Goal: Information Seeking & Learning: Compare options

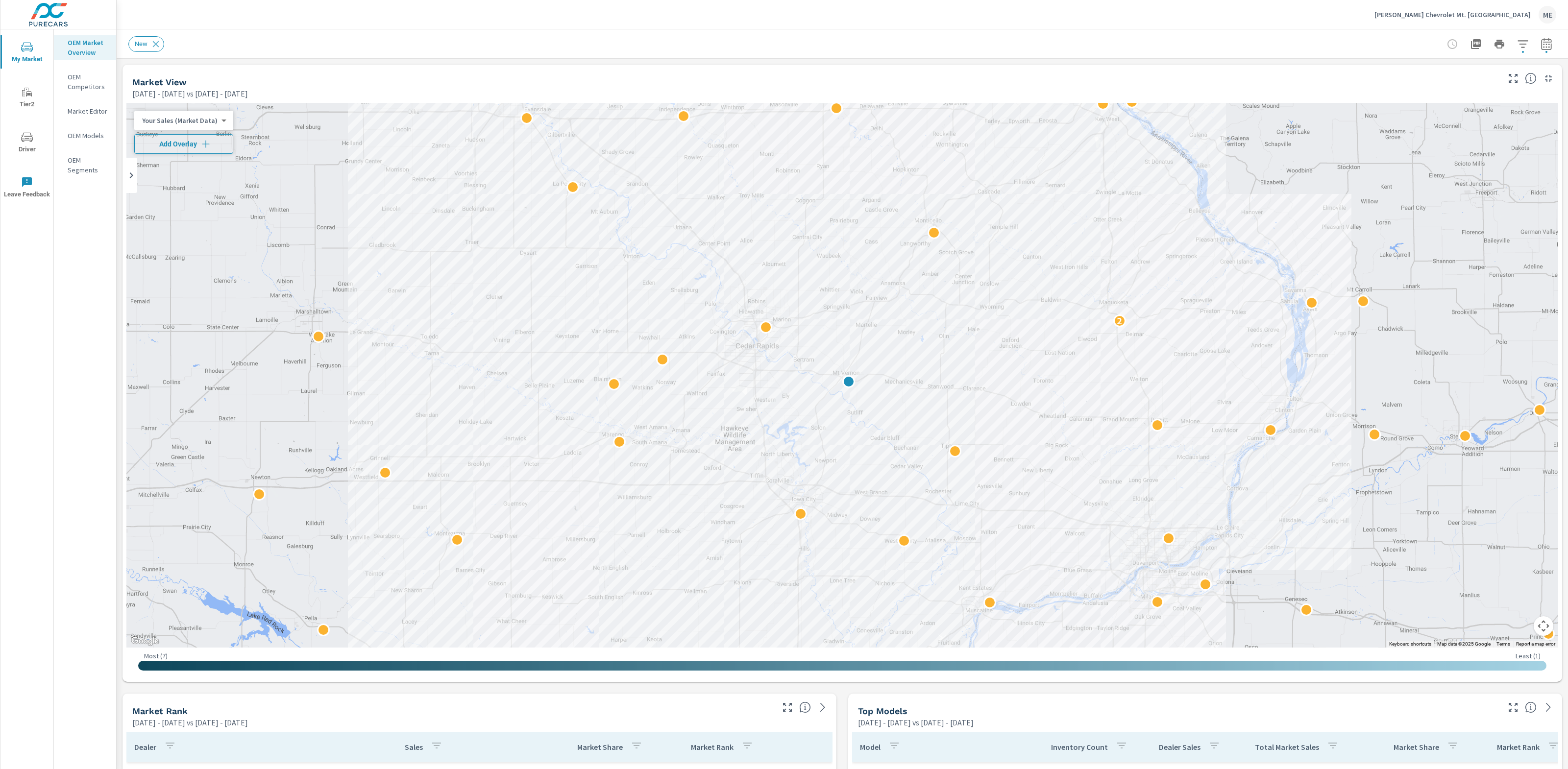
click at [212, 141] on span "Add Overlay" at bounding box center [184, 144] width 90 height 10
click at [1552, 46] on icon "button" at bounding box center [1546, 44] width 12 height 12
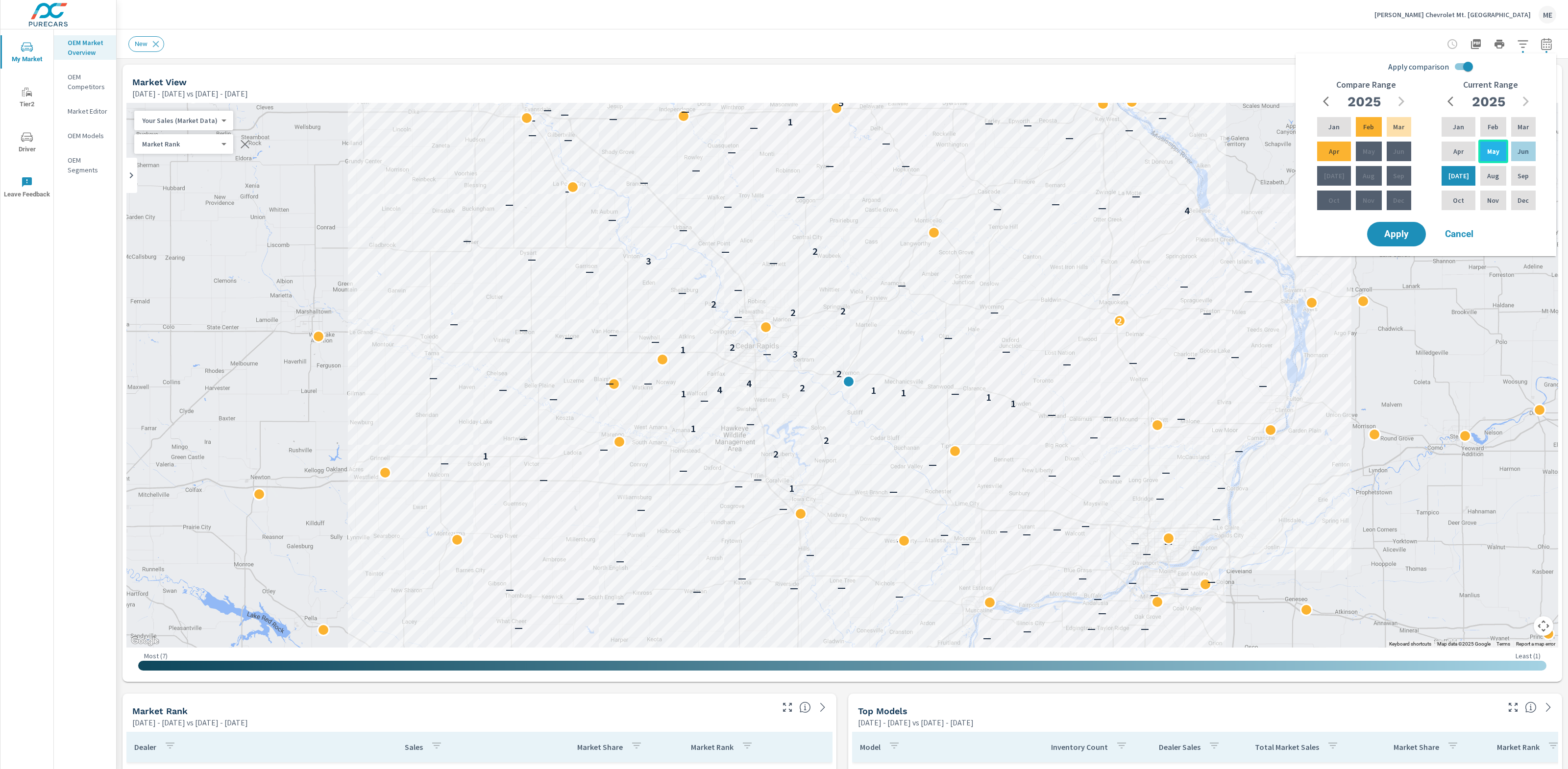
click at [1491, 147] on p "May" at bounding box center [1493, 151] width 12 height 10
click at [1467, 167] on div "[DATE]" at bounding box center [1458, 176] width 38 height 24
click at [1524, 38] on icon "button" at bounding box center [1522, 44] width 12 height 12
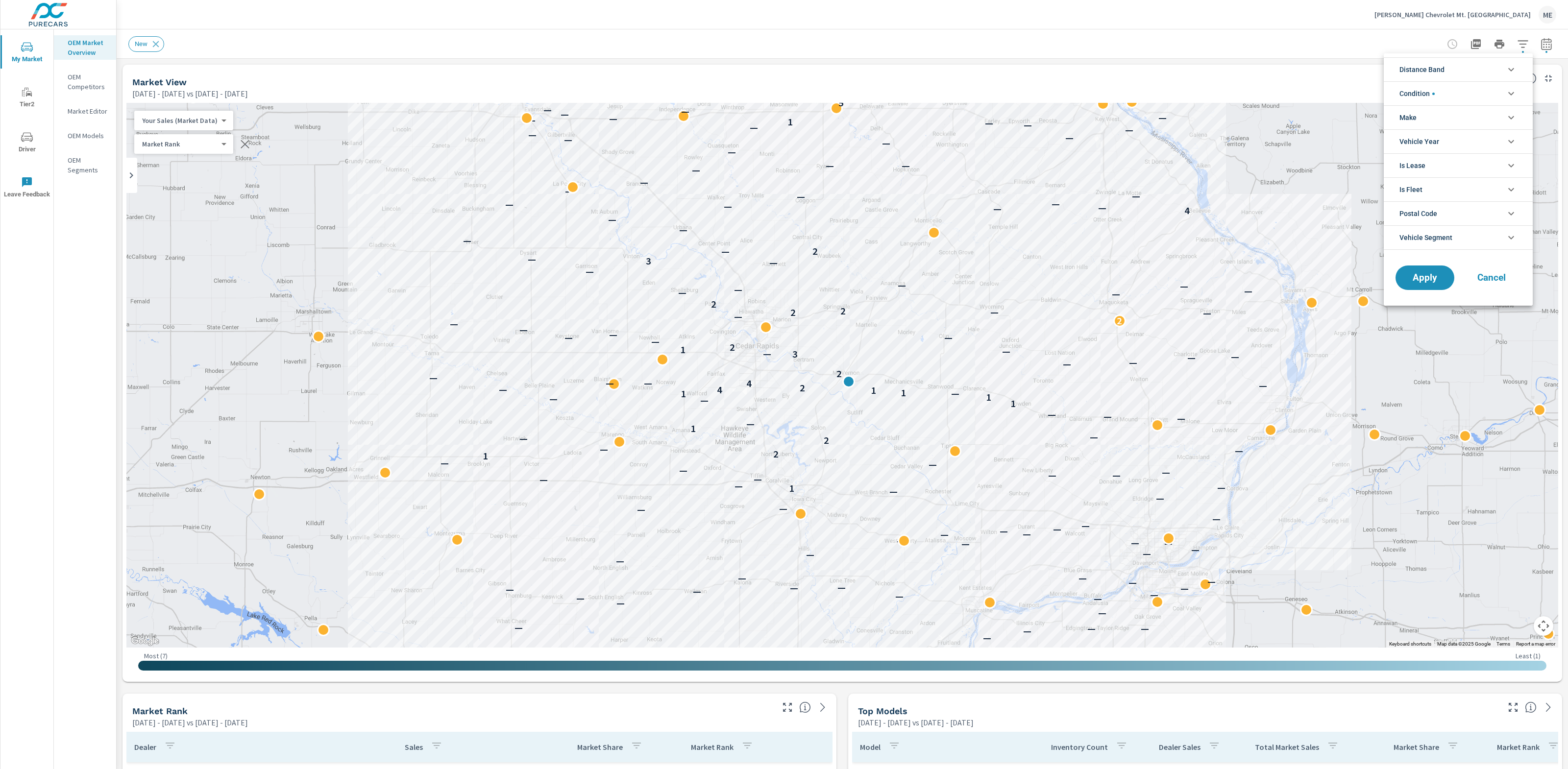
click at [1492, 69] on li "Distance Band" at bounding box center [1458, 69] width 149 height 24
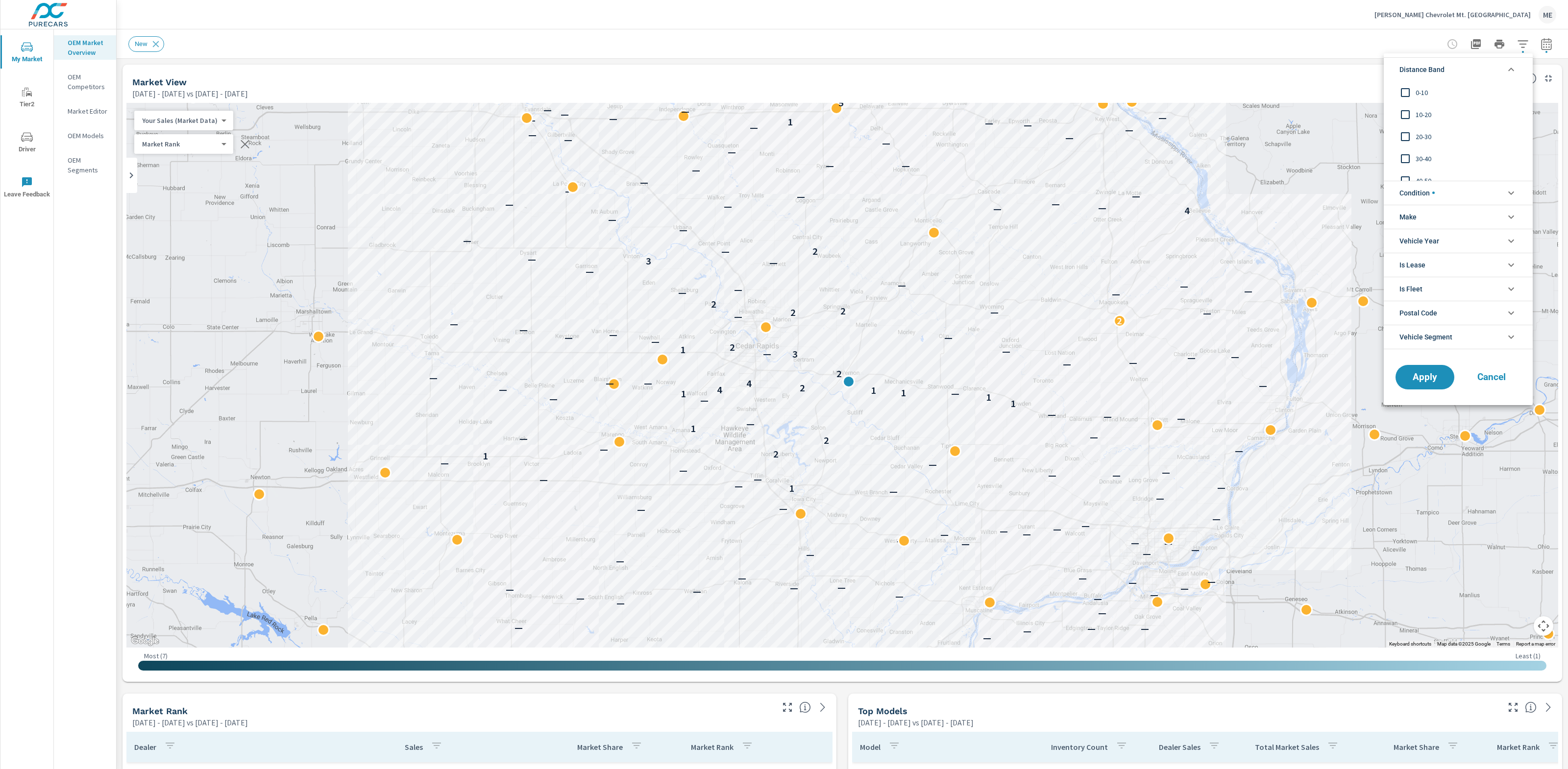
click at [838, 694] on div at bounding box center [784, 384] width 1568 height 769
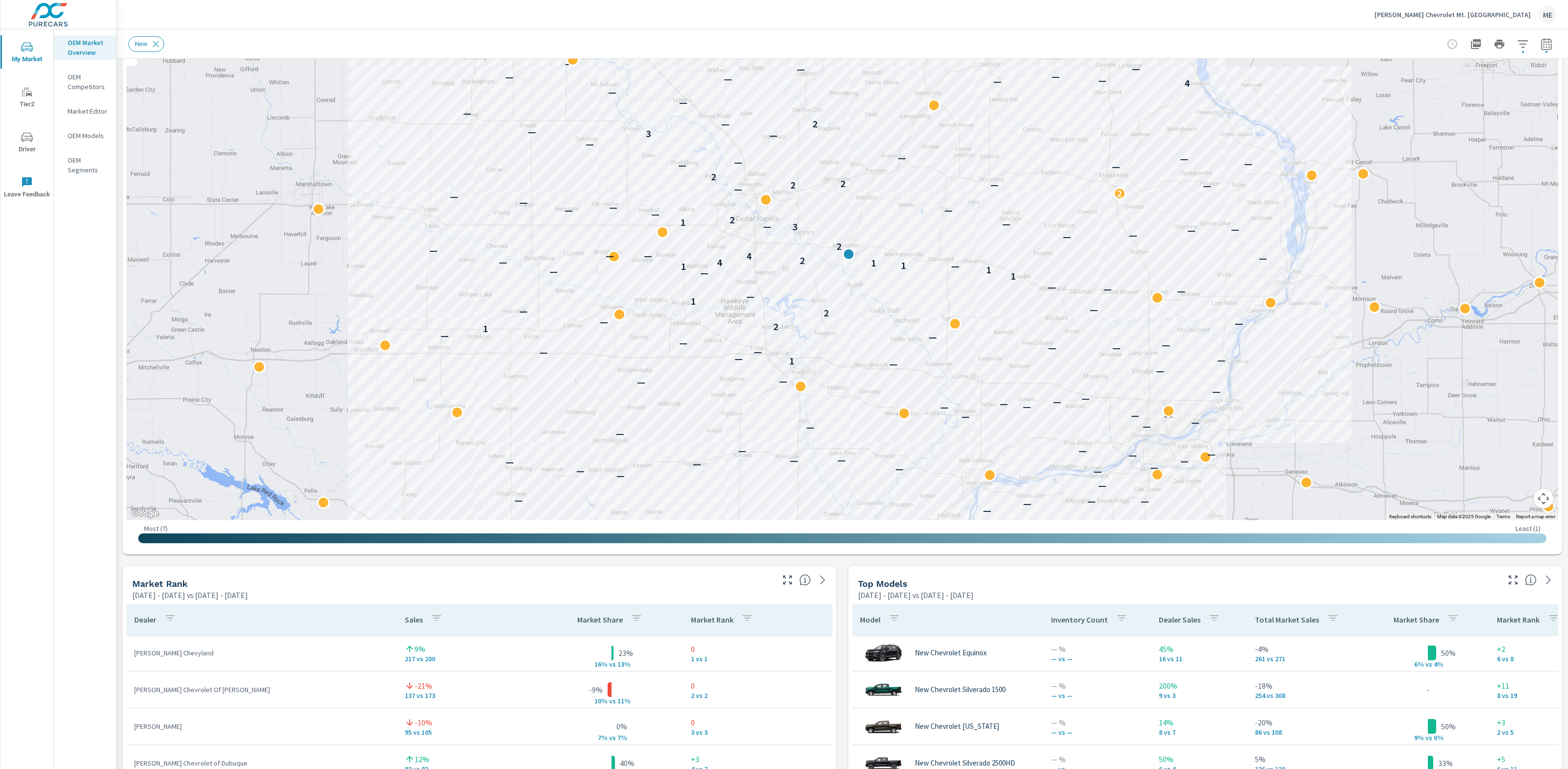
scroll to position [120, 0]
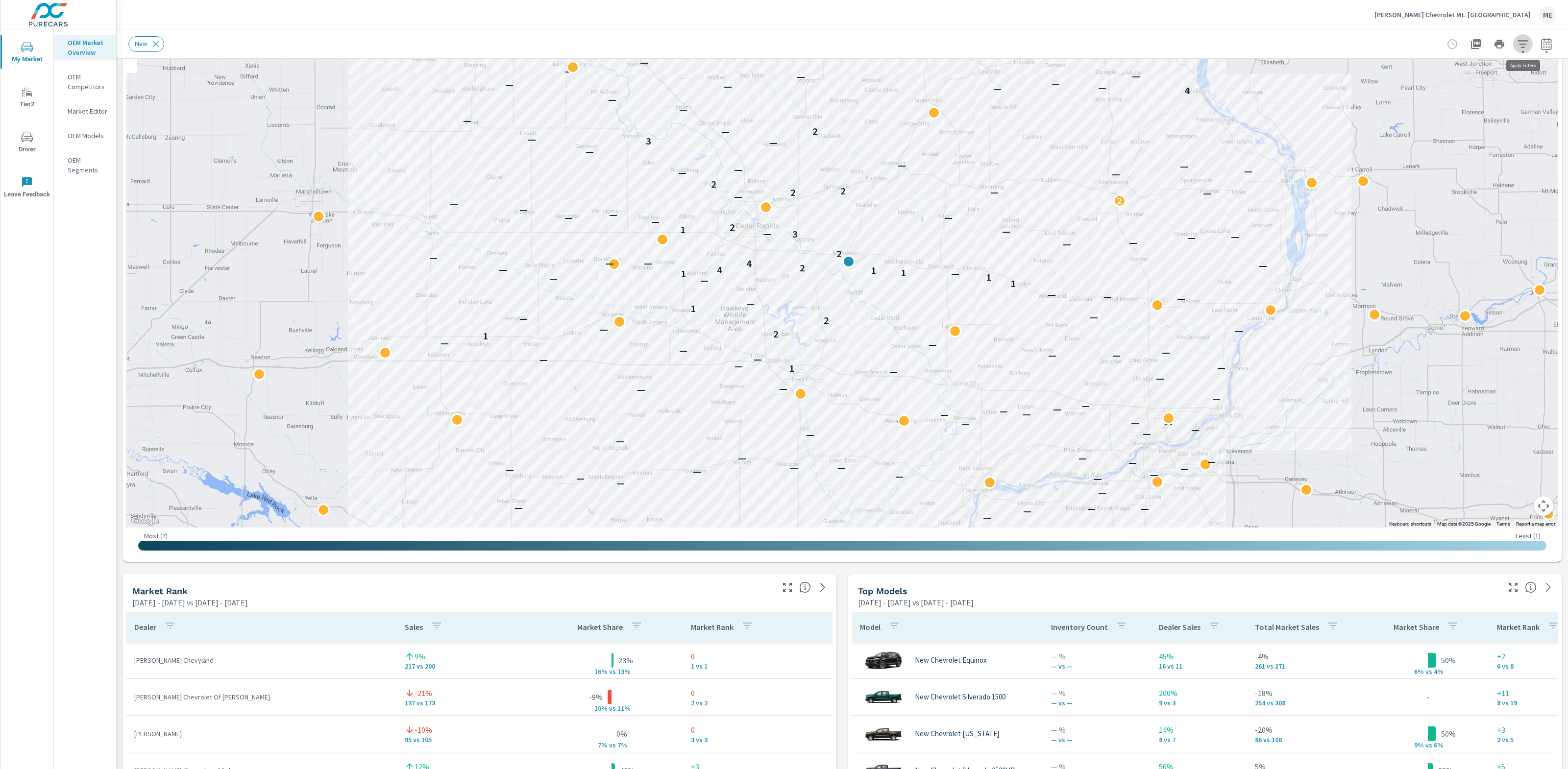
click at [1526, 46] on icon "button" at bounding box center [1522, 44] width 12 height 12
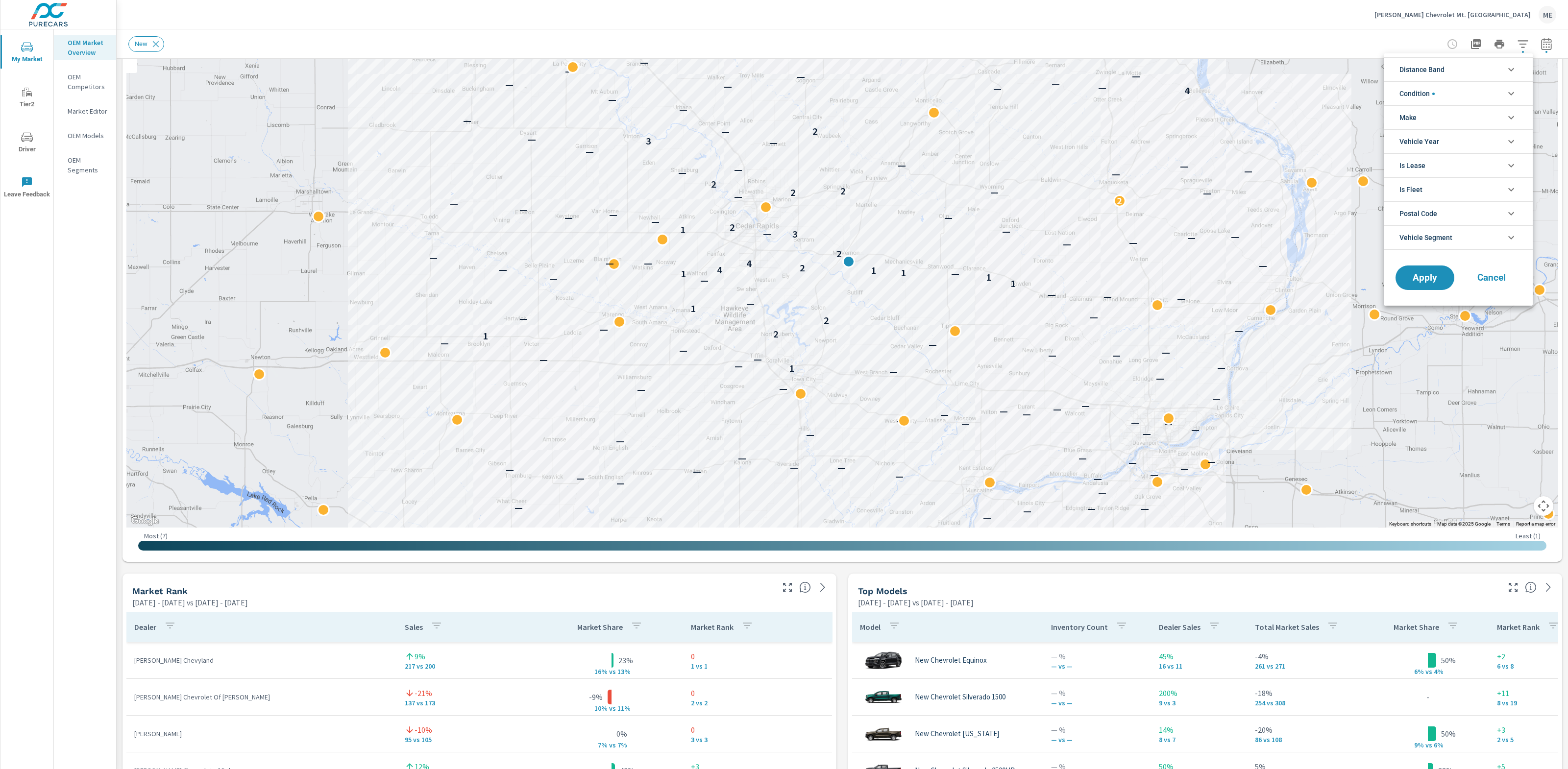
click at [1440, 71] on span "Distance Band" at bounding box center [1422, 69] width 45 height 24
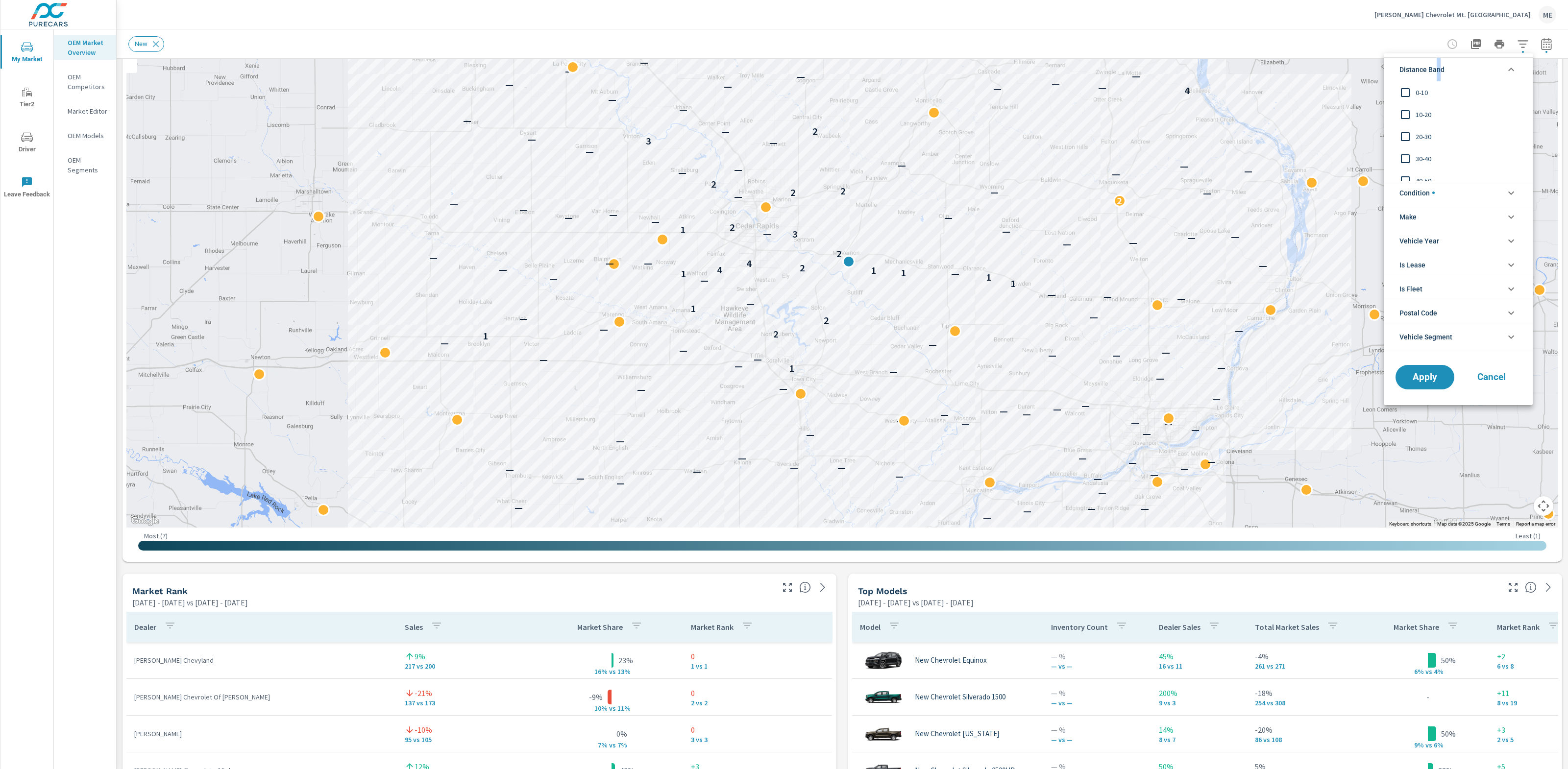
click at [1418, 91] on span "0-10" at bounding box center [1469, 92] width 107 height 12
click at [1423, 119] on span "10-20" at bounding box center [1469, 114] width 107 height 12
click at [1423, 137] on span "20-30" at bounding box center [1469, 136] width 107 height 12
click at [1421, 187] on span "Condition" at bounding box center [1417, 193] width 35 height 24
drag, startPoint x: 1418, startPoint y: 260, endPoint x: 1444, endPoint y: 271, distance: 28.2
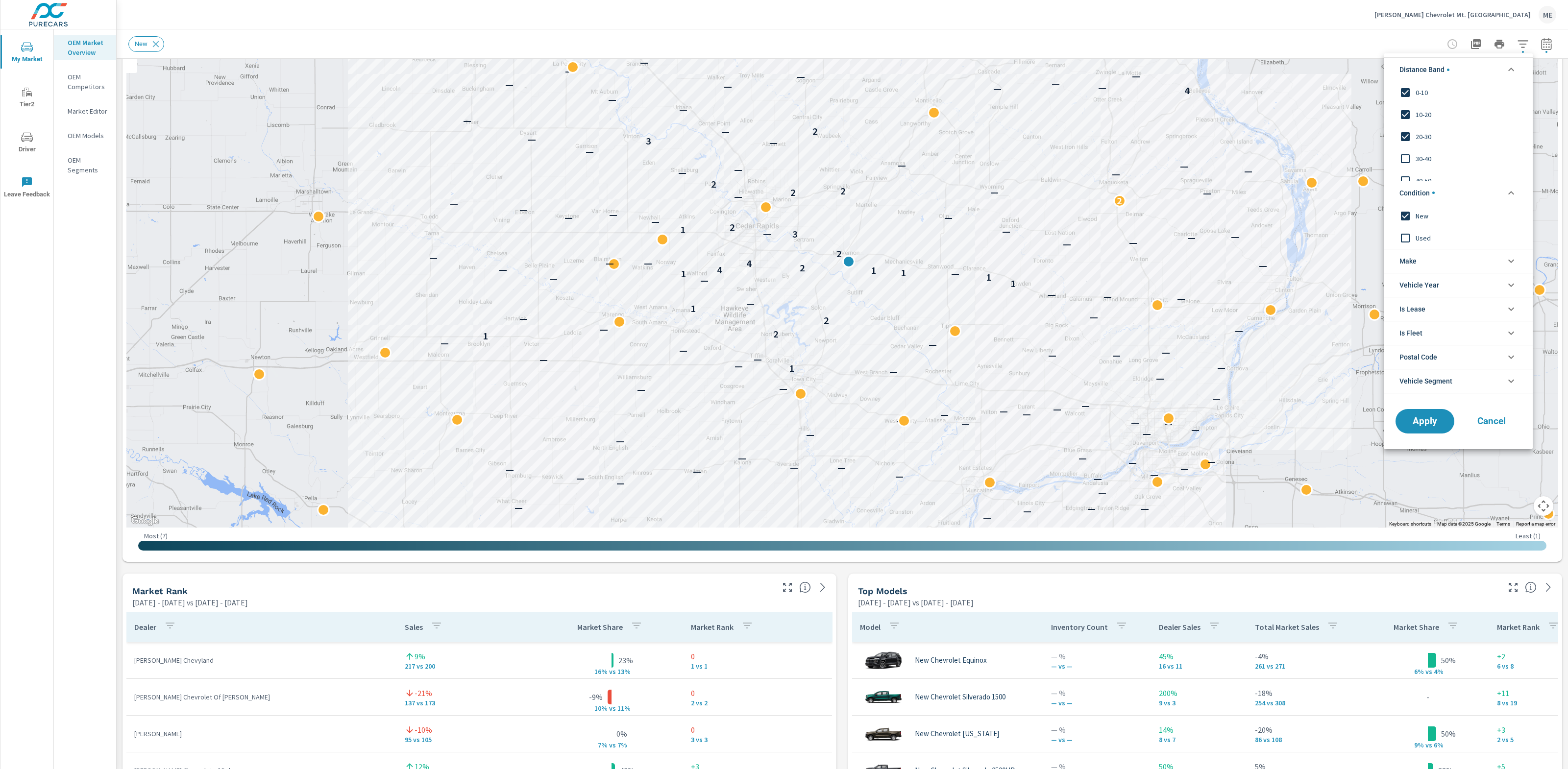
click at [1419, 260] on li "Make" at bounding box center [1458, 260] width 149 height 24
click at [1440, 280] on span "Chevrolet" at bounding box center [1469, 283] width 107 height 12
click at [1435, 450] on button "Apply" at bounding box center [1425, 444] width 61 height 26
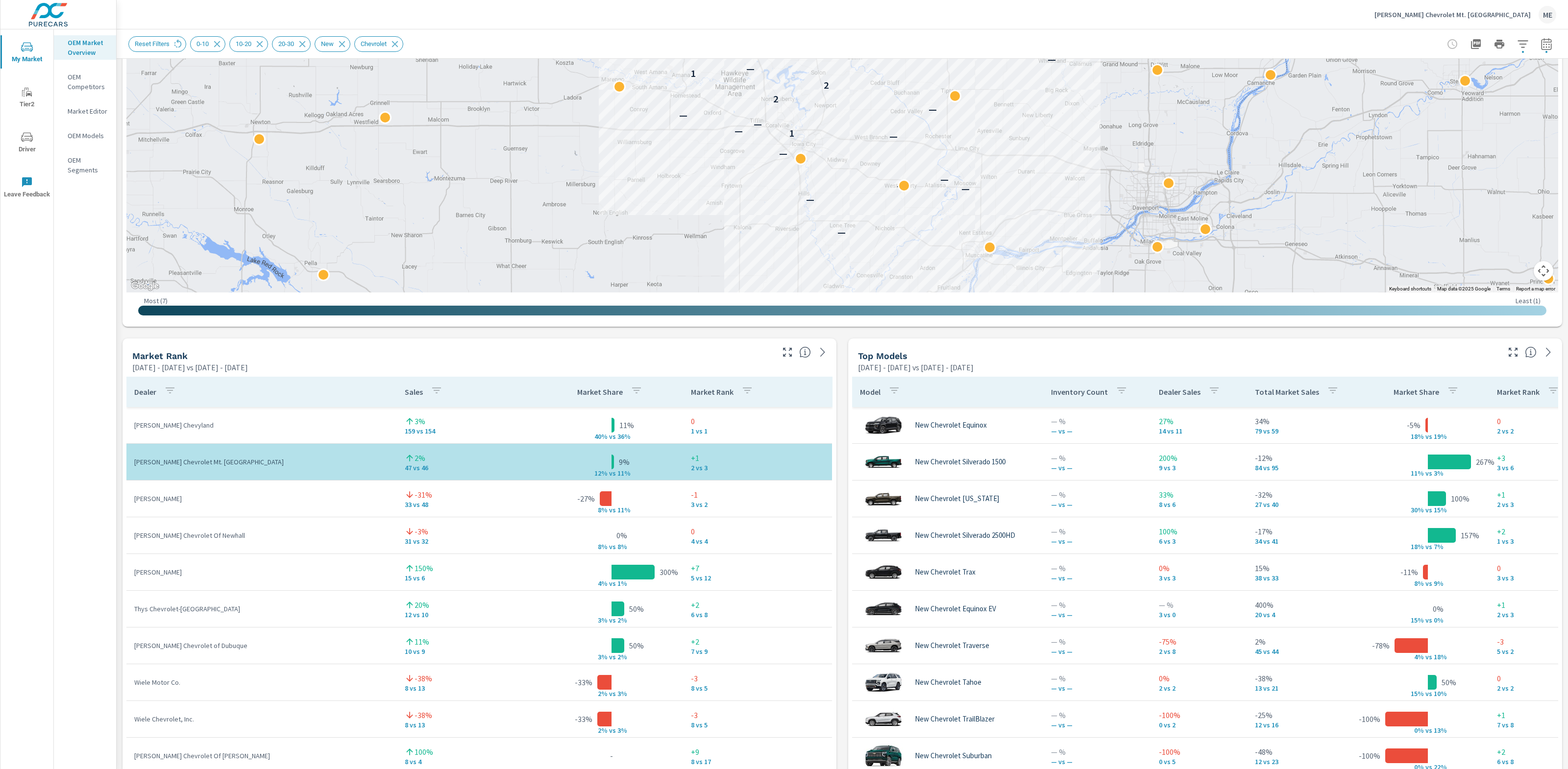
scroll to position [321, 0]
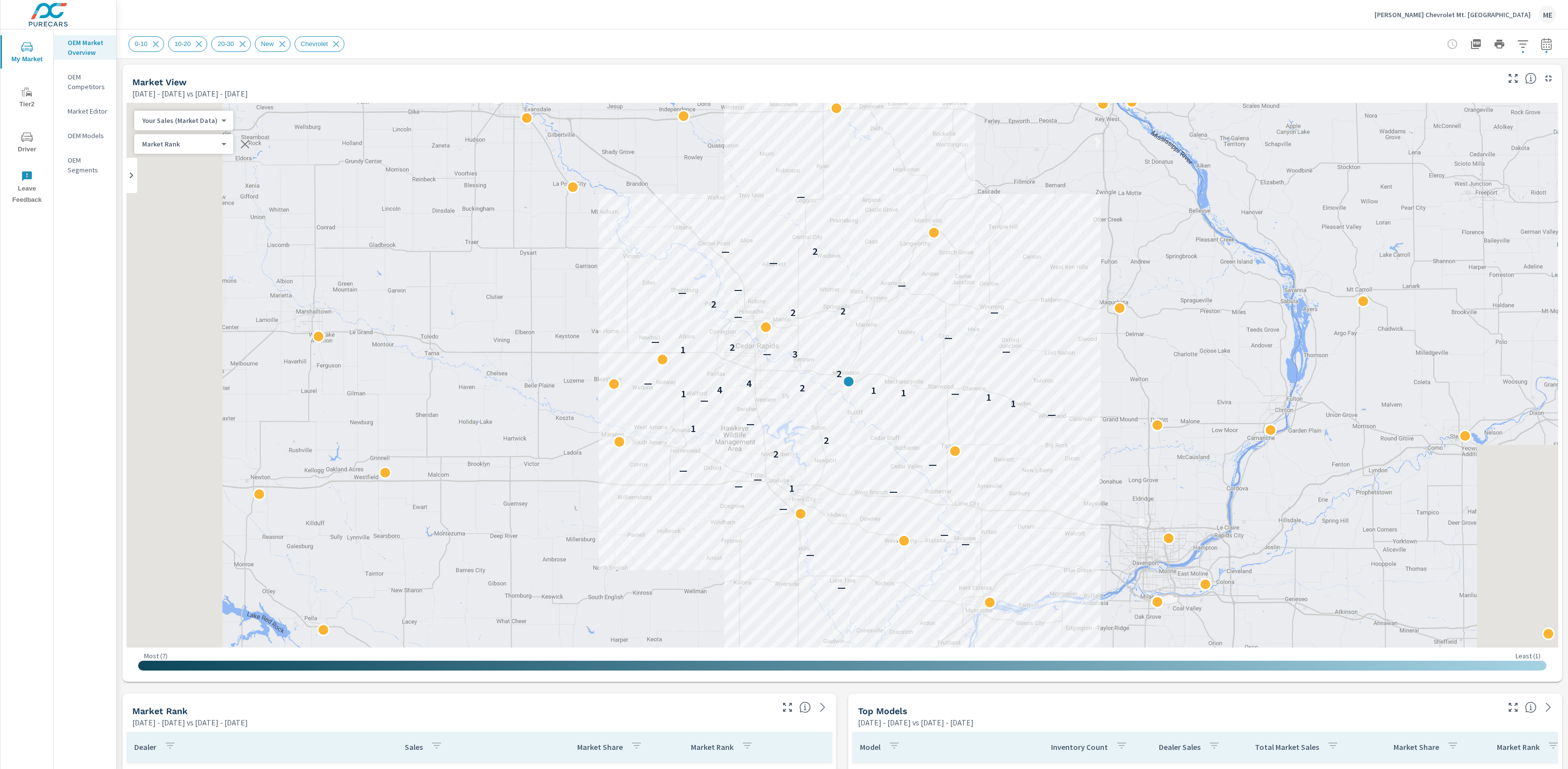
click at [1523, 41] on icon "button" at bounding box center [1522, 44] width 12 height 12
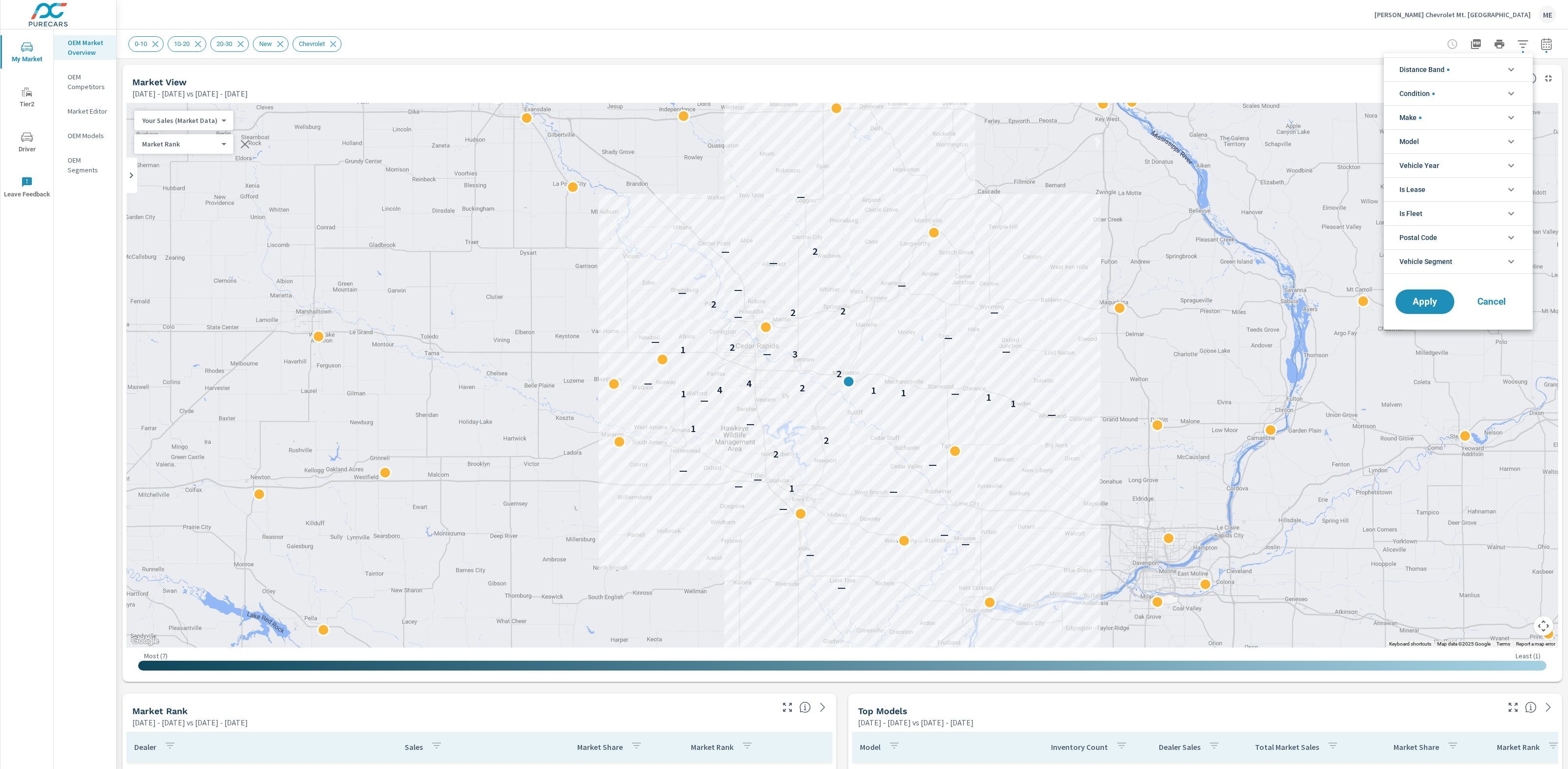
click at [1427, 142] on li "Model" at bounding box center [1458, 141] width 149 height 24
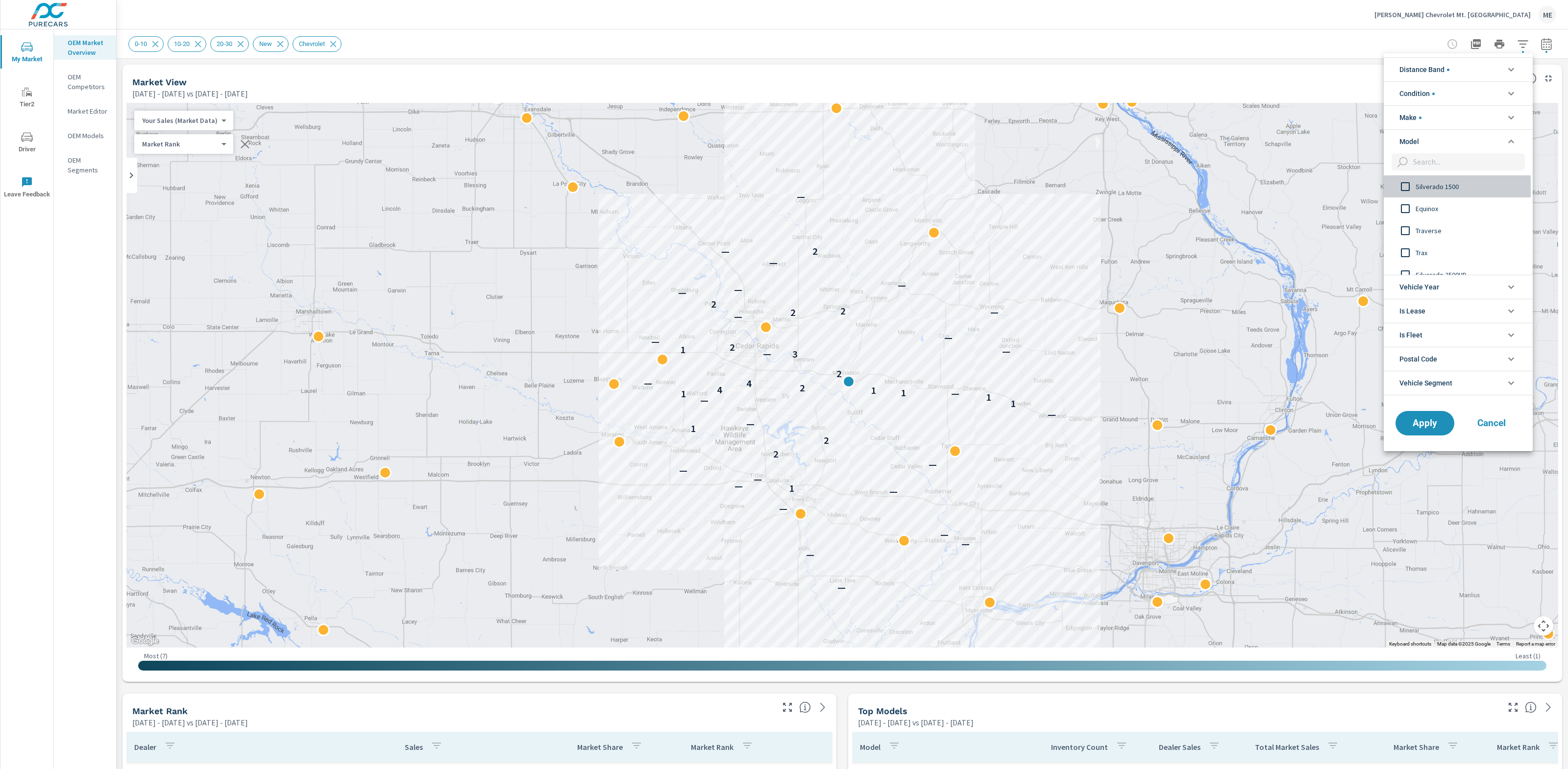
click at [1450, 186] on span "Silverado 1500" at bounding box center [1469, 186] width 107 height 12
click at [1427, 428] on span "Apply" at bounding box center [1425, 422] width 40 height 9
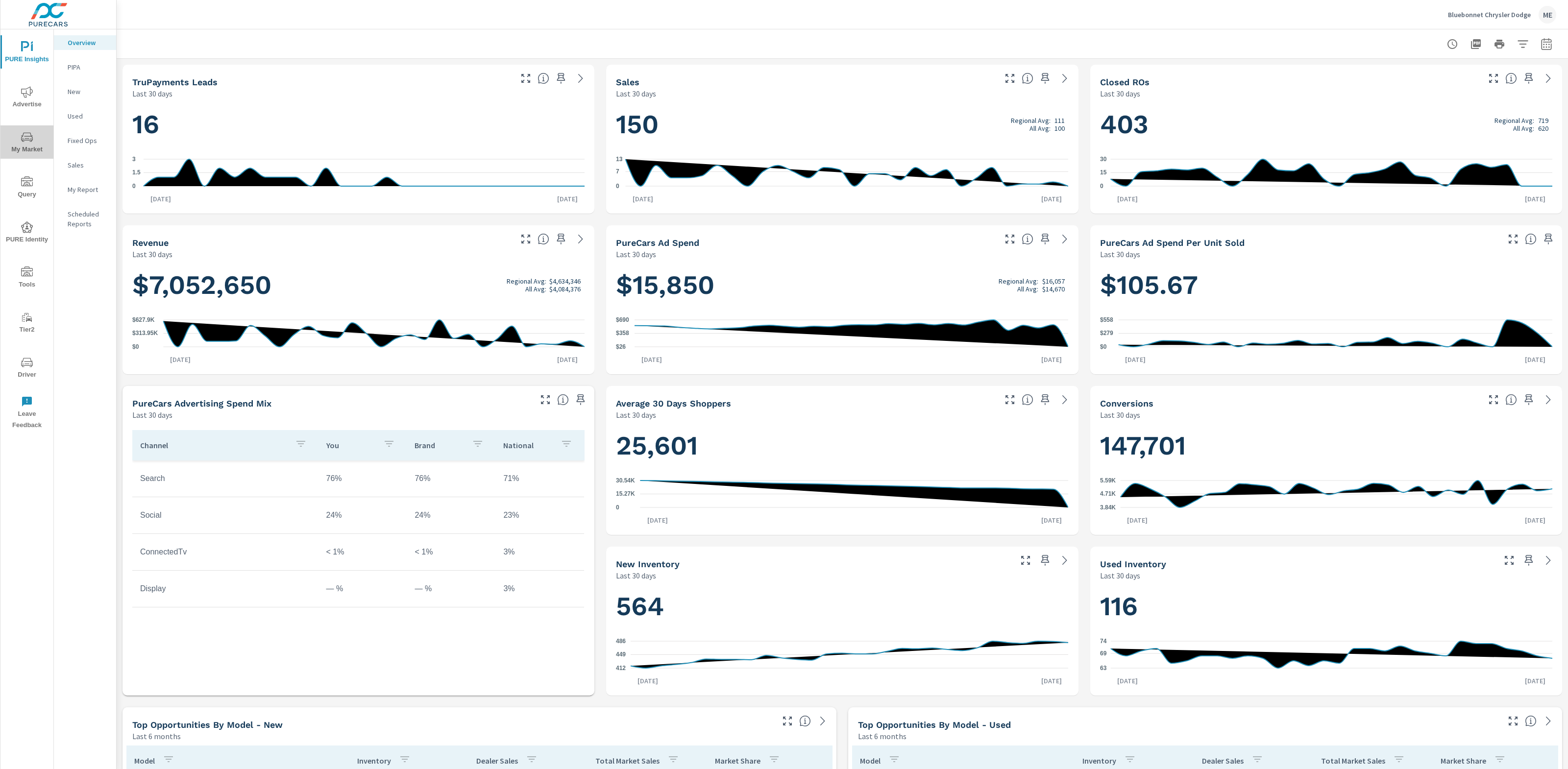
click at [19, 141] on span "My Market" at bounding box center [27, 143] width 47 height 24
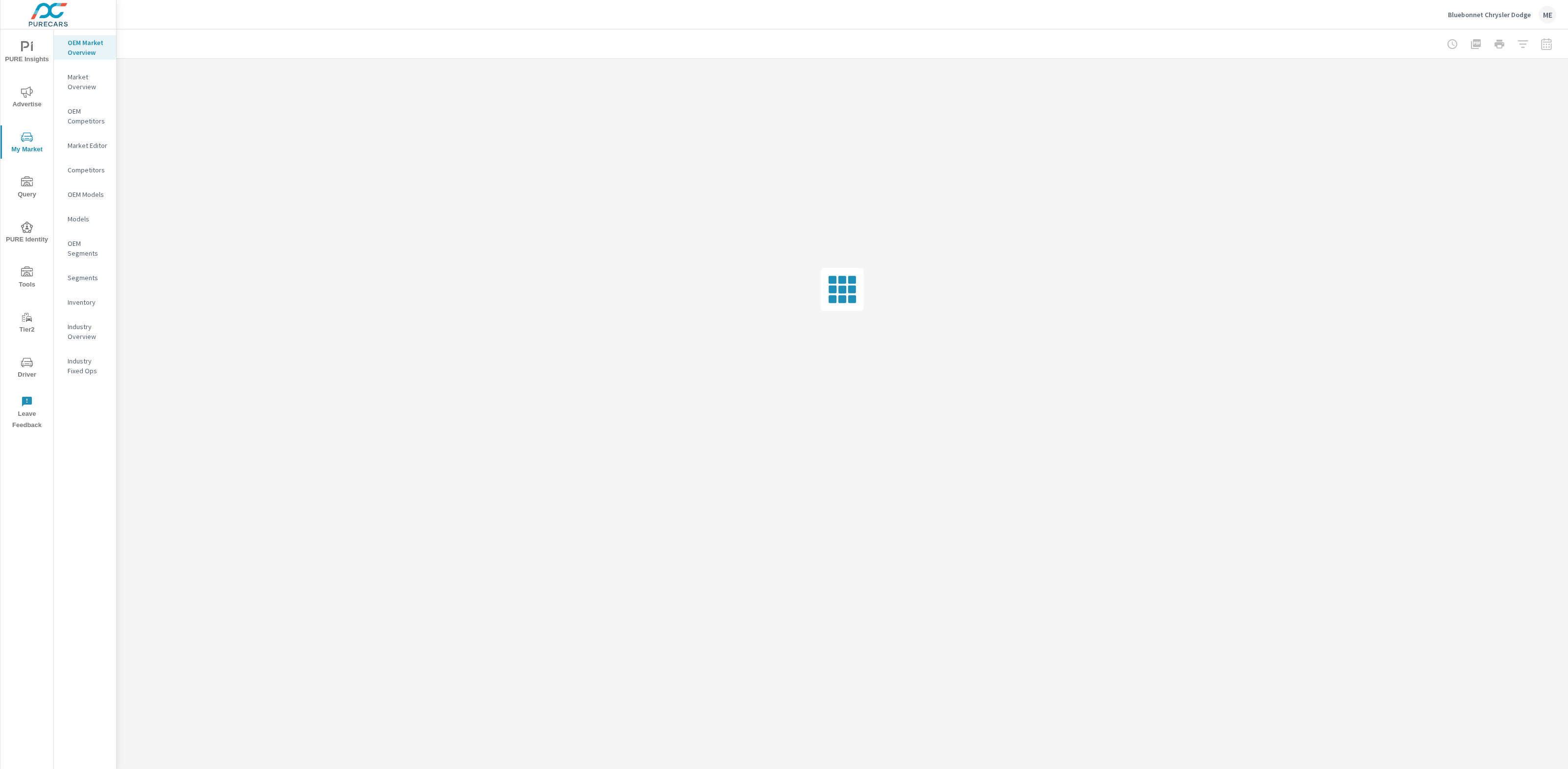
click at [86, 83] on p "Market Overview" at bounding box center [88, 82] width 41 height 19
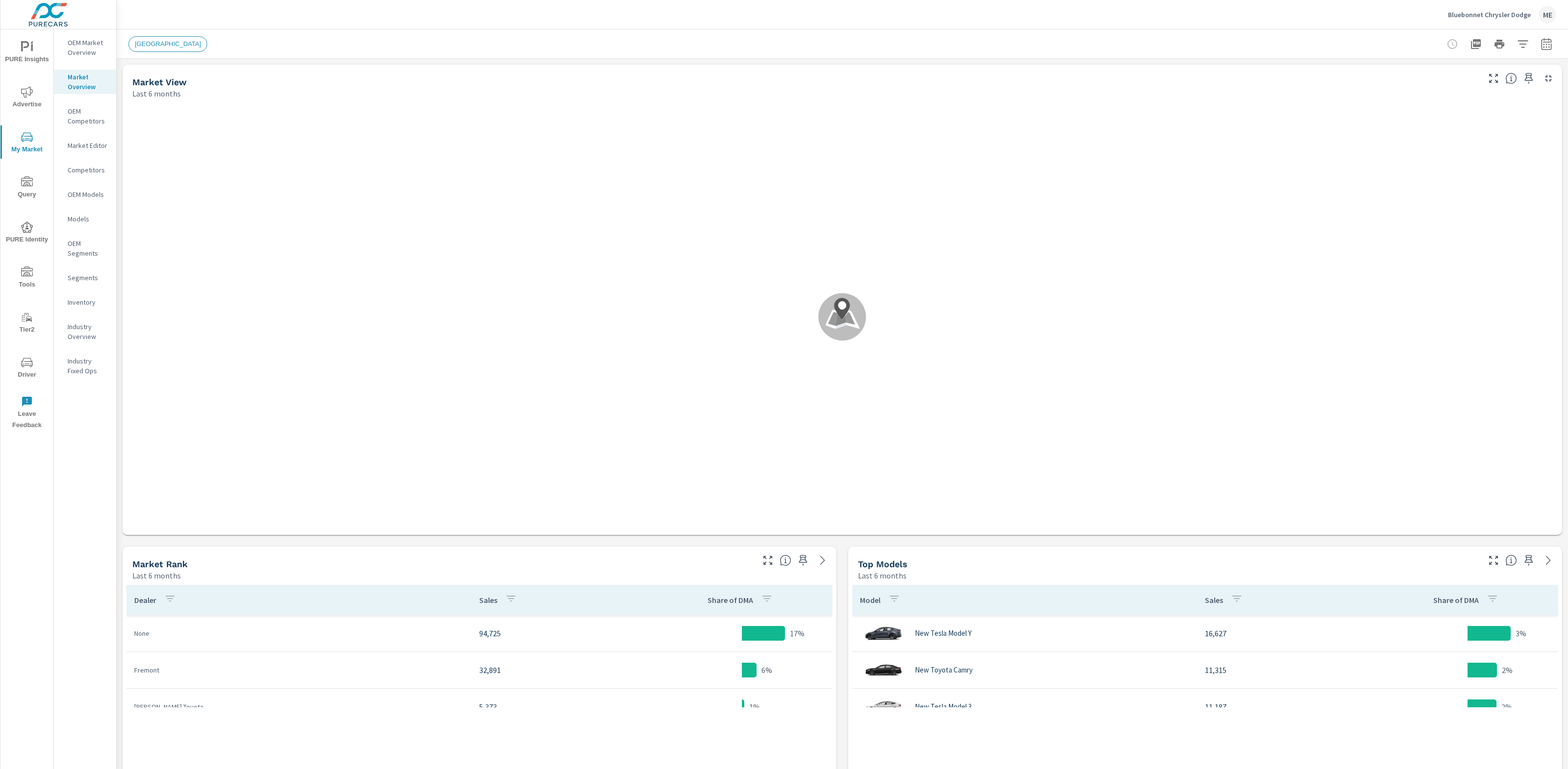
scroll to position [735, 0]
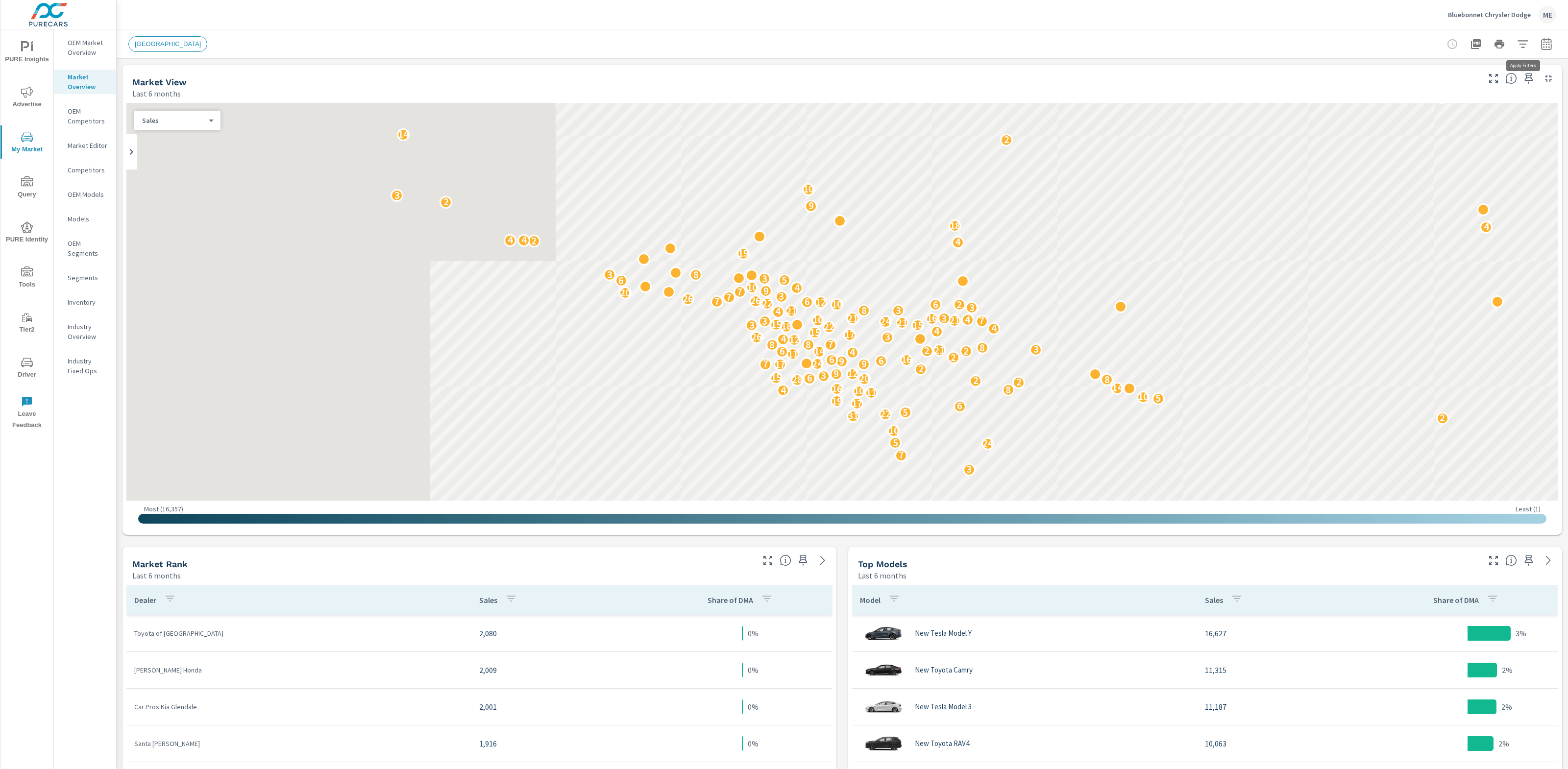
click at [1521, 41] on icon "button" at bounding box center [1522, 44] width 12 height 12
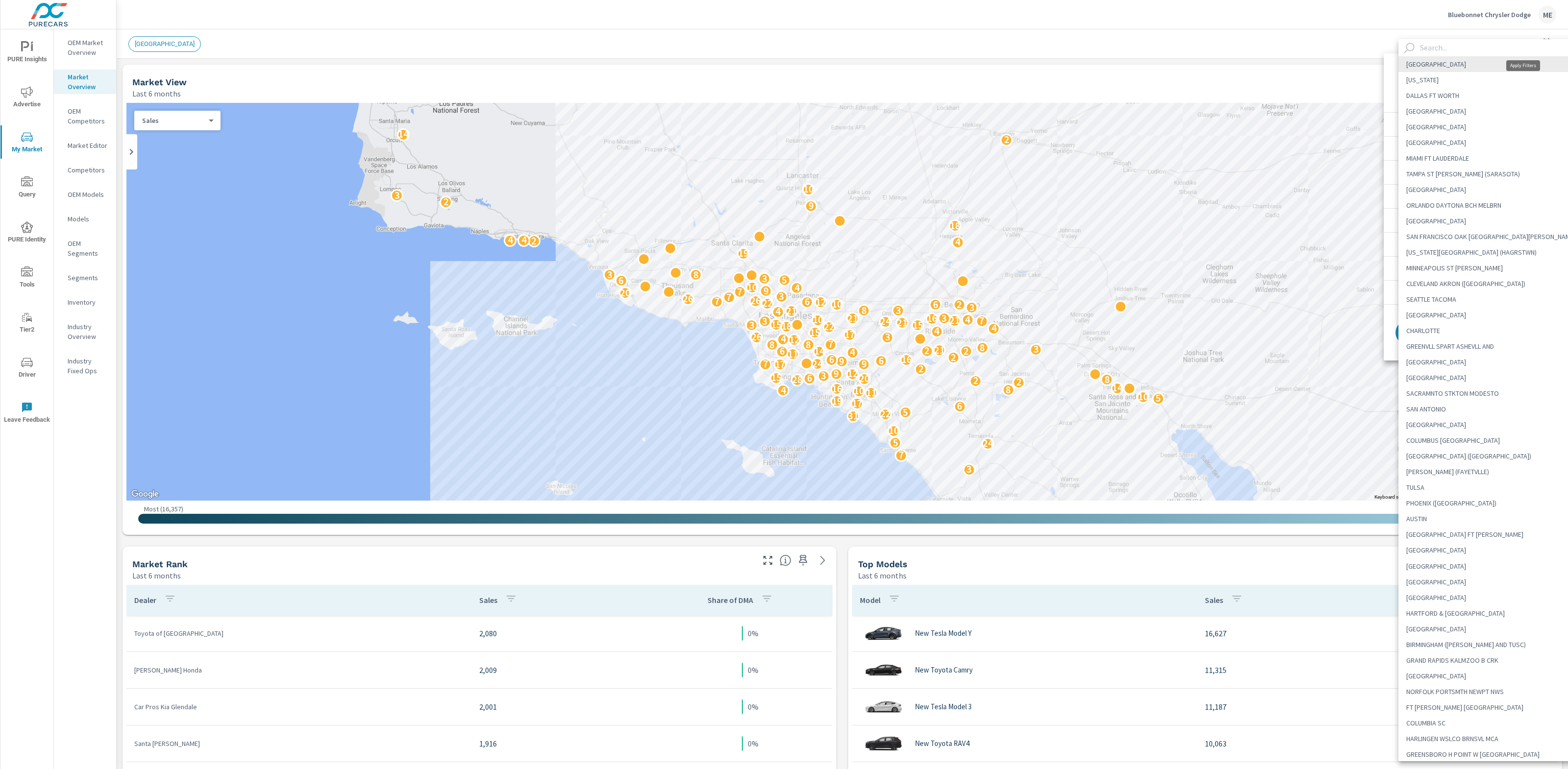
click at [1480, 72] on body "PURE Insights Advertise My Market Query PURE Identity Tools Tier2 Driver Leave …" at bounding box center [784, 384] width 1568 height 769
click at [1472, 49] on input "text" at bounding box center [1499, 47] width 167 height 17
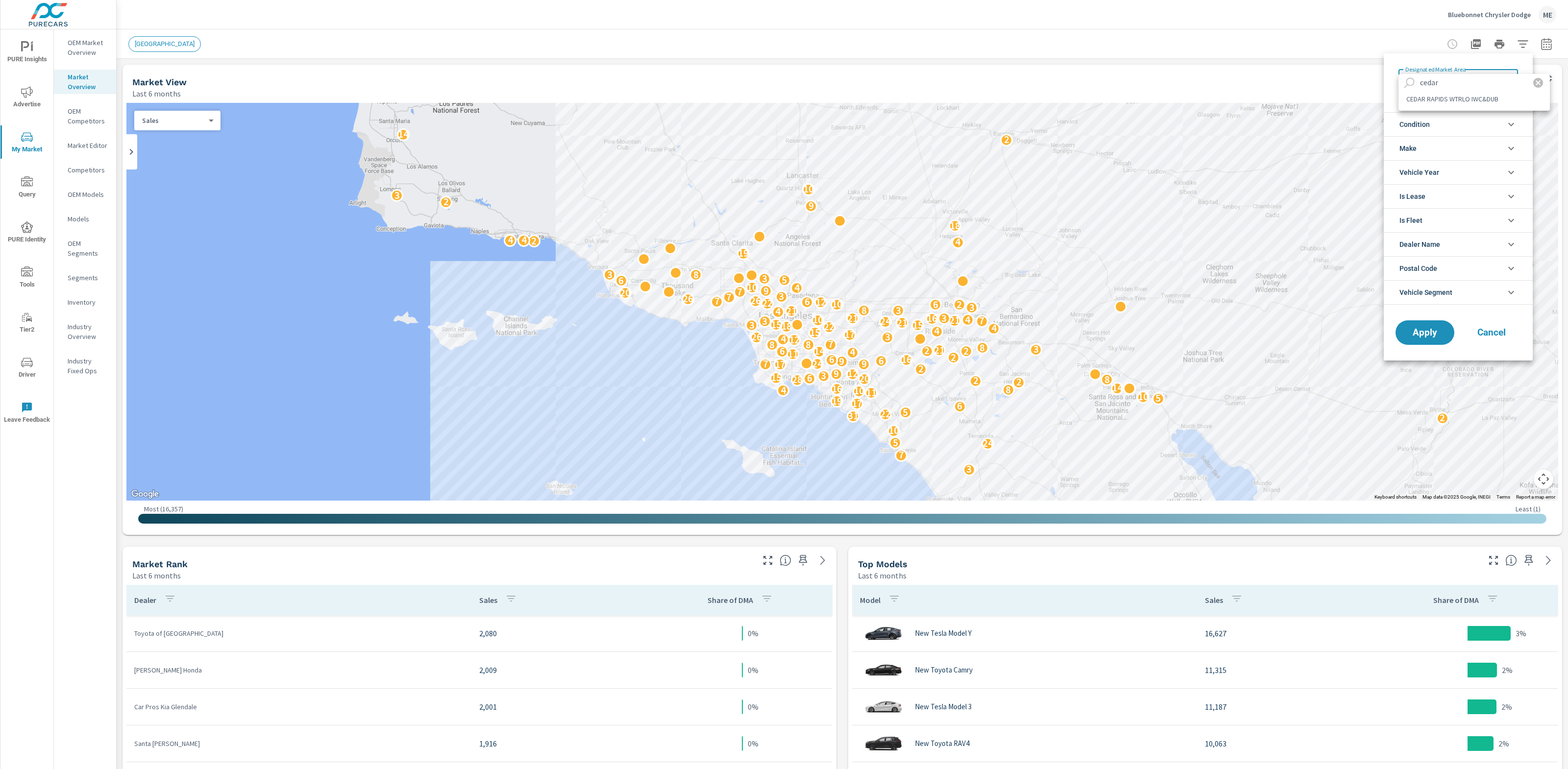
type input "cedar"
click at [1474, 98] on li "CEDAR RAPIDS WTRLO IWC&DUB" at bounding box center [1474, 99] width 152 height 16
type Area "CEDAR RAPIDS WTRLO IWC&DUB"
click at [1471, 296] on li "Vehicle Segment" at bounding box center [1458, 292] width 149 height 24
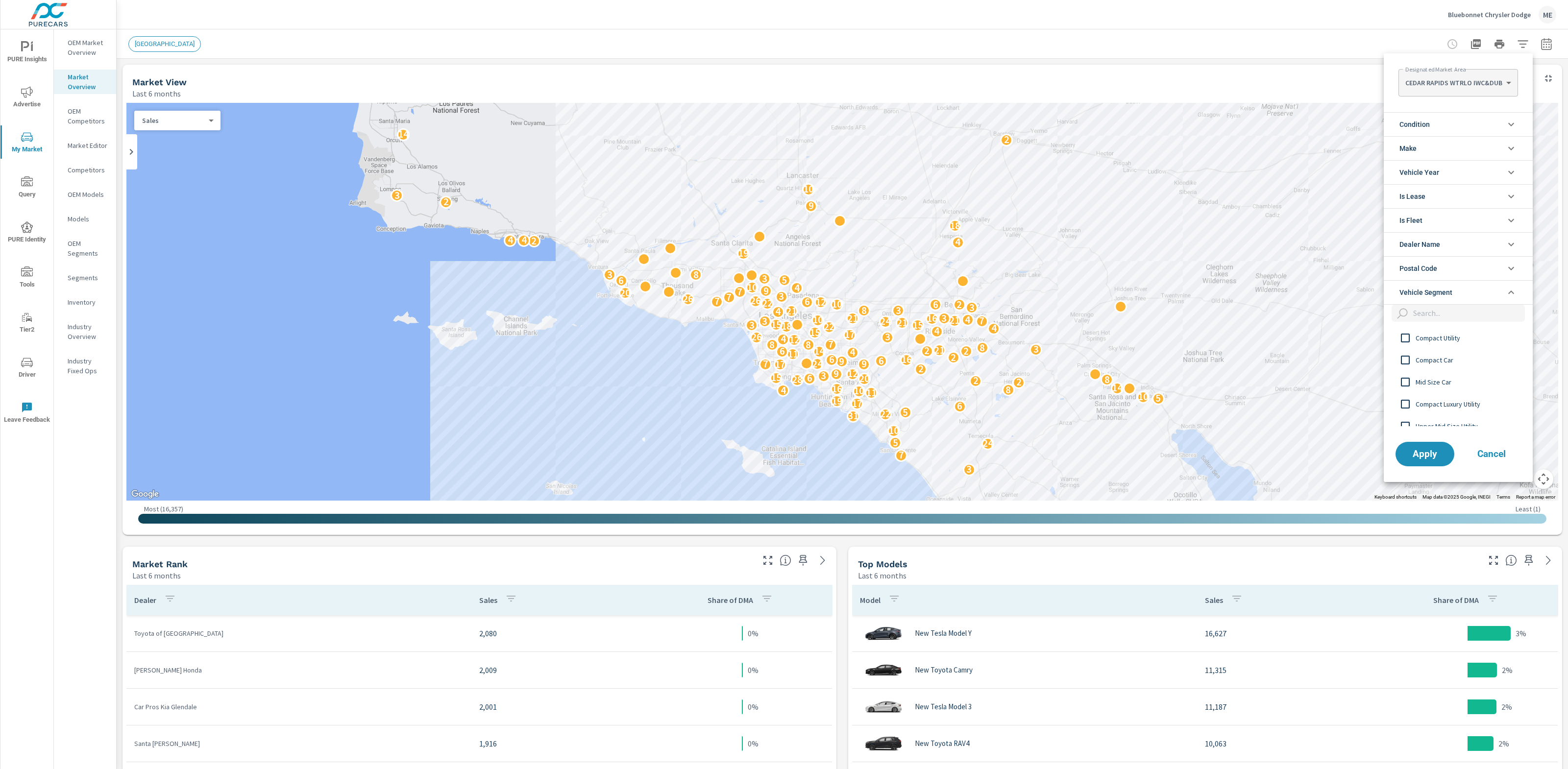
click at [1456, 306] on input "filter options" at bounding box center [1467, 313] width 116 height 17
type input "full size"
click at [1465, 365] on span "Full Size Half Ton Pickup" at bounding box center [1469, 363] width 107 height 12
click at [1437, 450] on span "Apply" at bounding box center [1425, 453] width 40 height 9
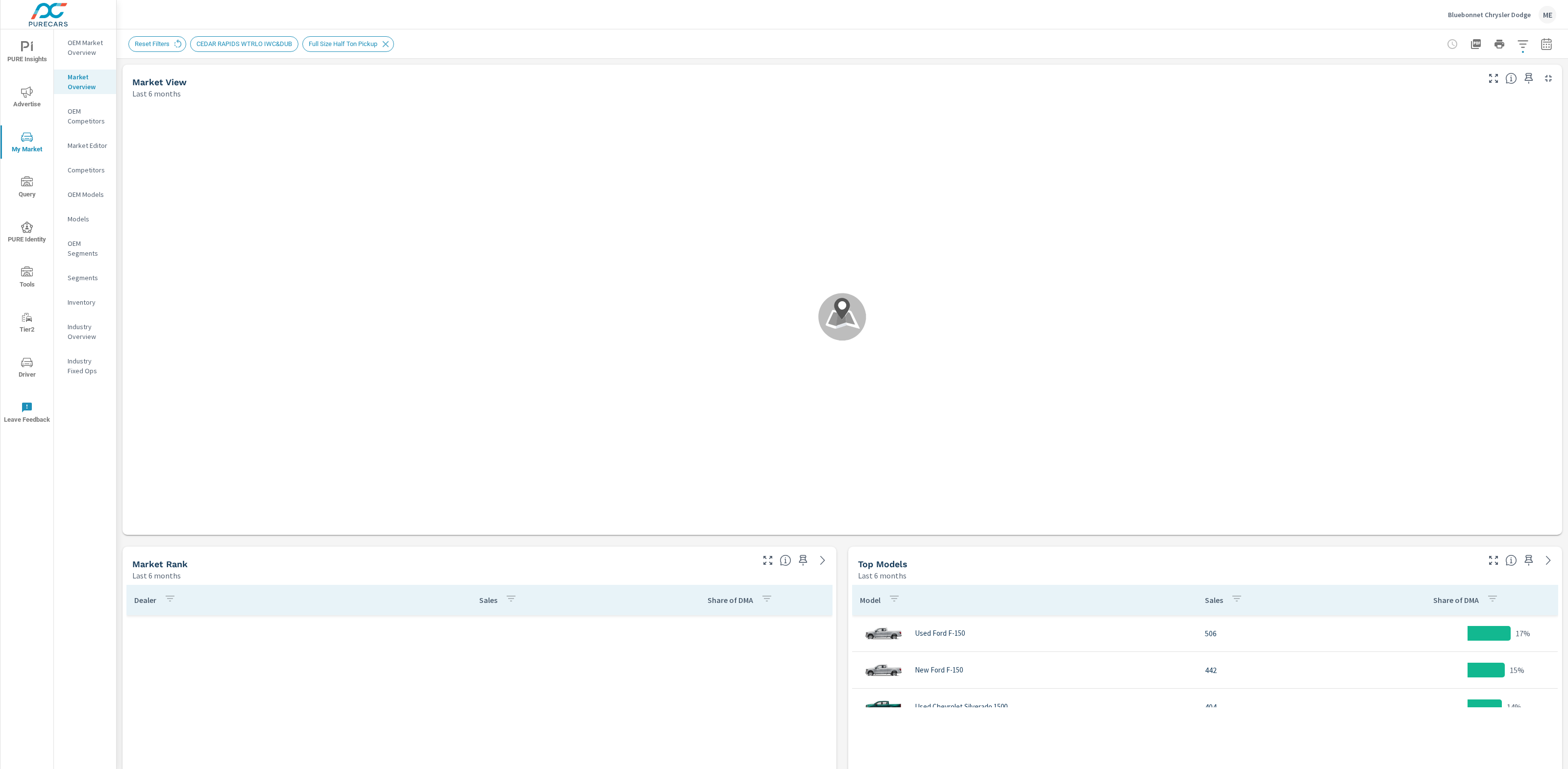
scroll to position [735, 0]
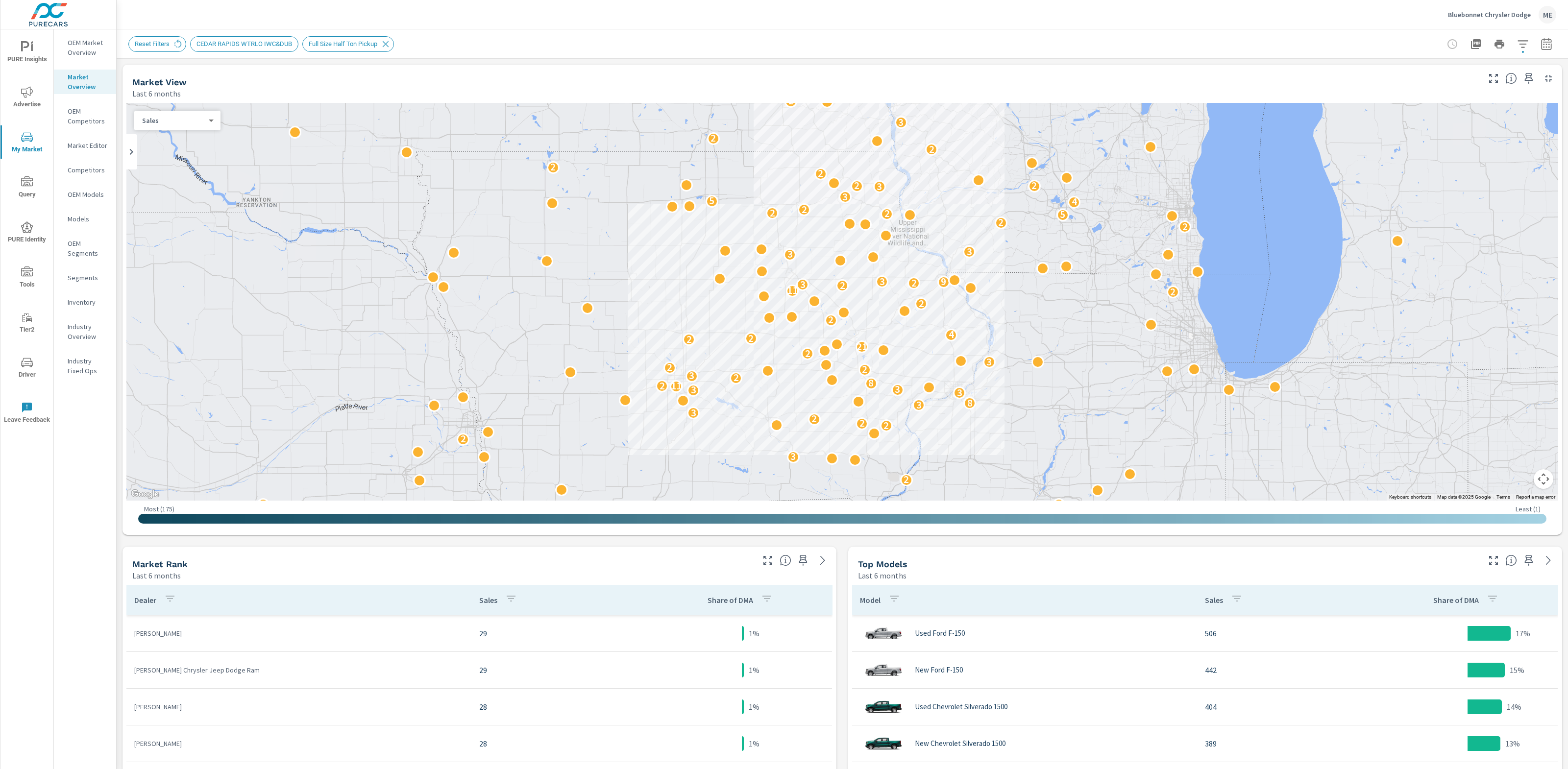
click at [1524, 43] on icon "button" at bounding box center [1522, 44] width 12 height 12
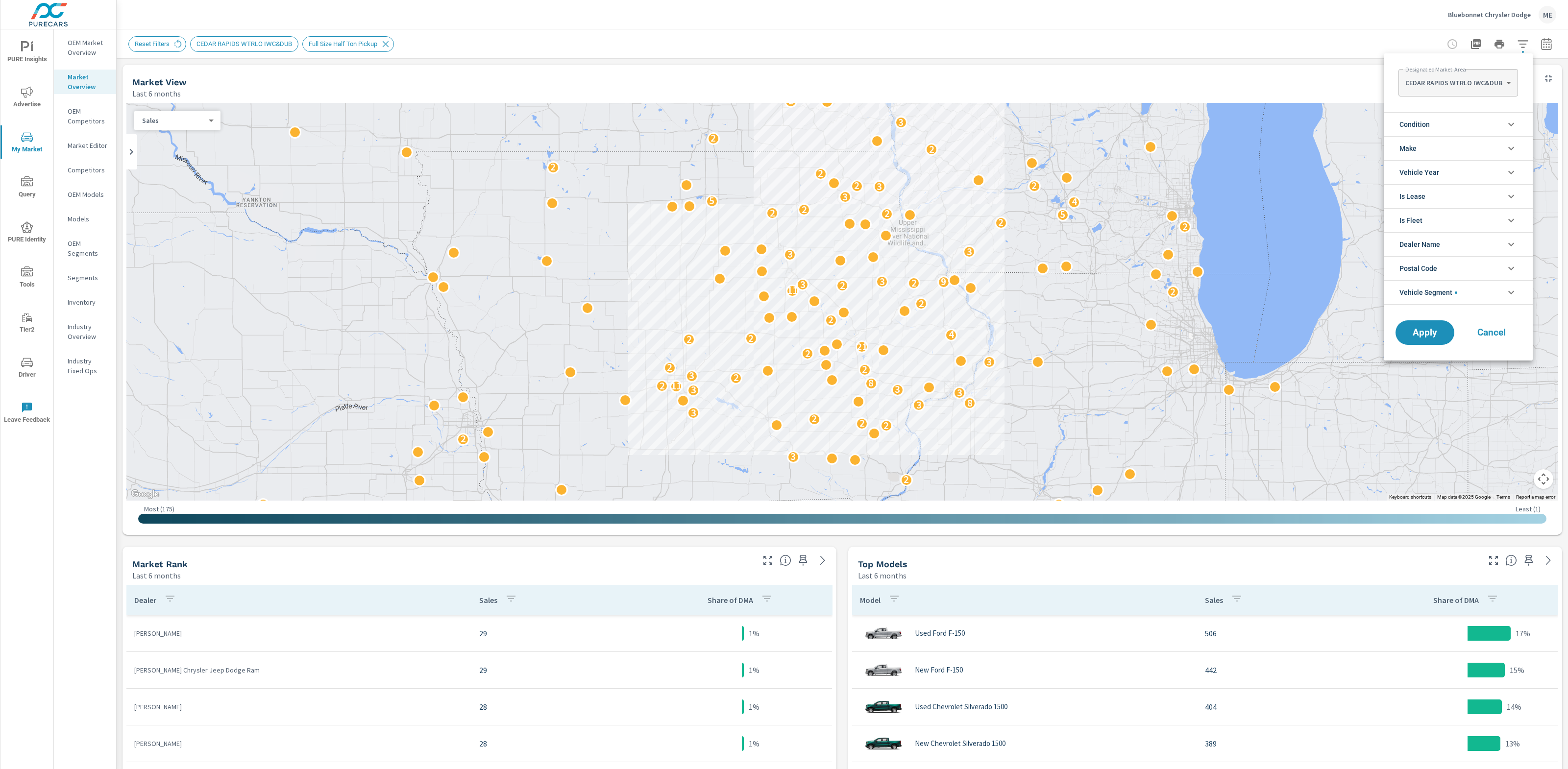
scroll to position [66, 0]
click at [1421, 130] on span "Condition" at bounding box center [1415, 124] width 30 height 24
click at [1427, 149] on span "New" at bounding box center [1469, 147] width 107 height 12
click at [1428, 380] on span "Apply" at bounding box center [1425, 377] width 40 height 9
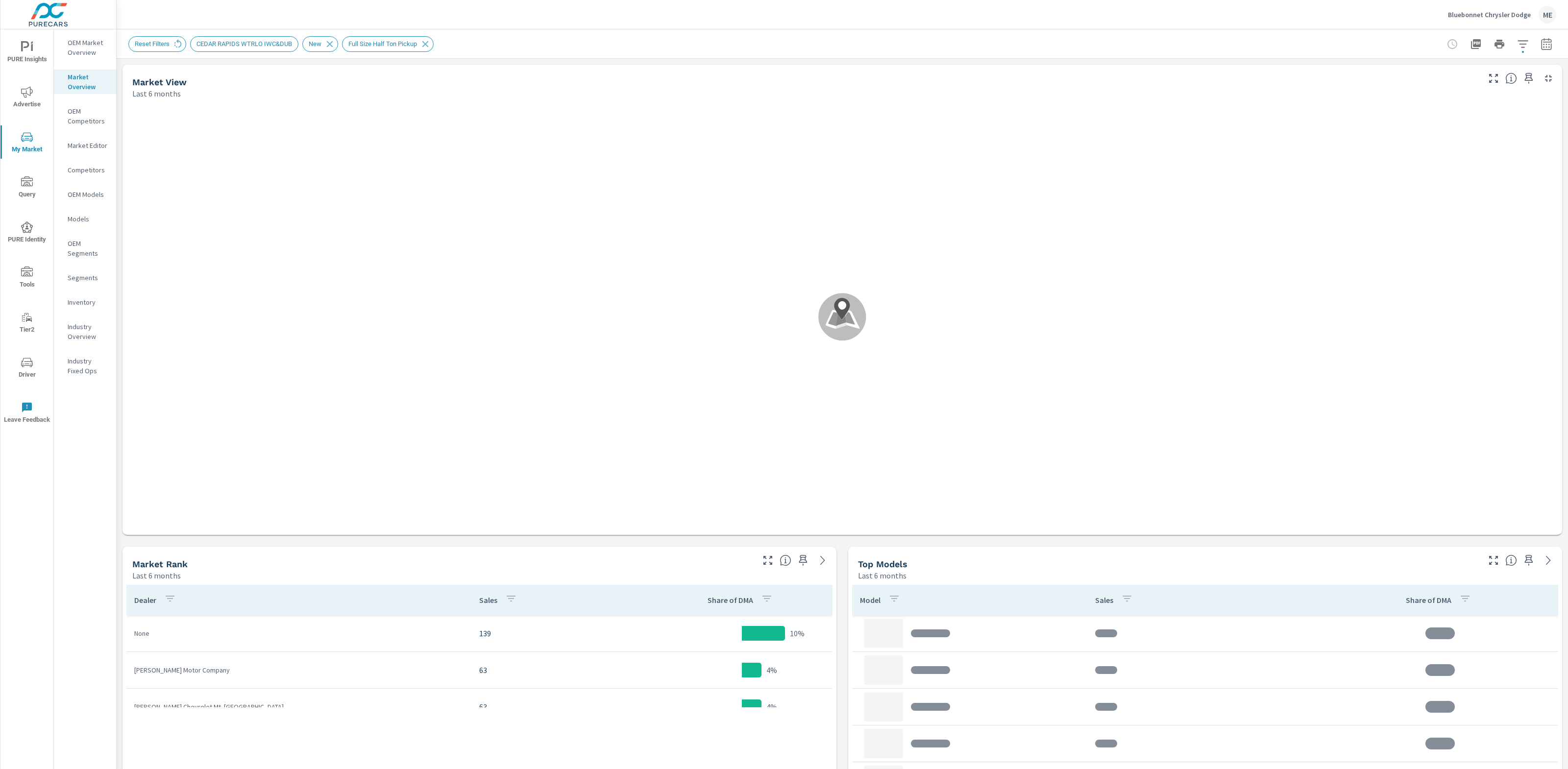
scroll to position [735, 0]
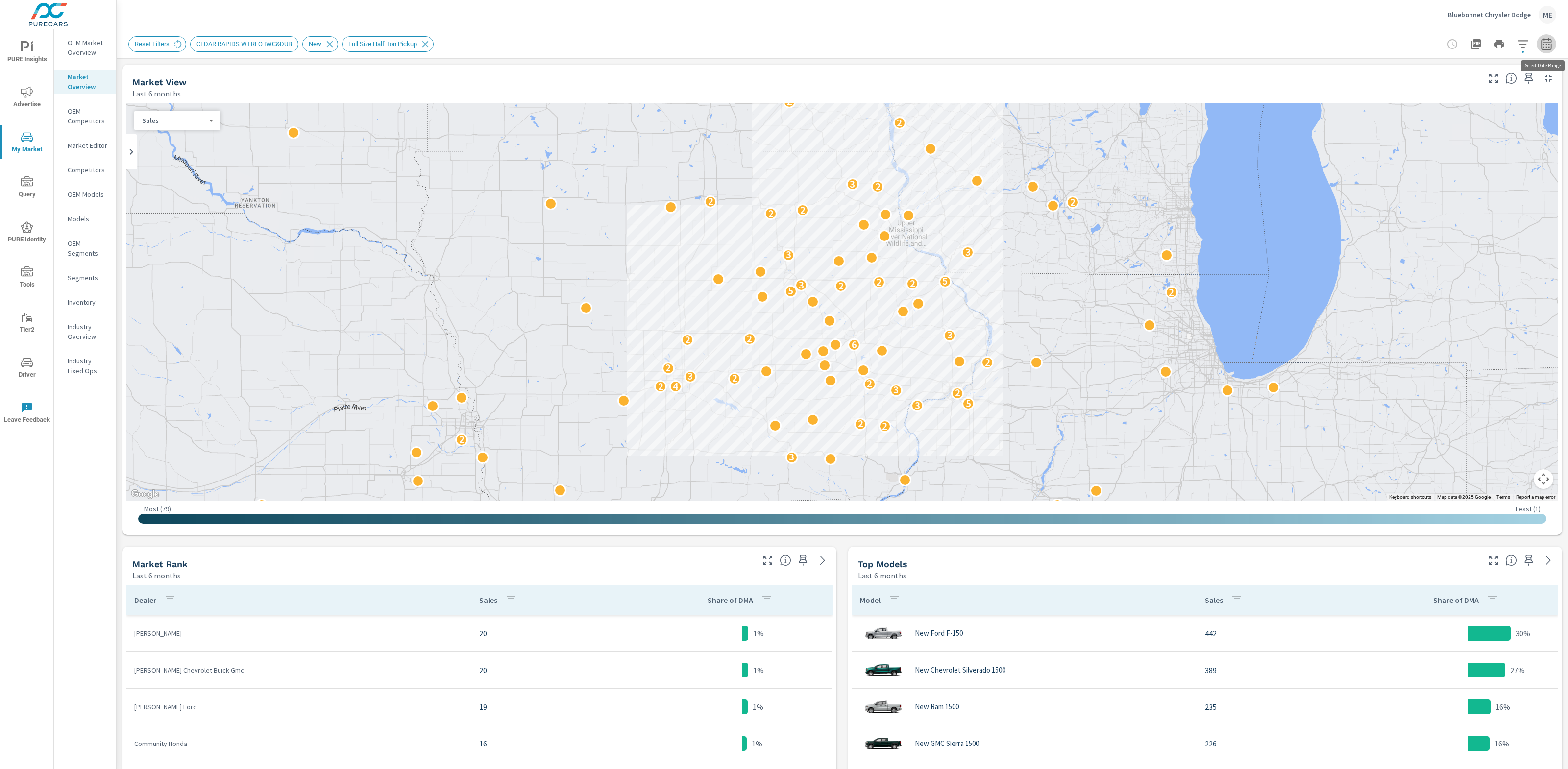
click at [1548, 41] on icon "button" at bounding box center [1546, 44] width 12 height 12
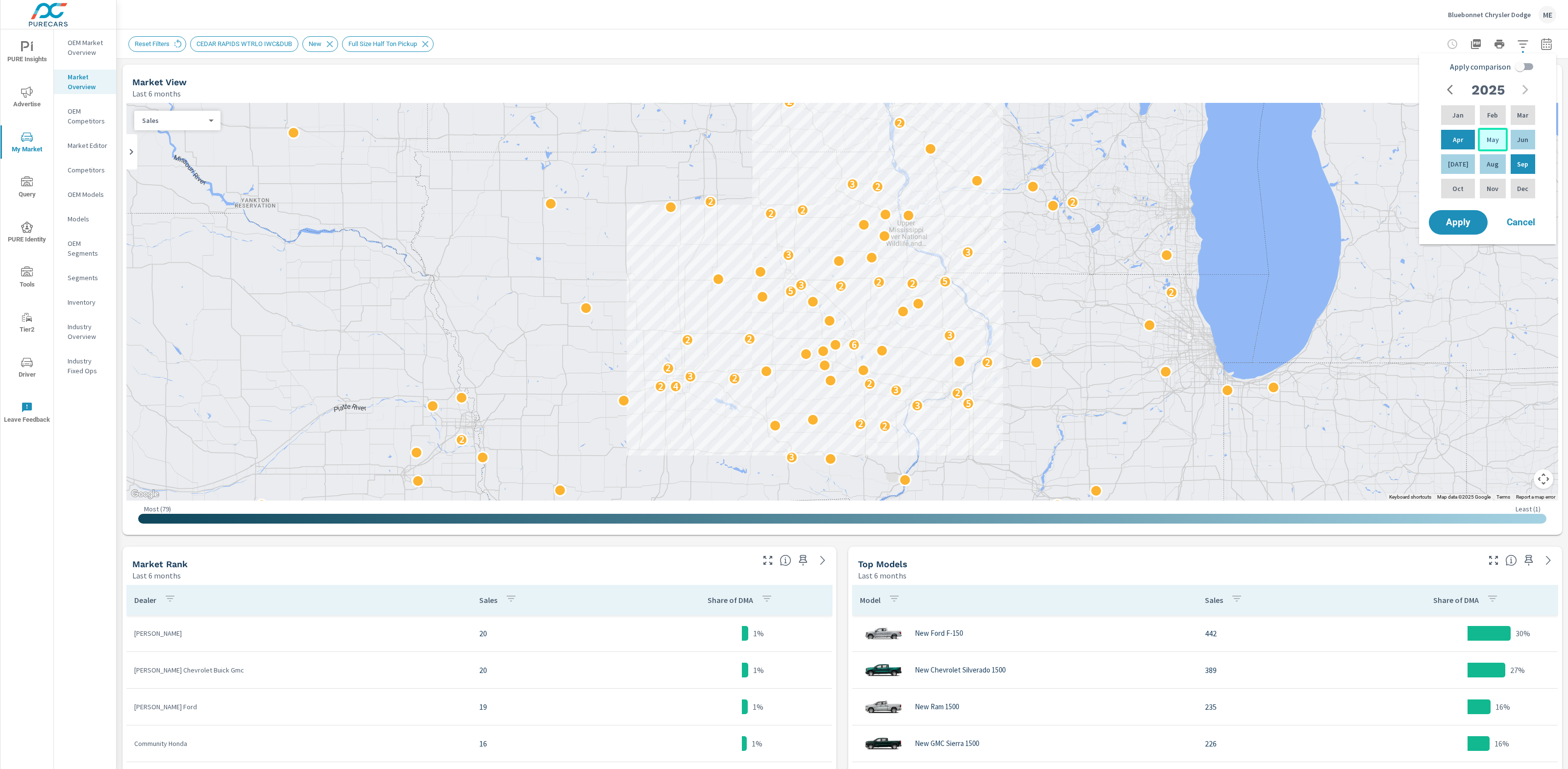
click at [1491, 135] on p "May" at bounding box center [1493, 139] width 12 height 10
click at [1456, 165] on p "Jul" at bounding box center [1458, 164] width 21 height 10
click at [1522, 65] on input "Apply comparison" at bounding box center [1520, 66] width 56 height 19
checkbox input "true"
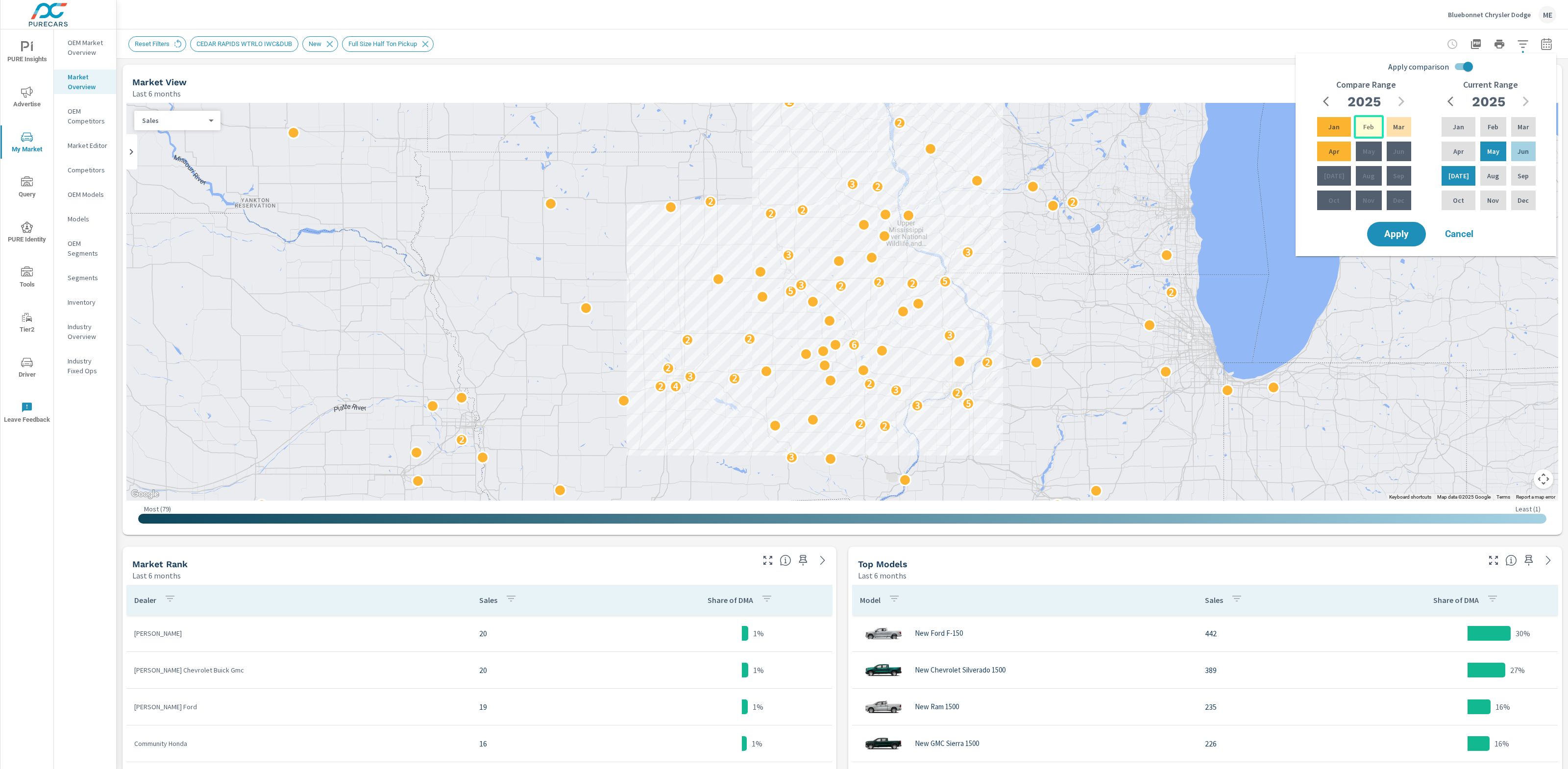
click at [1363, 125] on p "Feb" at bounding box center [1369, 127] width 11 height 10
click at [1340, 141] on div "Apr" at bounding box center [1334, 151] width 38 height 24
click at [1398, 235] on span "Apply" at bounding box center [1396, 234] width 40 height 9
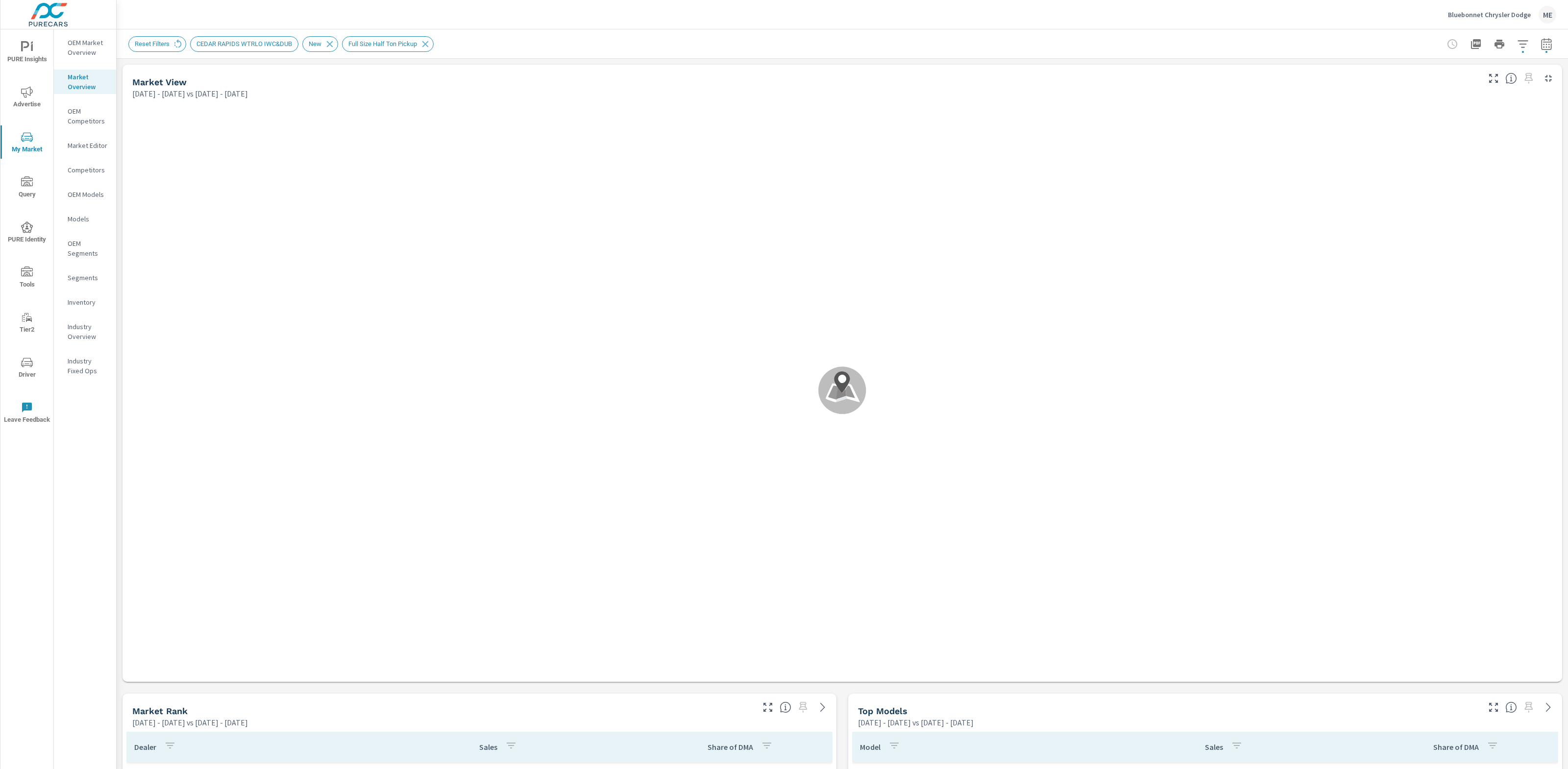
scroll to position [735, 0]
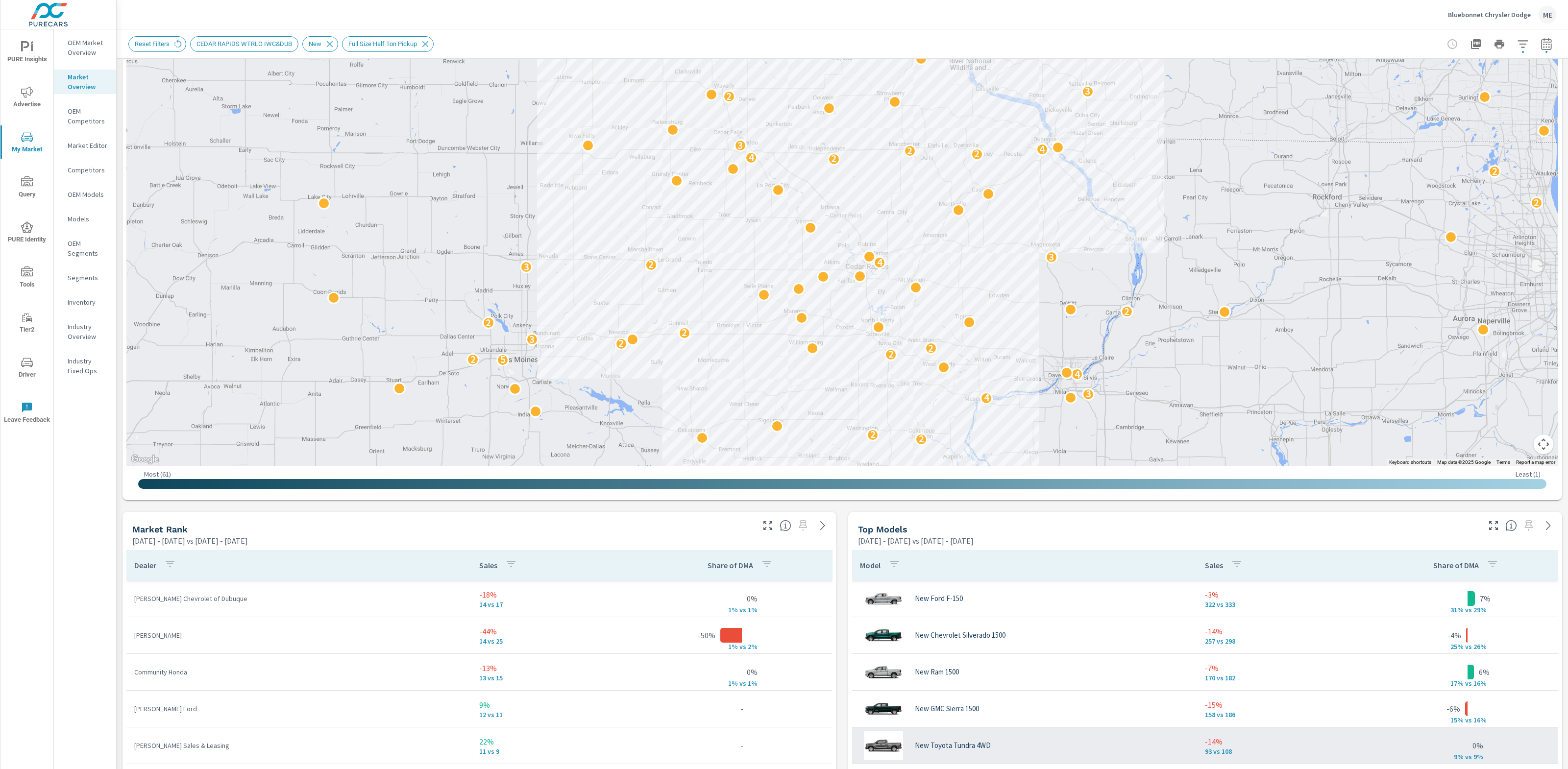
scroll to position [178, 0]
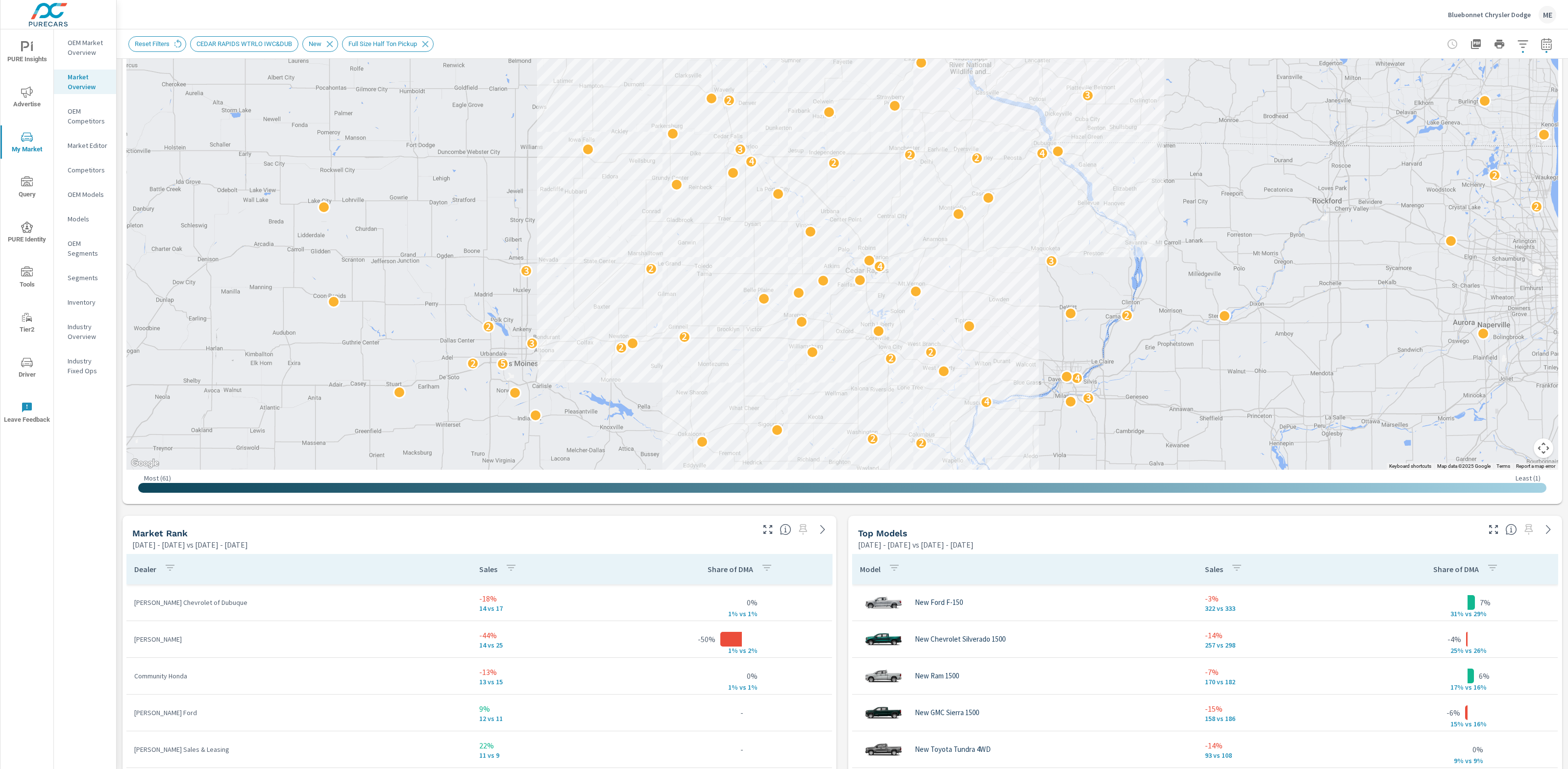
click at [841, 653] on div "Market View May 01, 2025 - Jul 31, 2025 vs Feb 01, 2025 - Apr 30, 2025 ← Move l…" at bounding box center [842, 667] width 1451 height 1572
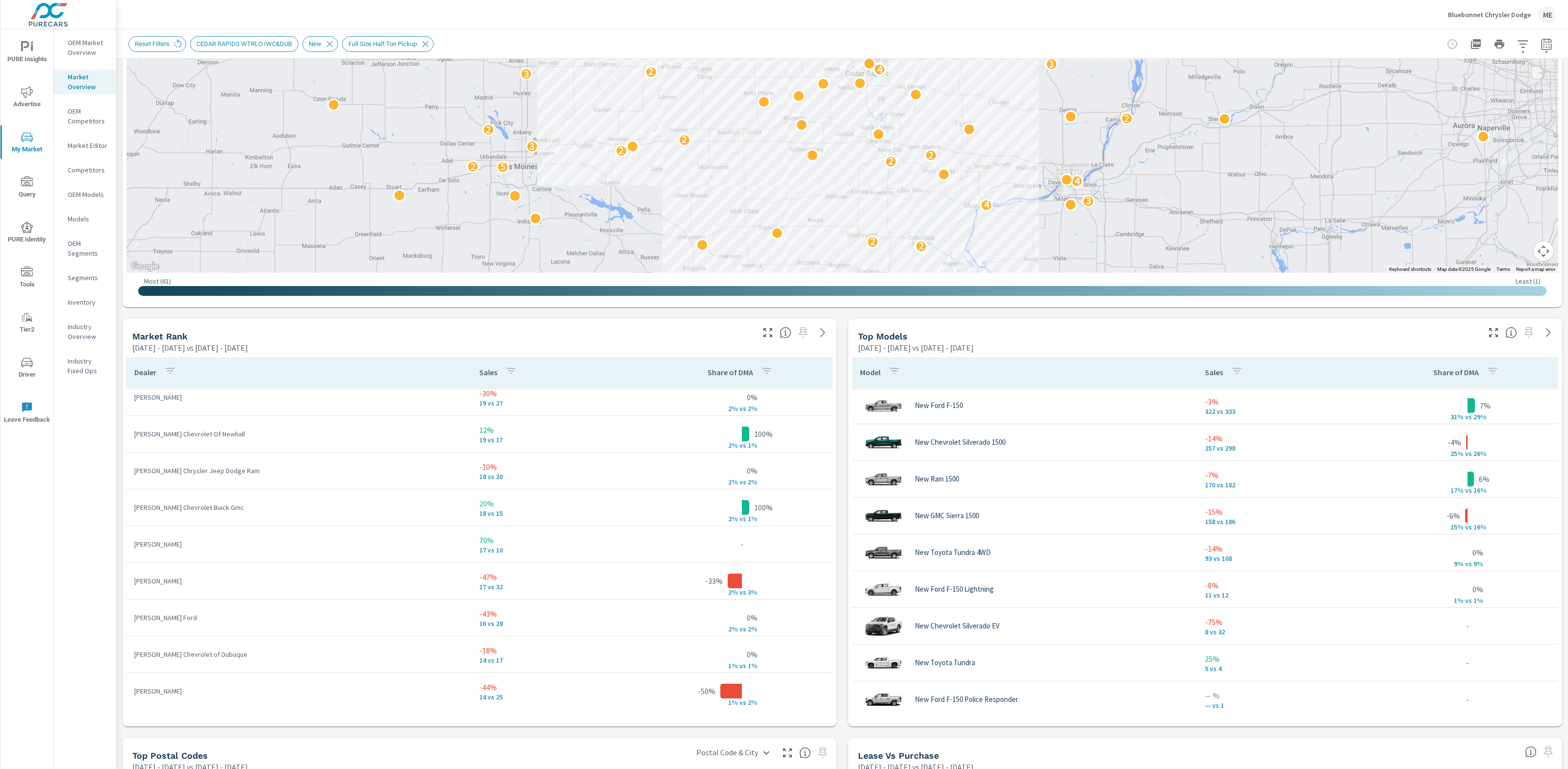
scroll to position [234, 0]
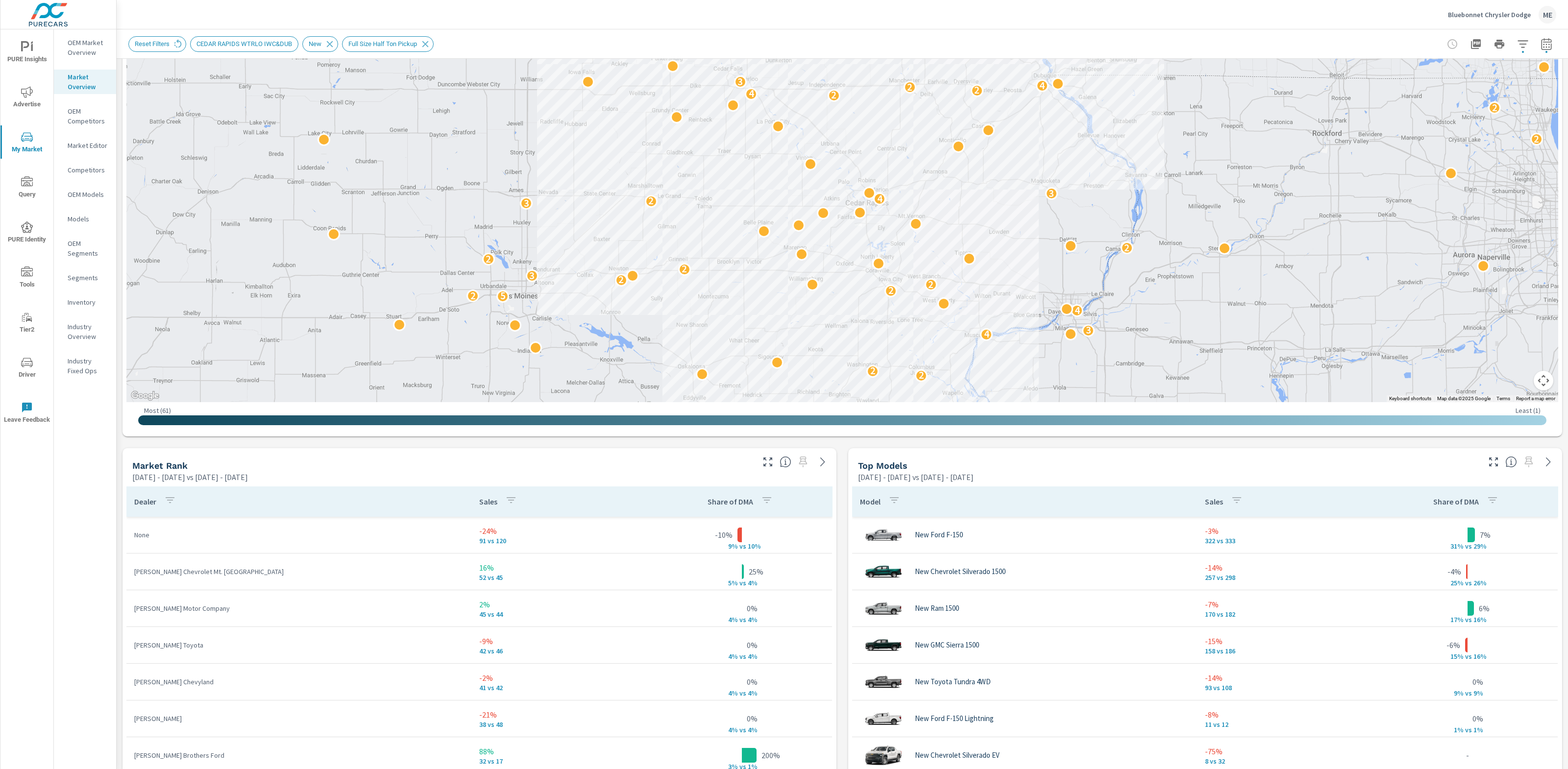
scroll to position [248, 0]
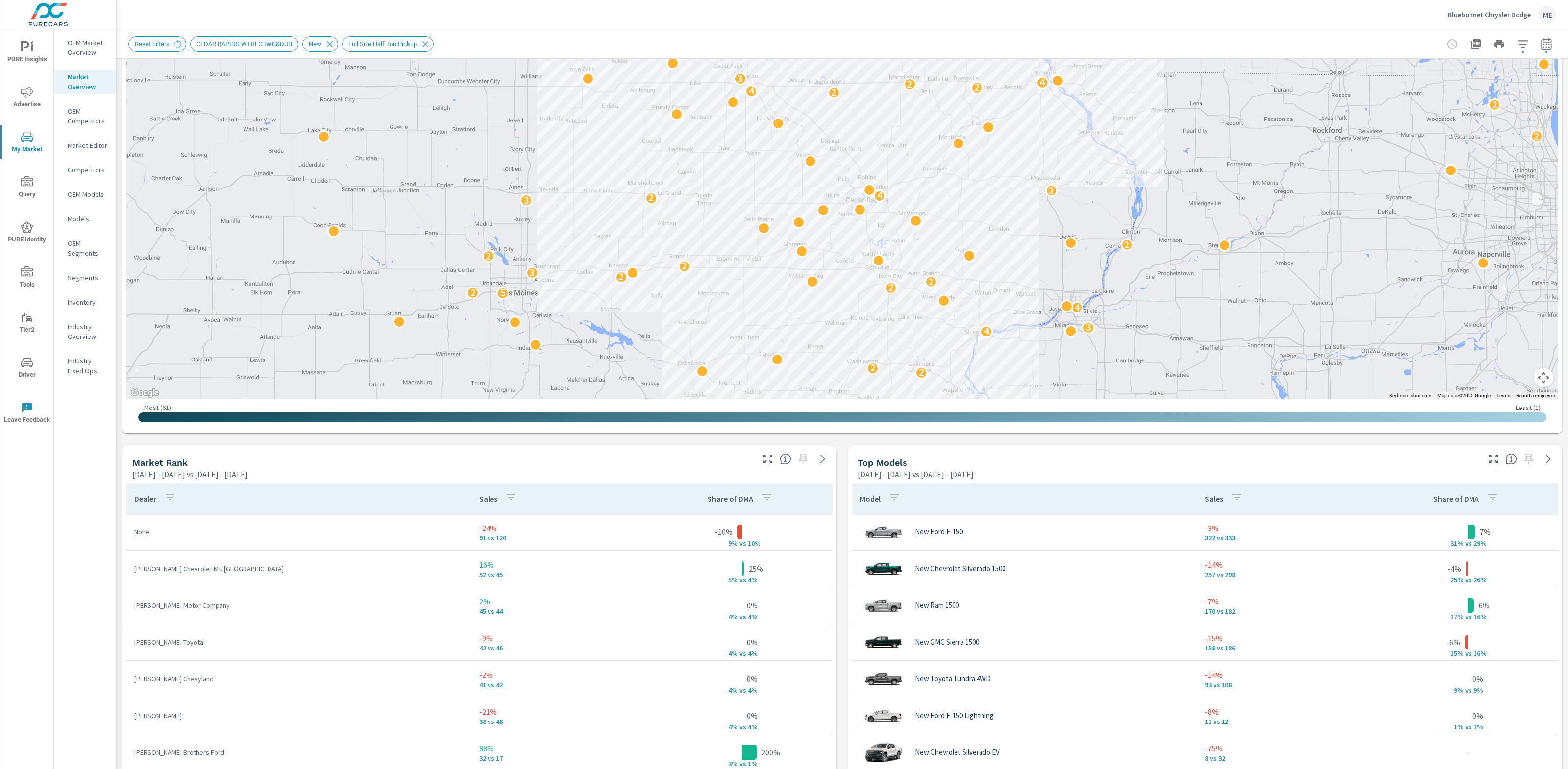
click at [845, 583] on div "Market View May 01, 2025 - Jul 31, 2025 vs Feb 01, 2025 - Apr 30, 2025 ← Move l…" at bounding box center [842, 596] width 1451 height 1572
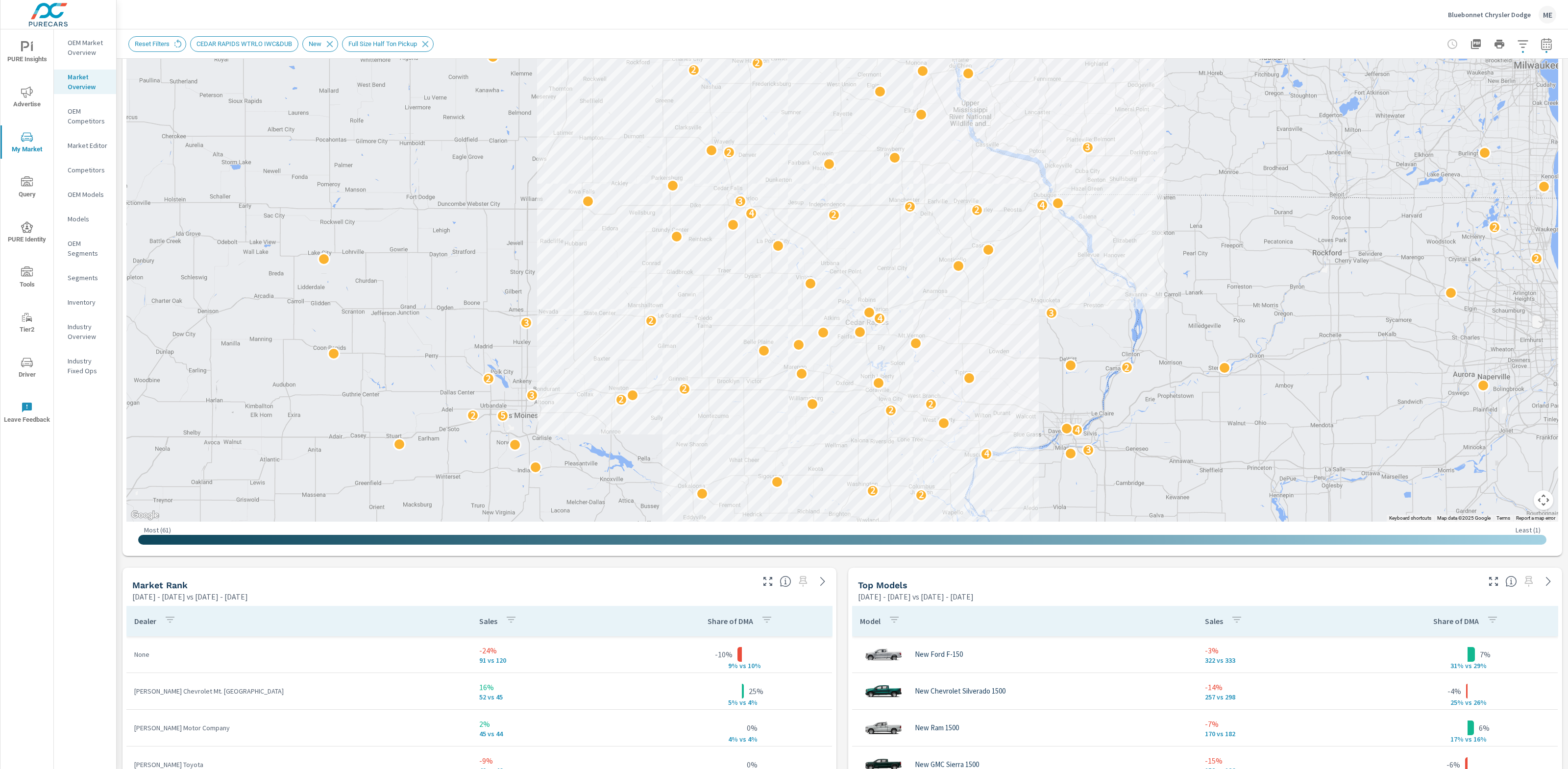
scroll to position [120, 0]
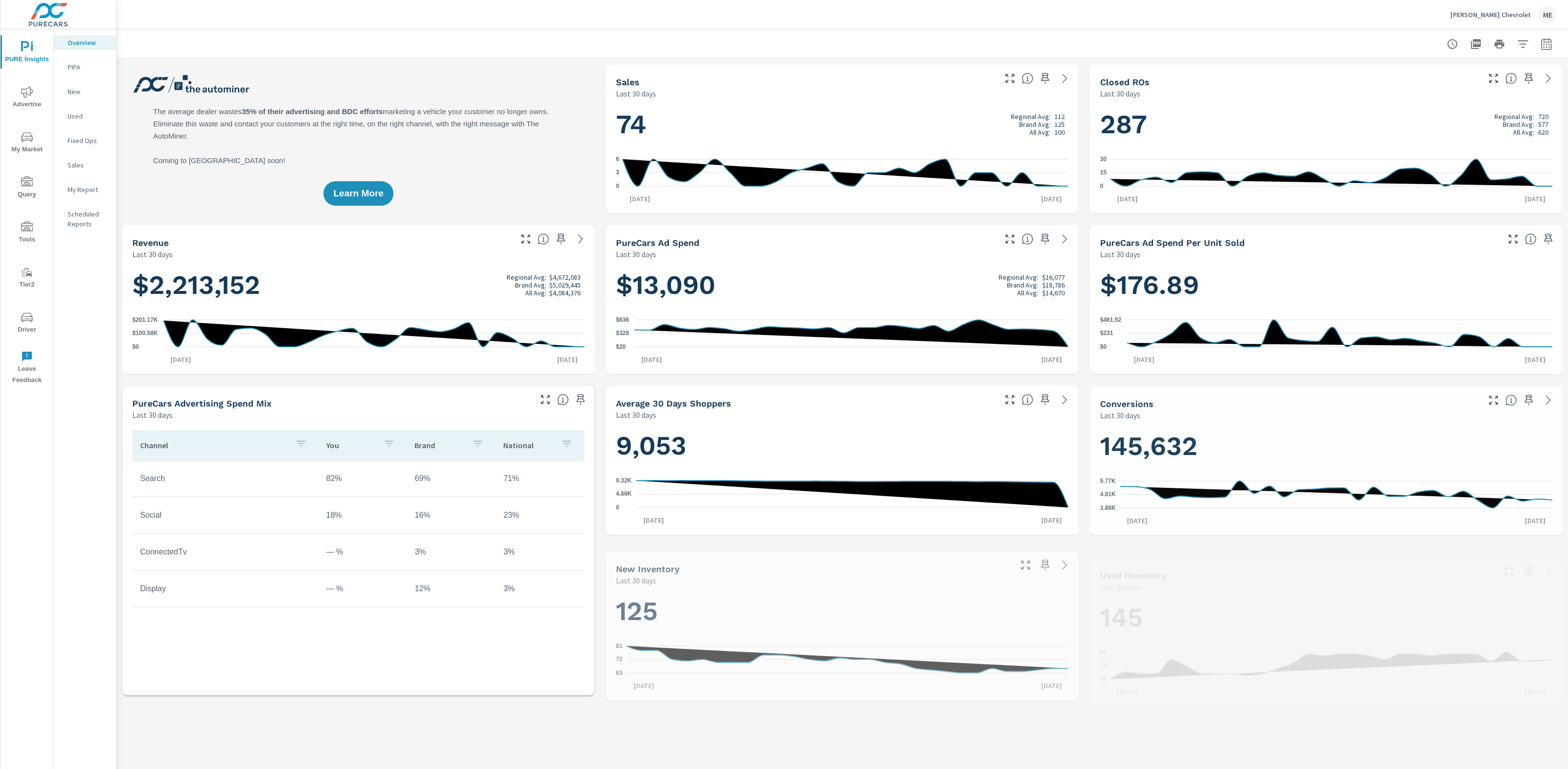
click at [16, 99] on span "Advertise" at bounding box center [27, 98] width 47 height 24
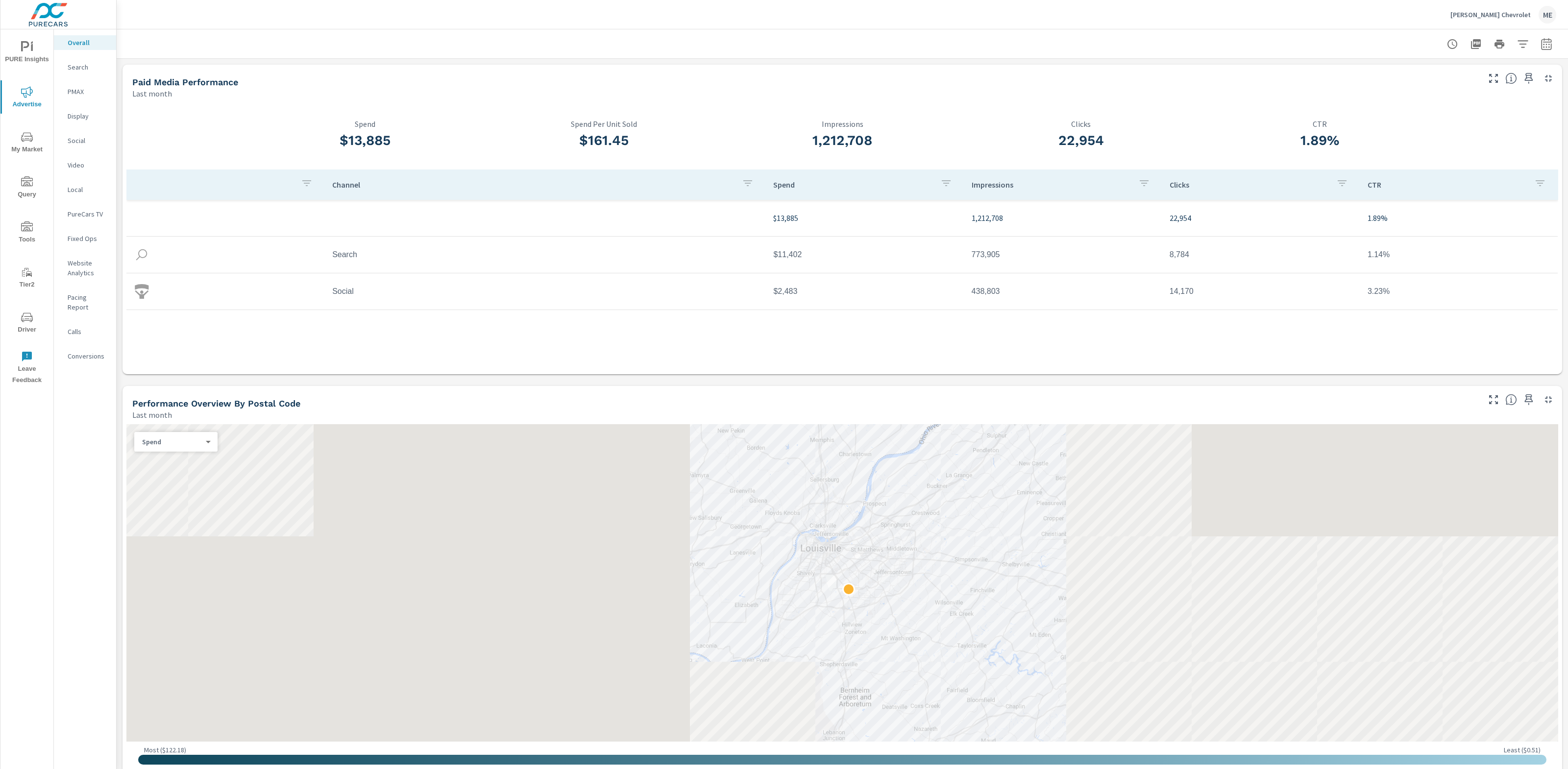
click at [29, 144] on span "My Market" at bounding box center [27, 143] width 47 height 24
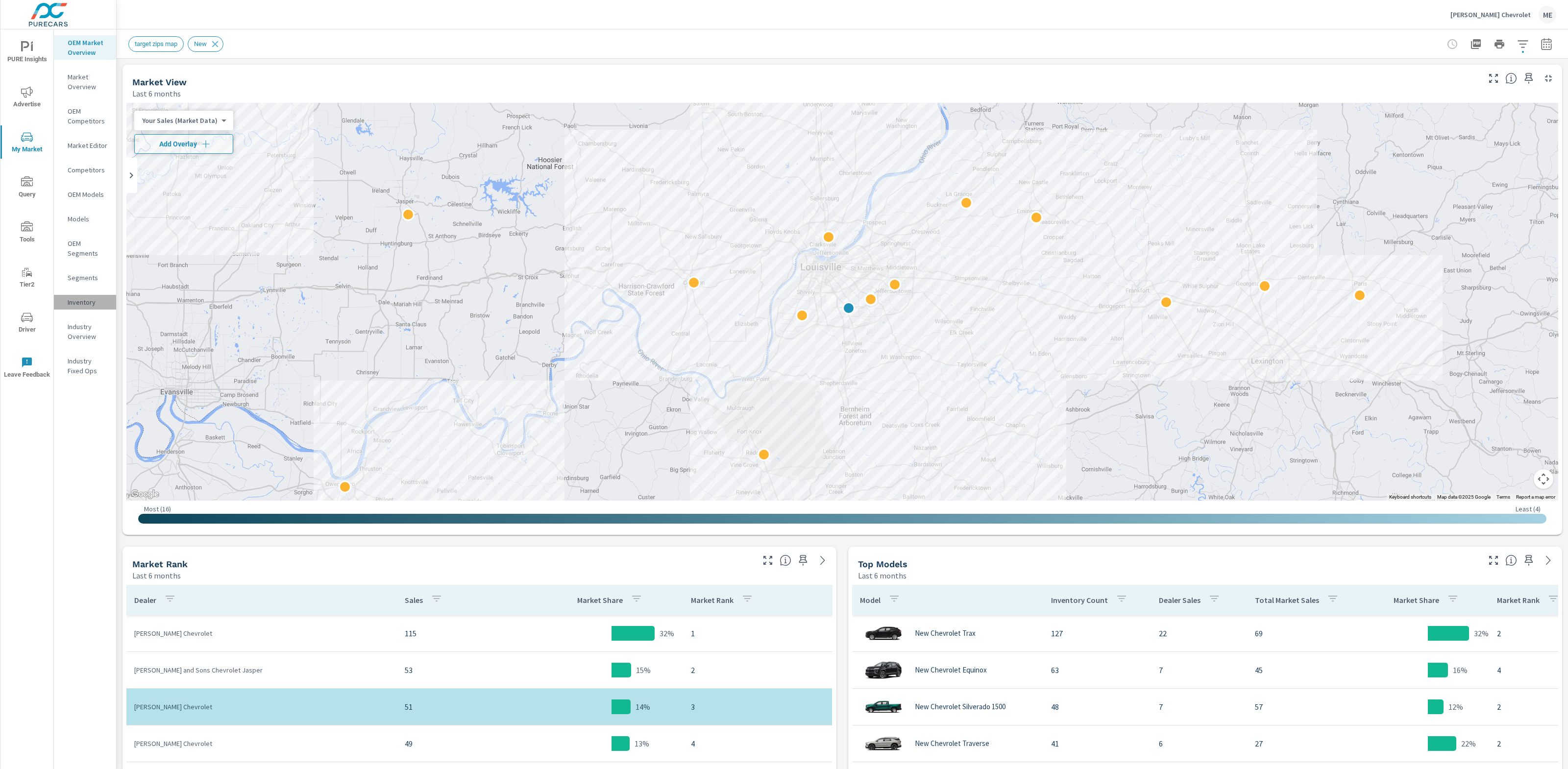
click at [92, 300] on p "Inventory" at bounding box center [88, 302] width 41 height 10
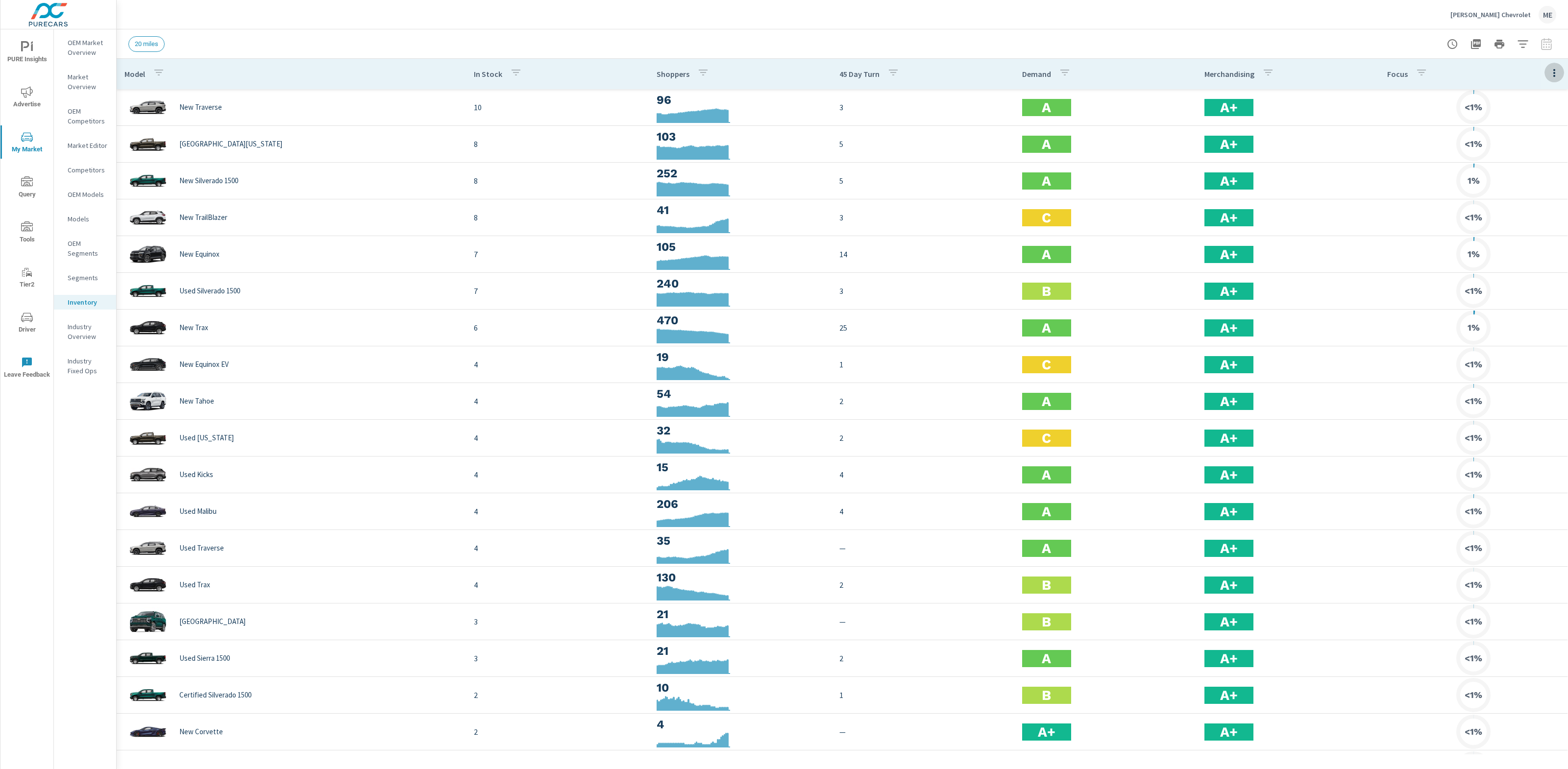
click at [1559, 69] on icon "button" at bounding box center [1554, 72] width 12 height 12
click at [1518, 167] on span "Inventory" at bounding box center [1522, 166] width 61 height 10
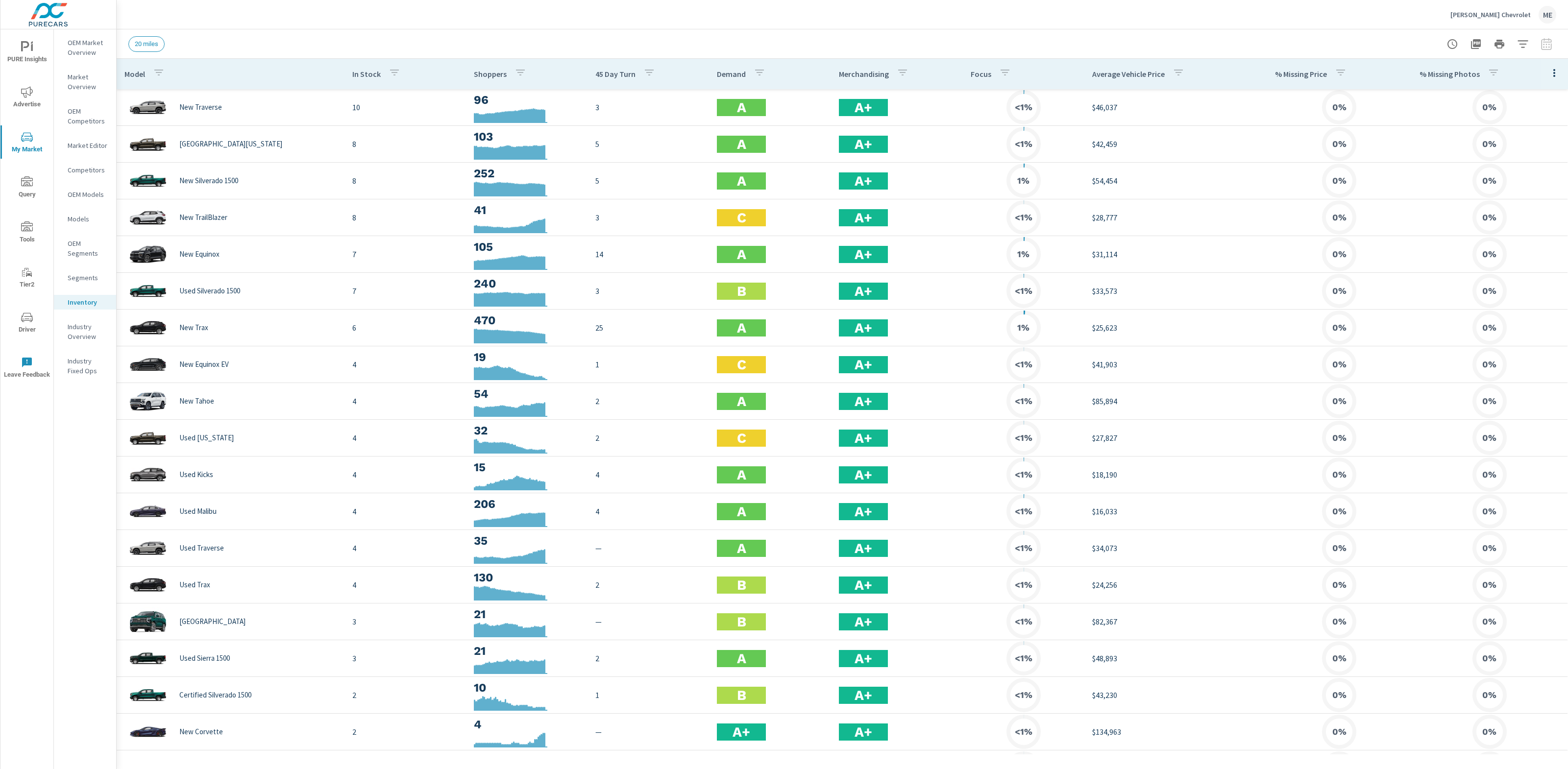
click at [1556, 66] on button "button" at bounding box center [1554, 72] width 19 height 20
click at [1516, 130] on span "Audience" at bounding box center [1522, 131] width 61 height 10
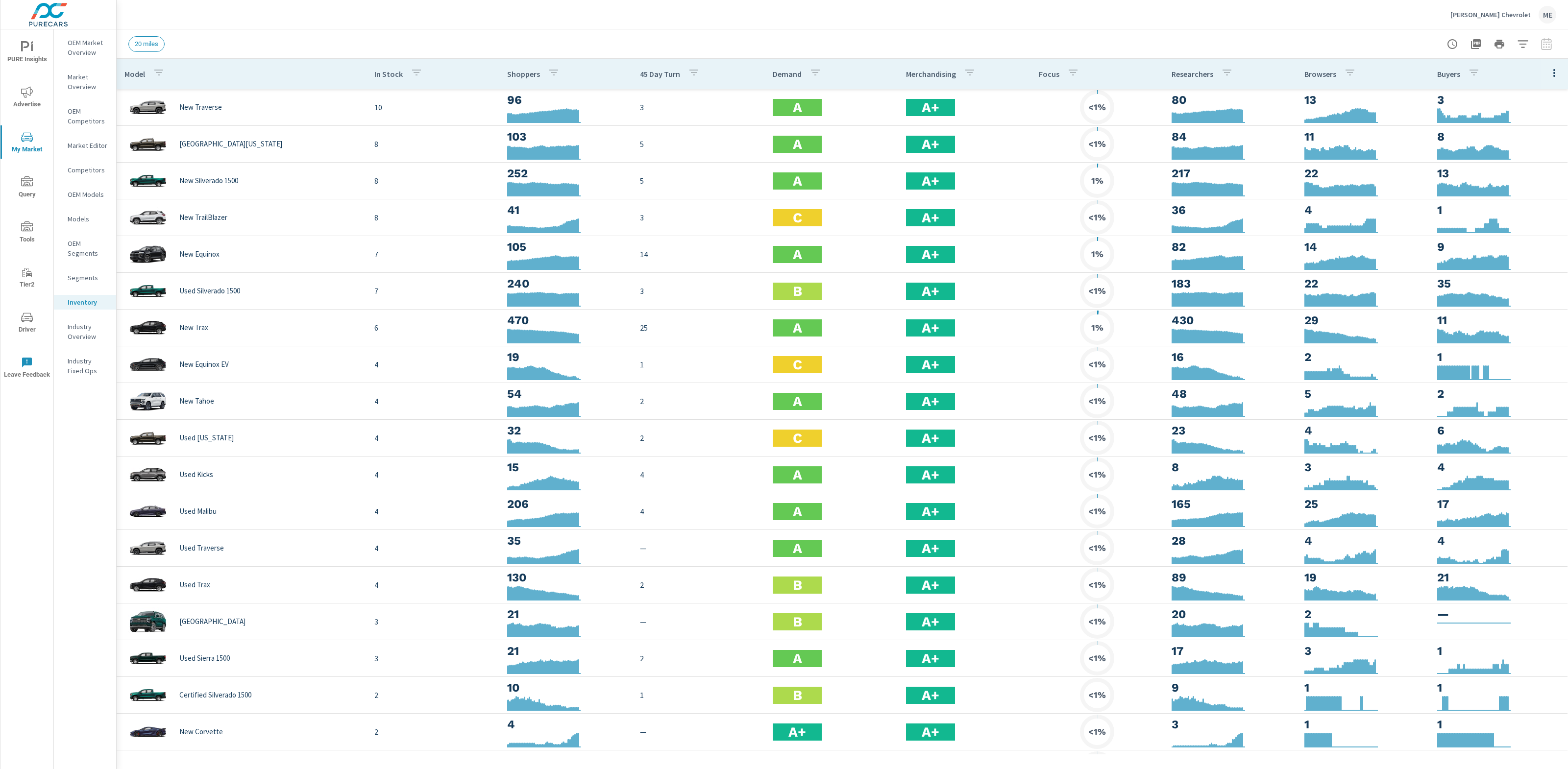
click at [1556, 69] on icon "button" at bounding box center [1554, 72] width 12 height 12
click at [1519, 222] on span "Customize columns..." at bounding box center [1522, 227] width 61 height 10
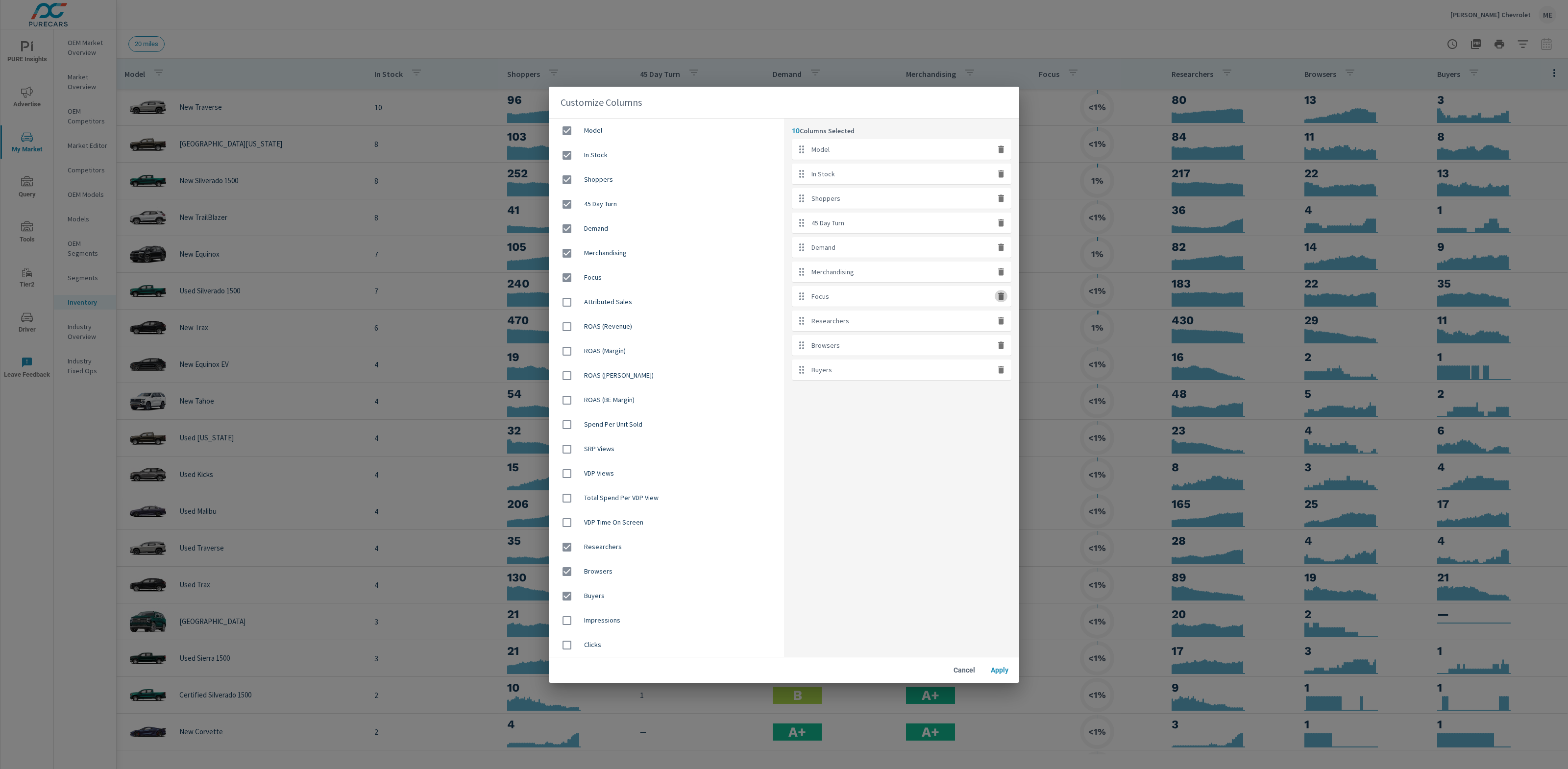
click at [1001, 299] on icon "button" at bounding box center [1001, 296] width 6 height 7
checkbox input "false"
click at [999, 672] on span "Apply" at bounding box center [999, 670] width 24 height 9
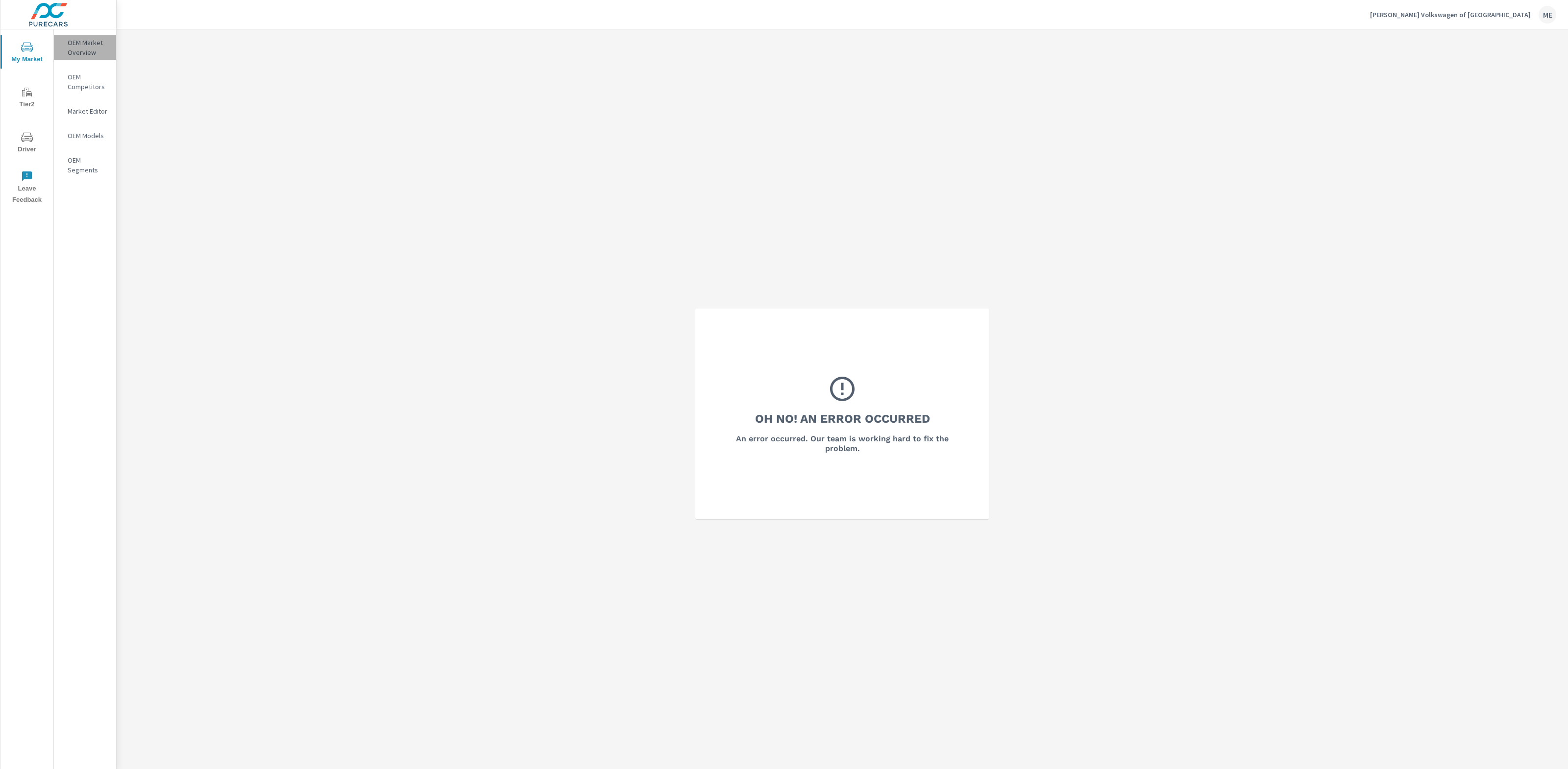
click at [75, 46] on p "OEM Market Overview" at bounding box center [88, 47] width 41 height 19
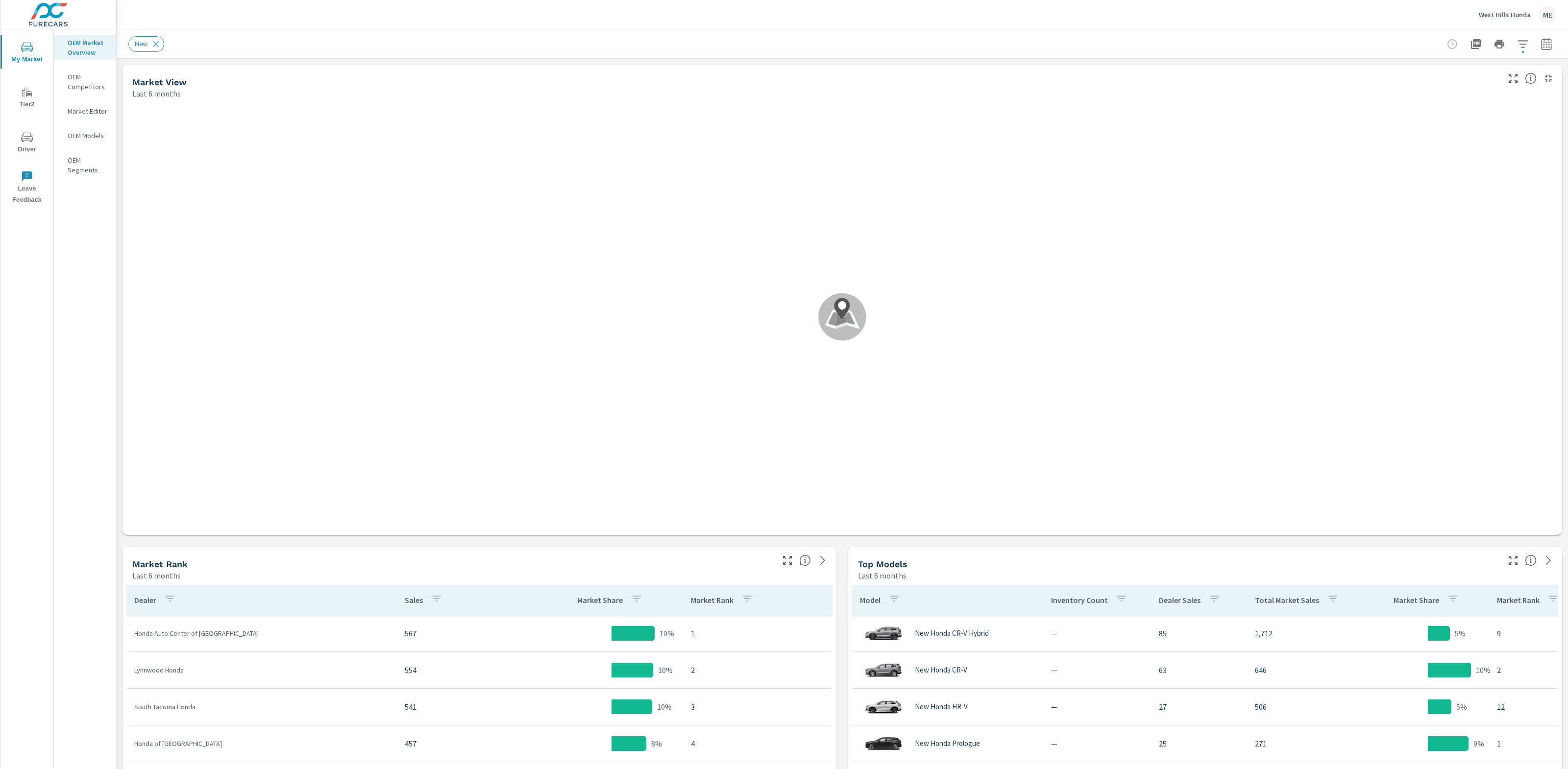
scroll to position [147, 0]
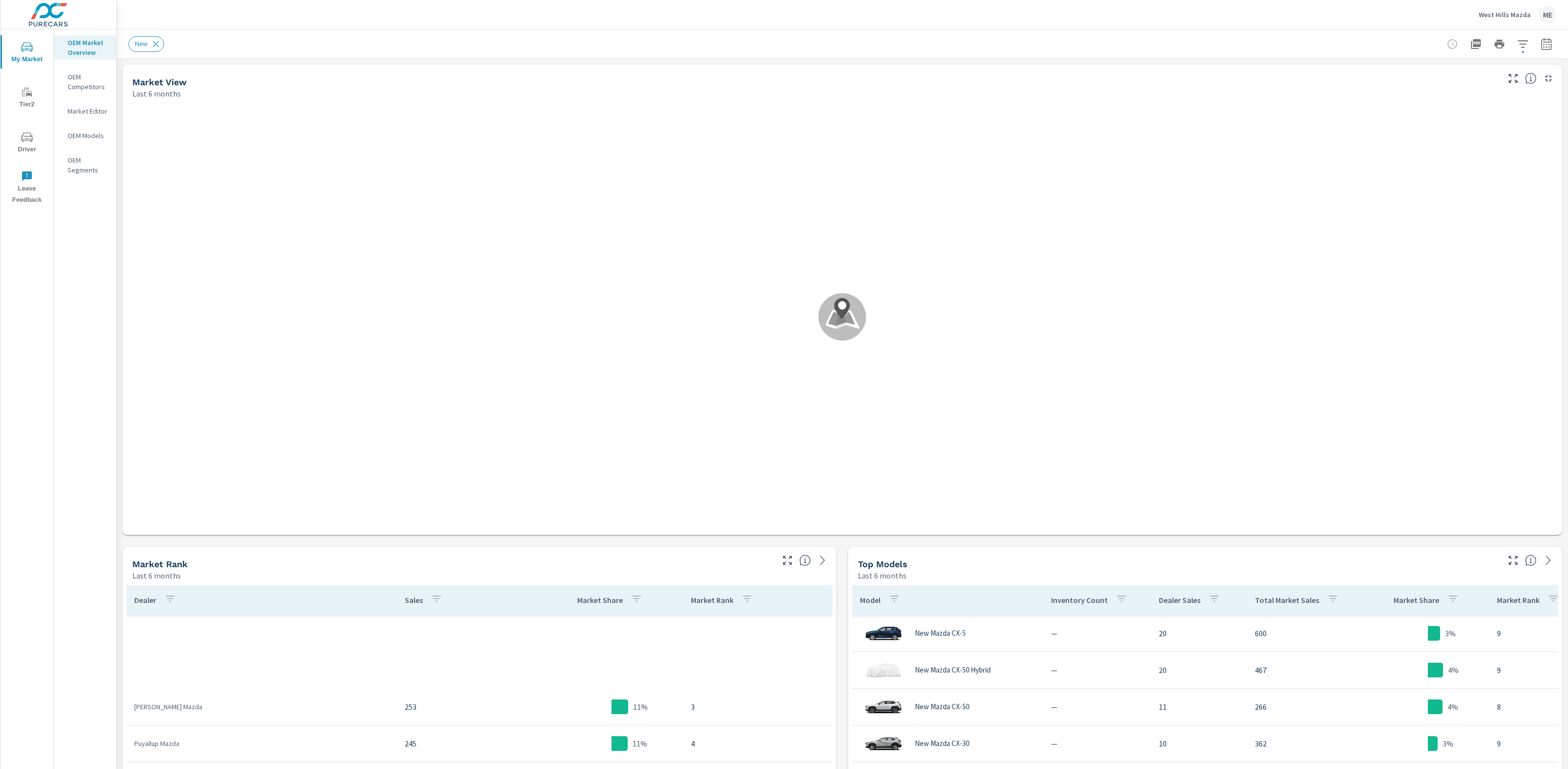
scroll to position [257, 0]
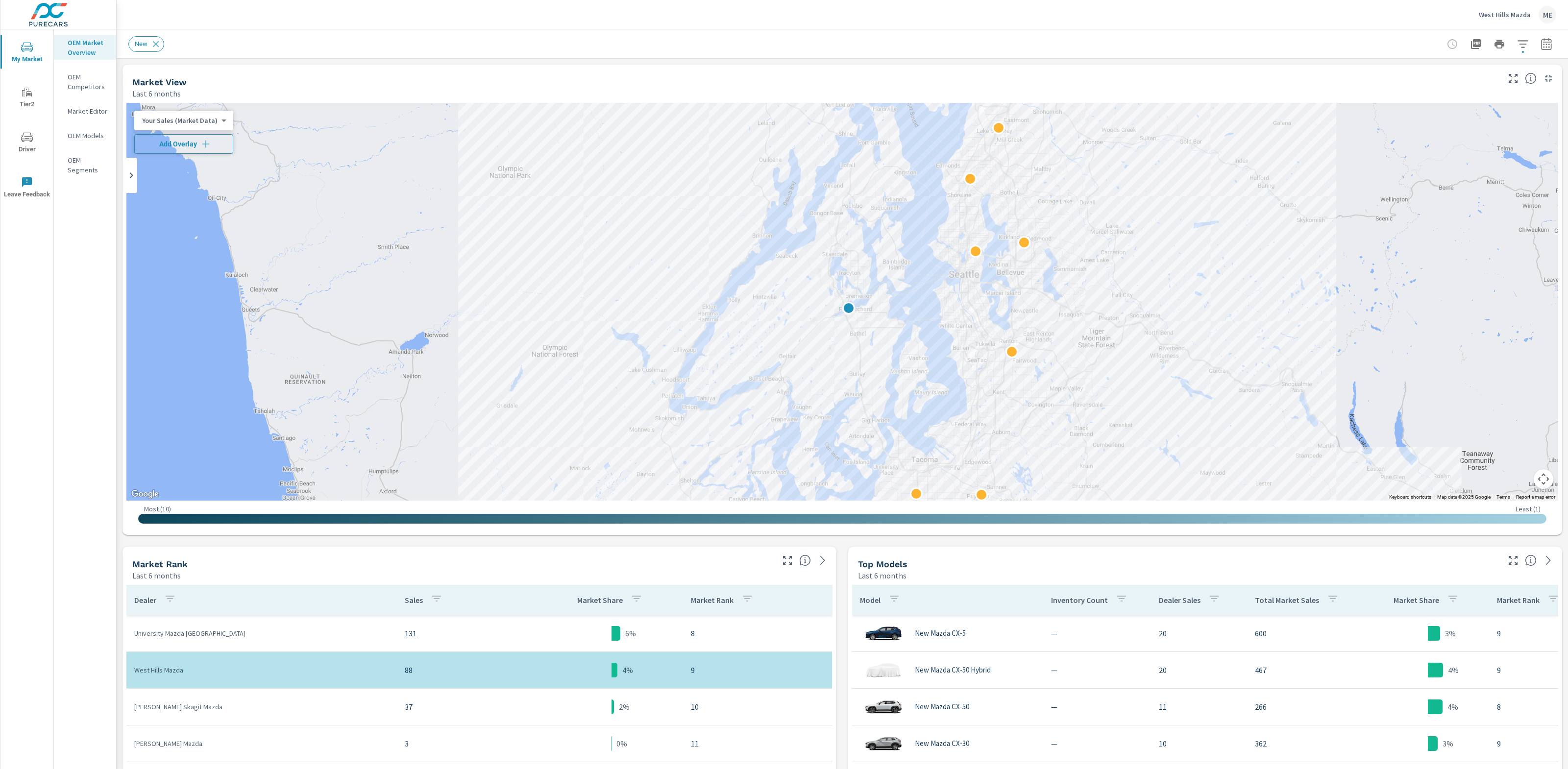
click at [197, 144] on span "Add Overlay" at bounding box center [184, 144] width 90 height 10
click at [1527, 44] on icon "button" at bounding box center [1522, 44] width 12 height 12
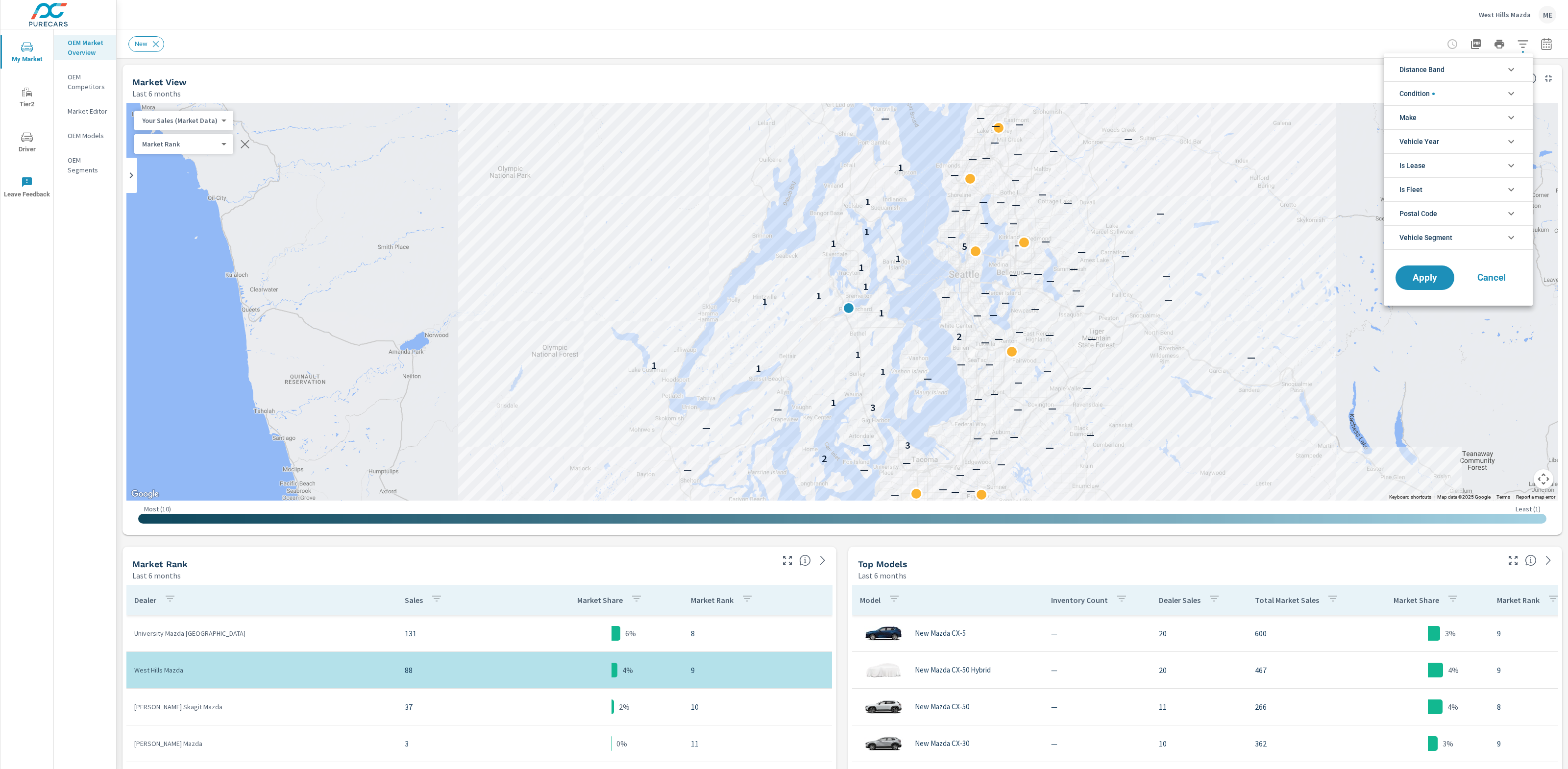
click at [1429, 72] on span "Distance Band" at bounding box center [1422, 69] width 45 height 24
click at [1423, 94] on span "0-10" at bounding box center [1469, 92] width 107 height 12
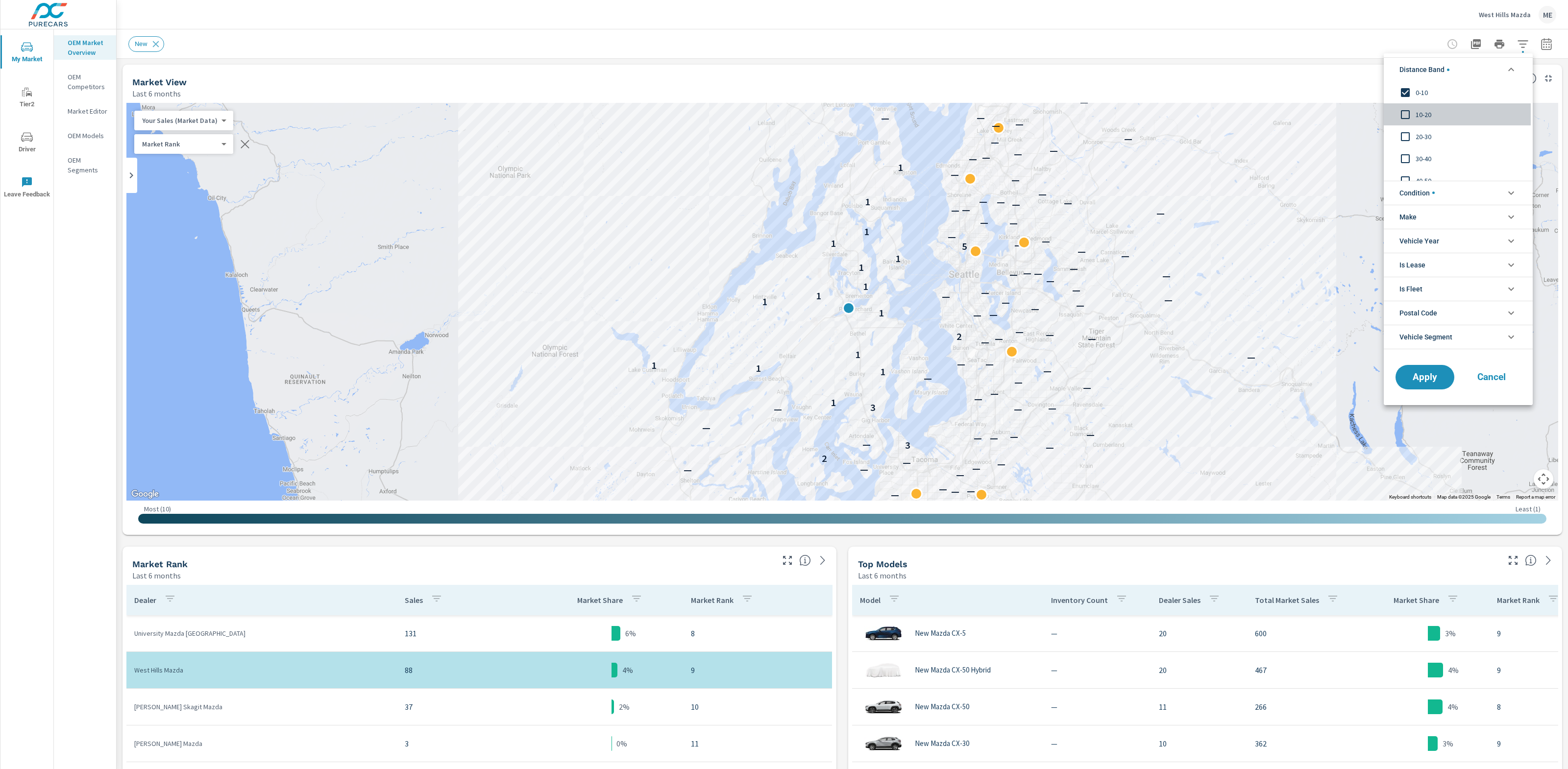
click at [1425, 117] on span "10-20" at bounding box center [1469, 114] width 107 height 12
drag, startPoint x: 1428, startPoint y: 194, endPoint x: 1443, endPoint y: 204, distance: 18.0
click at [1429, 194] on span "Condition" at bounding box center [1417, 193] width 35 height 24
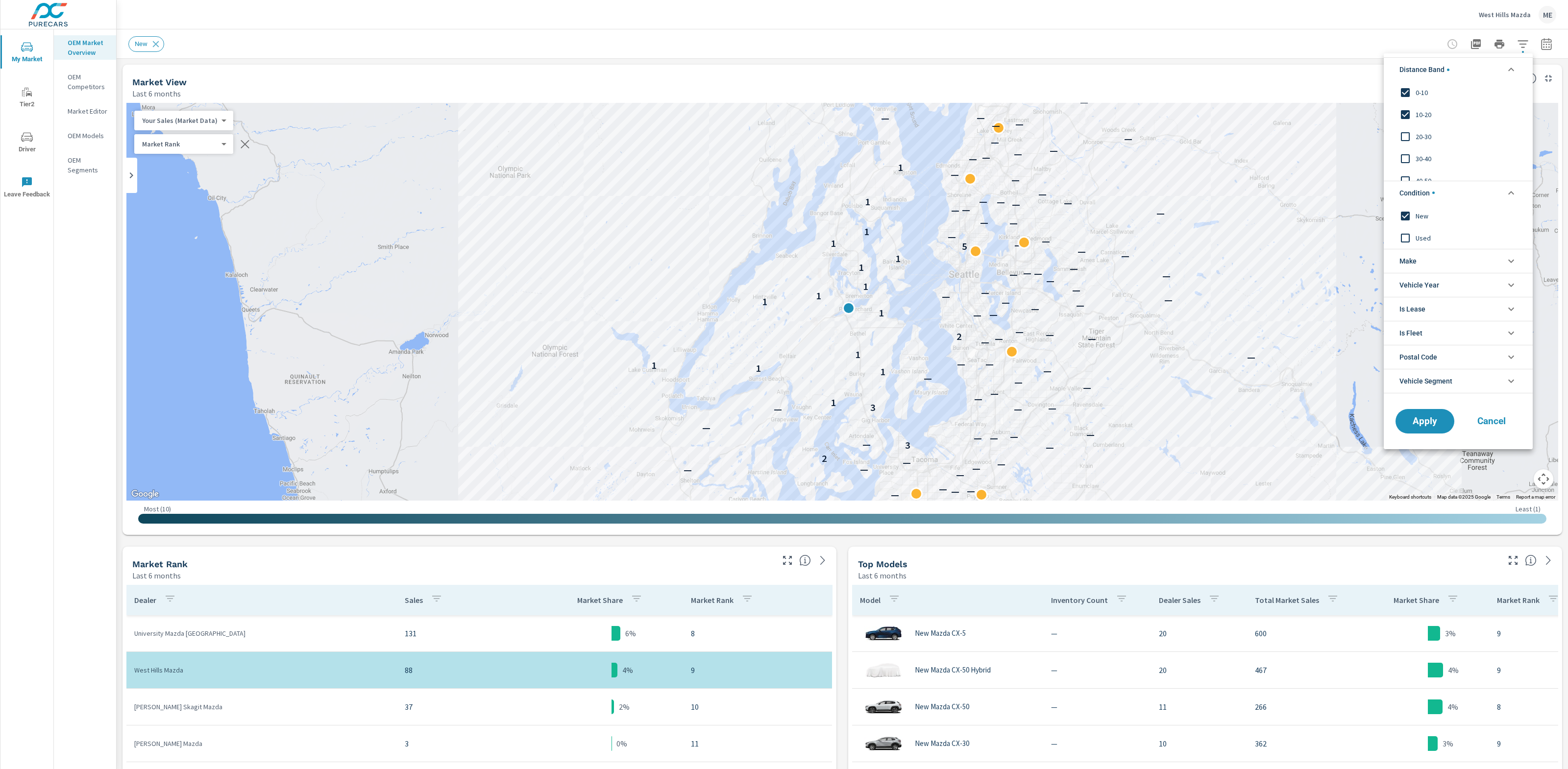
click at [1441, 252] on li "Make" at bounding box center [1458, 260] width 149 height 24
click at [1436, 287] on span "Mazda" at bounding box center [1469, 283] width 107 height 12
click at [1437, 442] on span "Apply" at bounding box center [1425, 442] width 40 height 9
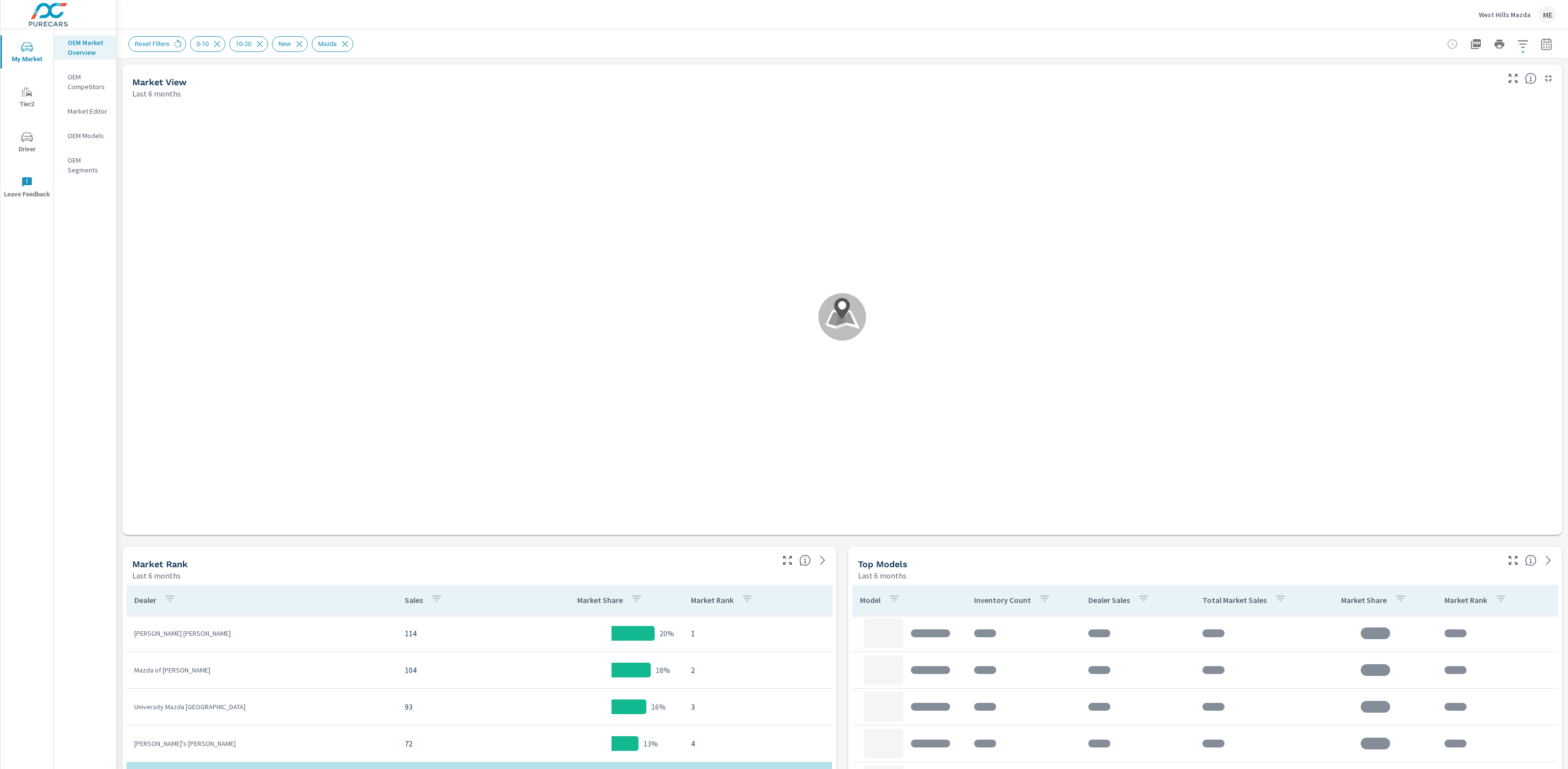
scroll to position [102, 0]
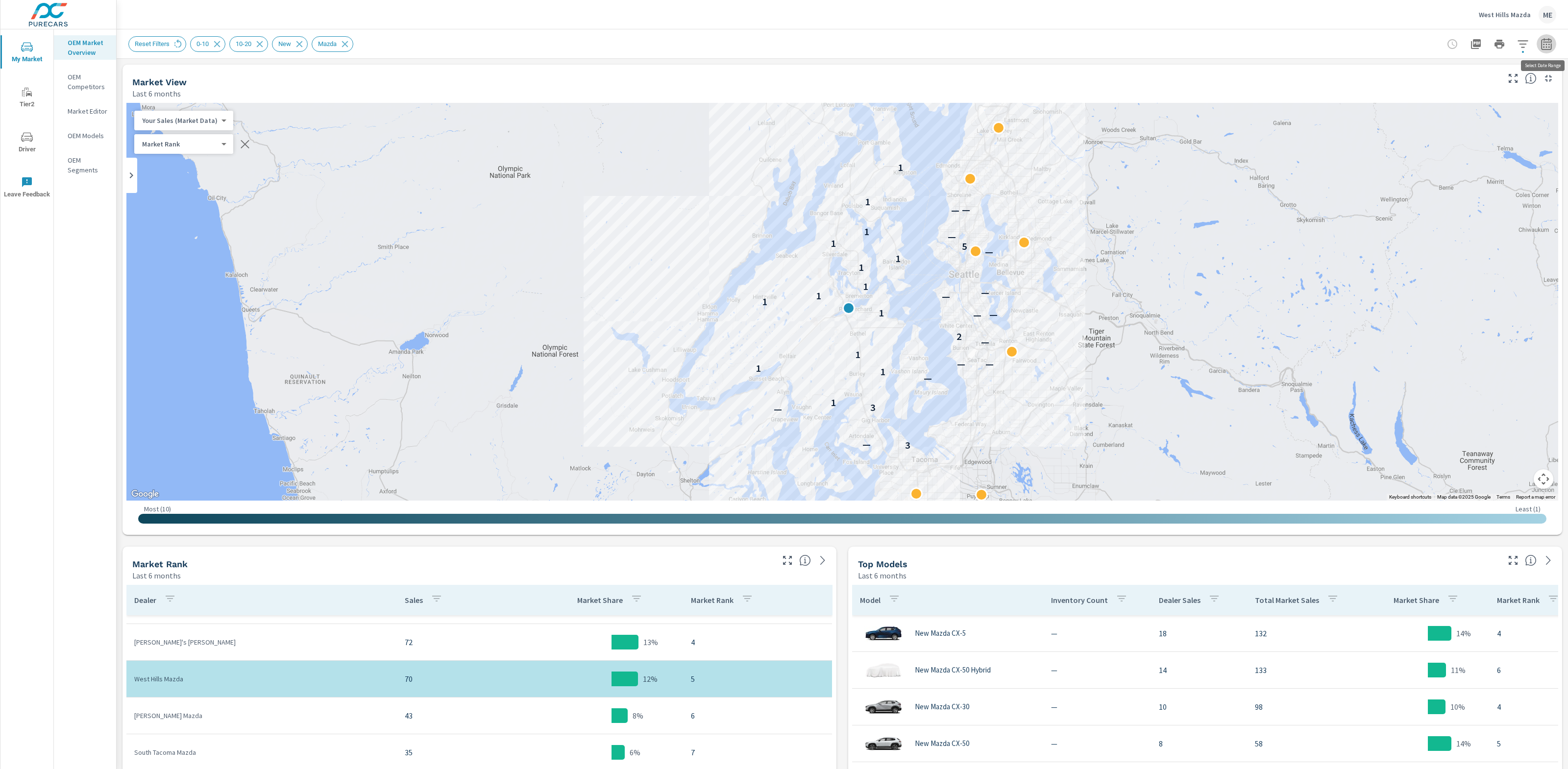
click at [1547, 46] on icon "button" at bounding box center [1546, 44] width 12 height 12
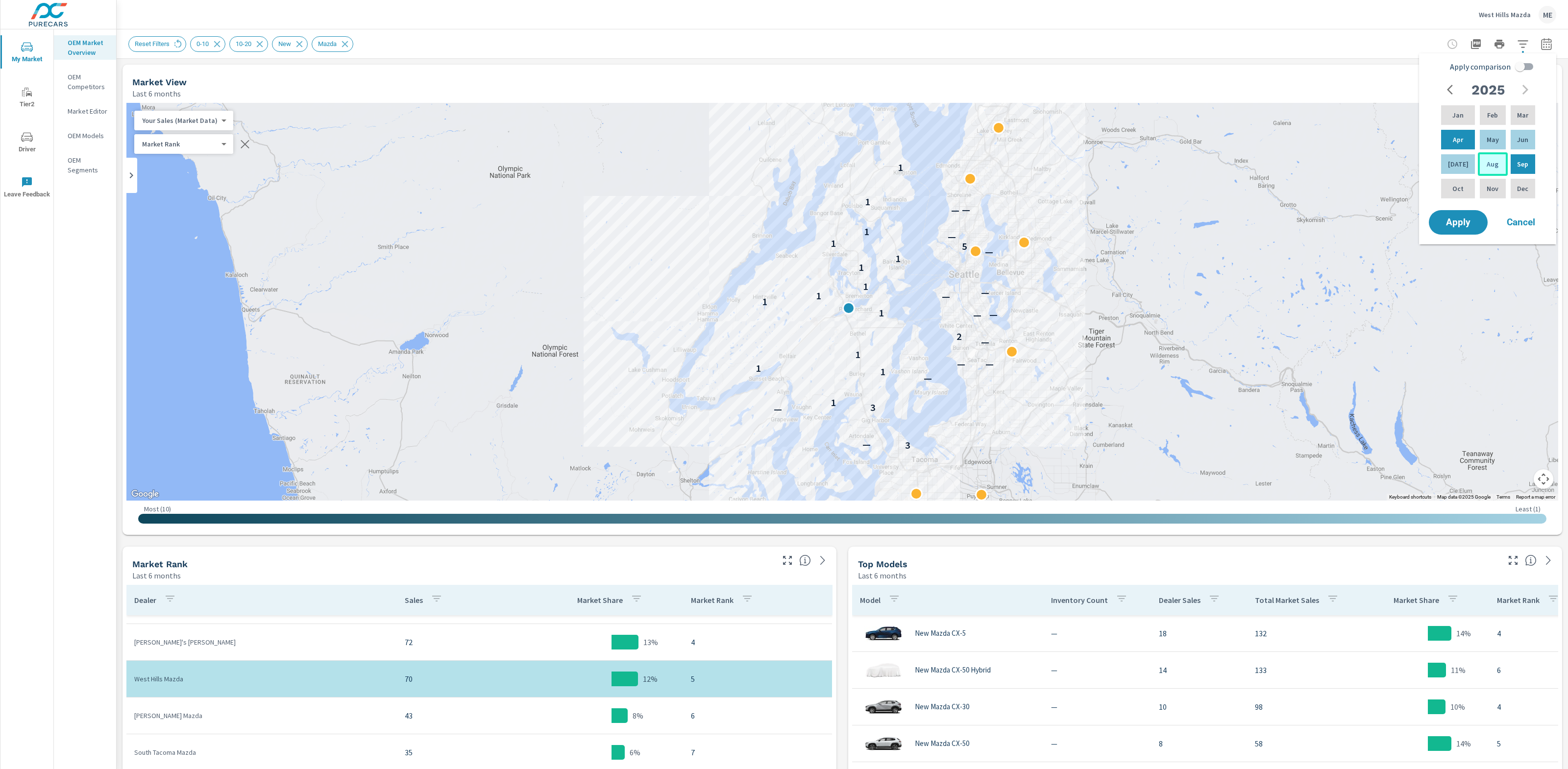
click at [1490, 161] on p "Aug" at bounding box center [1492, 164] width 12 height 10
click at [1489, 165] on p "Aug" at bounding box center [1492, 164] width 12 height 10
click at [1438, 238] on div "Apply comparison [DATE] Feb Mar Apr May Jun [DATE] Aug Sep Oct Nov Dec Apply Ca…" at bounding box center [1487, 149] width 137 height 191
click at [1449, 222] on span "Apply" at bounding box center [1458, 222] width 40 height 9
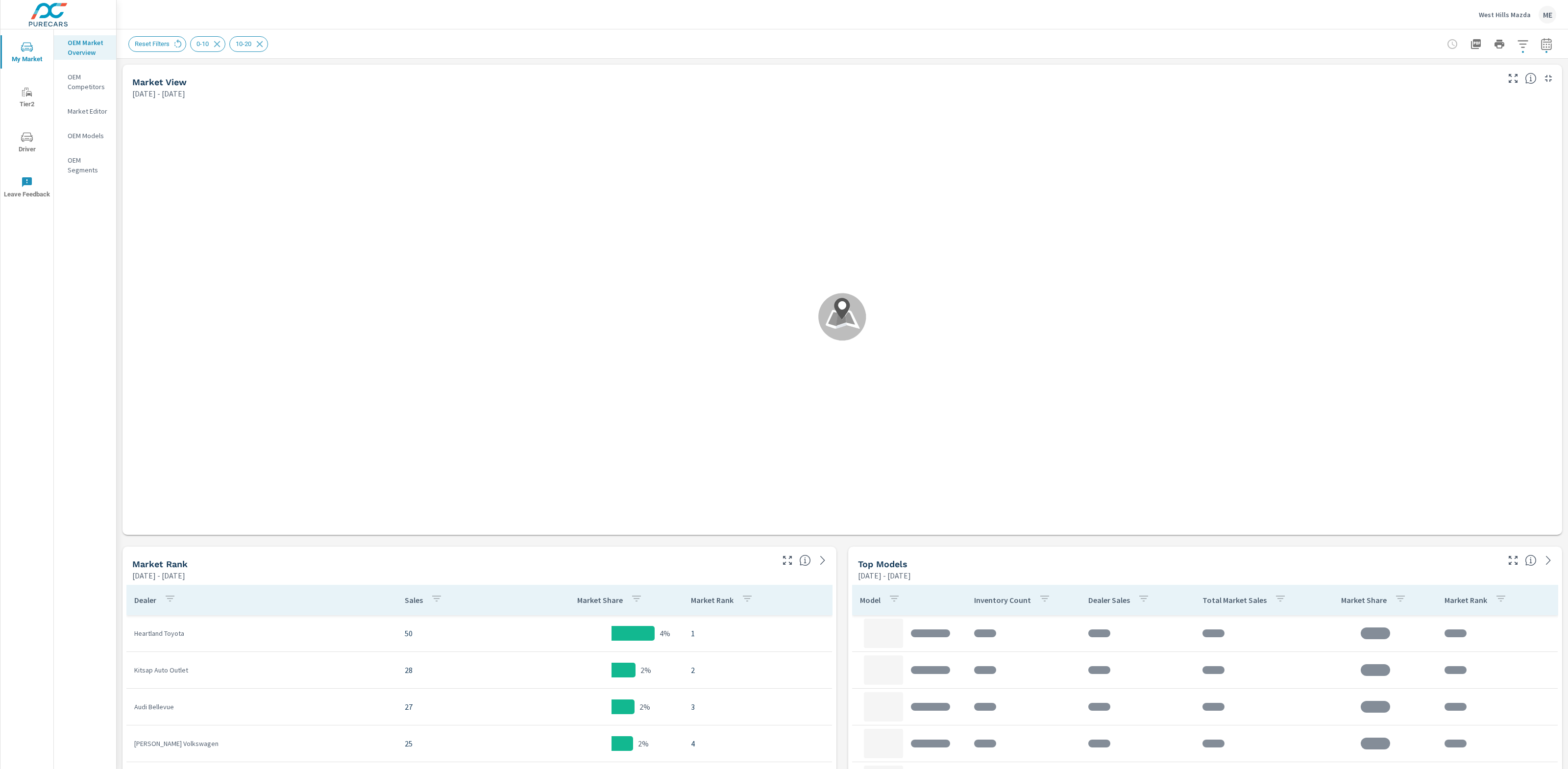
scroll to position [74, 0]
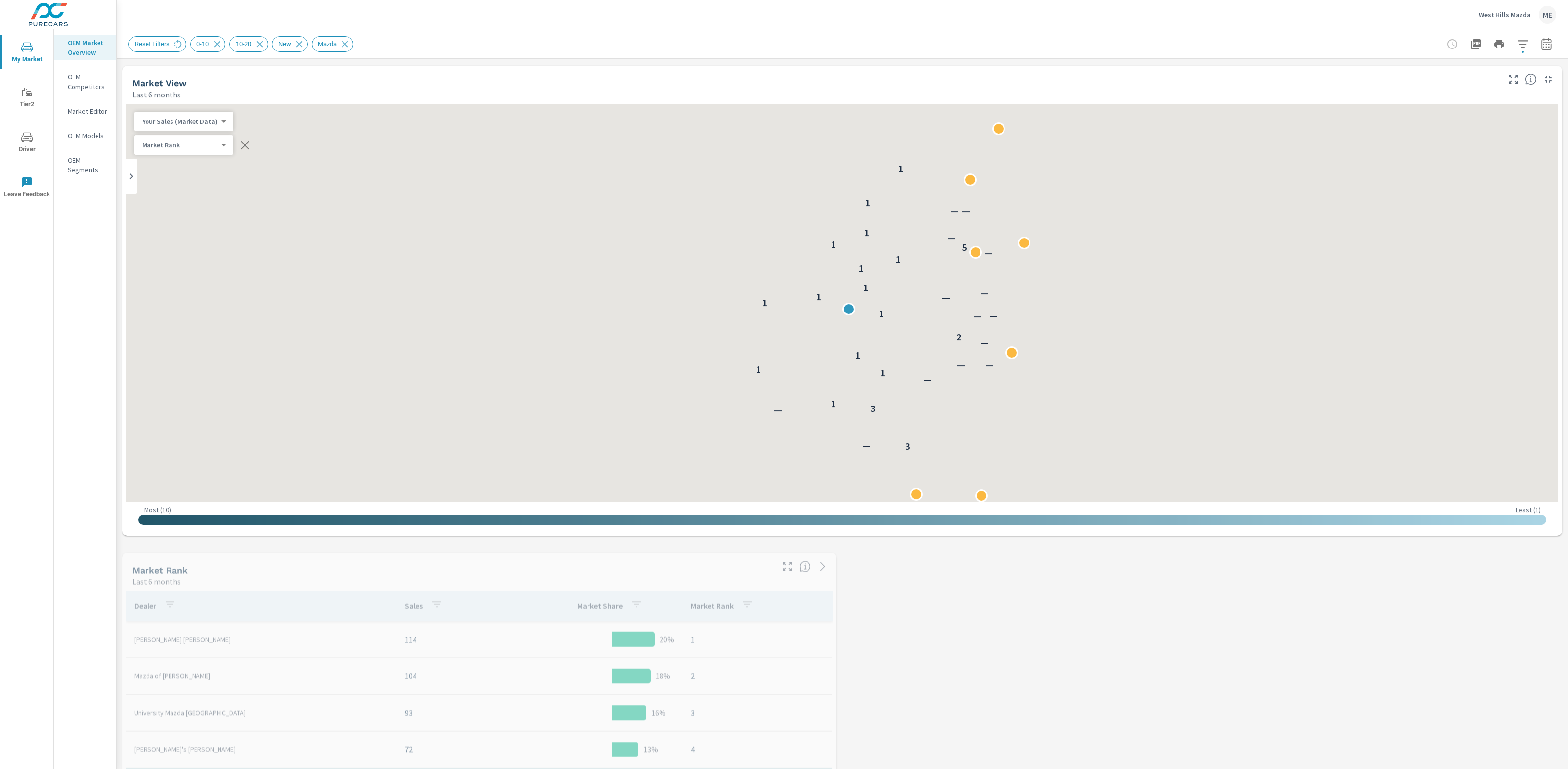
scroll to position [74, 0]
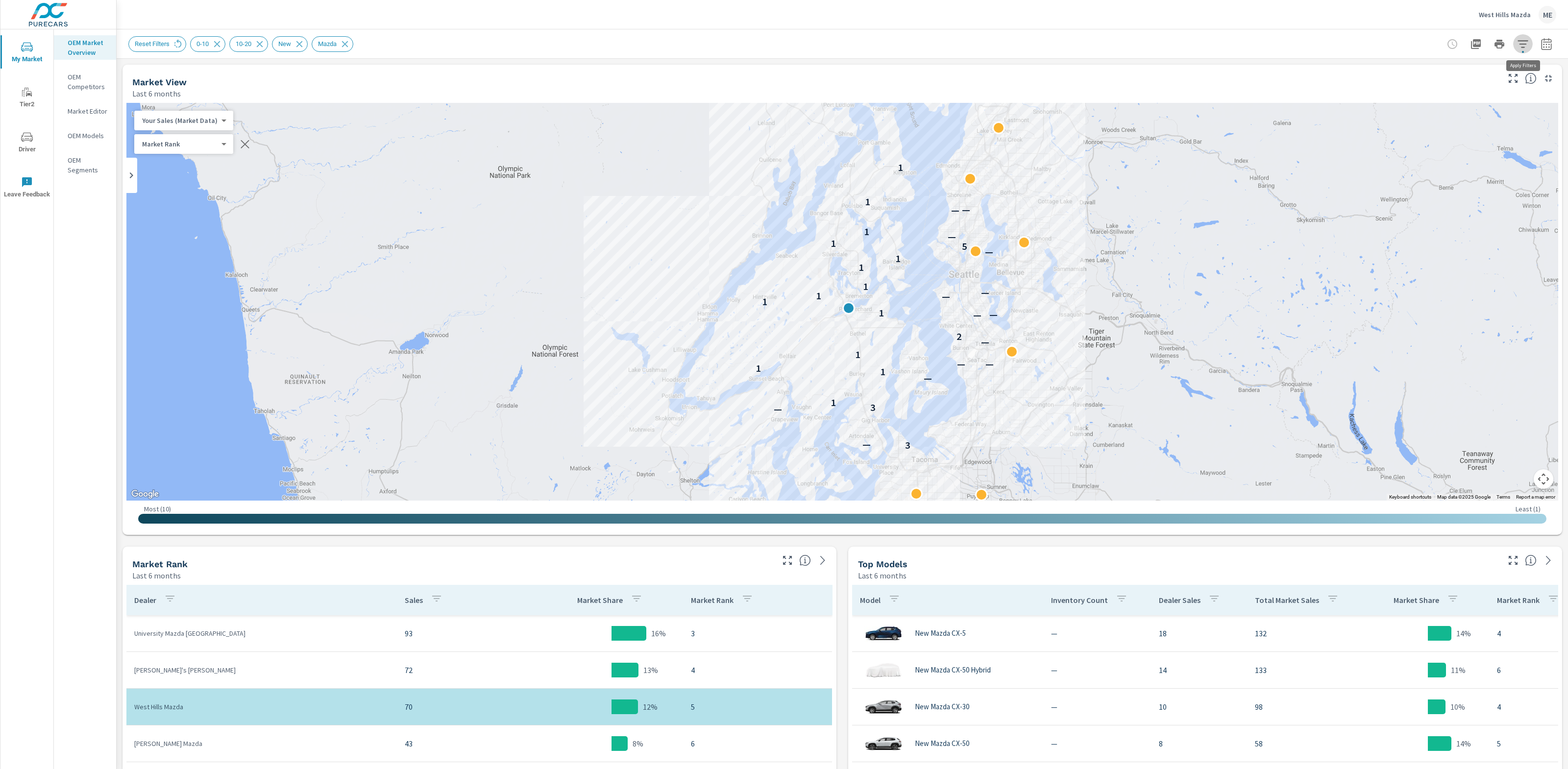
click at [1523, 43] on icon "button" at bounding box center [1522, 44] width 10 height 7
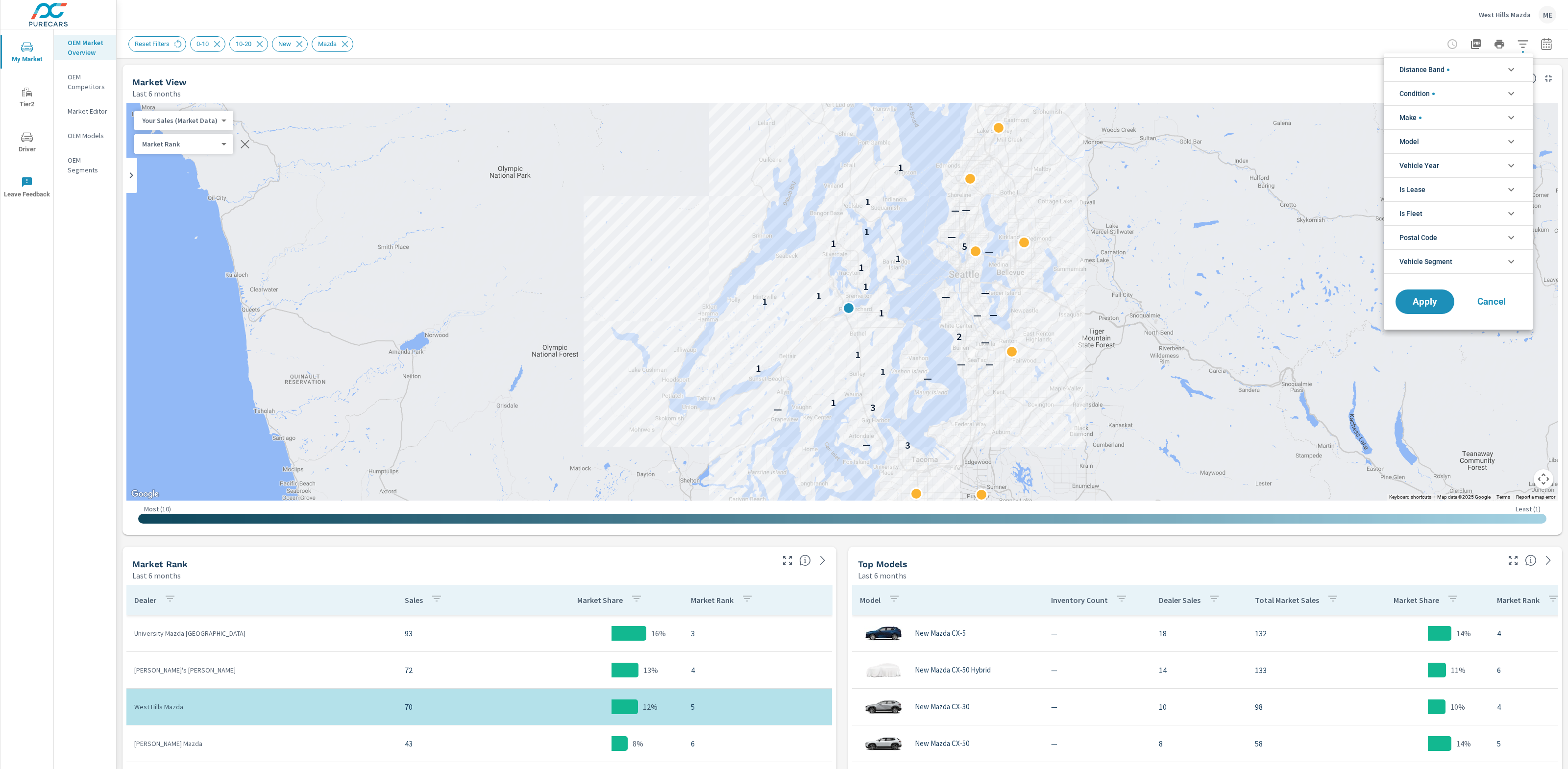
click at [1552, 45] on div at bounding box center [784, 384] width 1568 height 769
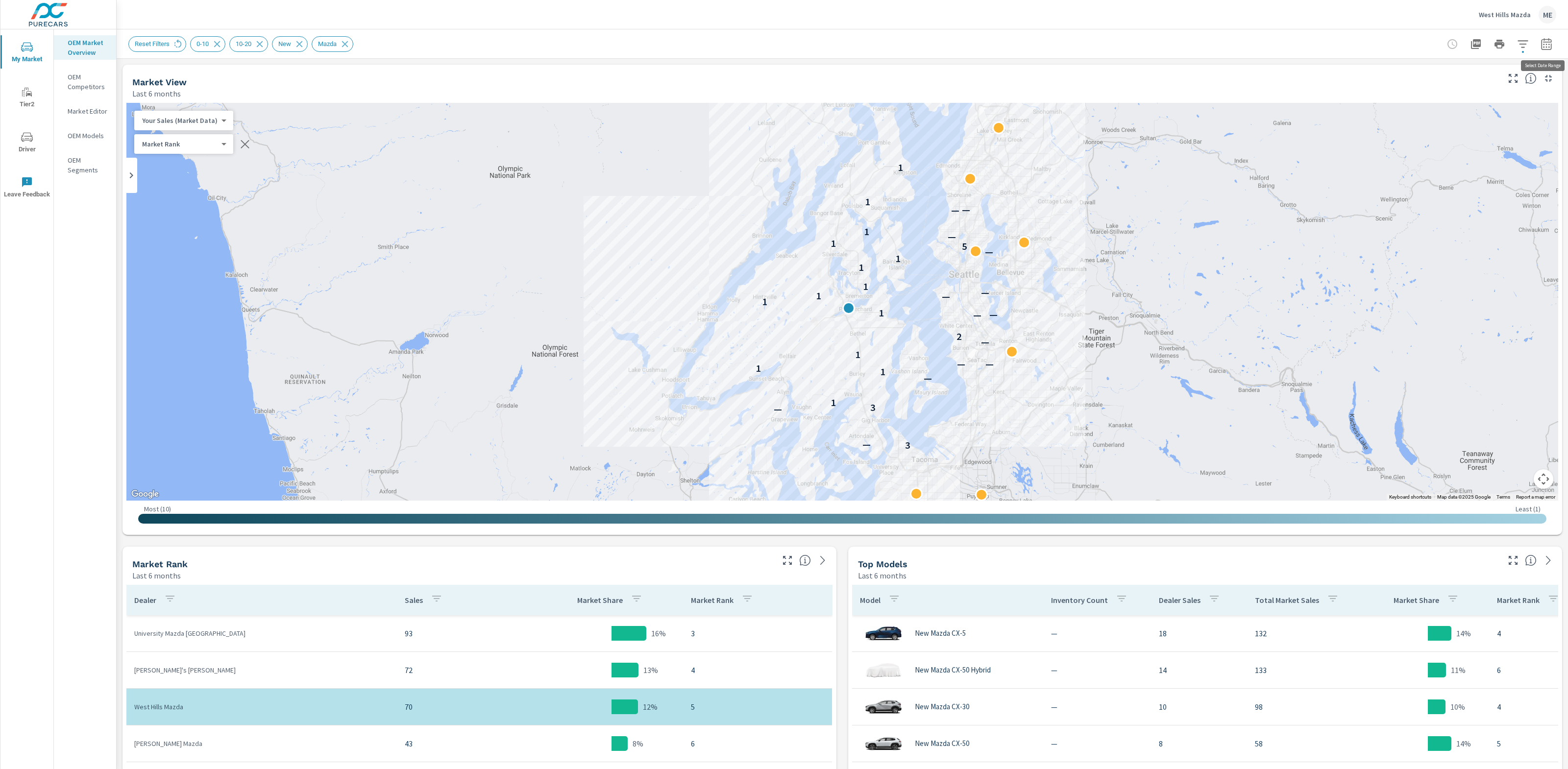
click at [1547, 44] on icon "button" at bounding box center [1546, 46] width 6 height 4
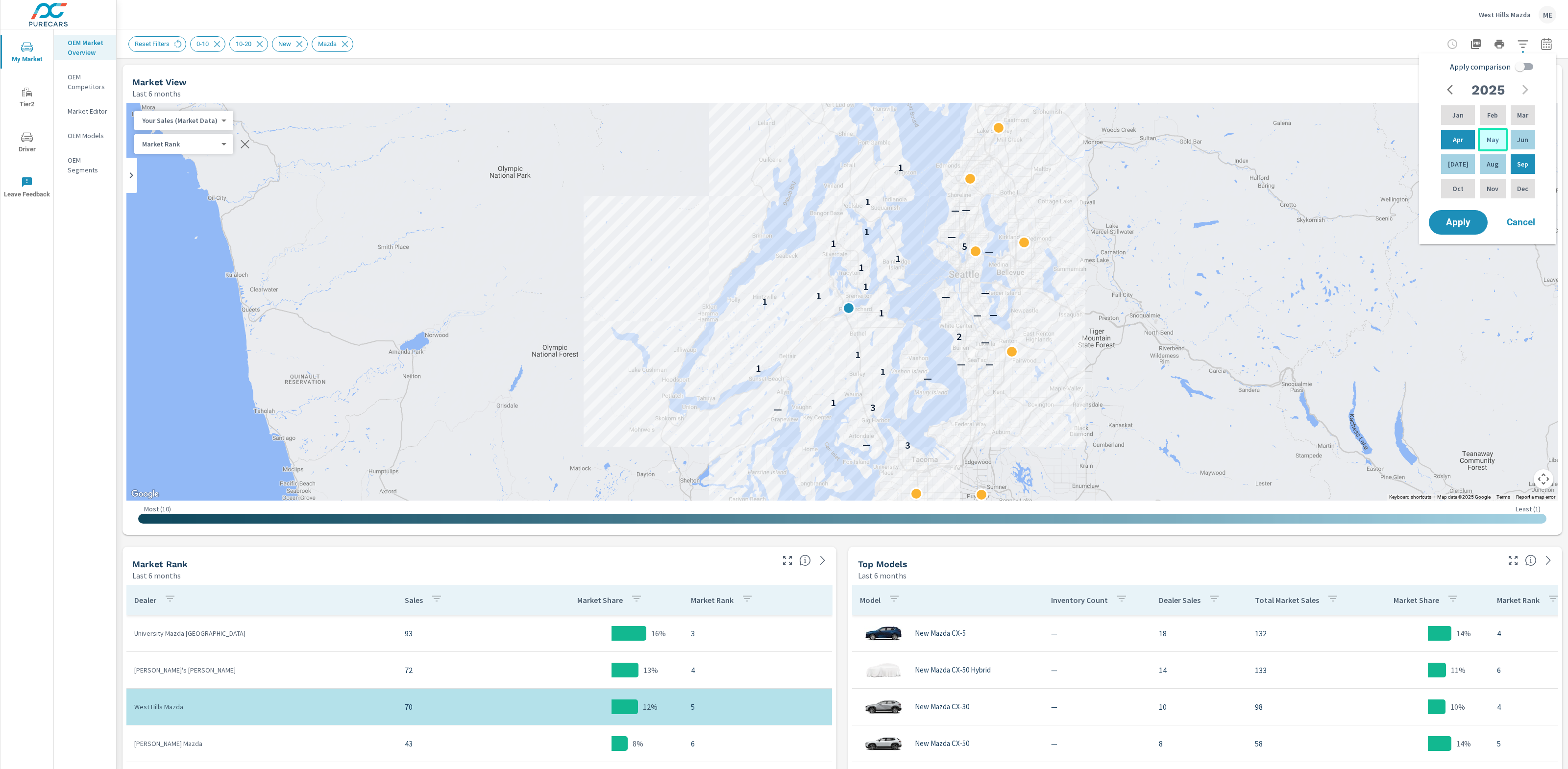
click at [1479, 138] on div "May" at bounding box center [1493, 139] width 29 height 24
click at [1462, 163] on div "[DATE]" at bounding box center [1458, 164] width 38 height 24
click at [1530, 60] on input "Apply comparison" at bounding box center [1520, 66] width 56 height 19
checkbox input "true"
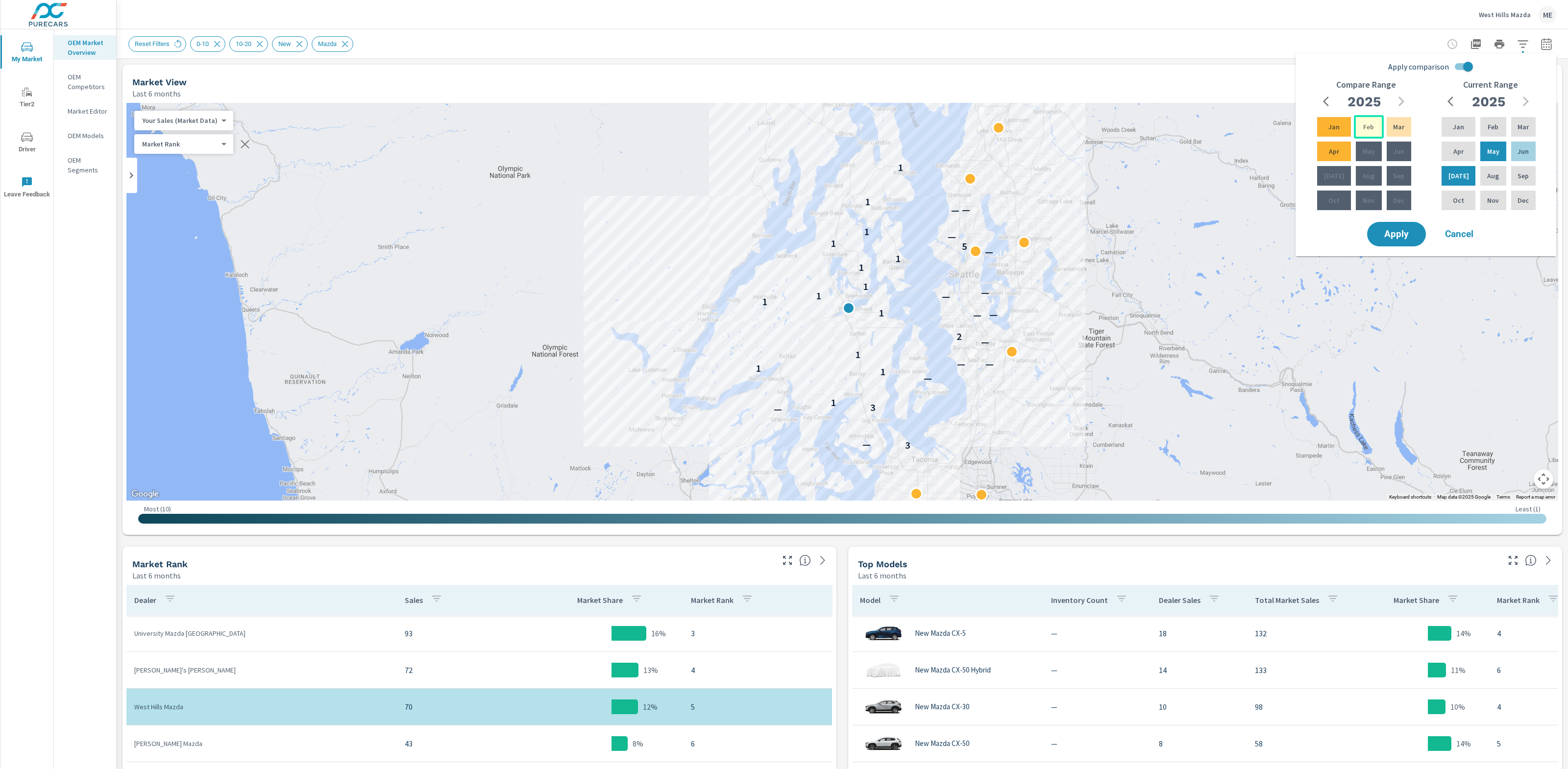
click at [1363, 123] on p "Feb" at bounding box center [1369, 127] width 11 height 10
click at [1331, 151] on p "Apr" at bounding box center [1334, 151] width 10 height 10
click at [1404, 231] on span "Apply" at bounding box center [1396, 234] width 40 height 9
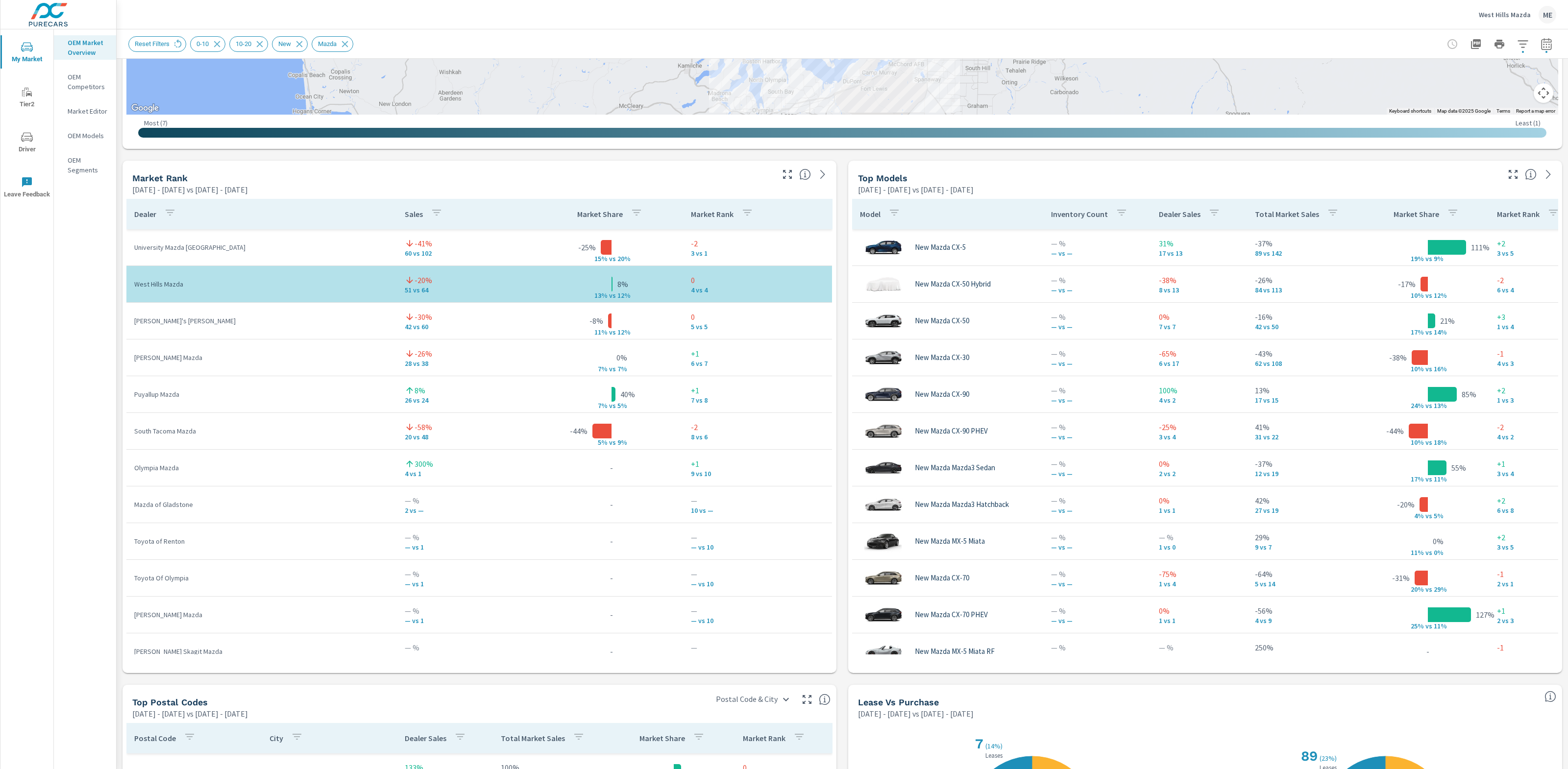
scroll to position [539, 0]
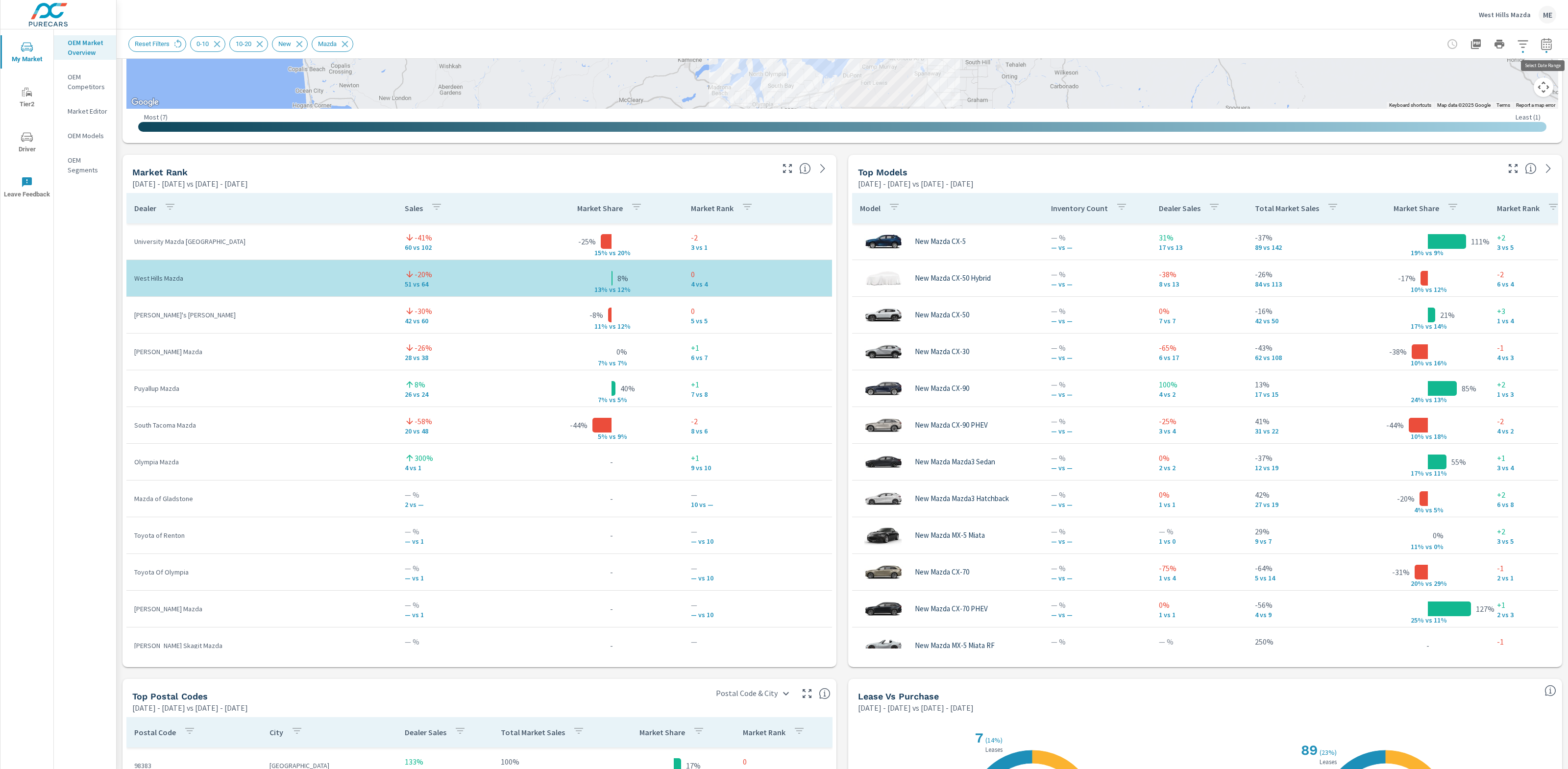
click at [1552, 45] on icon "button" at bounding box center [1546, 44] width 12 height 12
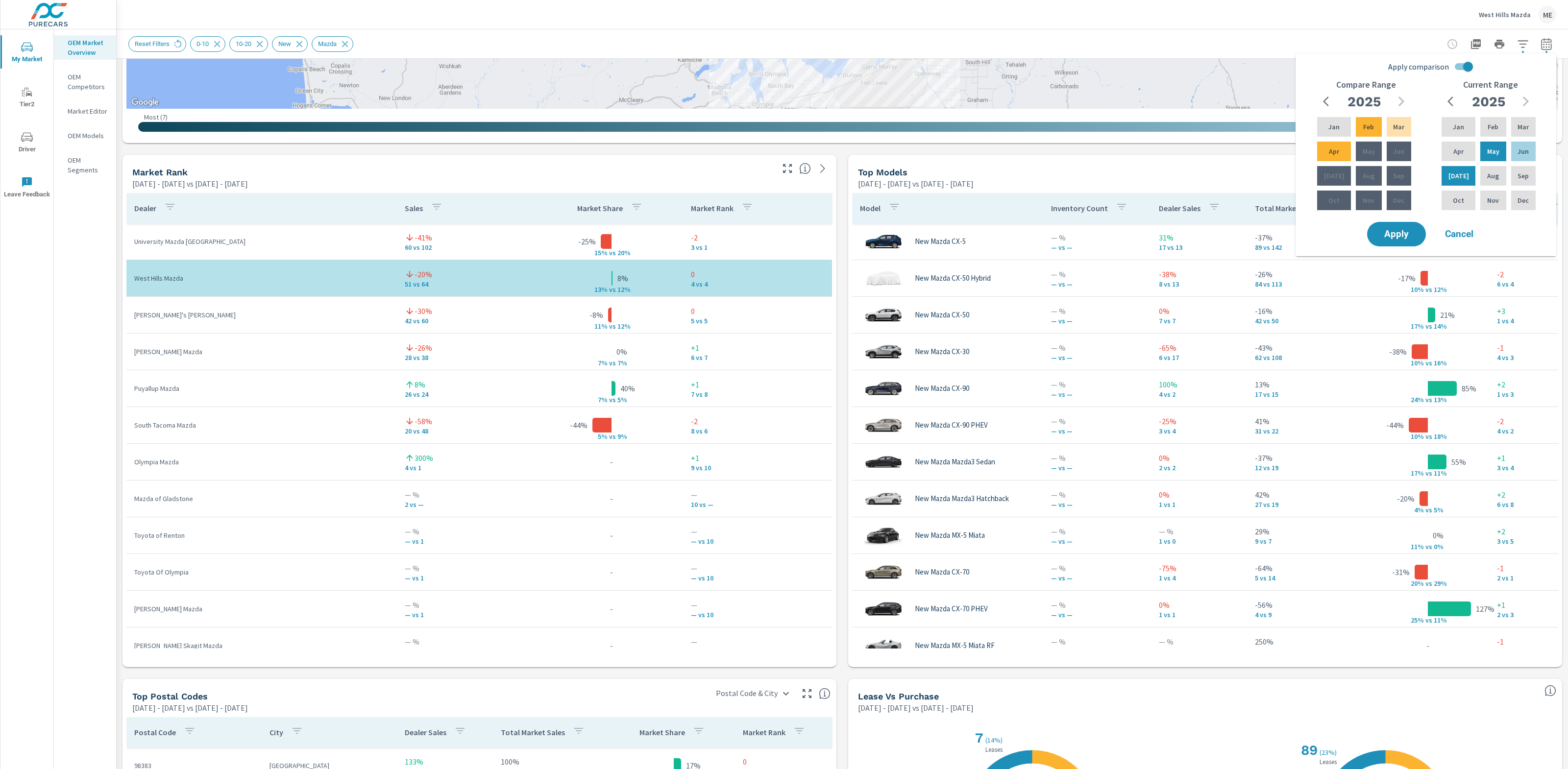
click at [1241, 20] on div "[GEOGRAPHIC_DATA] Mazda ME" at bounding box center [842, 14] width 1428 height 29
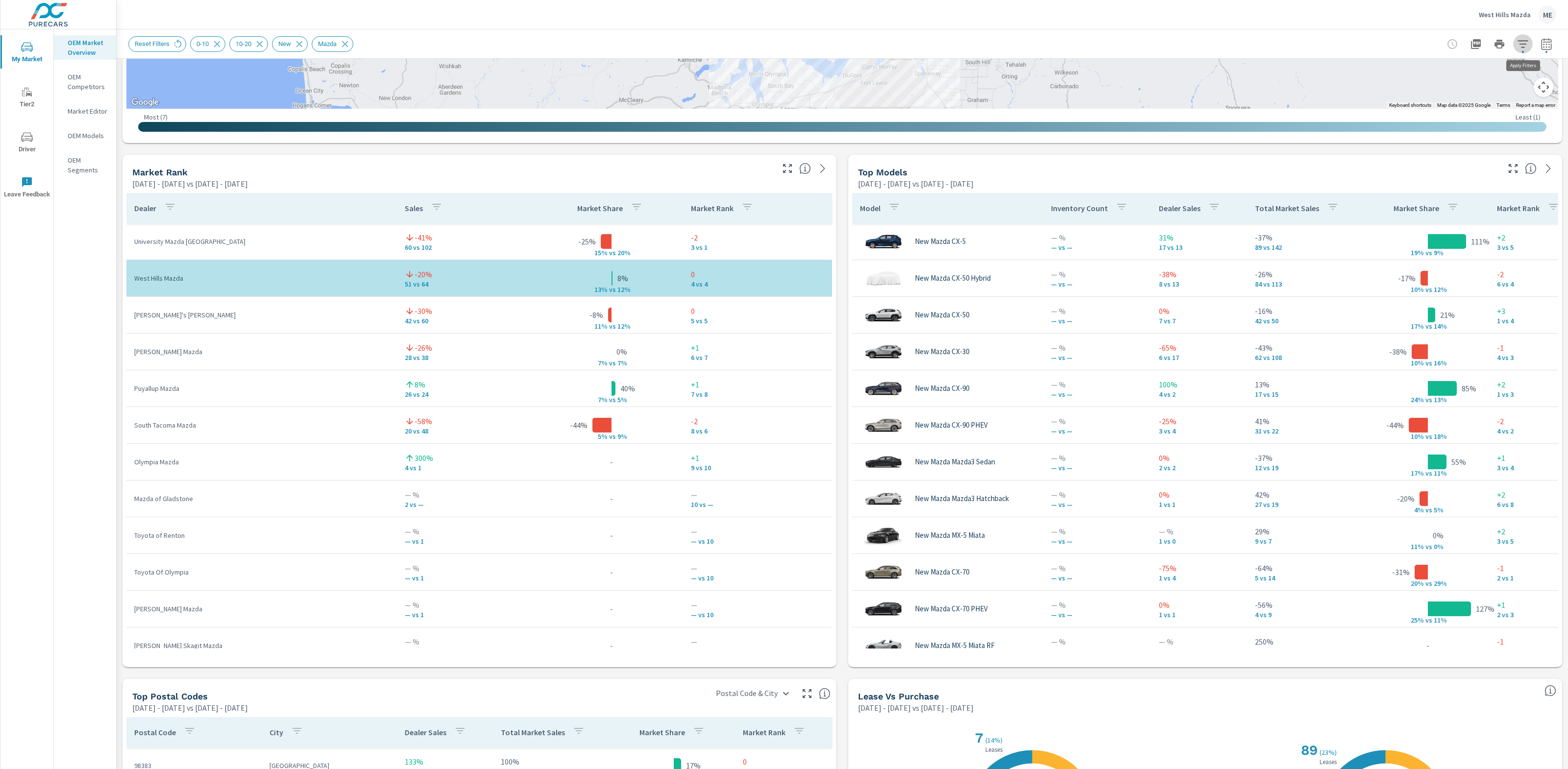
click at [1530, 48] on button "button" at bounding box center [1523, 44] width 19 height 19
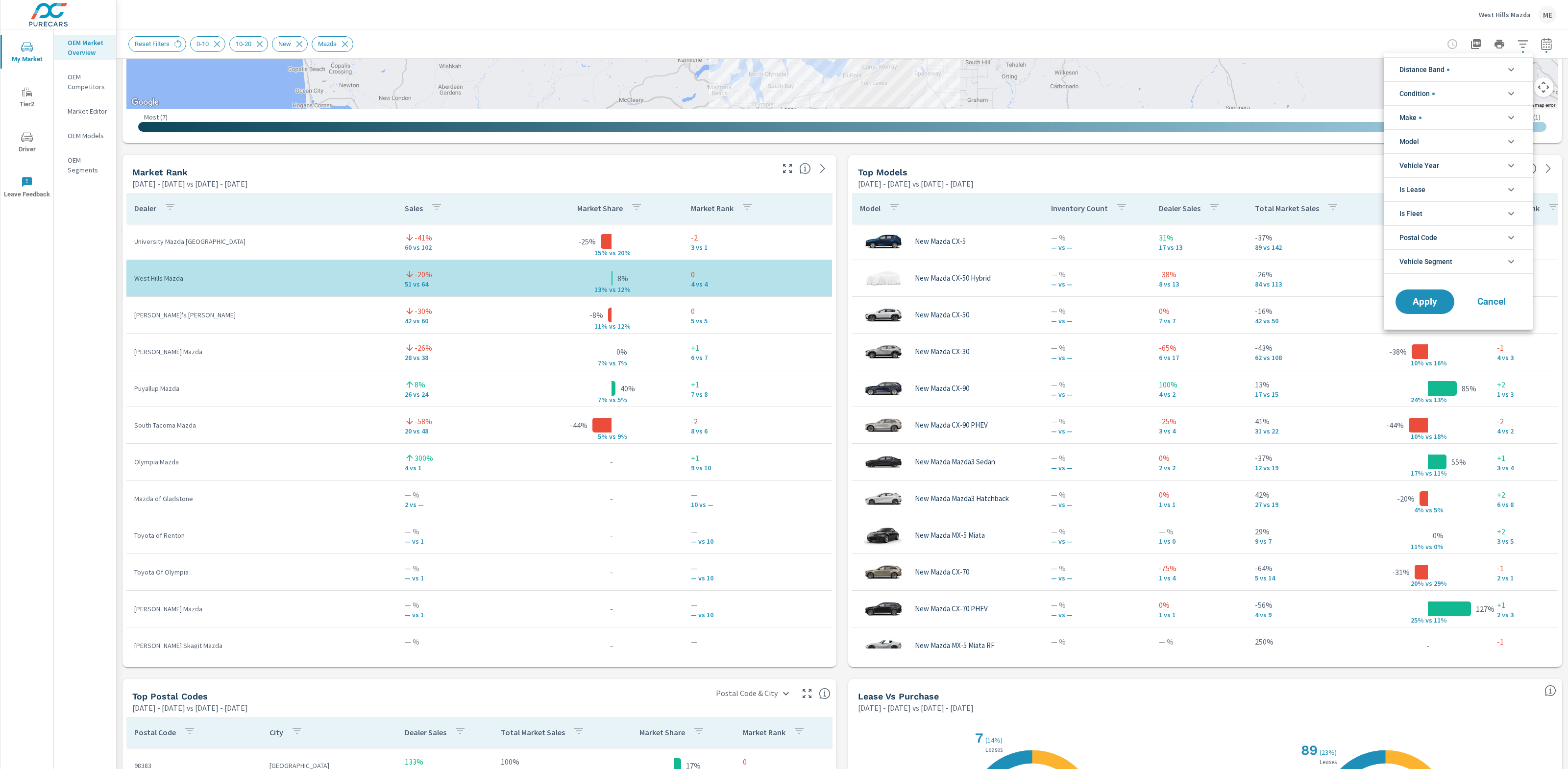
click at [1469, 61] on li "Distance Band" at bounding box center [1458, 69] width 149 height 24
click at [1306, 54] on div at bounding box center [784, 384] width 1568 height 769
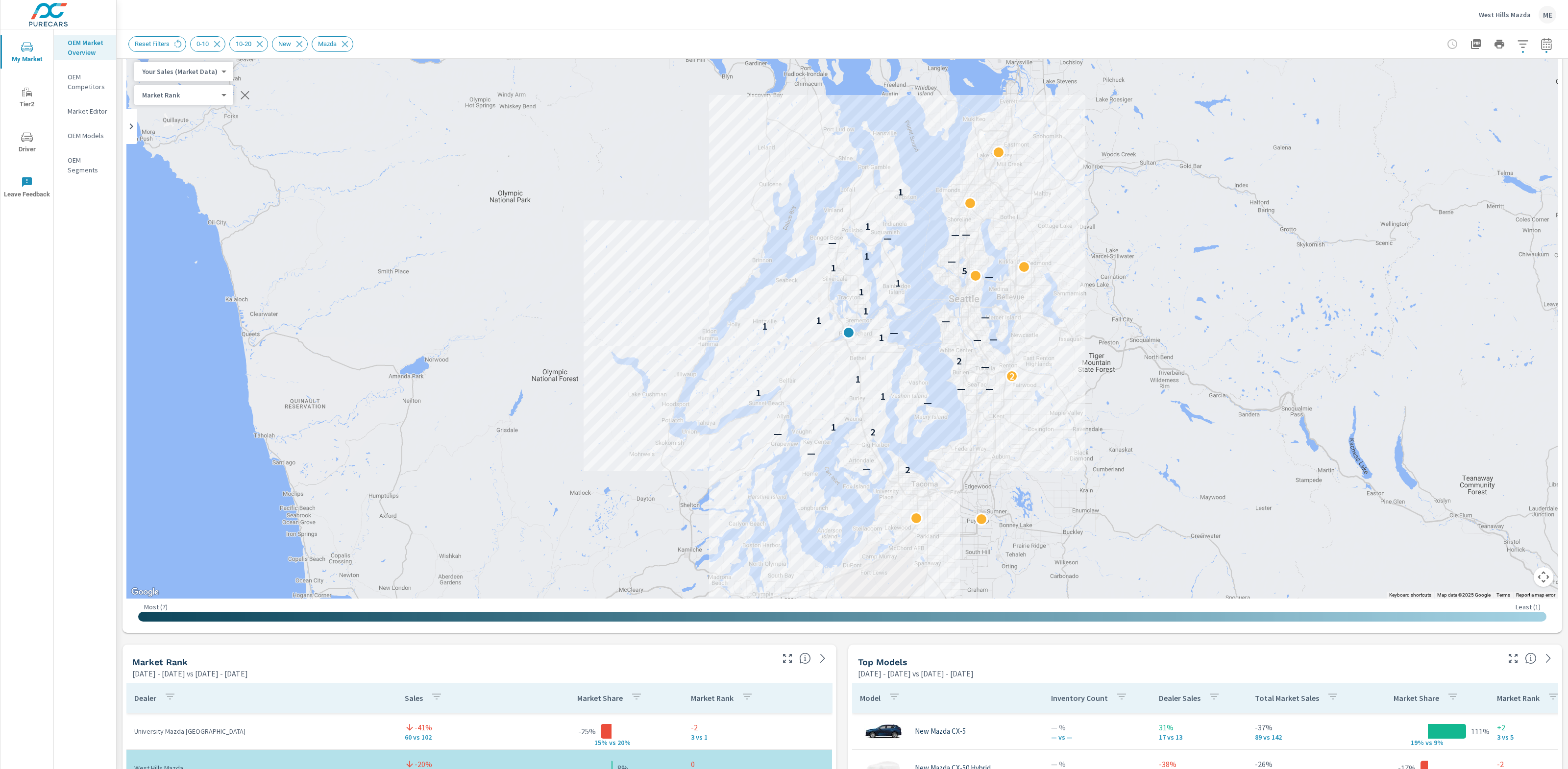
scroll to position [0, 0]
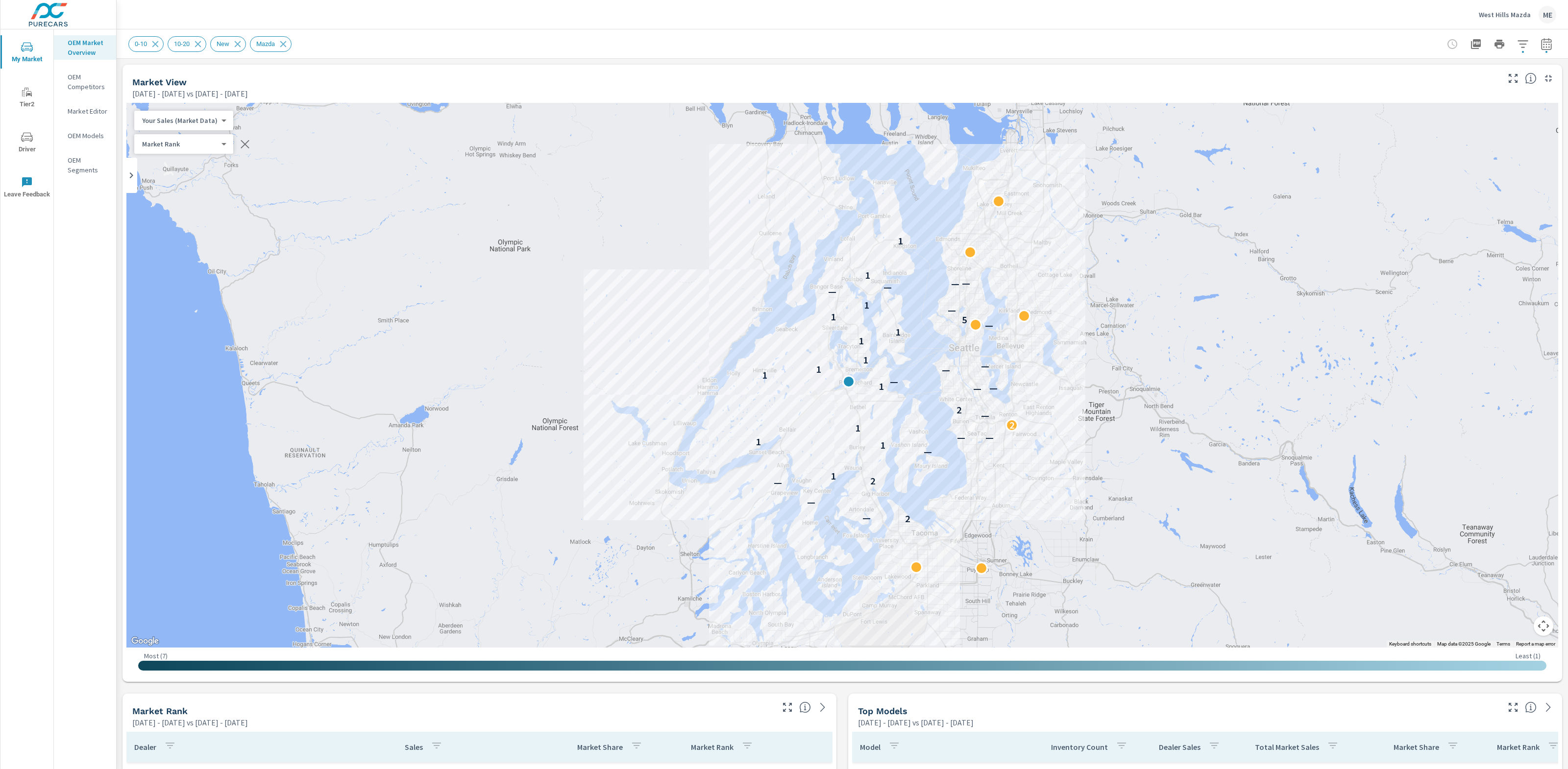
scroll to position [74, 0]
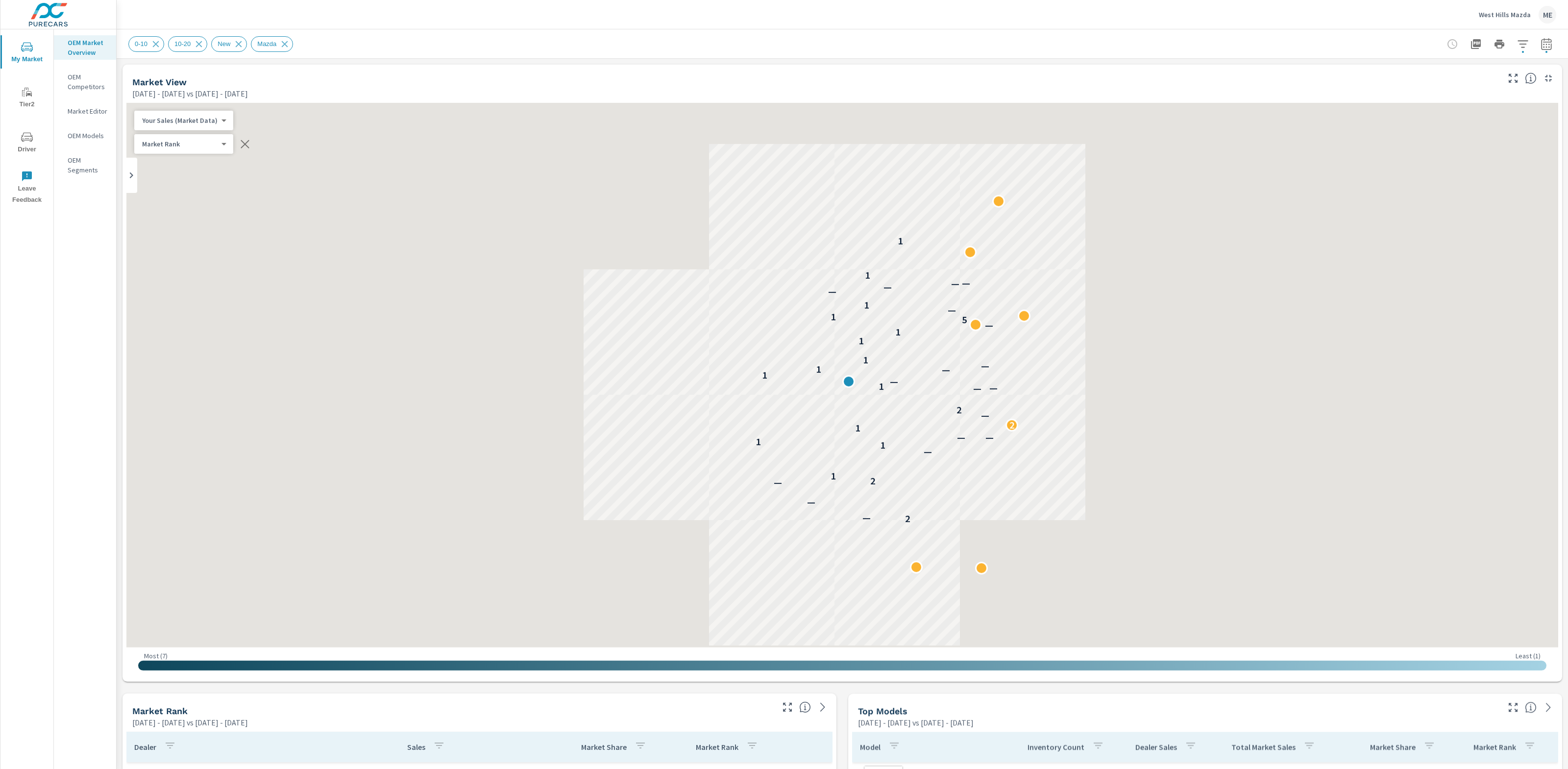
scroll to position [74, 0]
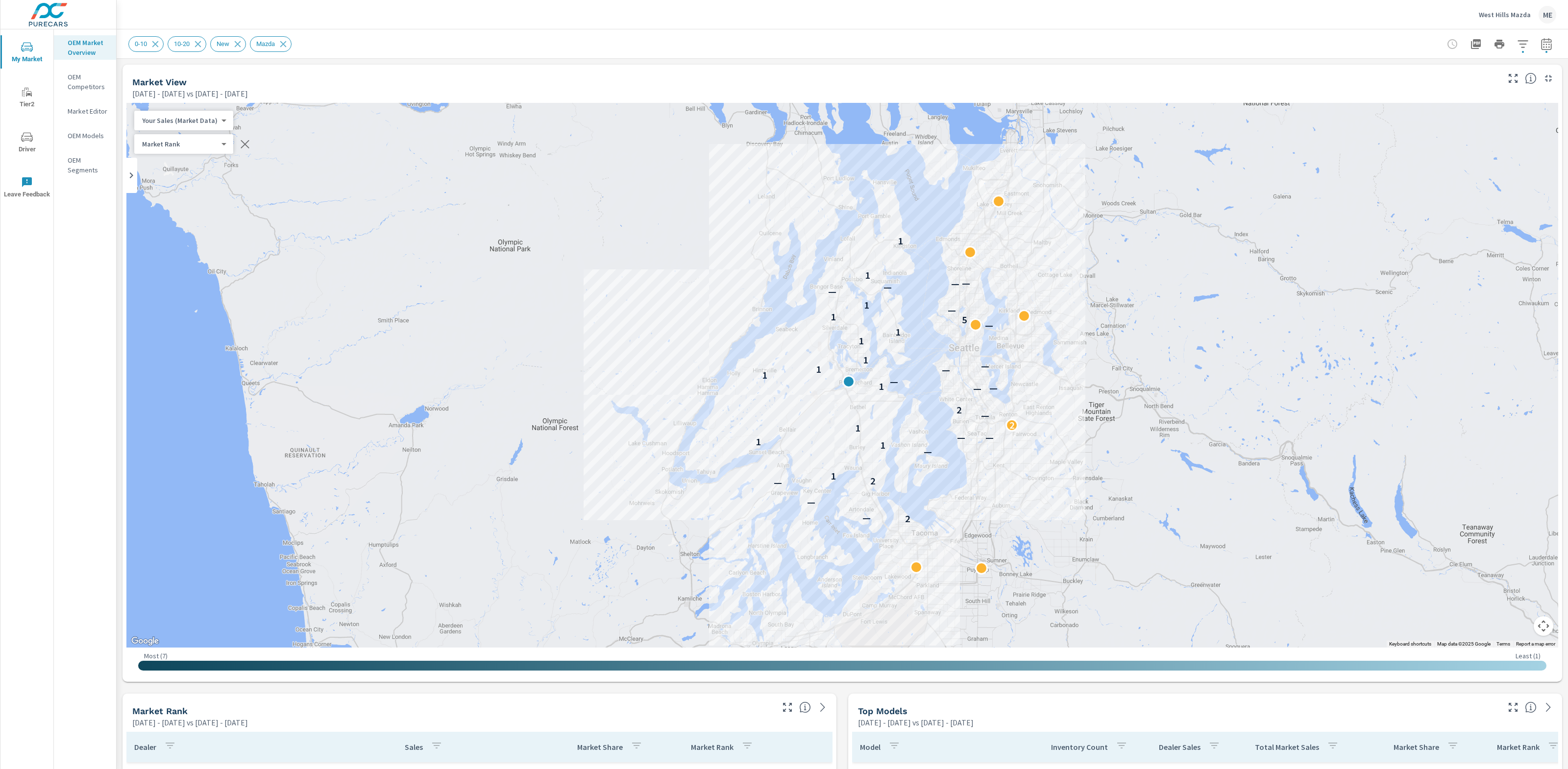
click at [1522, 37] on button "button" at bounding box center [1523, 44] width 19 height 19
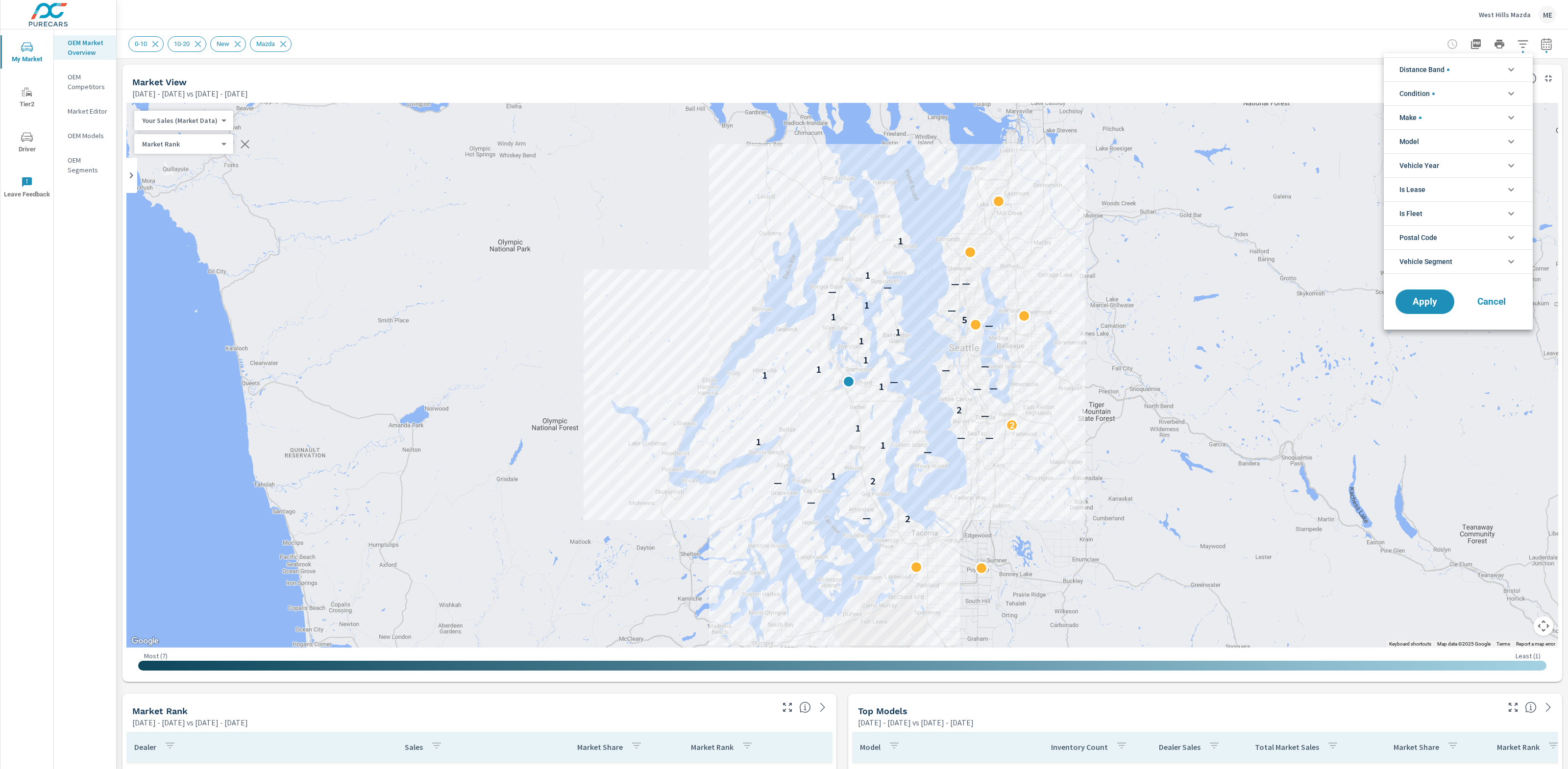
click at [1412, 137] on span "Model" at bounding box center [1409, 141] width 19 height 24
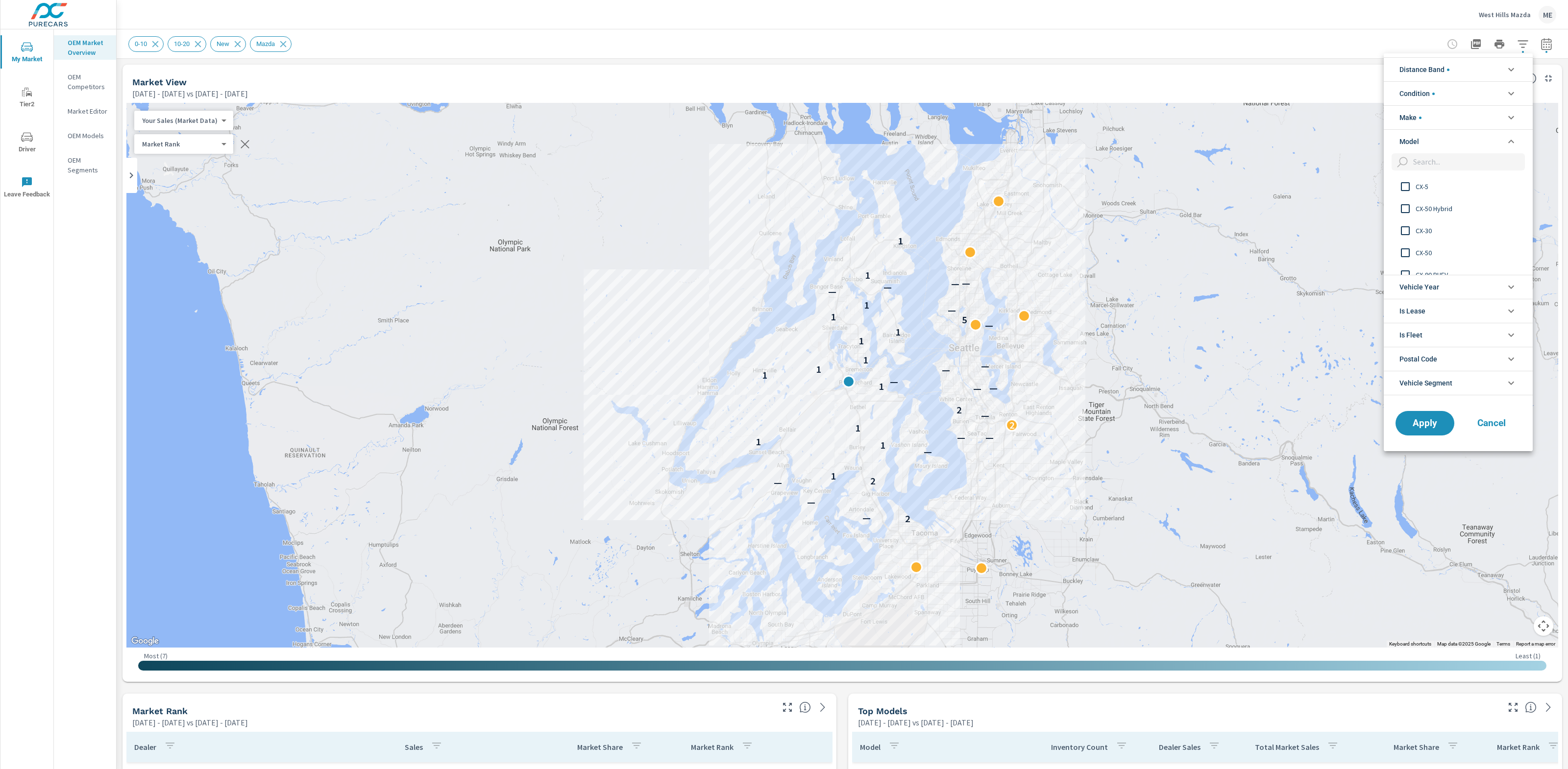
click at [1423, 187] on span "CX-5" at bounding box center [1469, 186] width 107 height 12
click at [1427, 428] on span "Apply" at bounding box center [1425, 422] width 40 height 9
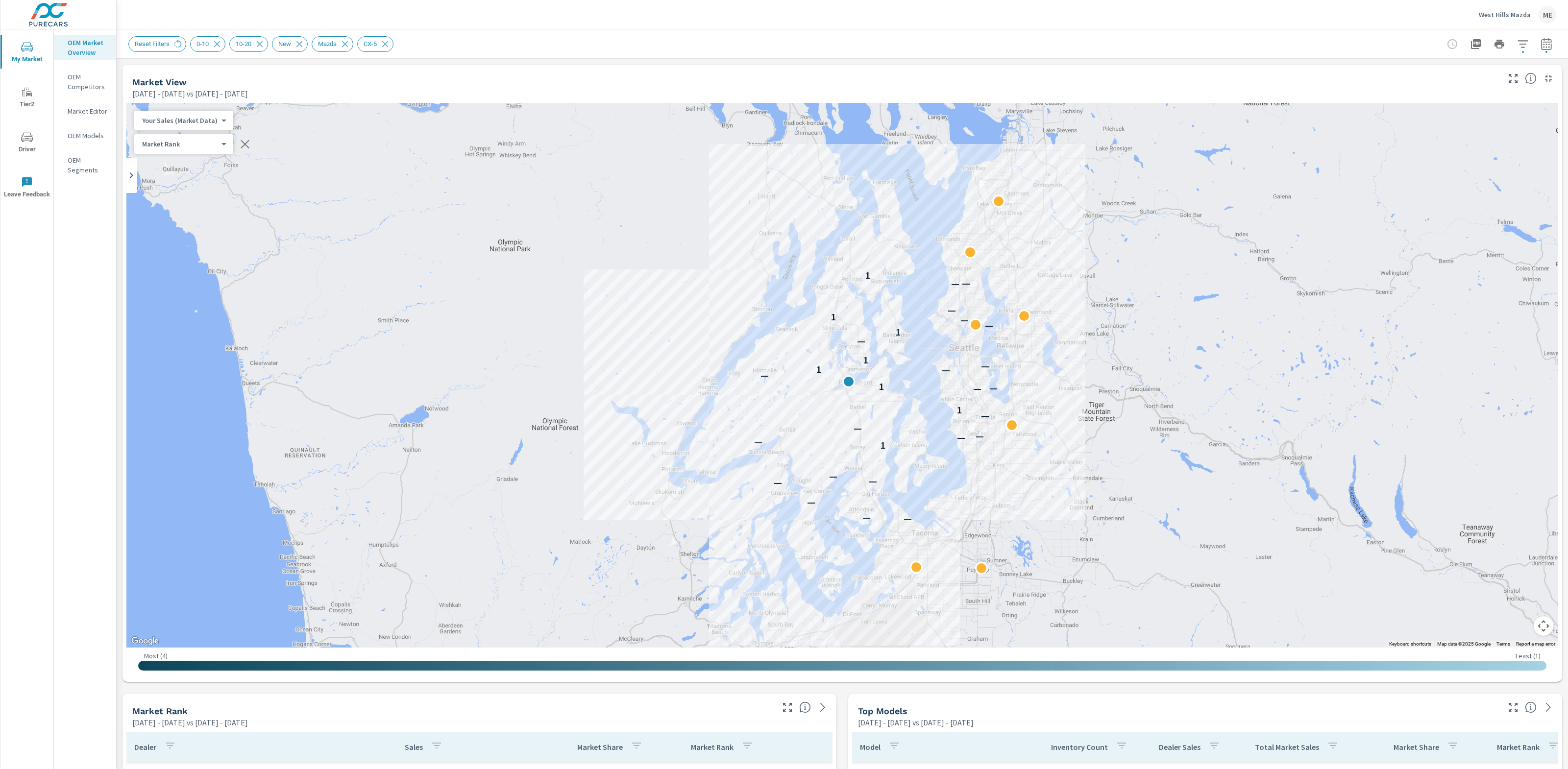
click at [1525, 41] on icon "button" at bounding box center [1522, 44] width 12 height 12
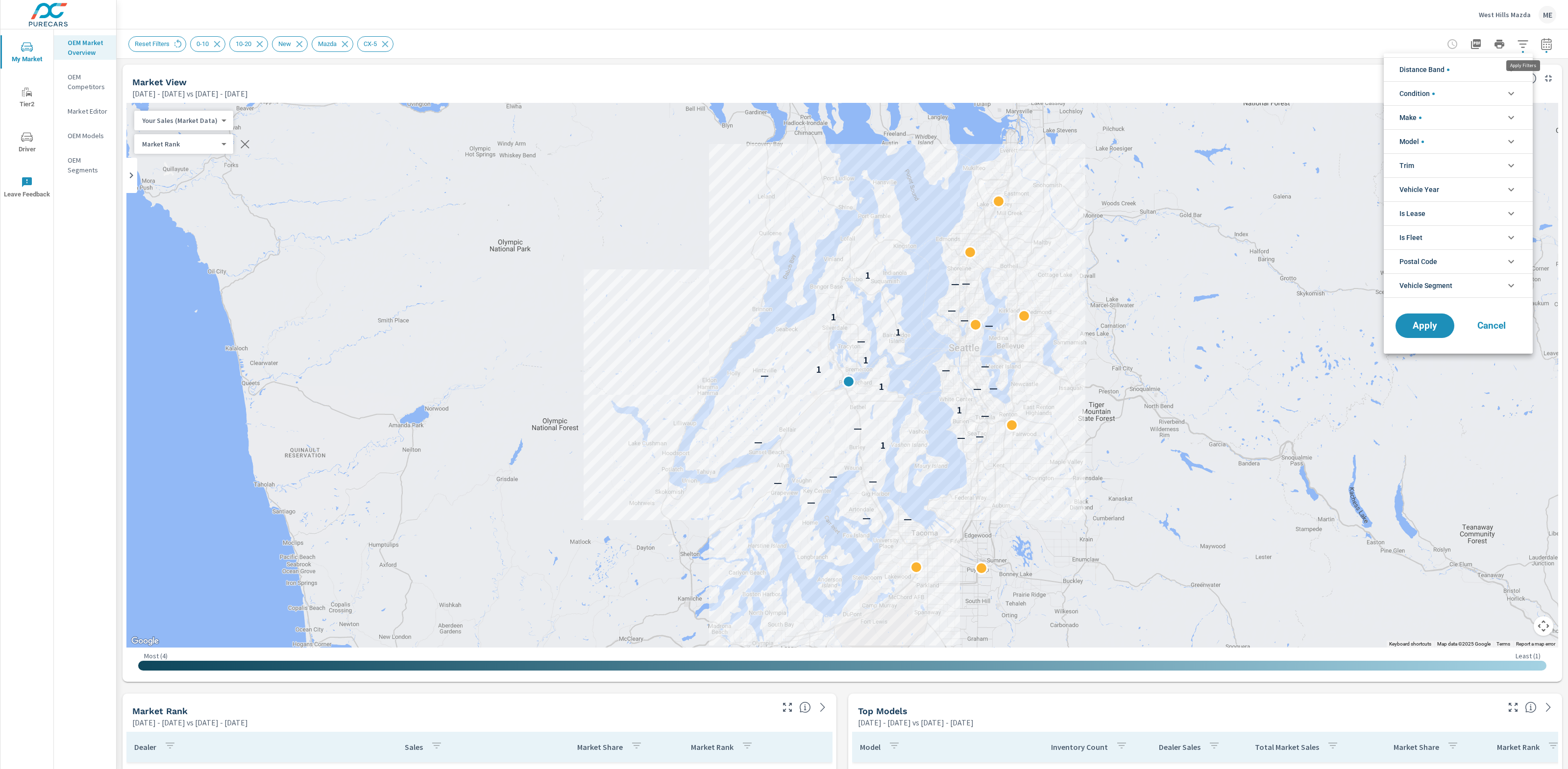
scroll to position [22, 0]
click at [1421, 285] on span "Vehicle Segment" at bounding box center [1426, 285] width 53 height 24
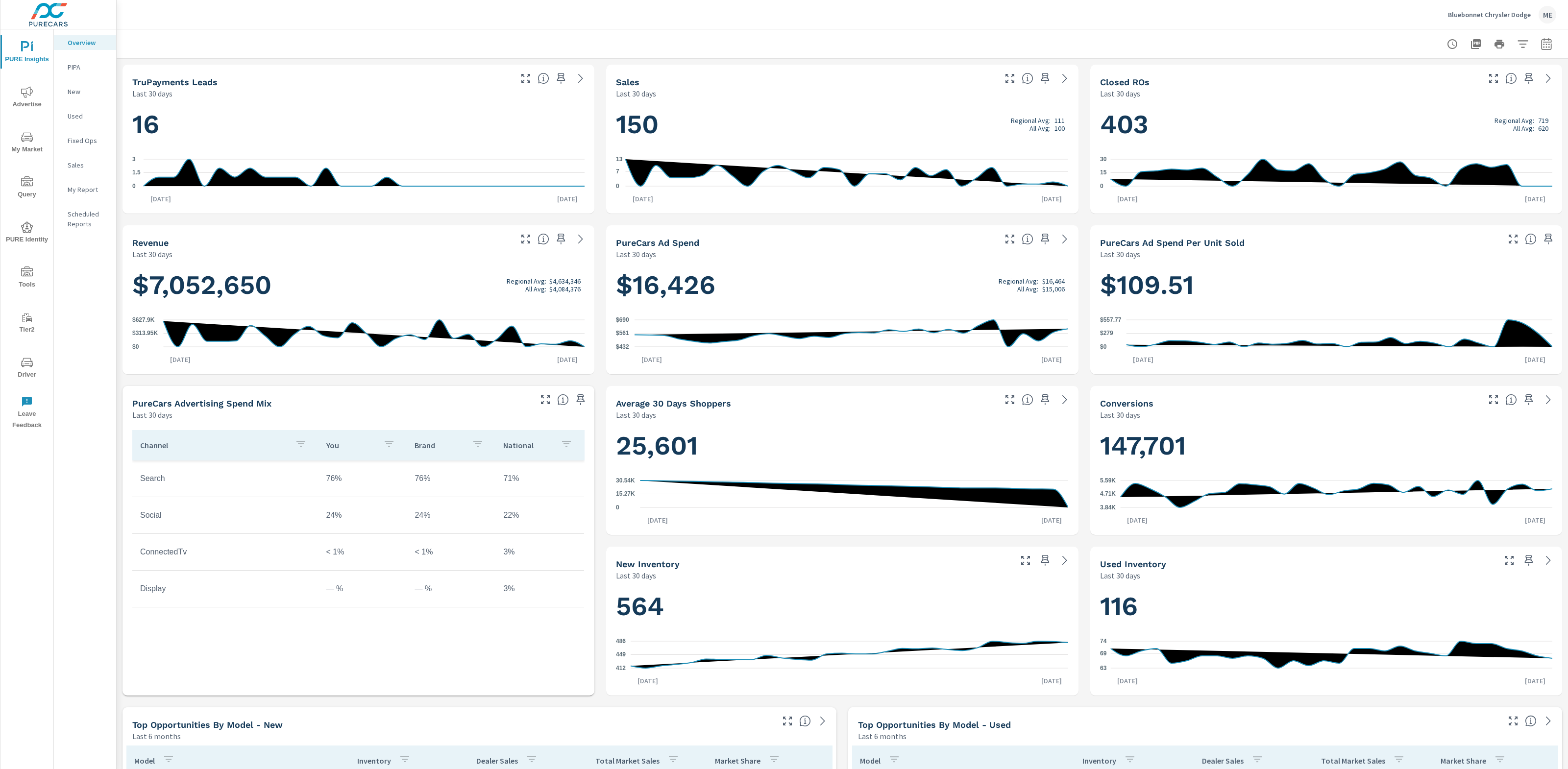
click at [33, 137] on span "My Market" at bounding box center [27, 143] width 47 height 24
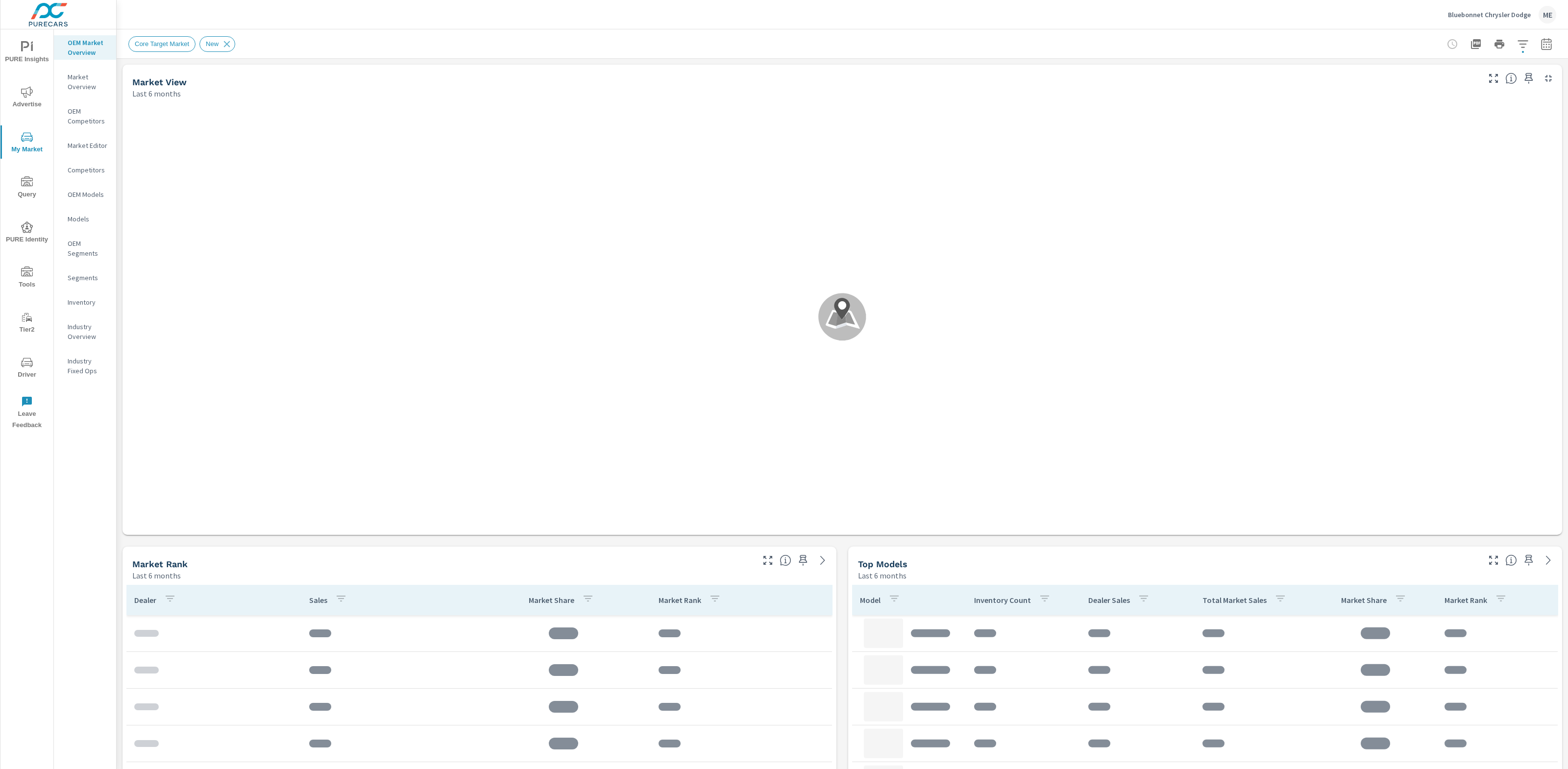
click at [96, 86] on p "Market Overview" at bounding box center [88, 82] width 41 height 19
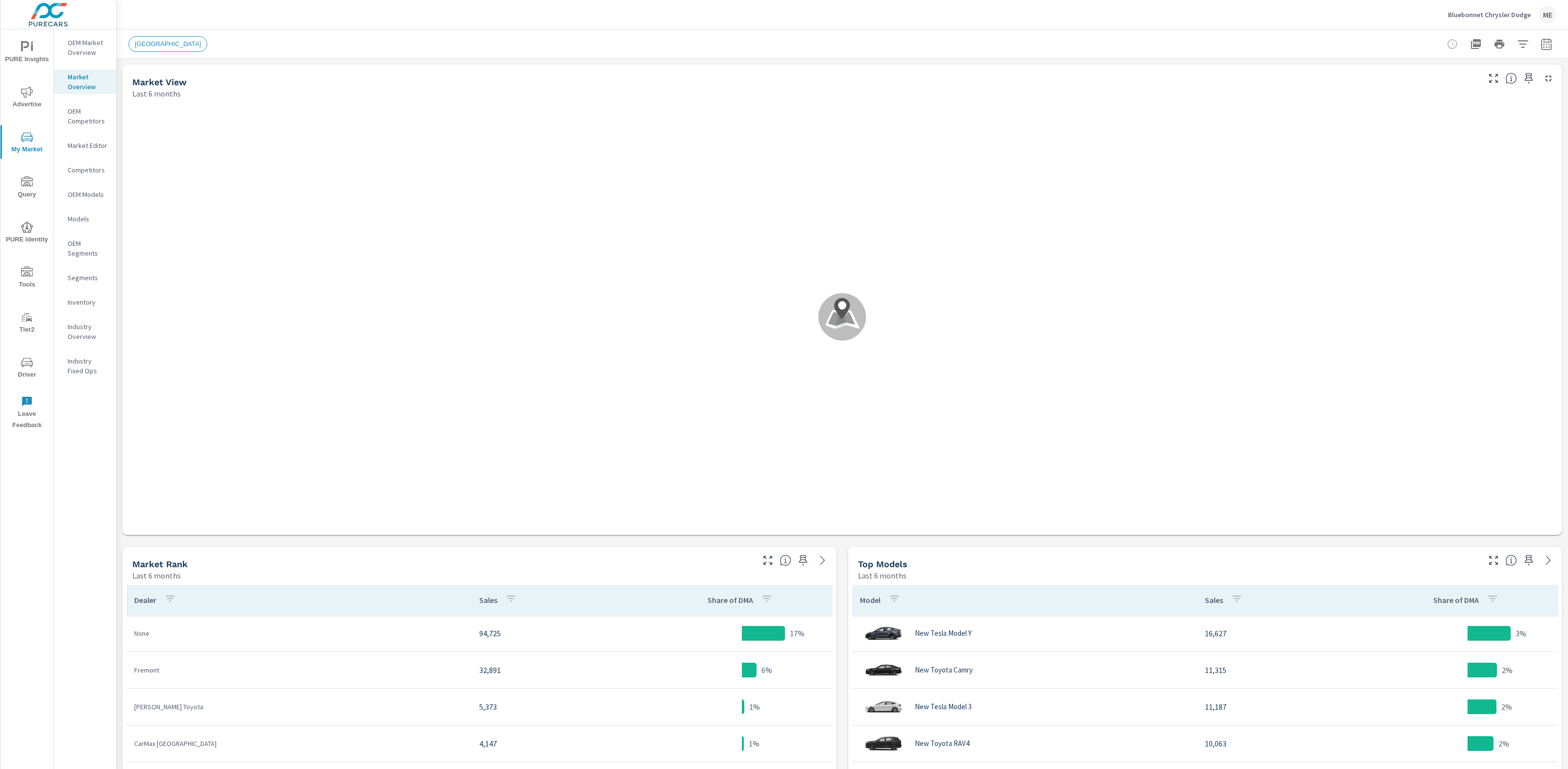
click at [1522, 37] on button "button" at bounding box center [1523, 44] width 19 height 19
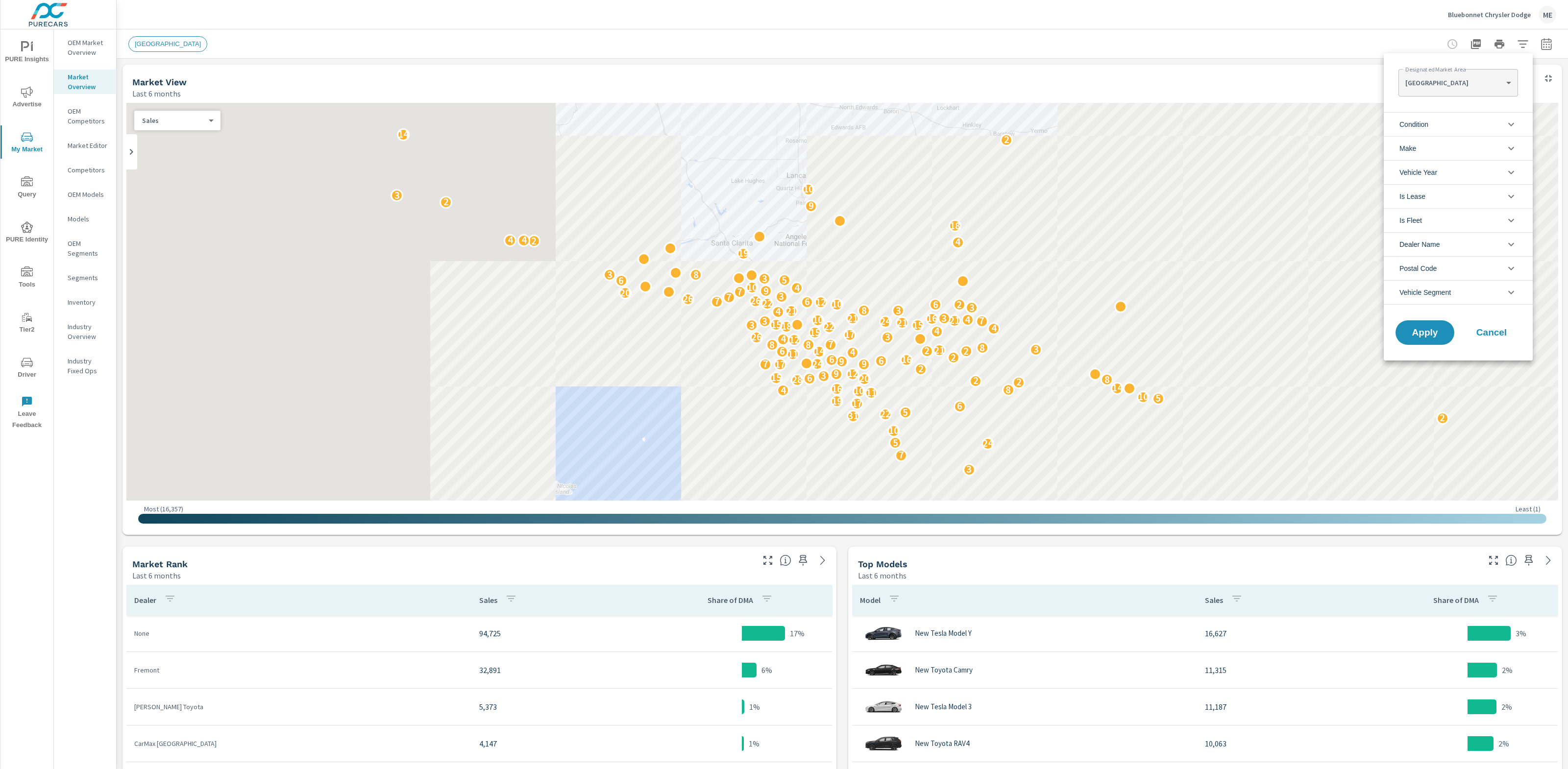
click at [1441, 82] on body "PURE Insights Advertise My Market Query PURE Identity Tools Tier2 Driver Leave …" at bounding box center [784, 384] width 1568 height 769
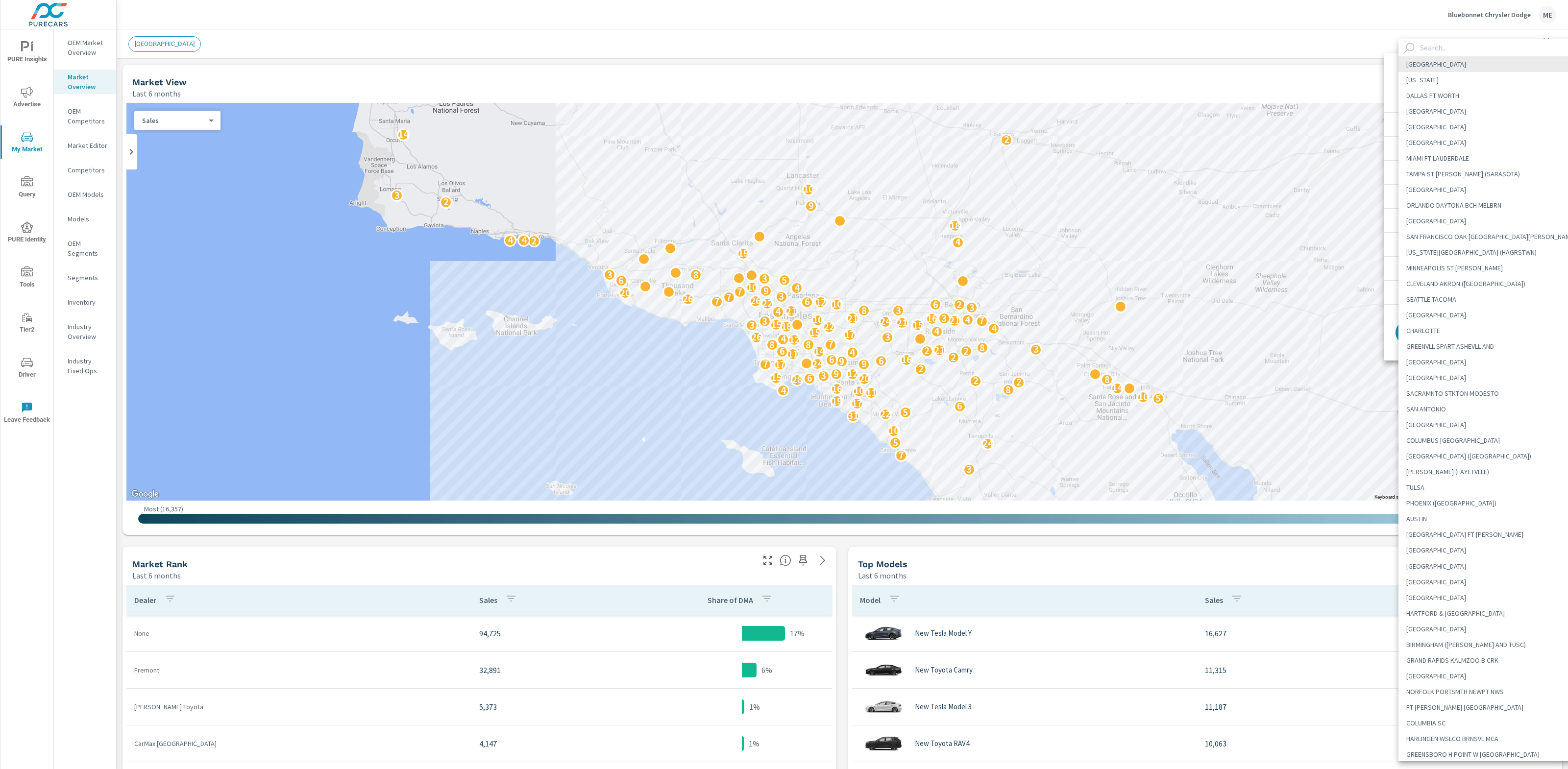
click at [1447, 55] on input "text" at bounding box center [1499, 47] width 167 height 17
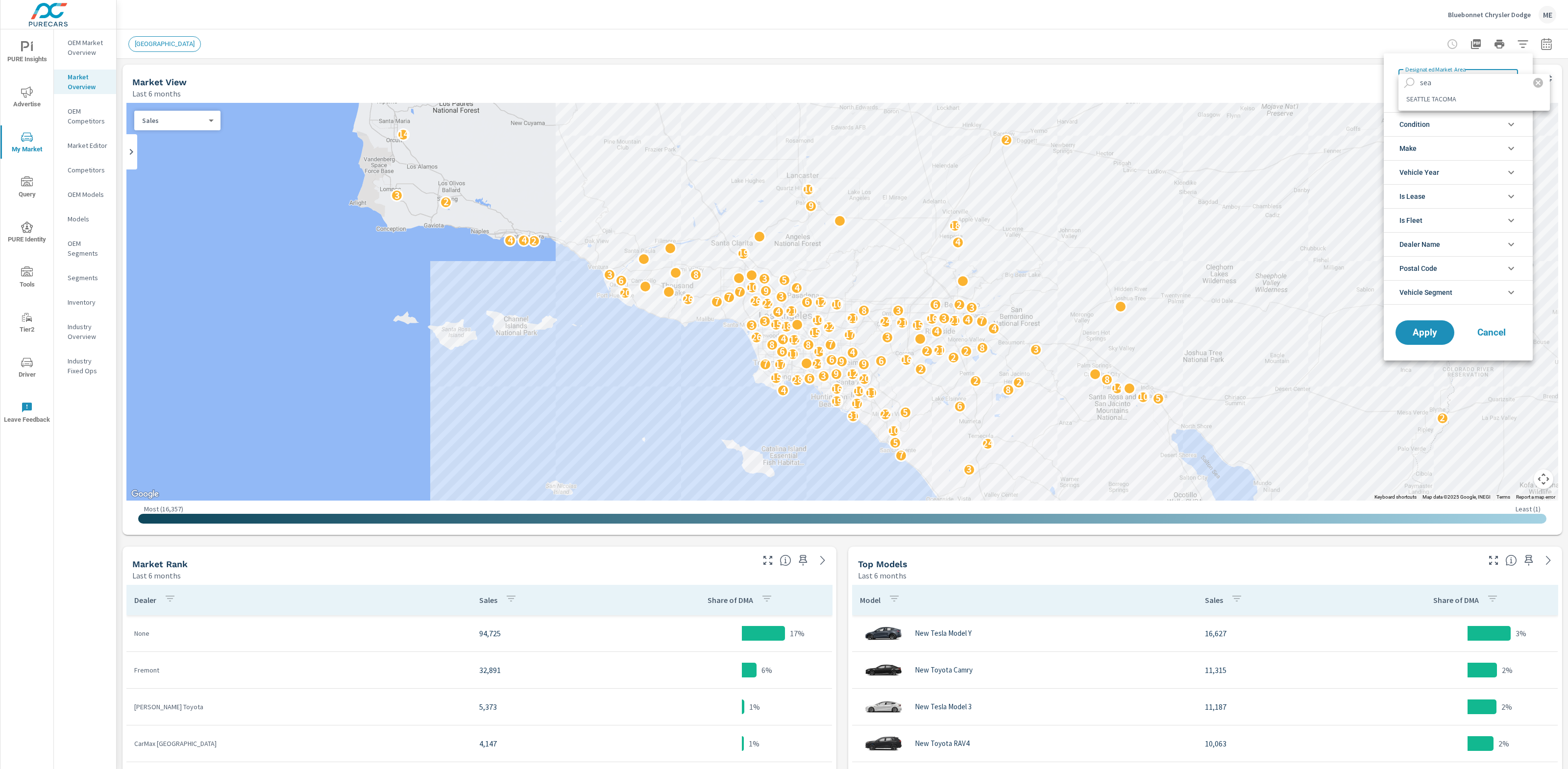
type input "sea"
click at [1446, 96] on li "SEATTLE TACOMA" at bounding box center [1474, 99] width 152 height 16
type Area "SEATTLE TACOMA"
click at [1437, 296] on span "Vehicle Segment" at bounding box center [1426, 292] width 53 height 24
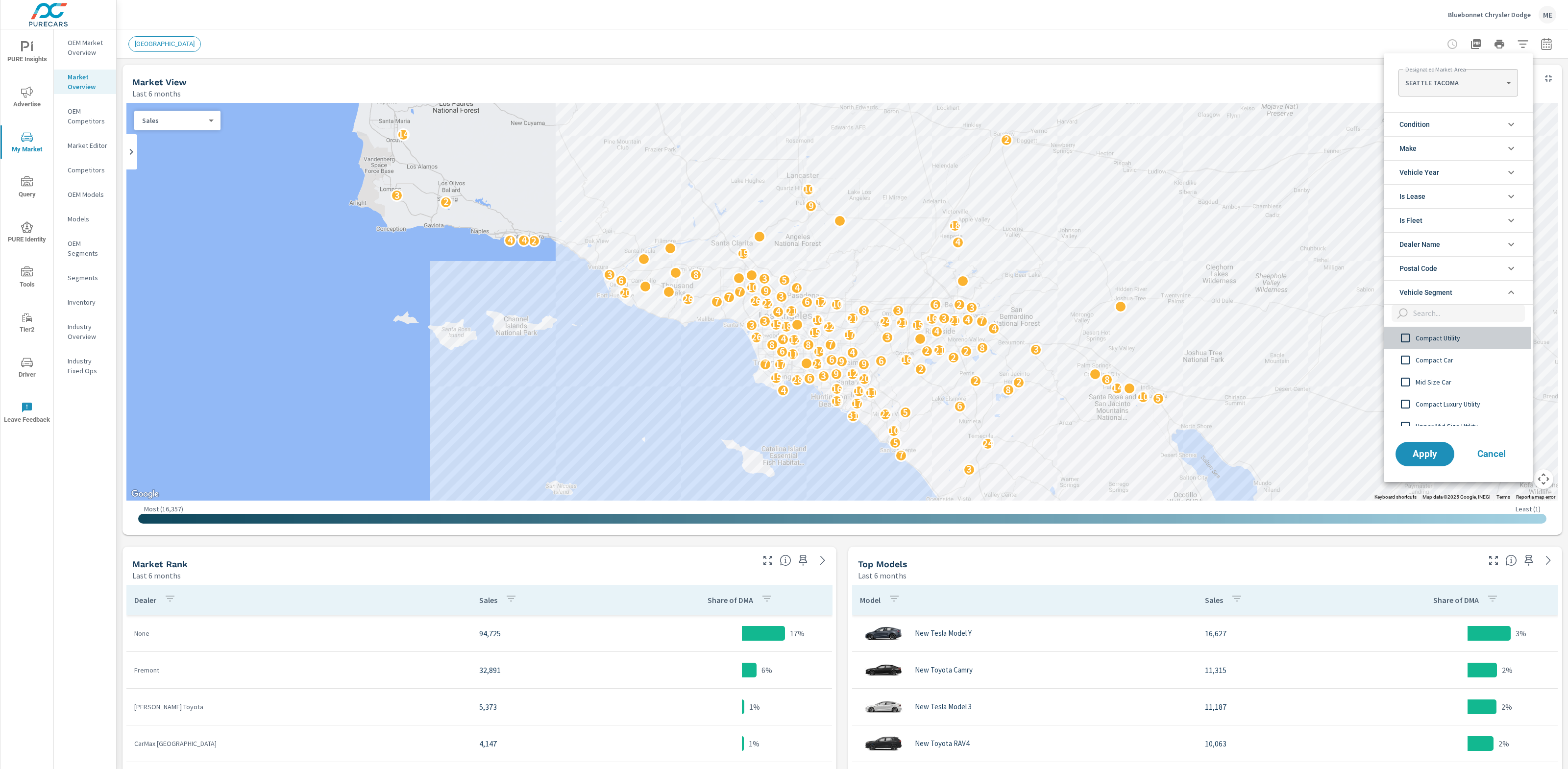
click at [1436, 332] on span "Compact Utility" at bounding box center [1469, 338] width 107 height 12
click at [1432, 124] on li "Condition" at bounding box center [1458, 124] width 149 height 24
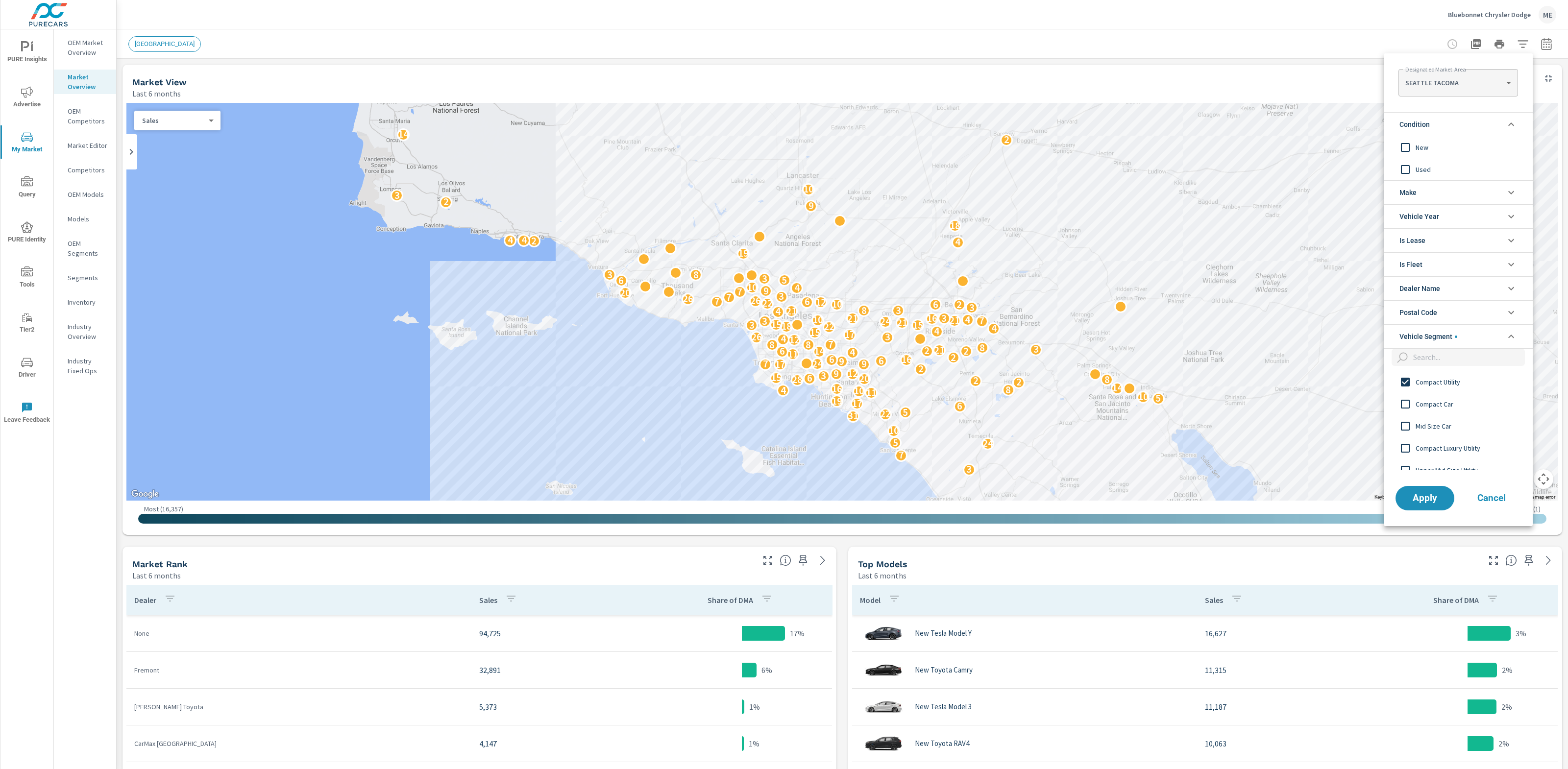
click at [1423, 149] on span "New" at bounding box center [1469, 147] width 107 height 12
click at [1415, 501] on span "Apply" at bounding box center [1425, 498] width 40 height 9
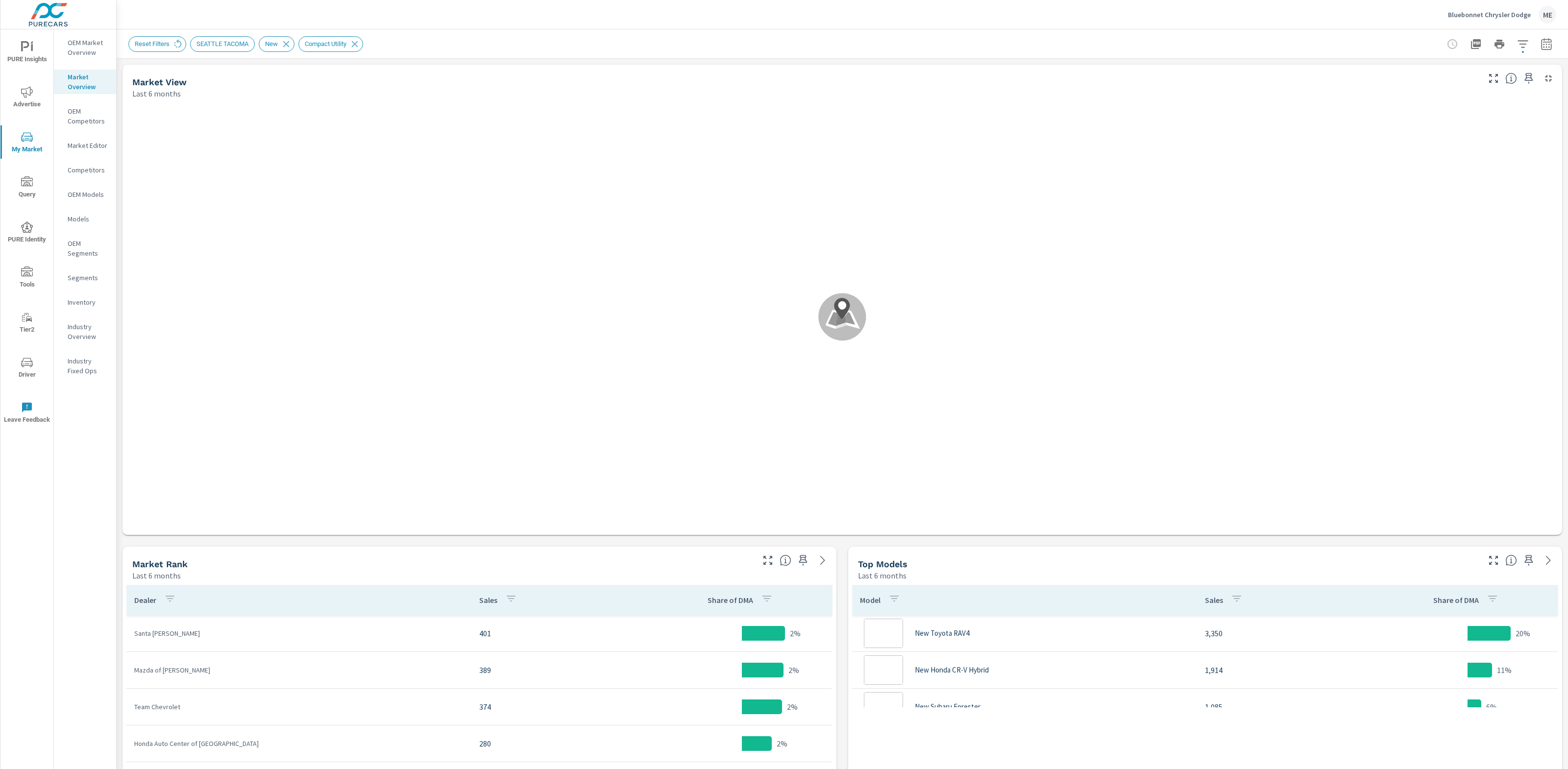
scroll to position [3, 0]
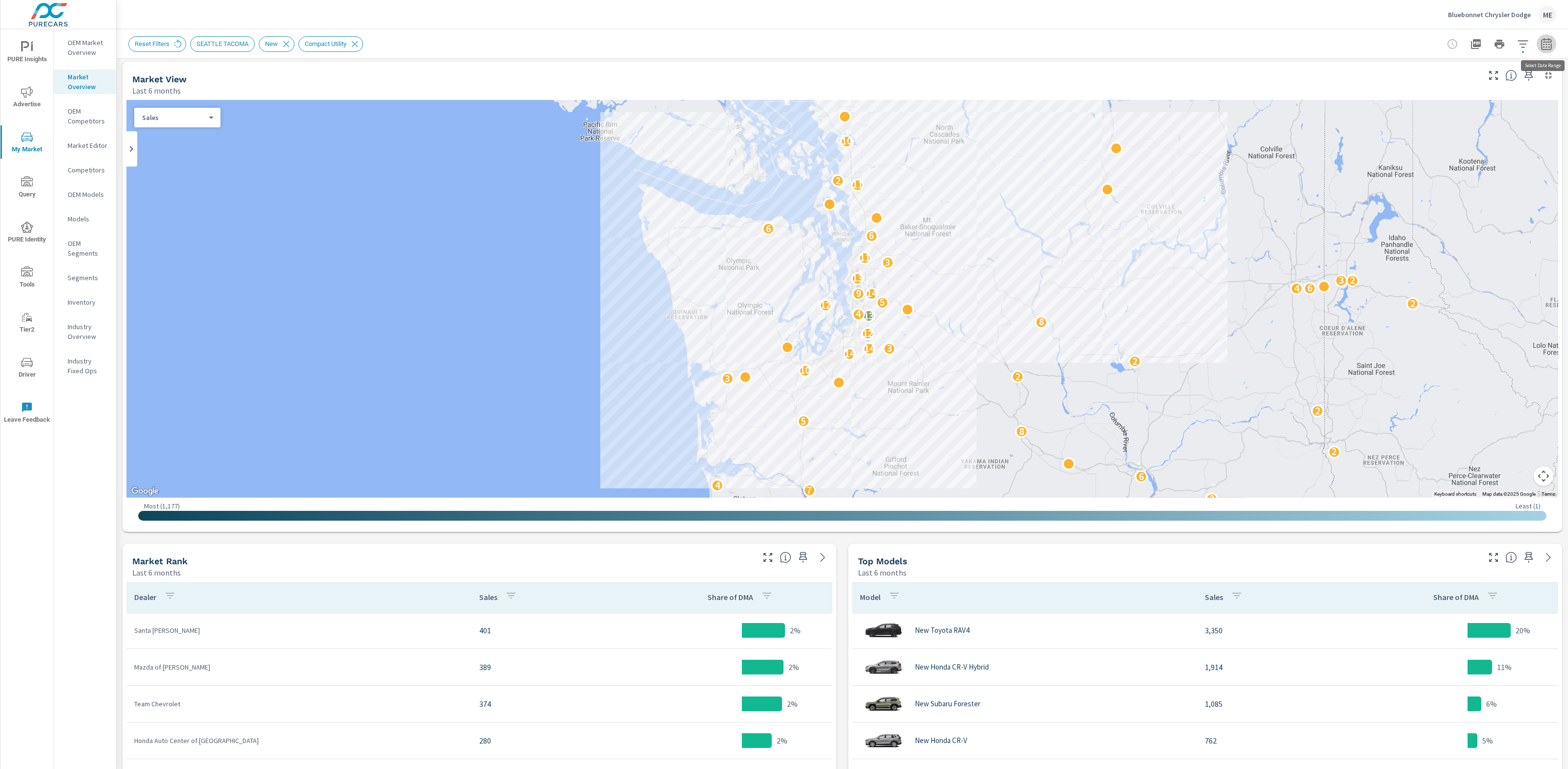
click at [1555, 47] on button "button" at bounding box center [1546, 44] width 19 height 19
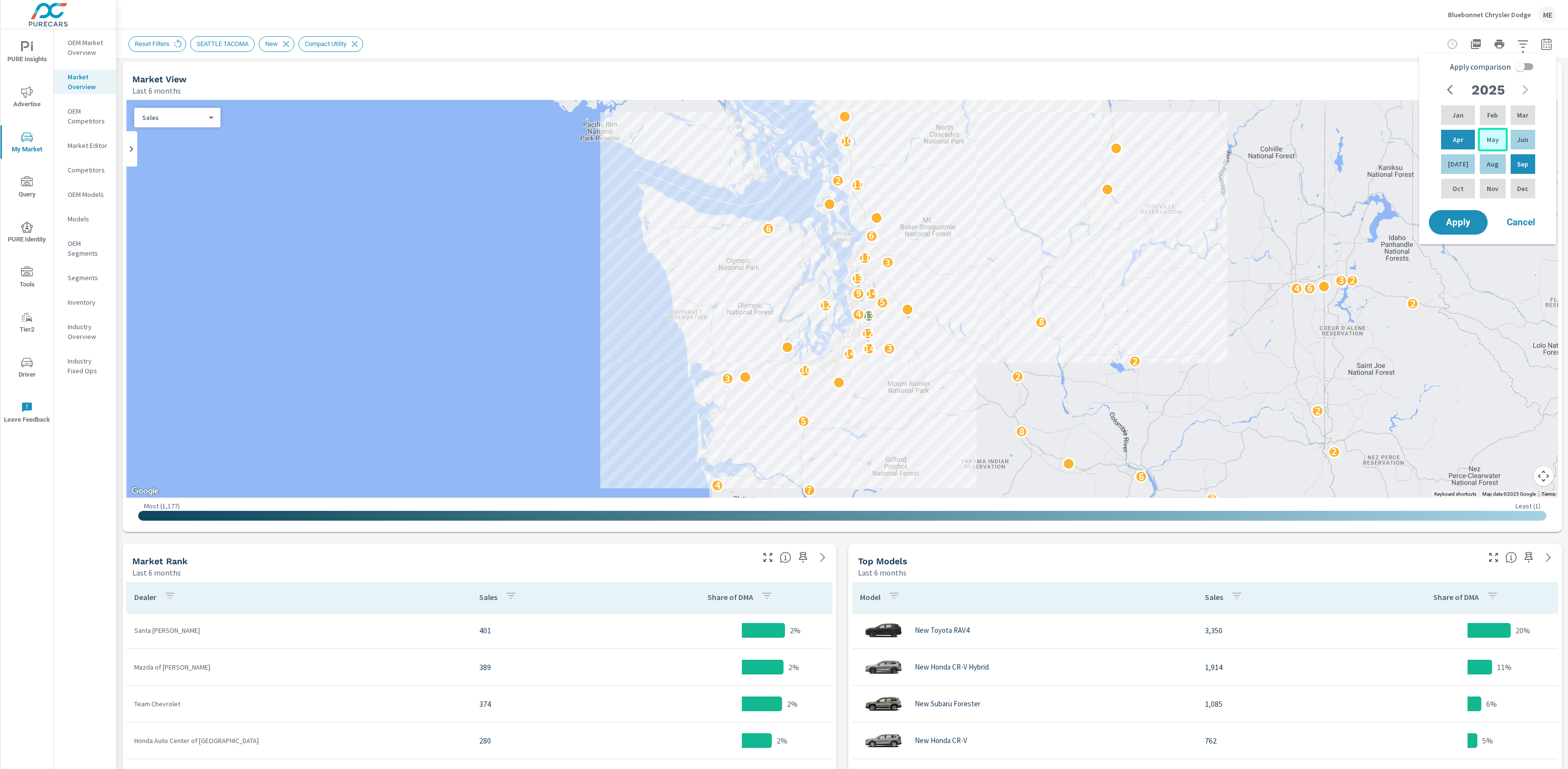
drag, startPoint x: 1489, startPoint y: 137, endPoint x: 1488, endPoint y: 145, distance: 8.1
click at [1489, 137] on p "May" at bounding box center [1493, 139] width 12 height 10
click at [1447, 162] on div "Jul" at bounding box center [1458, 164] width 38 height 24
click at [1527, 66] on input "Apply comparison" at bounding box center [1520, 66] width 56 height 19
checkbox input "true"
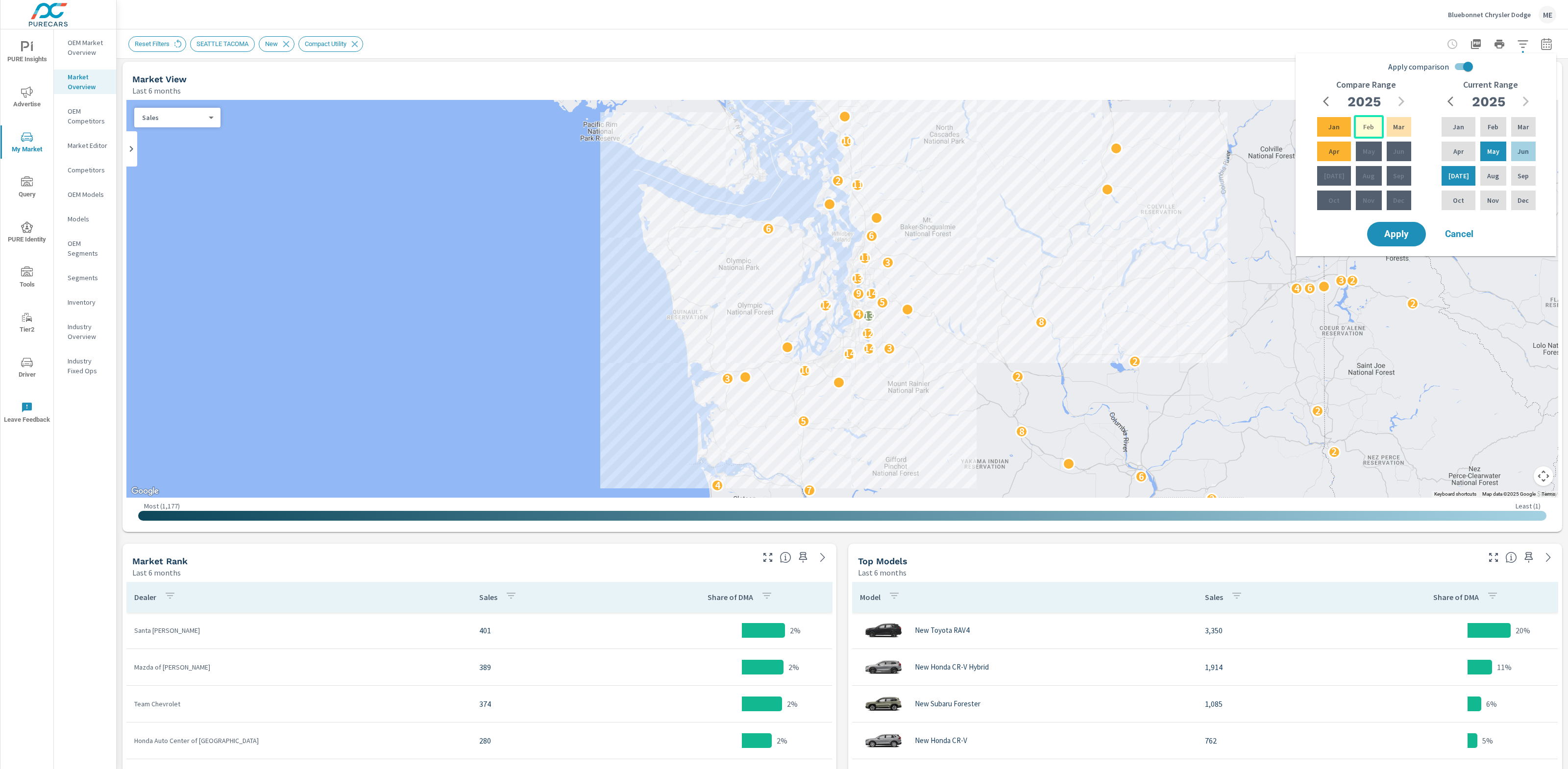
drag, startPoint x: 1366, startPoint y: 126, endPoint x: 1353, endPoint y: 136, distance: 16.4
click at [1365, 126] on p "Feb" at bounding box center [1369, 127] width 11 height 10
click at [1329, 148] on p "Apr" at bounding box center [1334, 151] width 10 height 10
click at [1403, 225] on button "Apply" at bounding box center [1396, 234] width 61 height 26
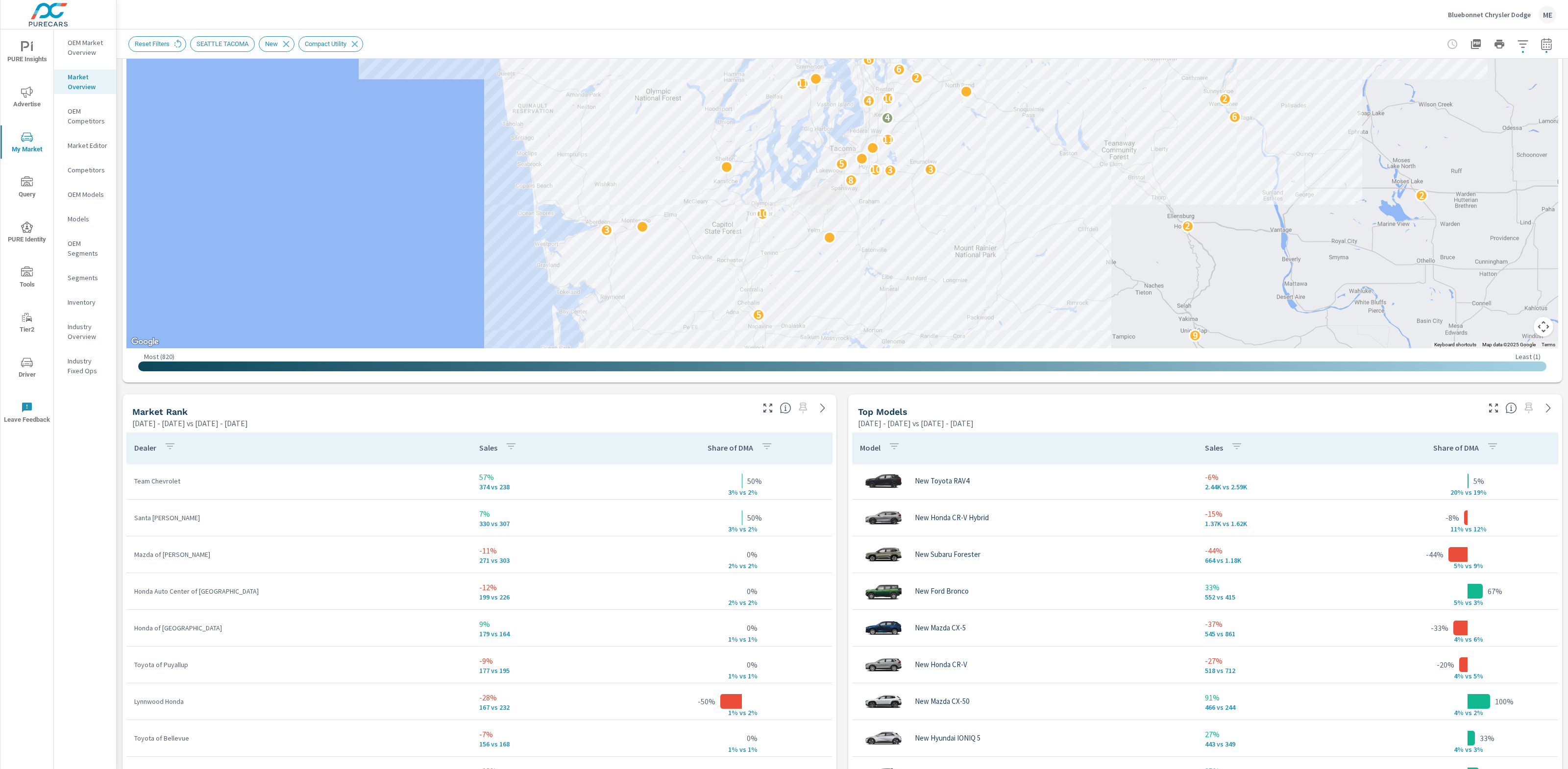
scroll to position [318, 0]
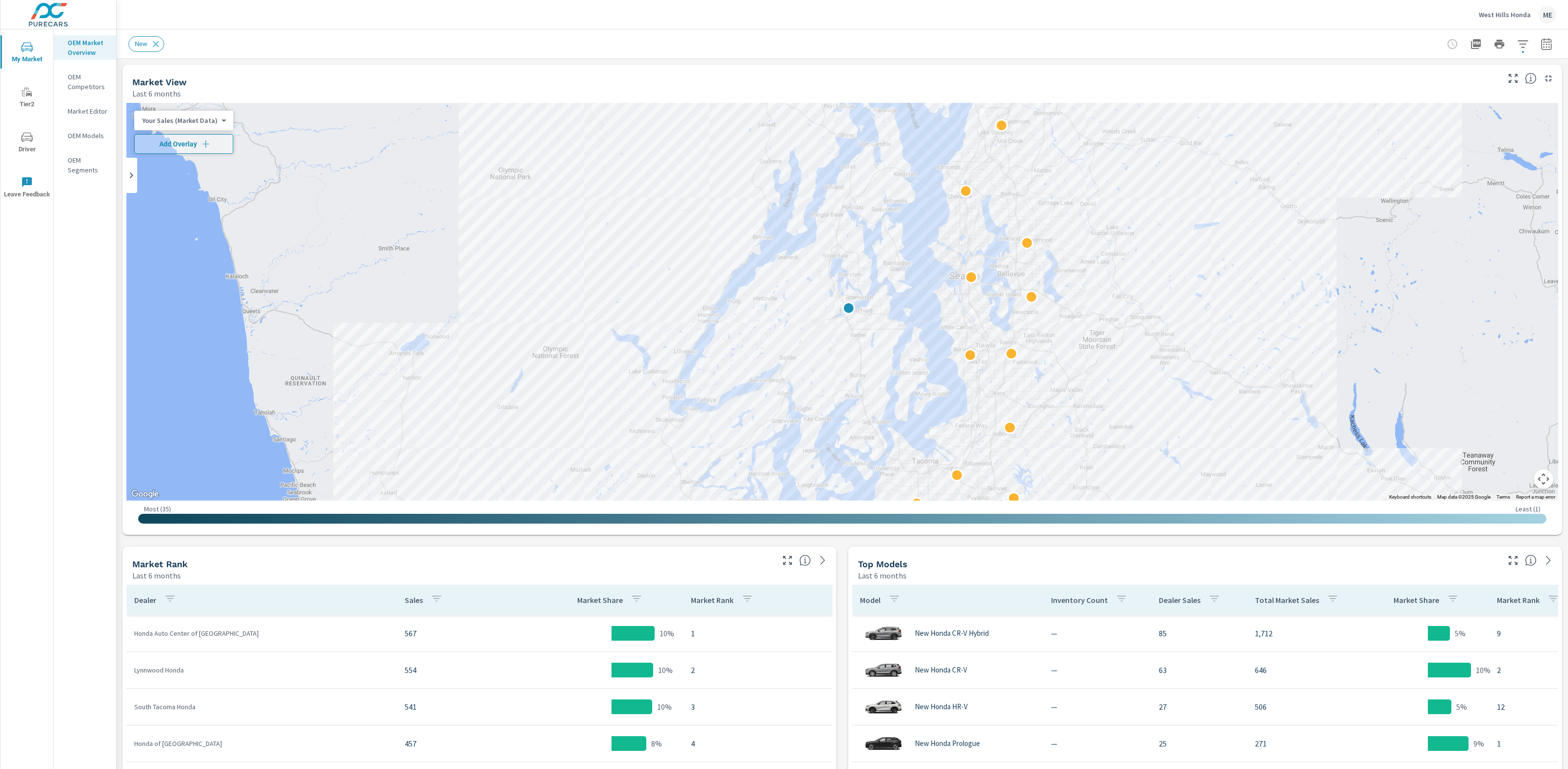
scroll to position [147, 0]
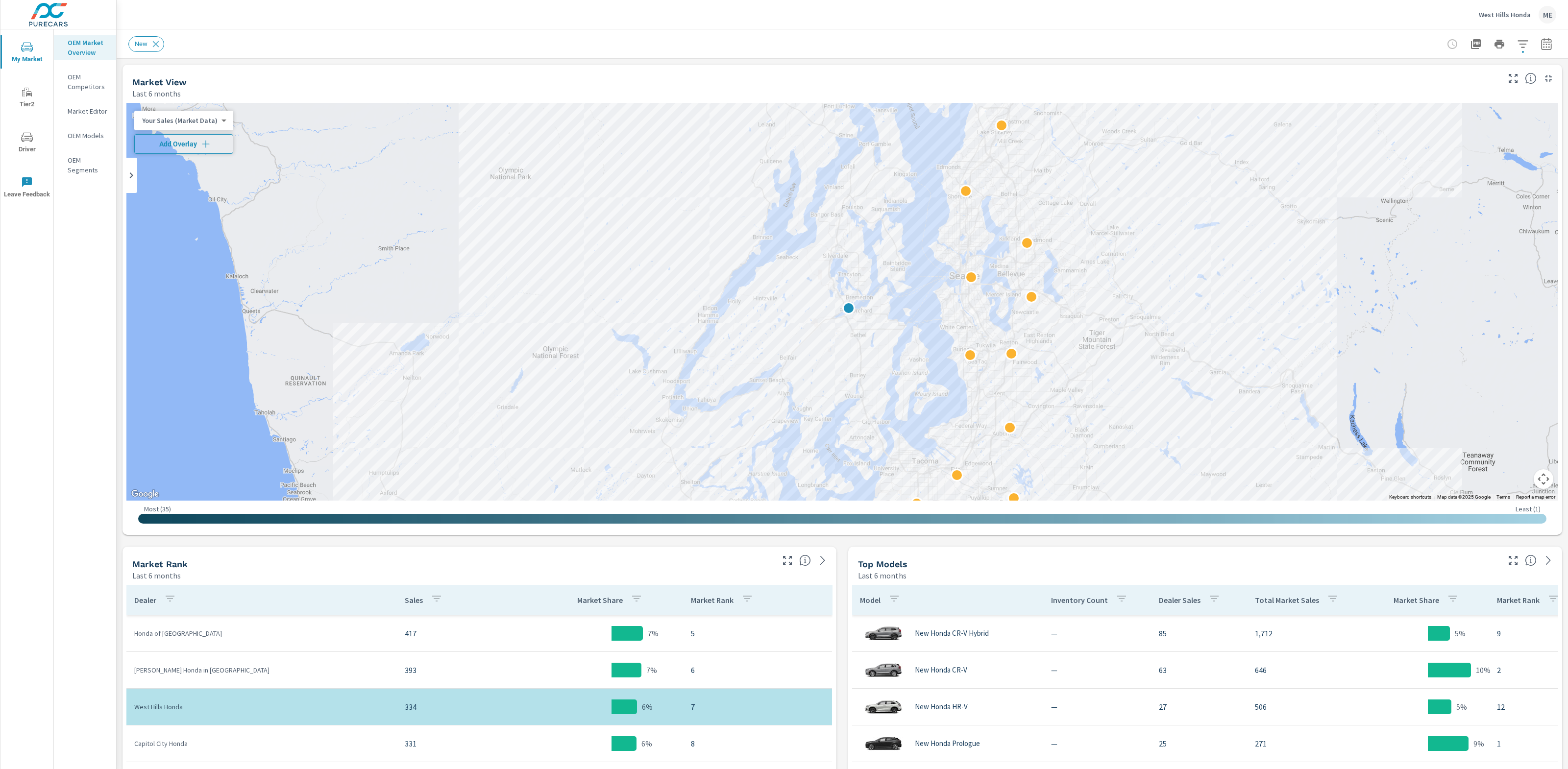
click at [173, 147] on span "Add Overlay" at bounding box center [184, 144] width 90 height 10
click at [1524, 44] on icon "button" at bounding box center [1522, 44] width 12 height 12
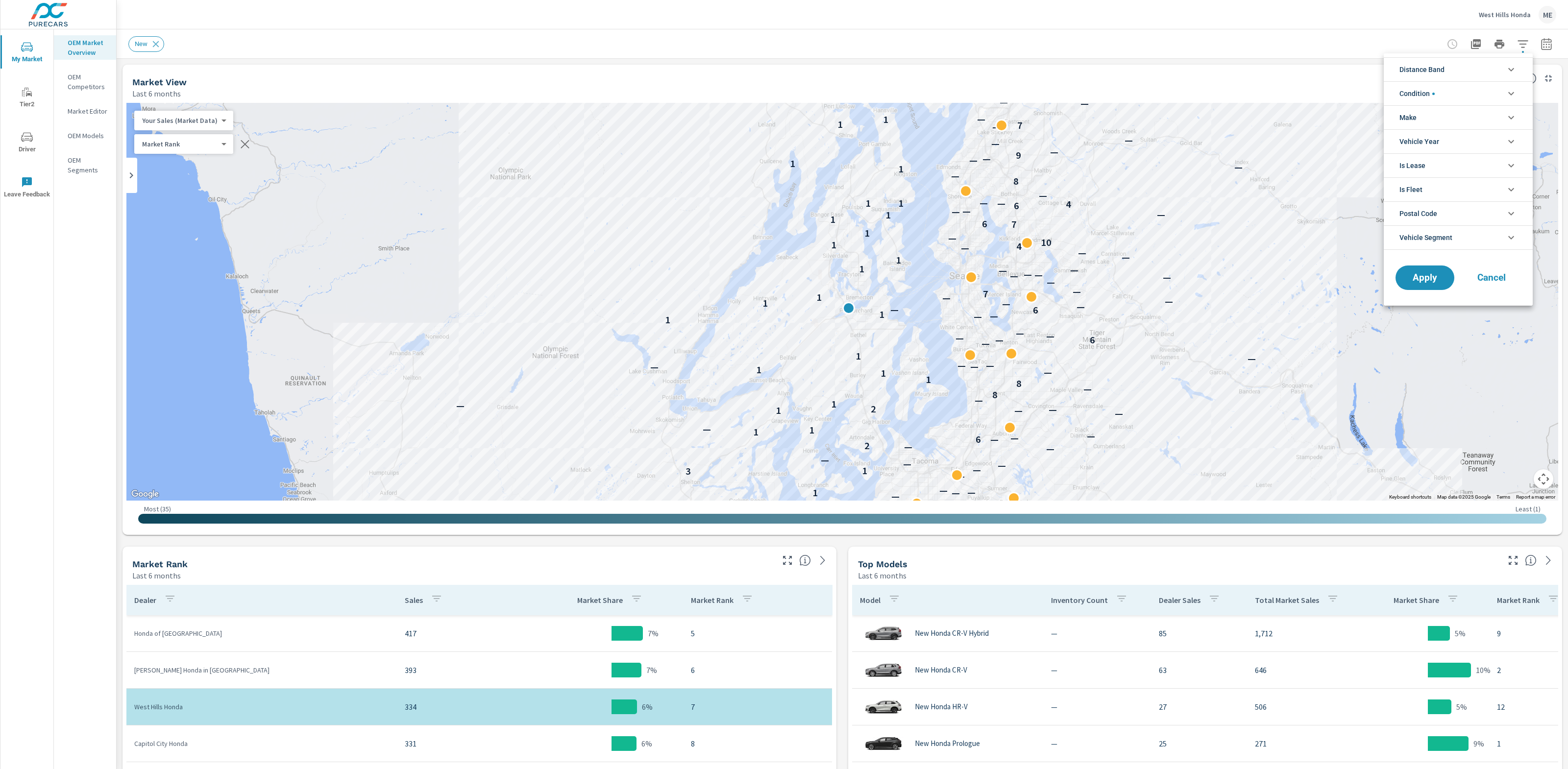
click at [1410, 72] on span "Distance Band" at bounding box center [1422, 69] width 45 height 24
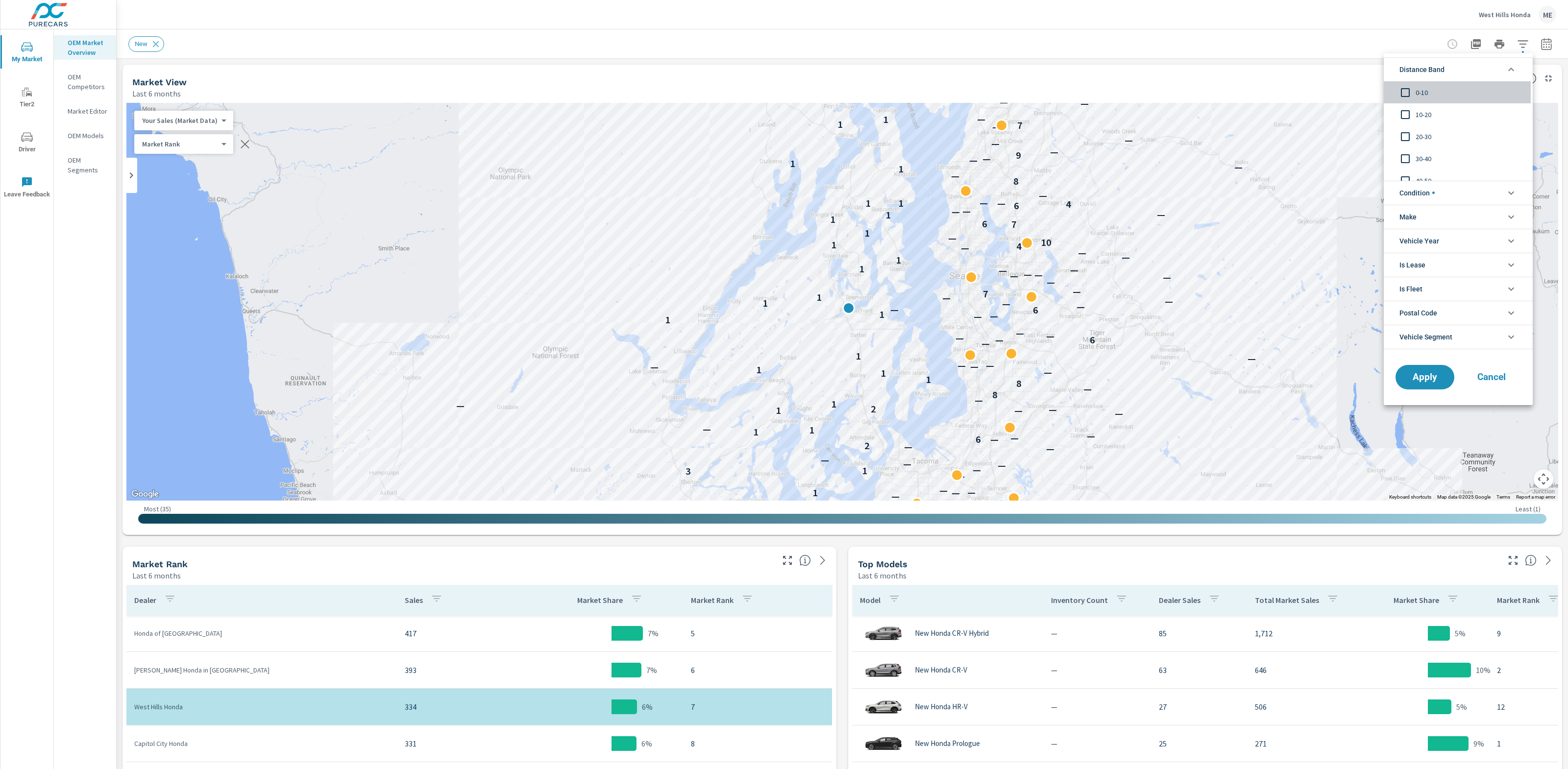
click at [1413, 89] on input "filter options" at bounding box center [1405, 92] width 21 height 21
click at [1418, 111] on span "10-20" at bounding box center [1469, 114] width 107 height 12
click at [1438, 381] on span "Apply" at bounding box center [1425, 377] width 40 height 9
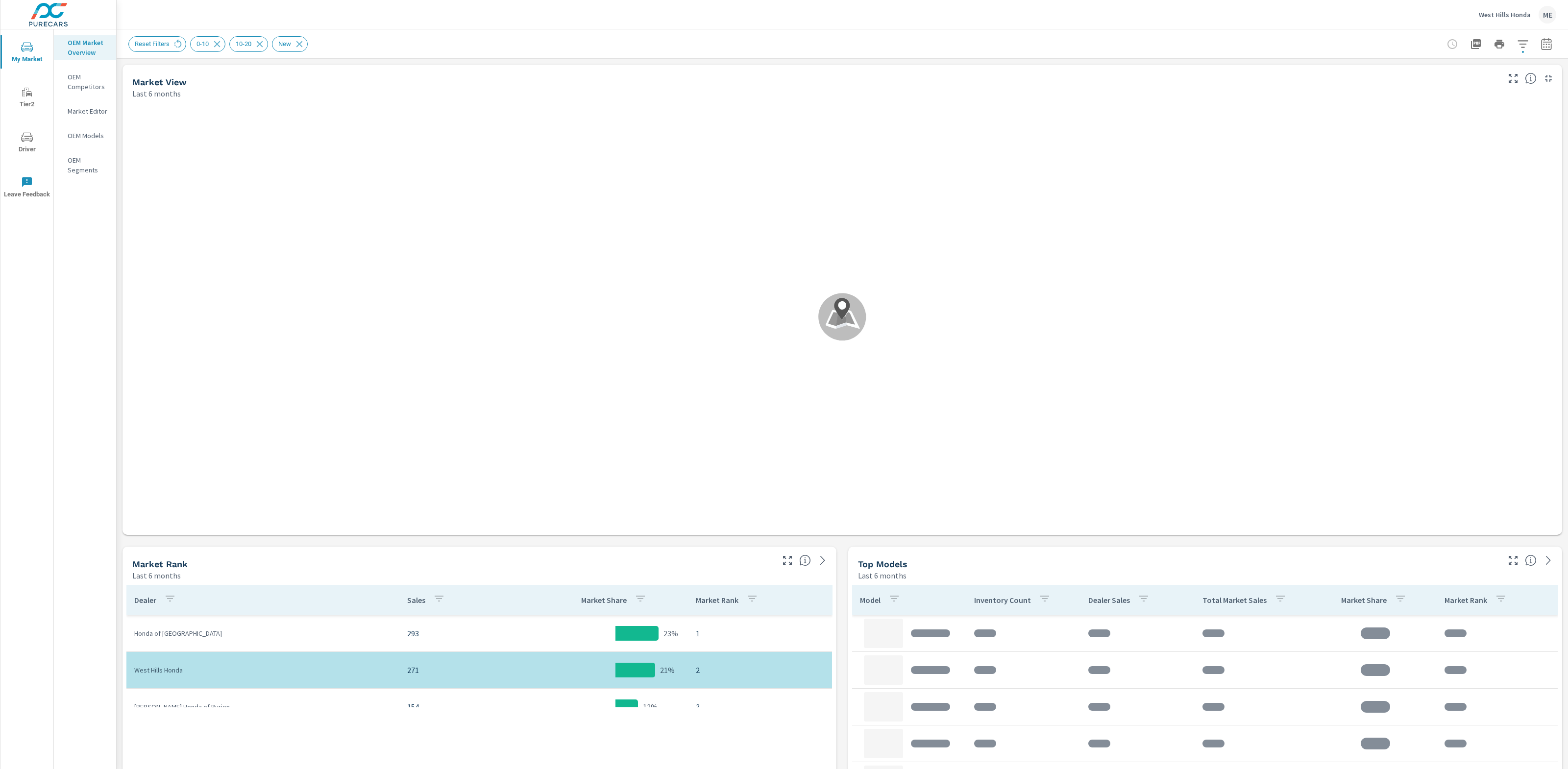
scroll to position [147, 0]
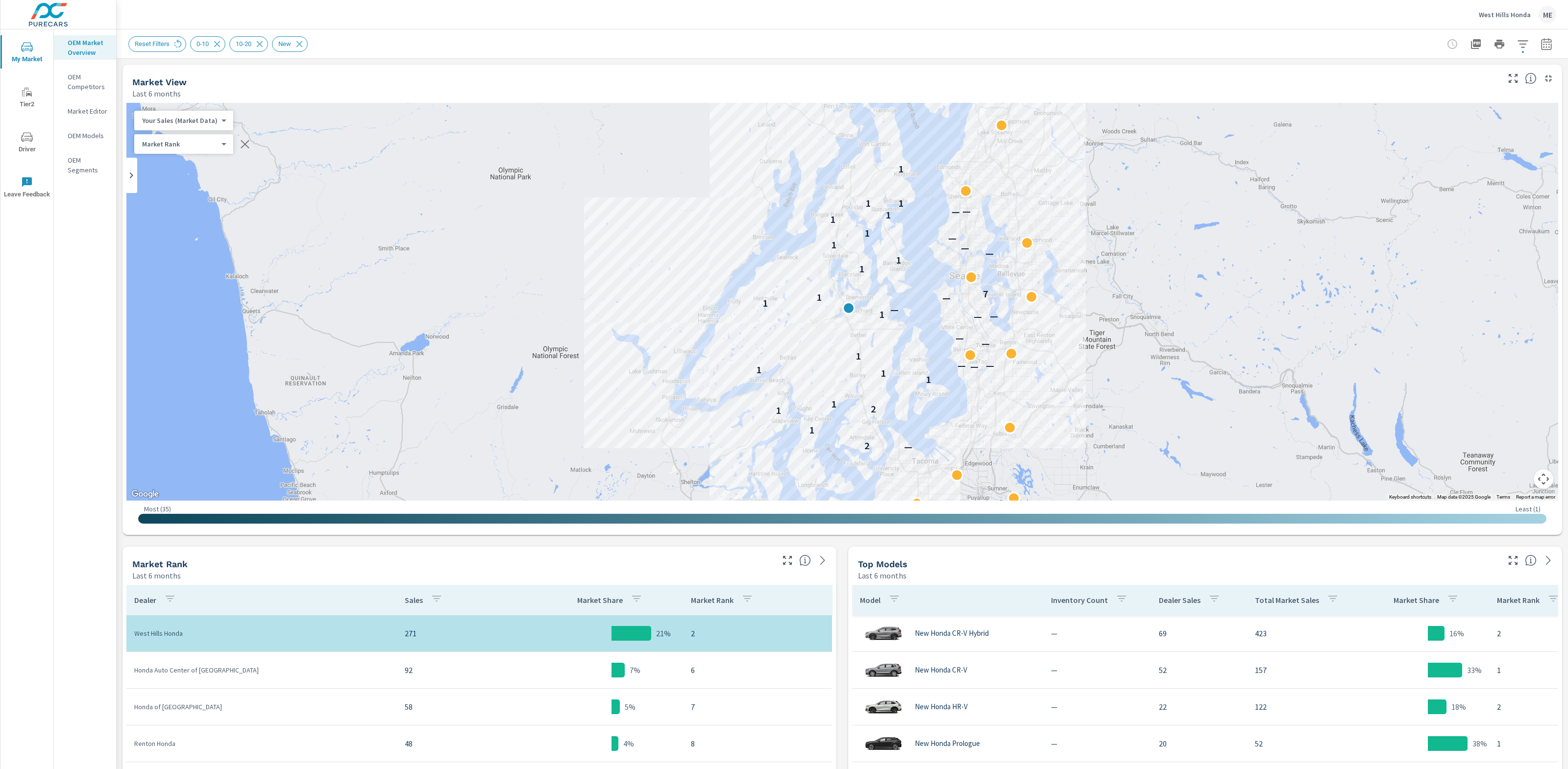
click at [1549, 39] on icon "button" at bounding box center [1546, 43] width 10 height 12
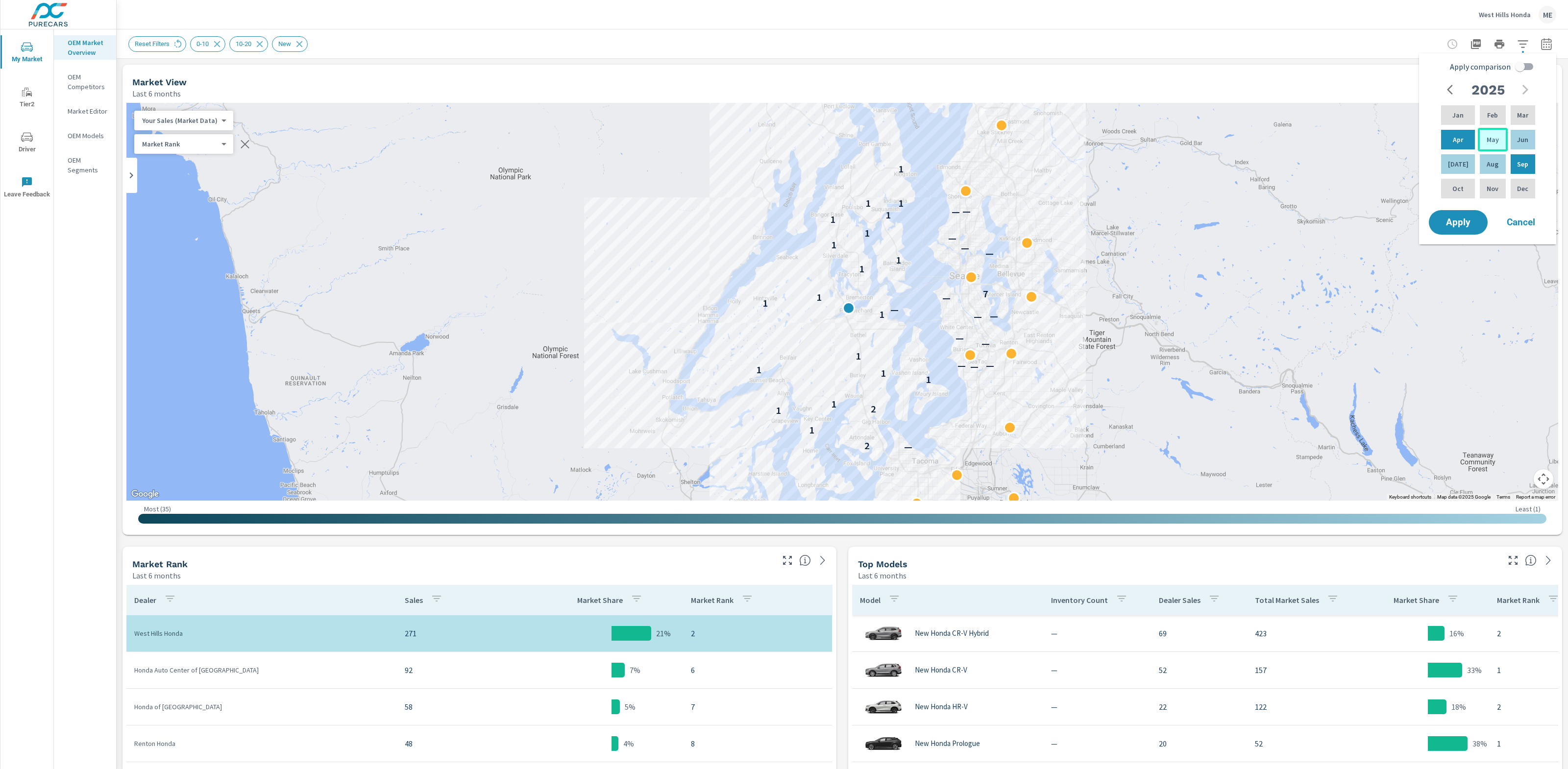
drag, startPoint x: 1491, startPoint y: 143, endPoint x: 1475, endPoint y: 148, distance: 16.8
click at [1491, 143] on p "May" at bounding box center [1493, 139] width 12 height 10
click at [1460, 164] on div "Jul" at bounding box center [1458, 164] width 38 height 24
click at [1522, 64] on input "Apply comparison" at bounding box center [1520, 66] width 56 height 19
checkbox input "true"
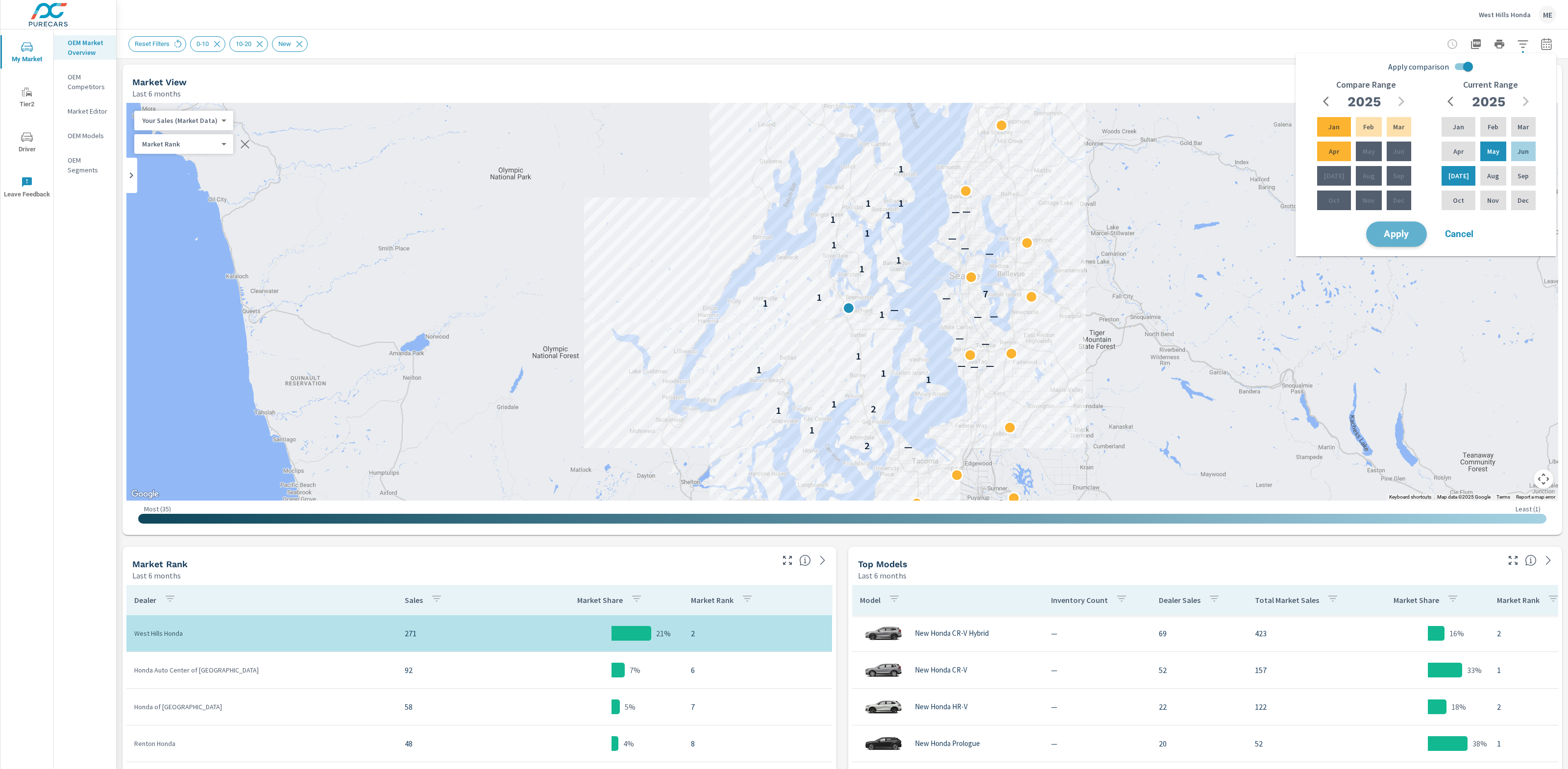
click at [1376, 239] on button "Apply" at bounding box center [1396, 234] width 61 height 26
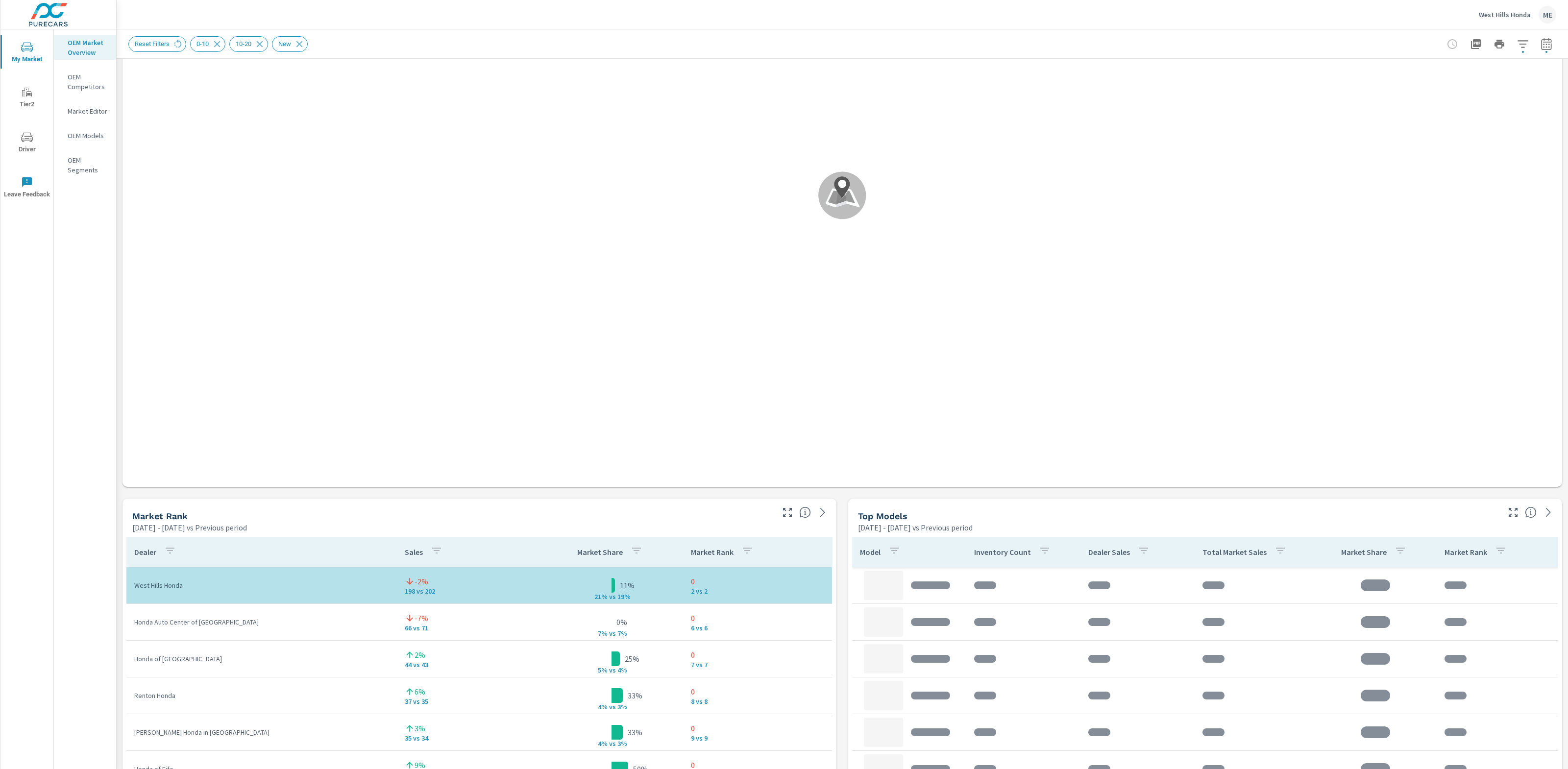
scroll to position [197, 0]
click at [842, 699] on div "Market View May 01, 2025 - Jul 31, 2025 vs Previous period .map-bw_svg__st2{fil…" at bounding box center [842, 700] width 1451 height 1677
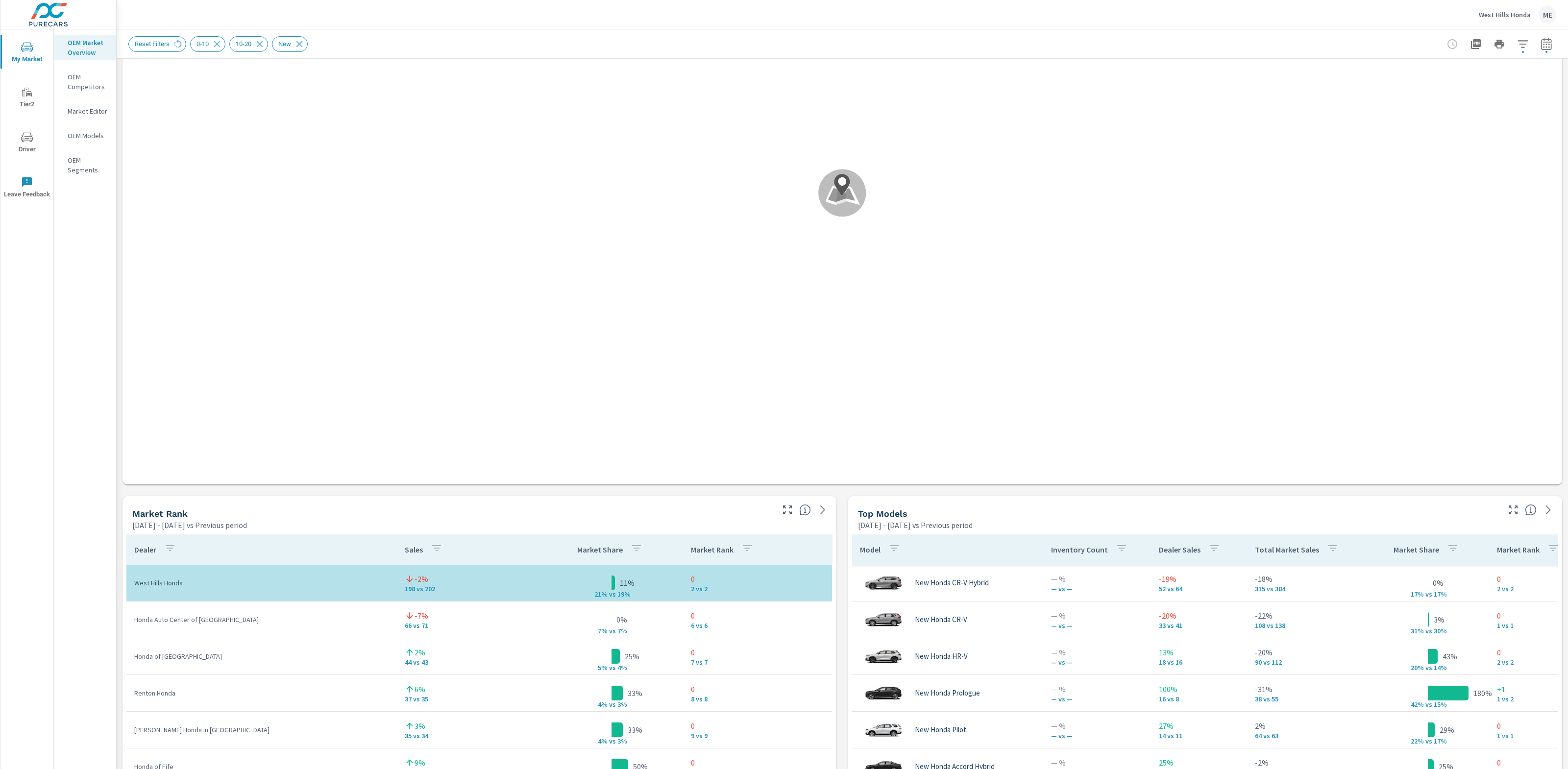
click at [1395, 21] on div "West Hills Honda ME" at bounding box center [842, 14] width 1428 height 29
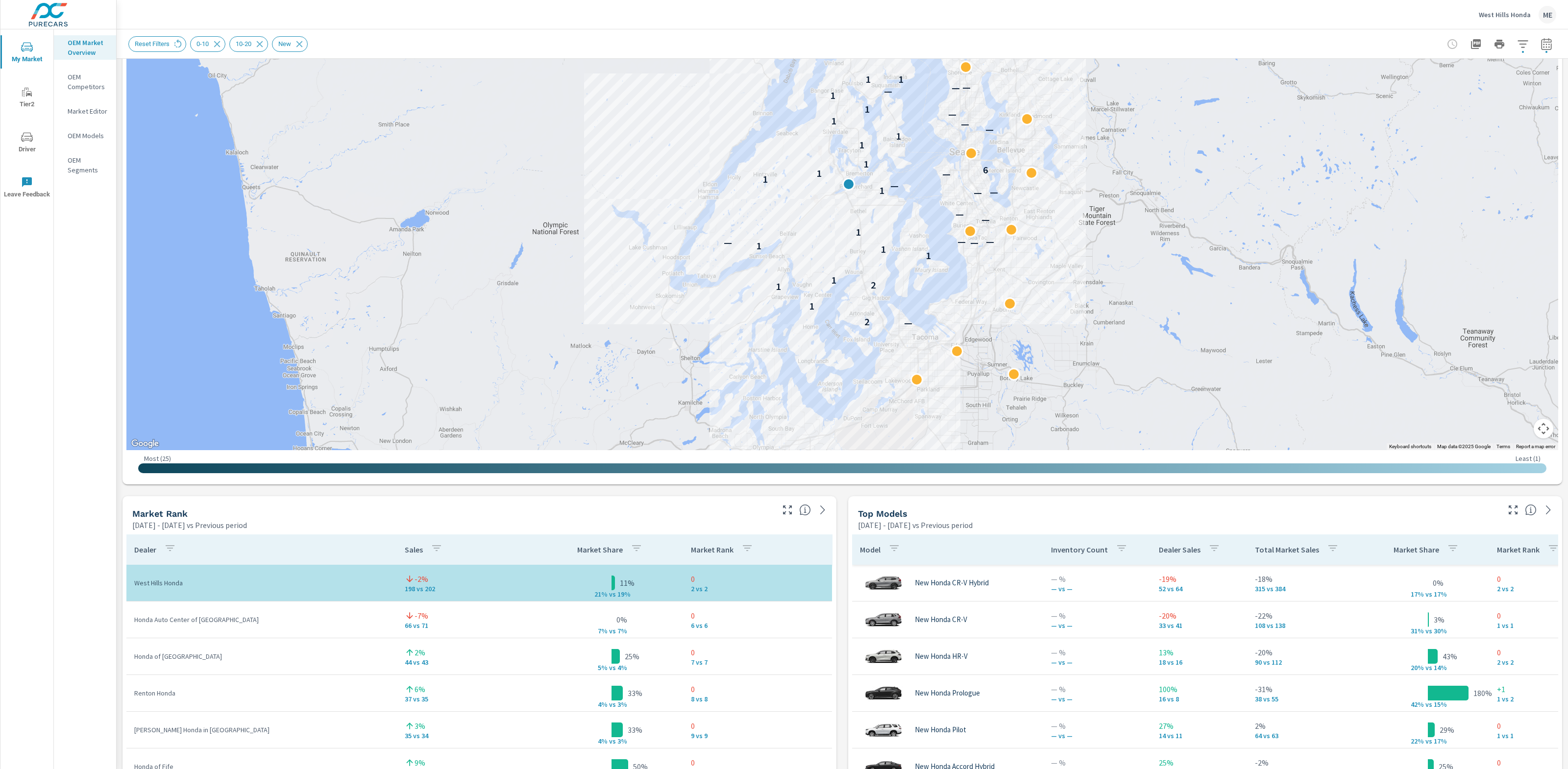
click at [1252, 17] on div "West Hills Honda ME" at bounding box center [842, 14] width 1428 height 29
click at [1525, 43] on icon "button" at bounding box center [1522, 44] width 10 height 7
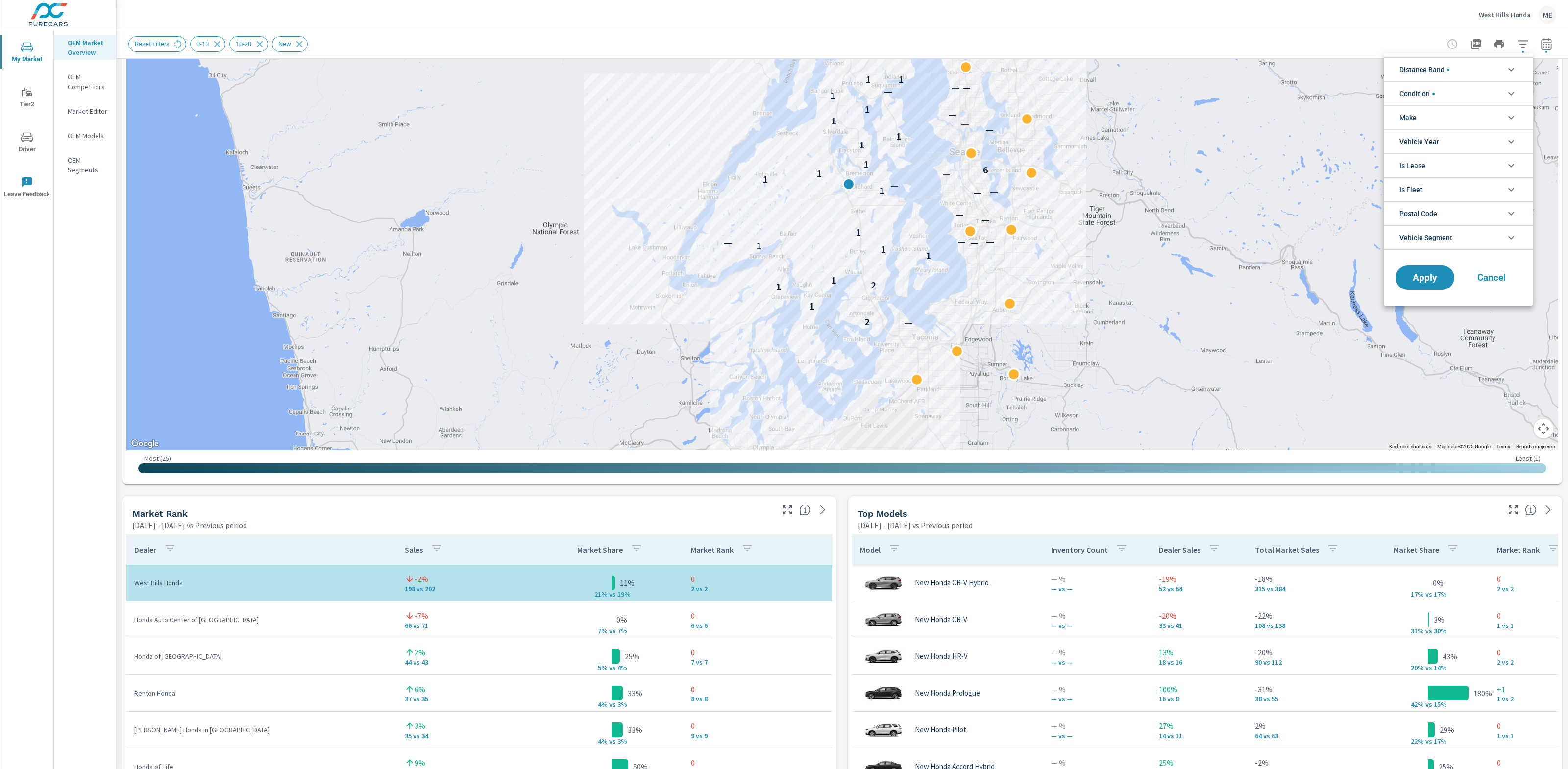
click at [1486, 64] on li "Distance Band" at bounding box center [1458, 69] width 149 height 24
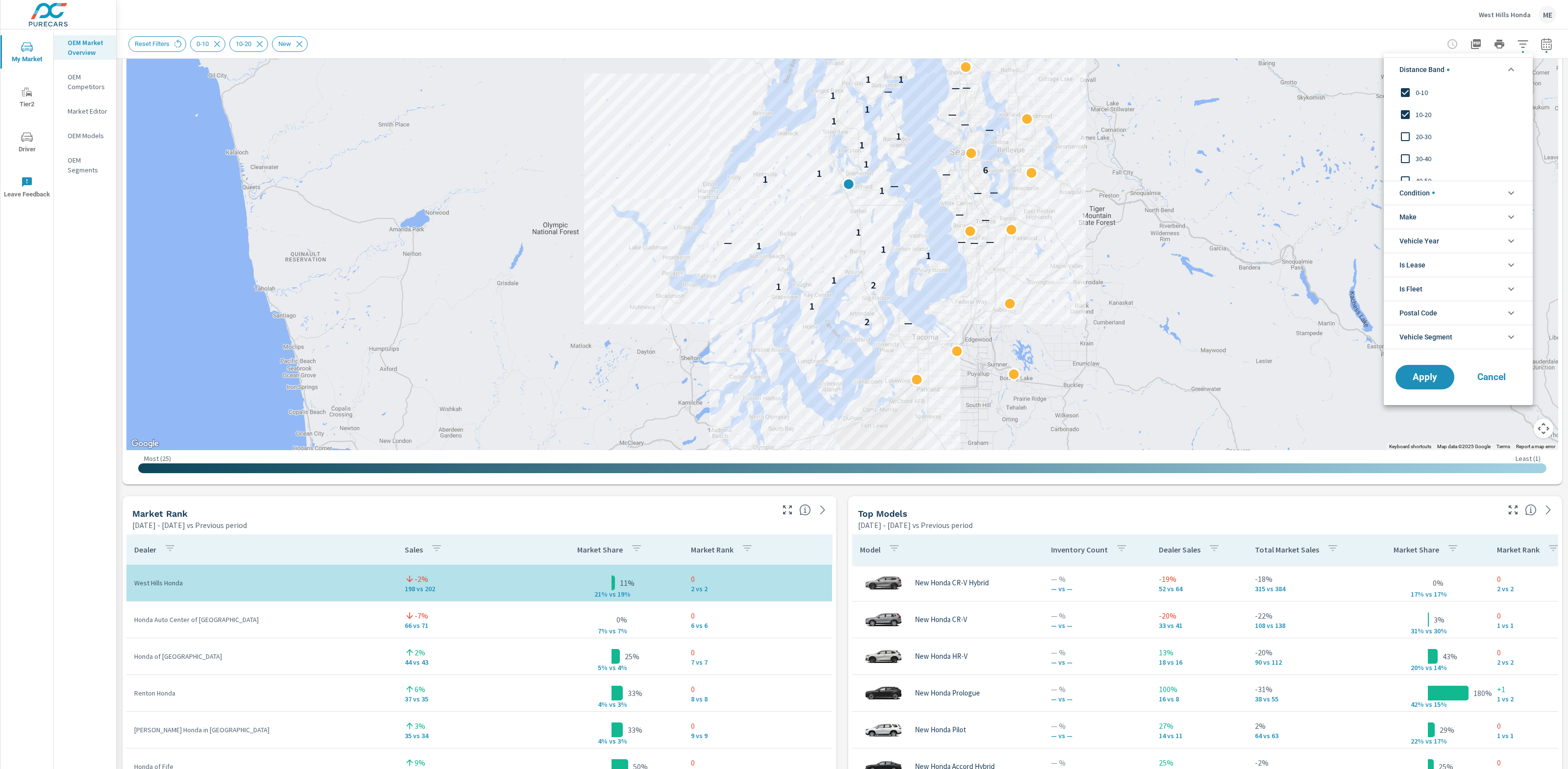
drag, startPoint x: 1544, startPoint y: 44, endPoint x: 1550, endPoint y: 41, distance: 6.7
click at [1544, 44] on div at bounding box center [784, 384] width 1568 height 769
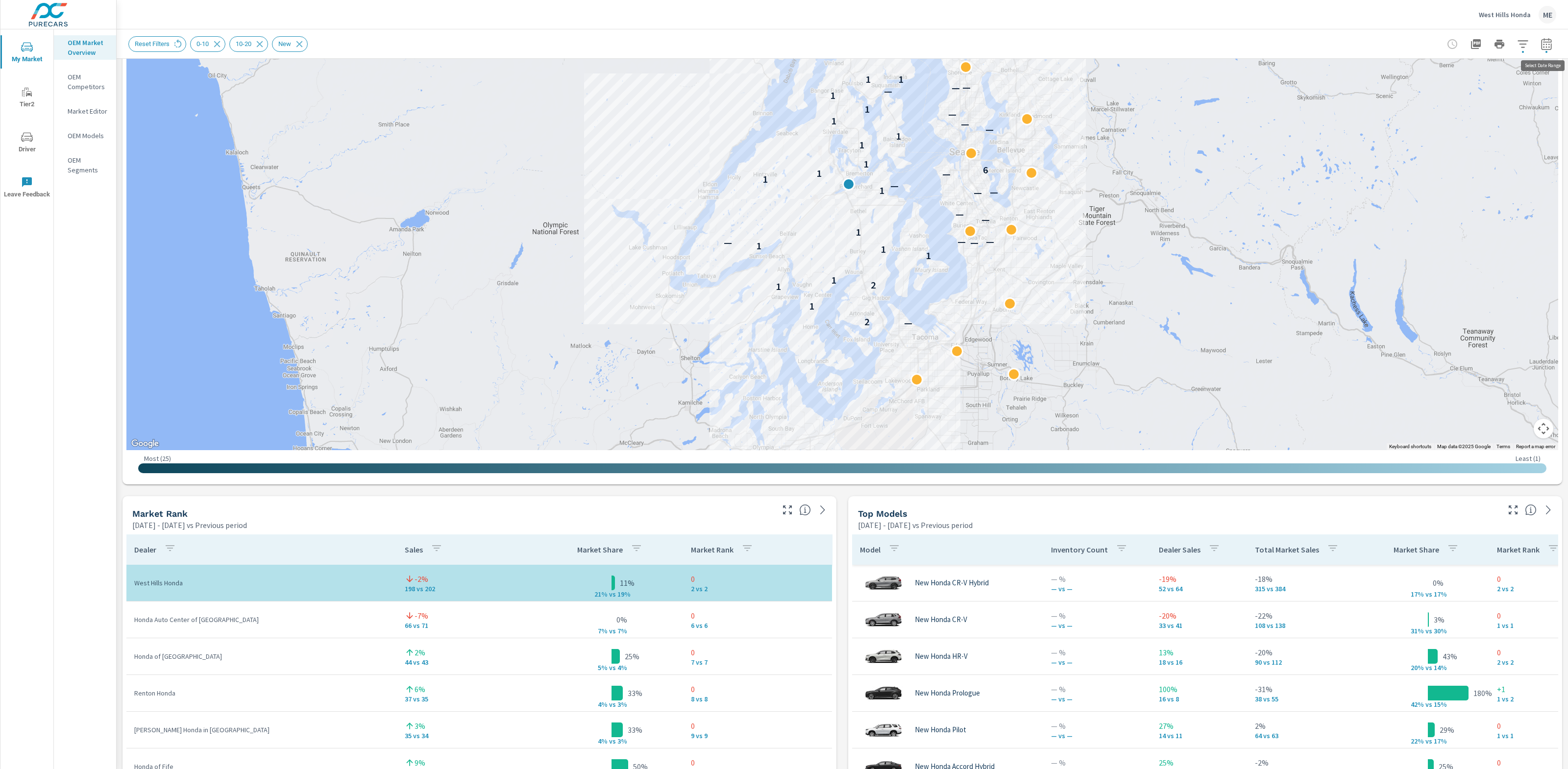
click at [1550, 41] on icon "button" at bounding box center [1546, 43] width 10 height 12
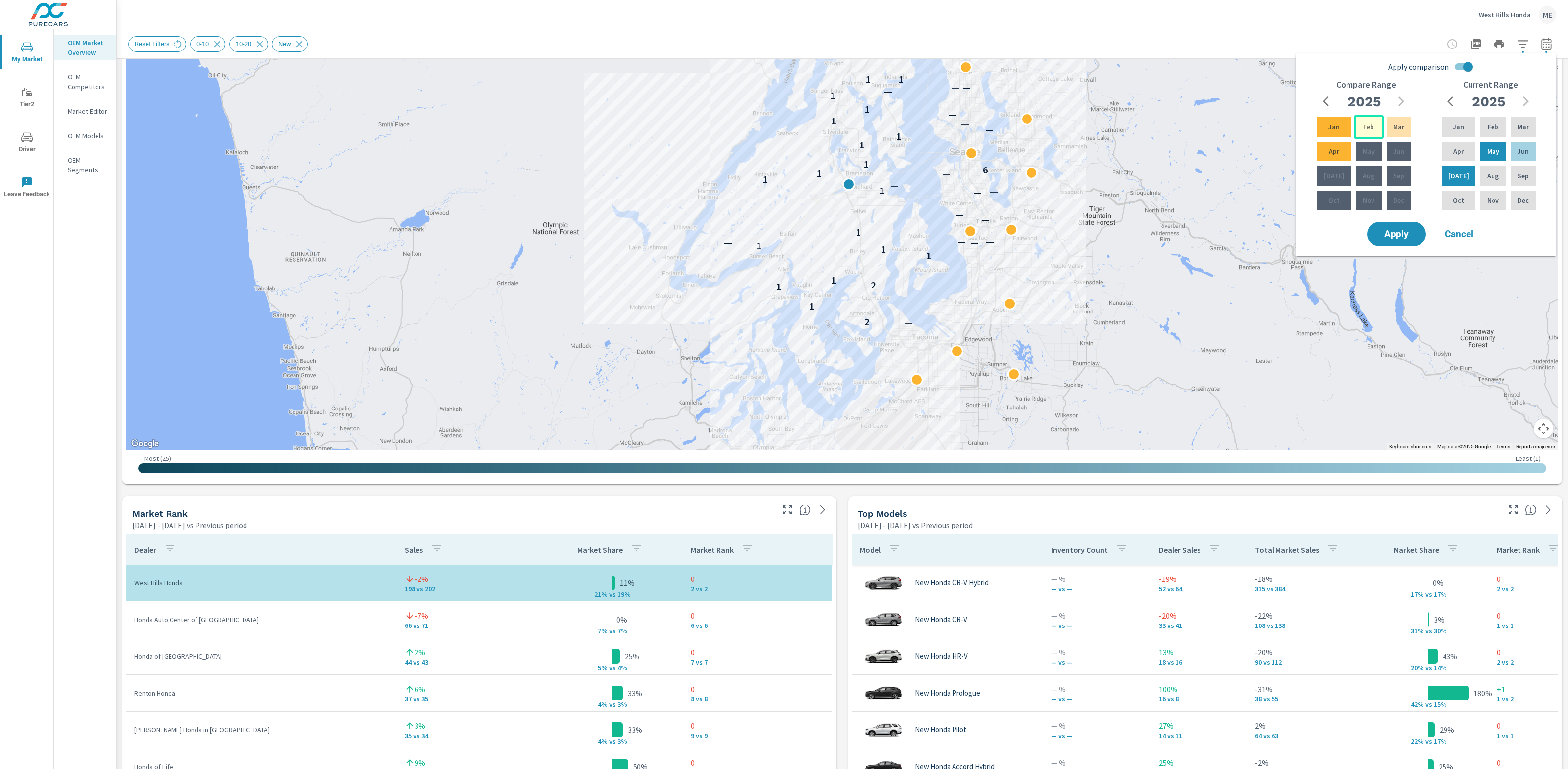
click at [1364, 131] on p "Feb" at bounding box center [1369, 127] width 11 height 10
click at [1325, 164] on div "Jul" at bounding box center [1334, 176] width 38 height 24
drag, startPoint x: 1338, startPoint y: 153, endPoint x: 1445, endPoint y: 172, distance: 108.7
click at [1340, 154] on div "Apr" at bounding box center [1334, 151] width 38 height 24
click at [1410, 232] on span "Apply" at bounding box center [1396, 234] width 40 height 9
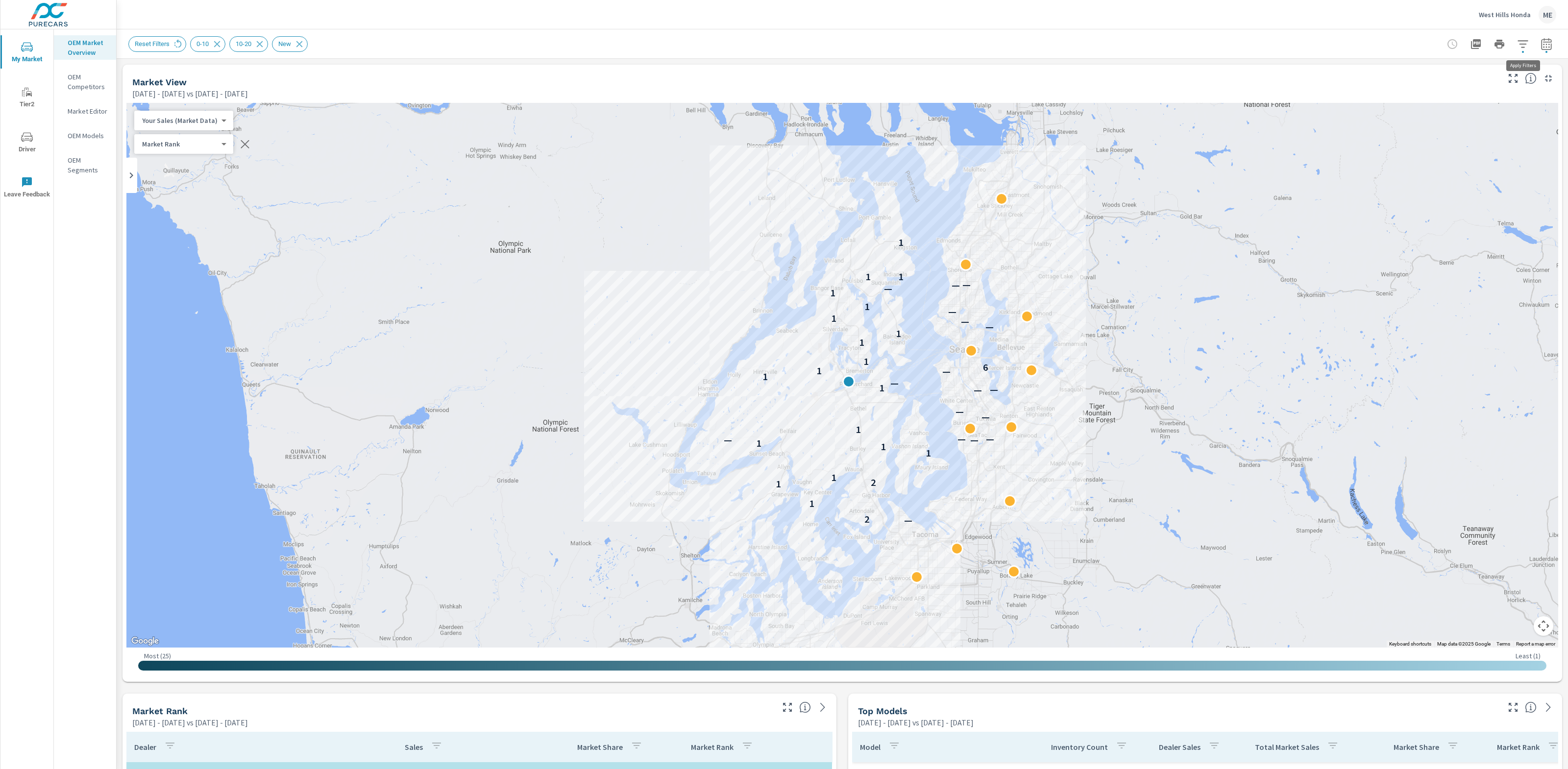
click at [1526, 42] on icon "button" at bounding box center [1522, 44] width 12 height 12
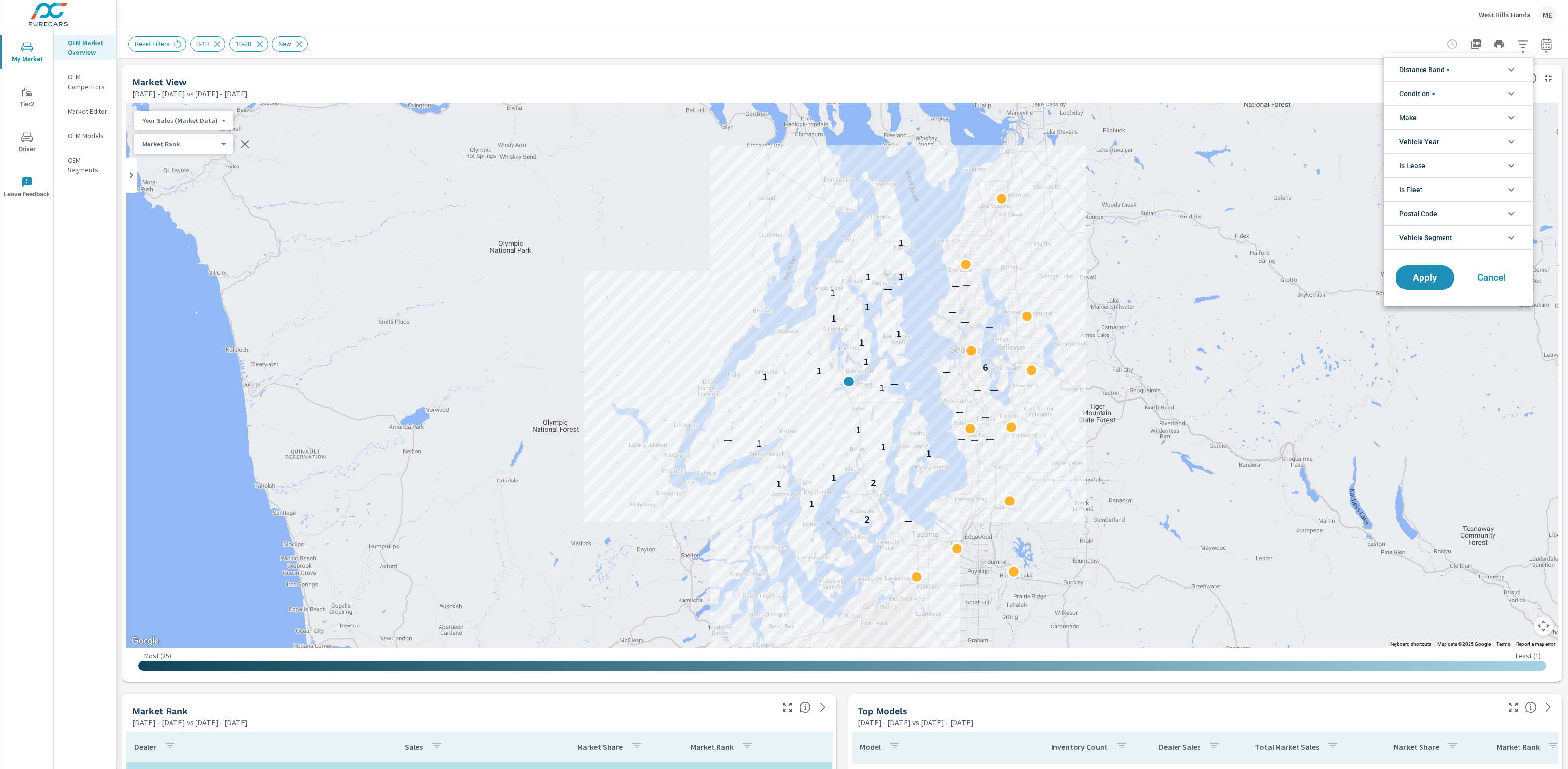
click at [1446, 66] on span "Distance Band" at bounding box center [1424, 69] width 50 height 24
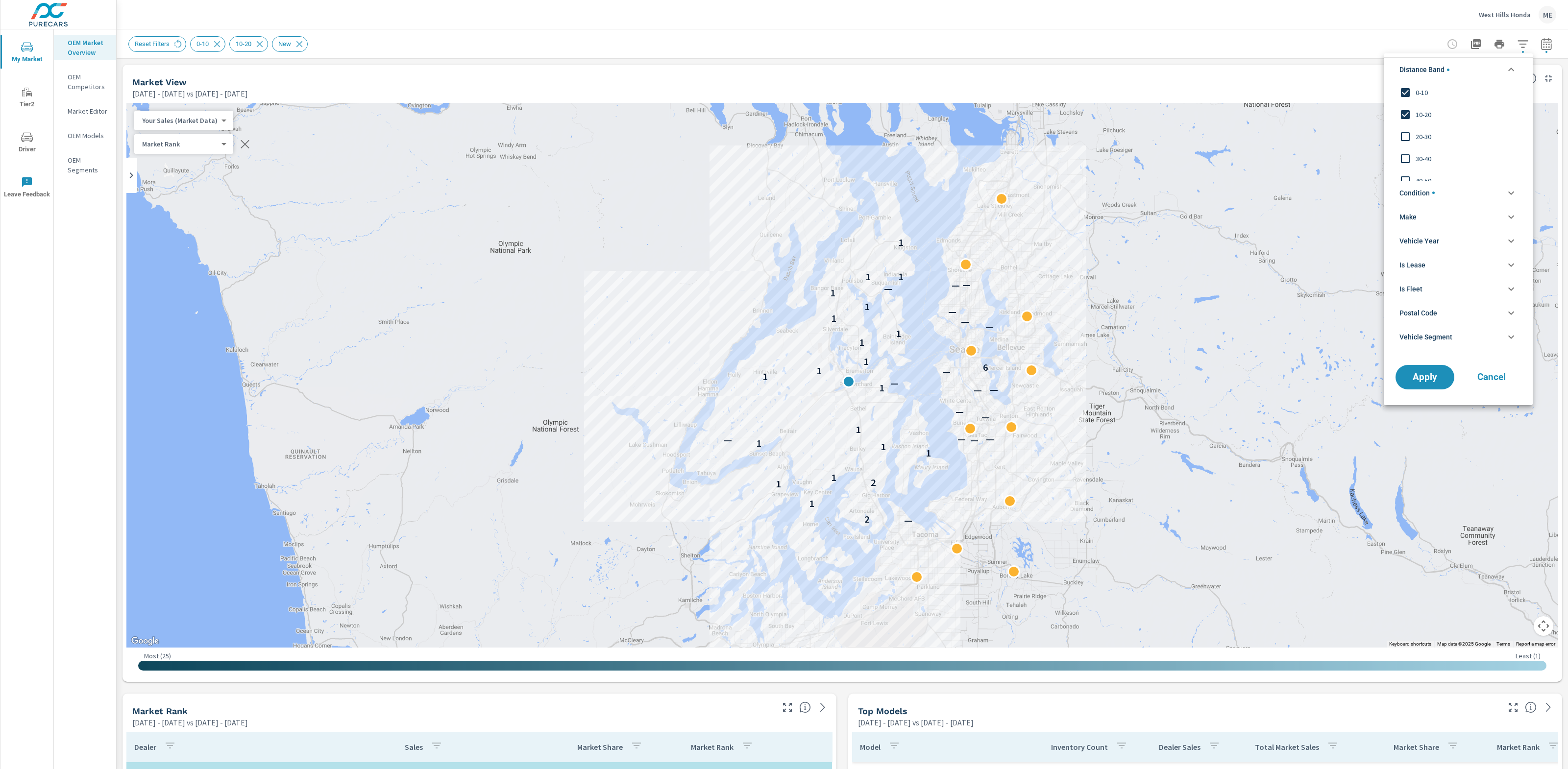
drag, startPoint x: 1422, startPoint y: 134, endPoint x: 1424, endPoint y: 240, distance: 106.0
click at [1422, 134] on span "20-30" at bounding box center [1469, 136] width 107 height 12
click at [1425, 385] on button "Apply" at bounding box center [1425, 377] width 61 height 26
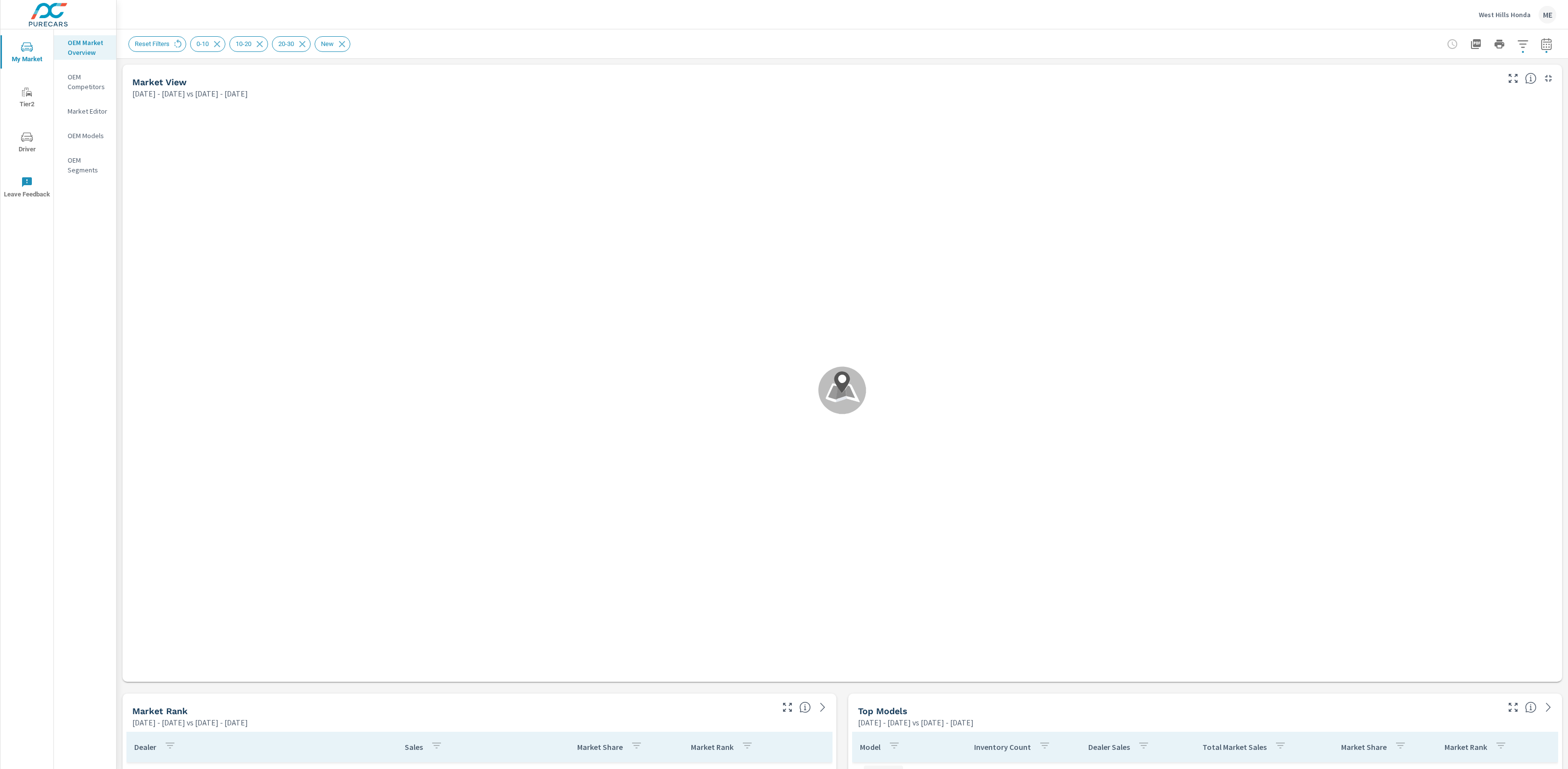
scroll to position [147, 0]
click at [1153, 19] on div "West Hills Honda ME" at bounding box center [842, 14] width 1428 height 29
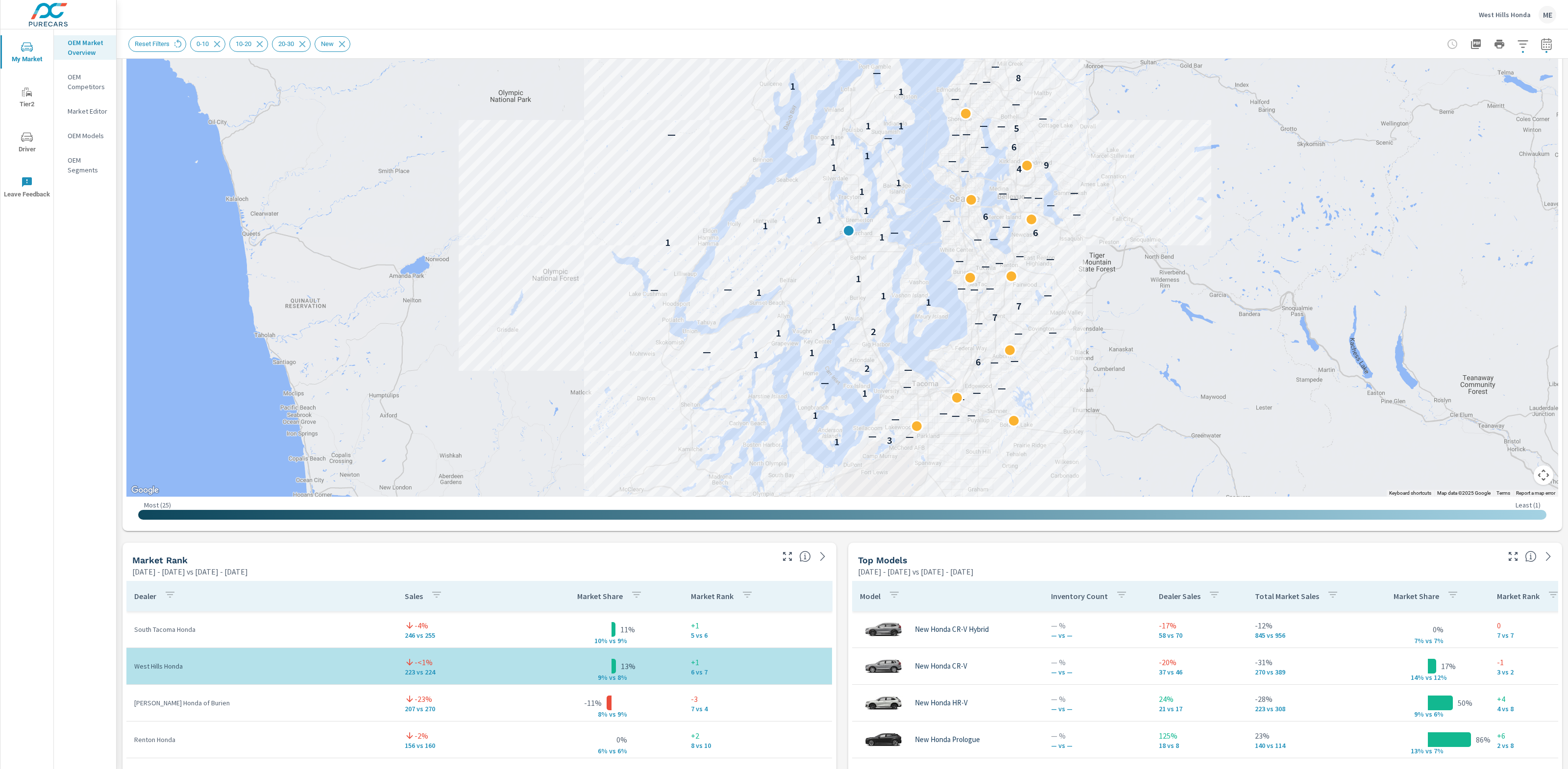
scroll to position [150, 0]
click at [842, 723] on div "Market View [DATE] - [DATE] vs [DATE] - [DATE] ← Move left → Move right ↑ Move …" at bounding box center [842, 747] width 1451 height 1677
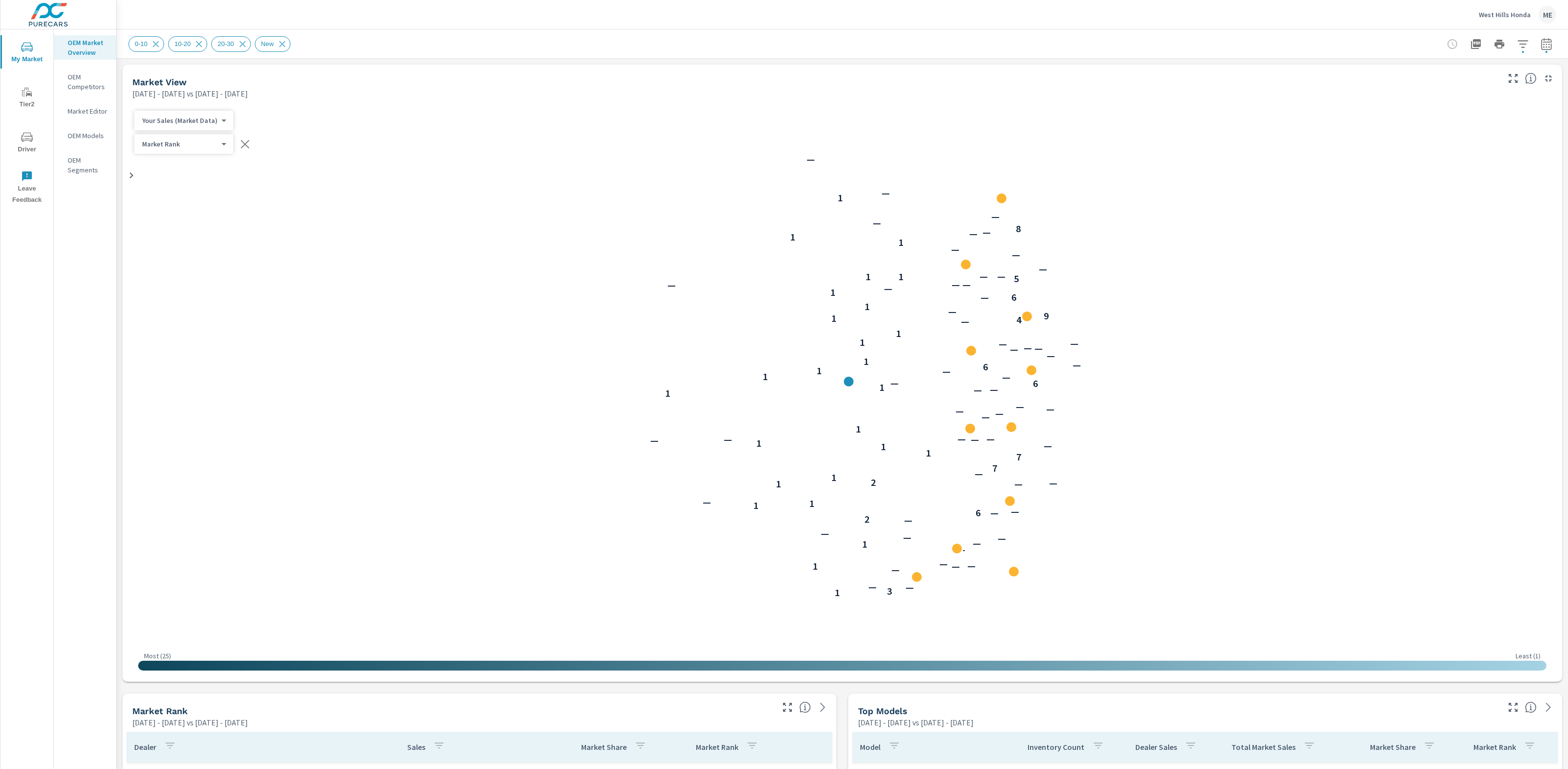
scroll to position [147, 0]
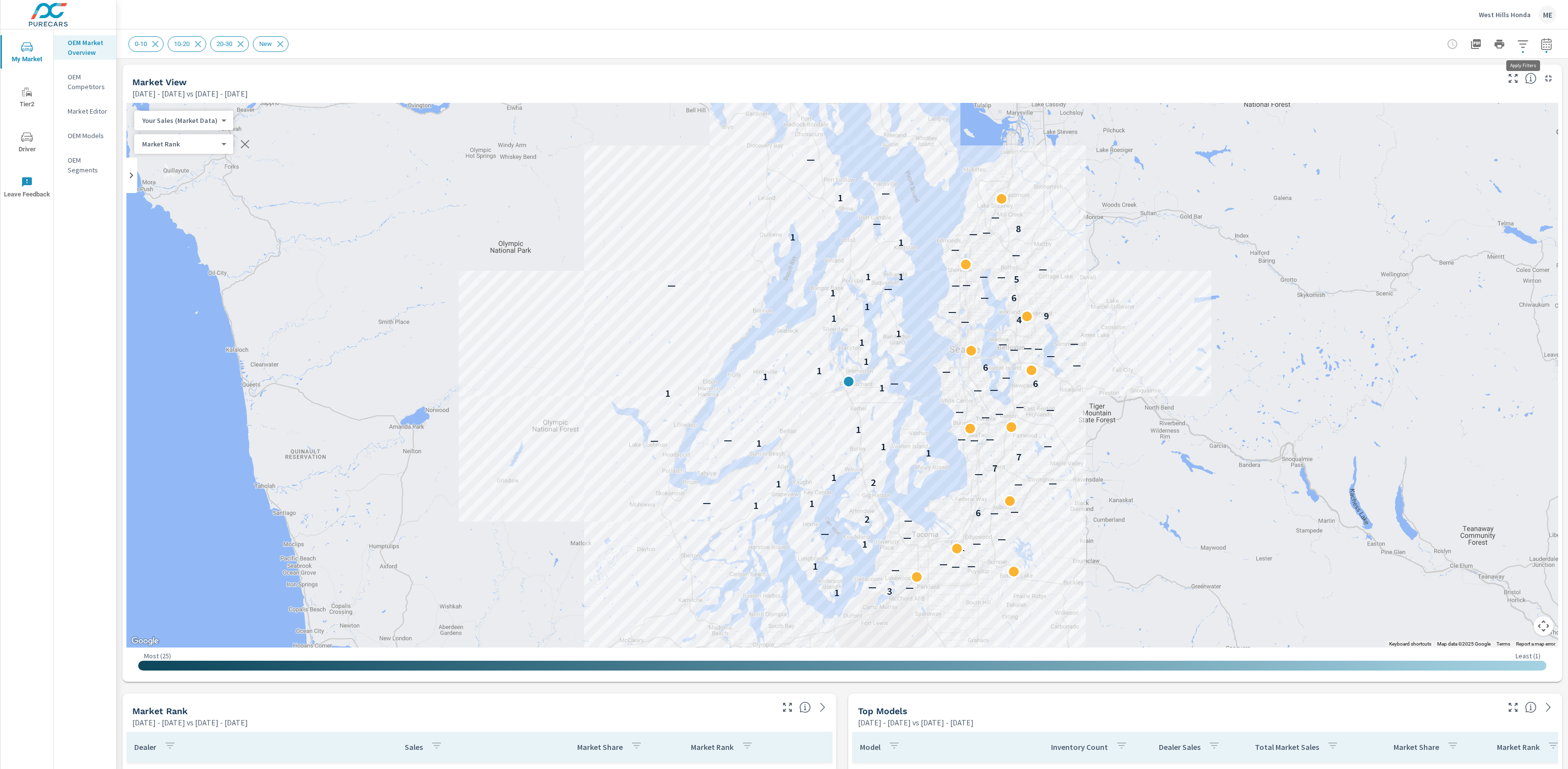
click at [1522, 41] on icon "button" at bounding box center [1522, 44] width 10 height 7
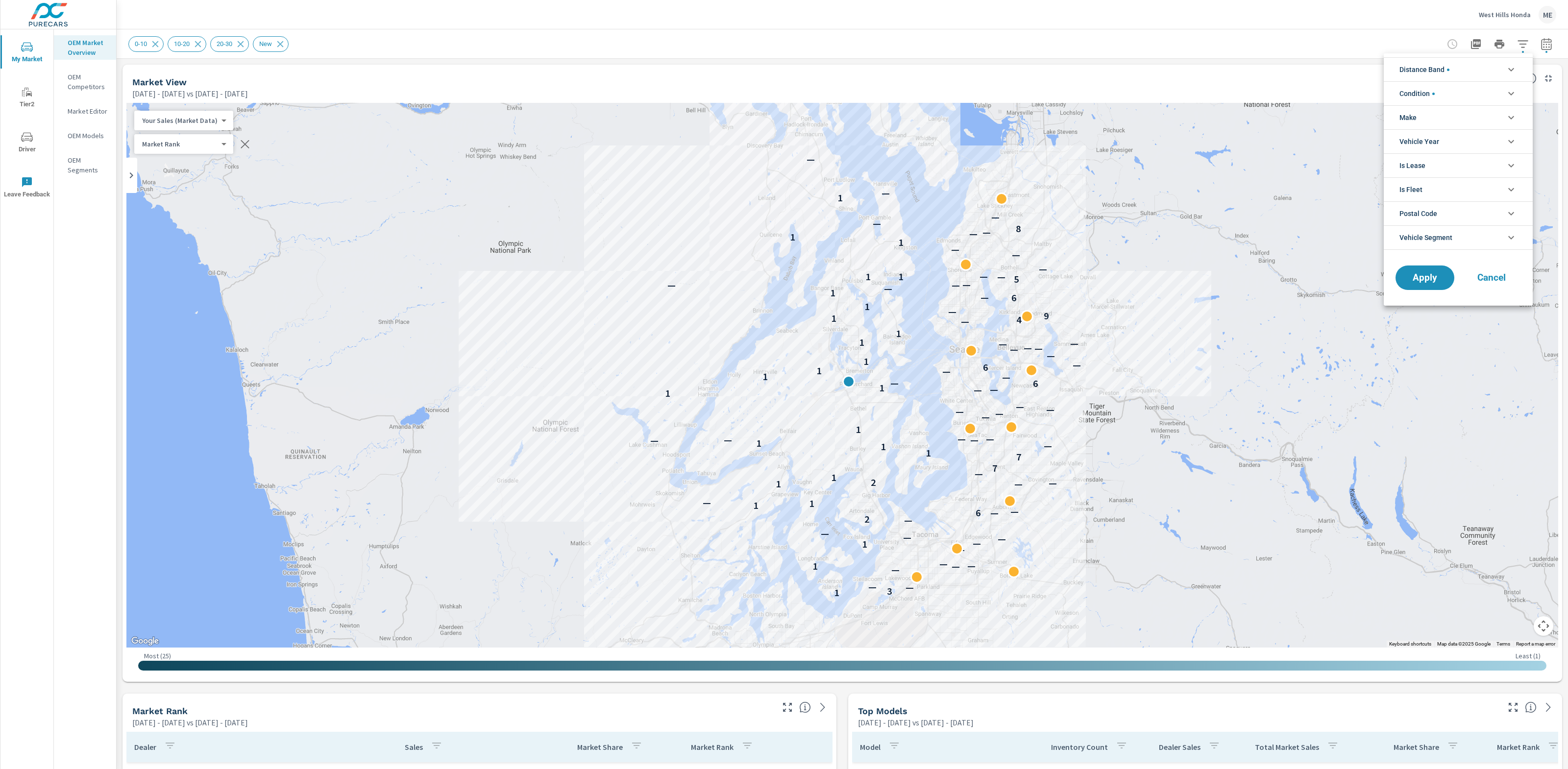
click at [1447, 119] on li "Make" at bounding box center [1458, 117] width 149 height 24
click at [1430, 137] on span "Honda" at bounding box center [1469, 140] width 107 height 12
click at [1427, 305] on span "Apply" at bounding box center [1425, 299] width 40 height 9
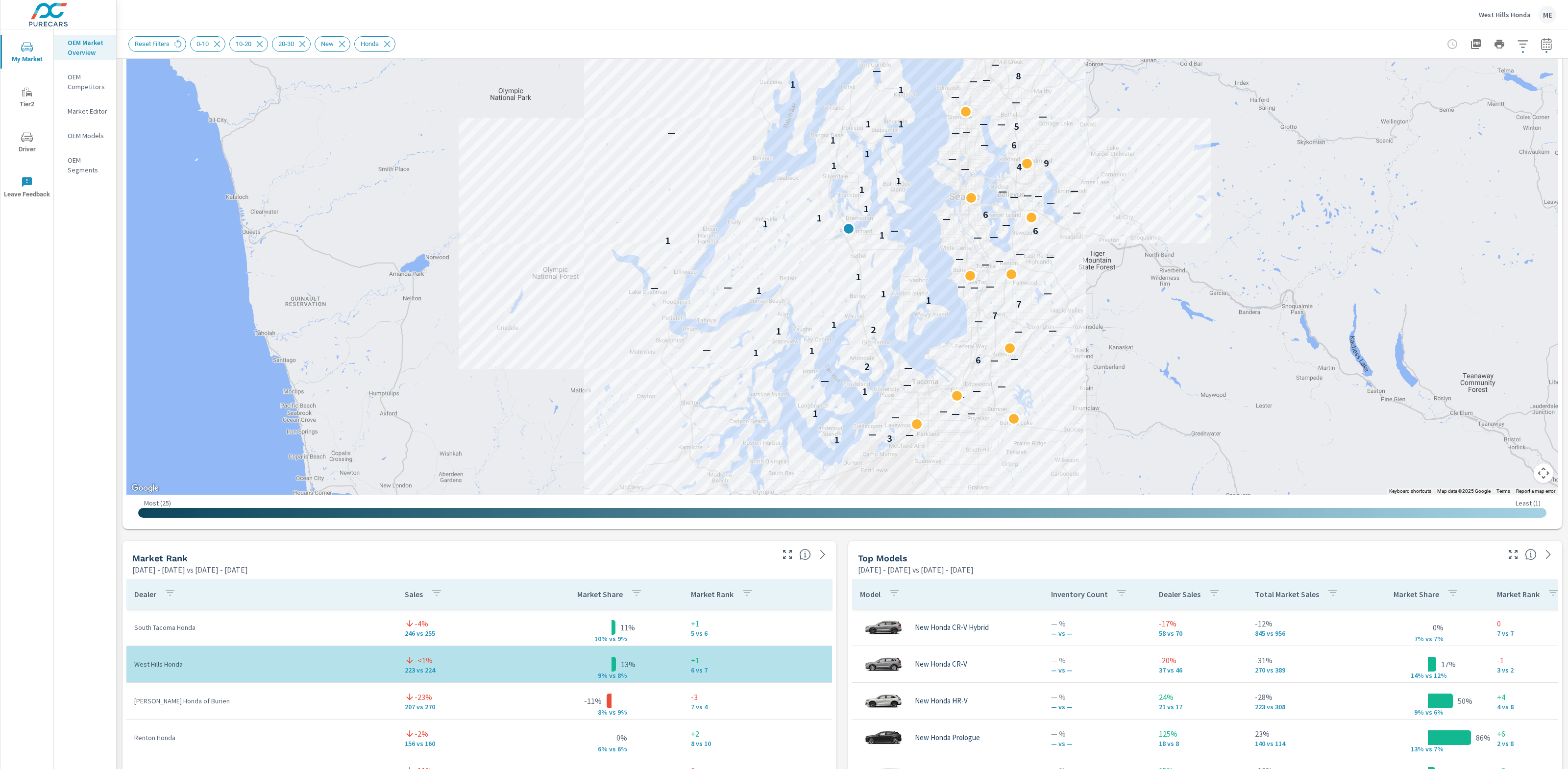
scroll to position [153, 0]
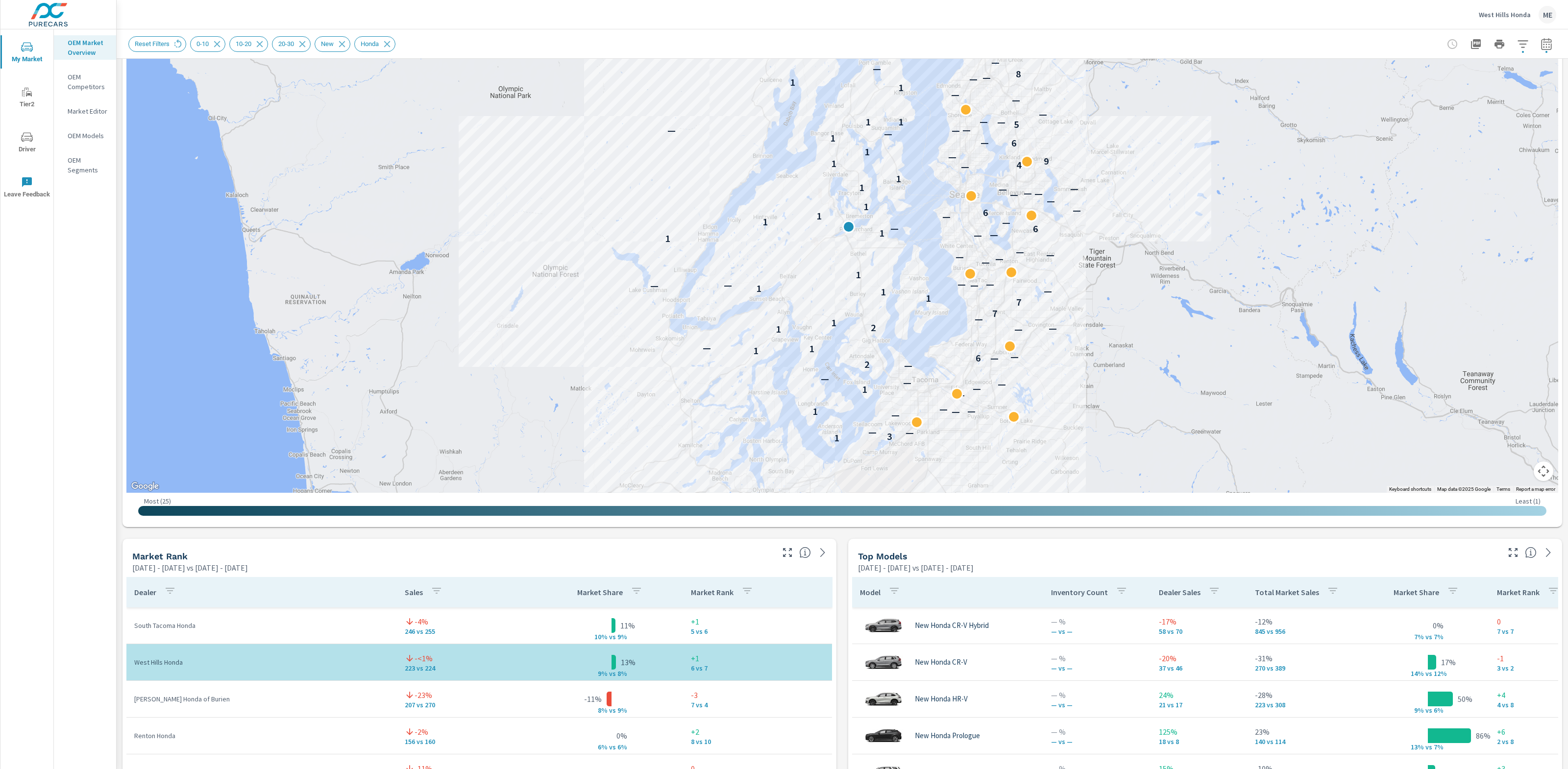
click at [841, 723] on div "Market View [DATE] - [DATE] vs [DATE] - [DATE] ← Move left → Move right ↑ Move …" at bounding box center [842, 742] width 1451 height 1677
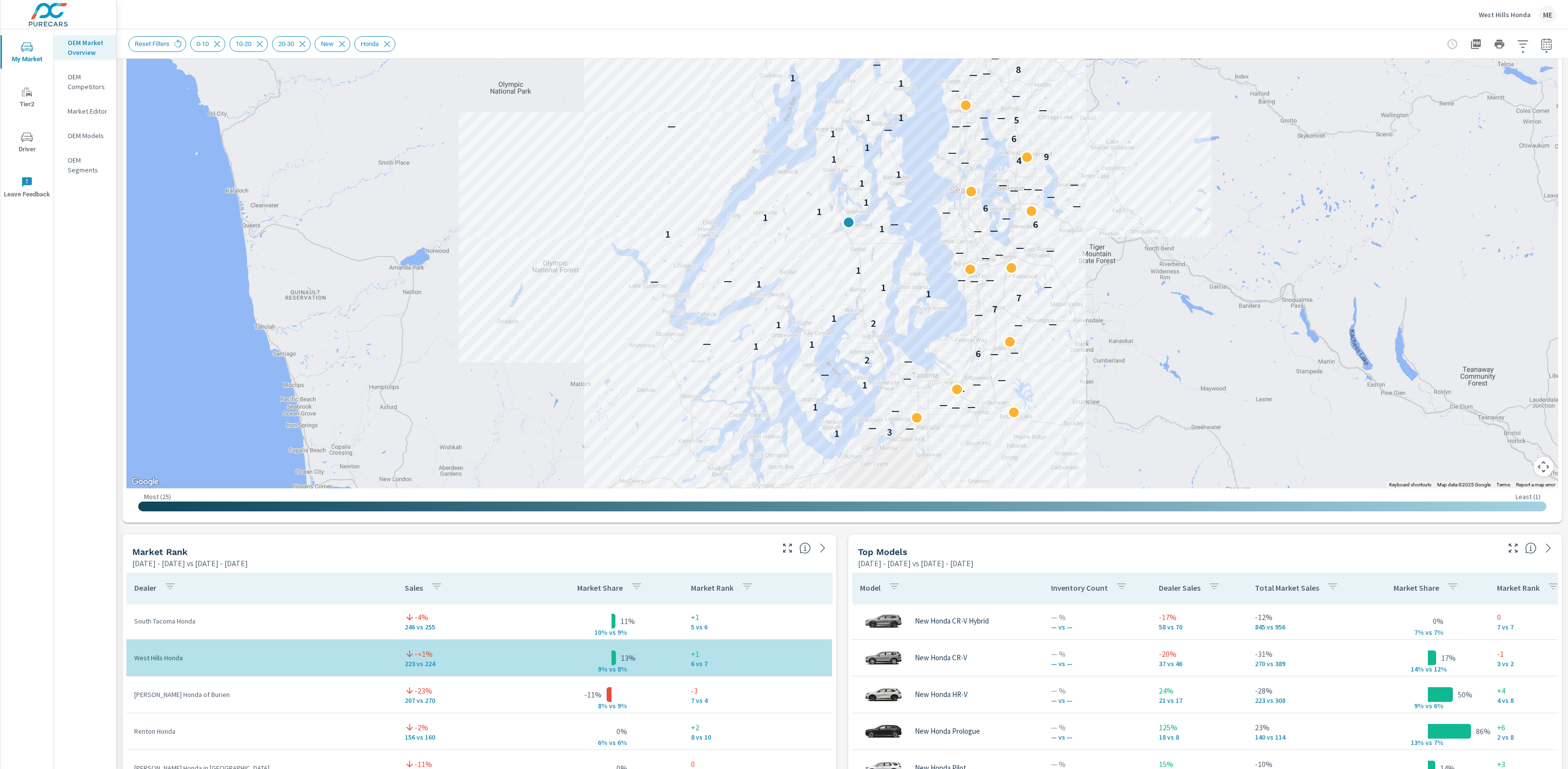
drag, startPoint x: 1527, startPoint y: 39, endPoint x: 1522, endPoint y: 44, distance: 7.1
click at [1527, 39] on icon "button" at bounding box center [1522, 44] width 12 height 12
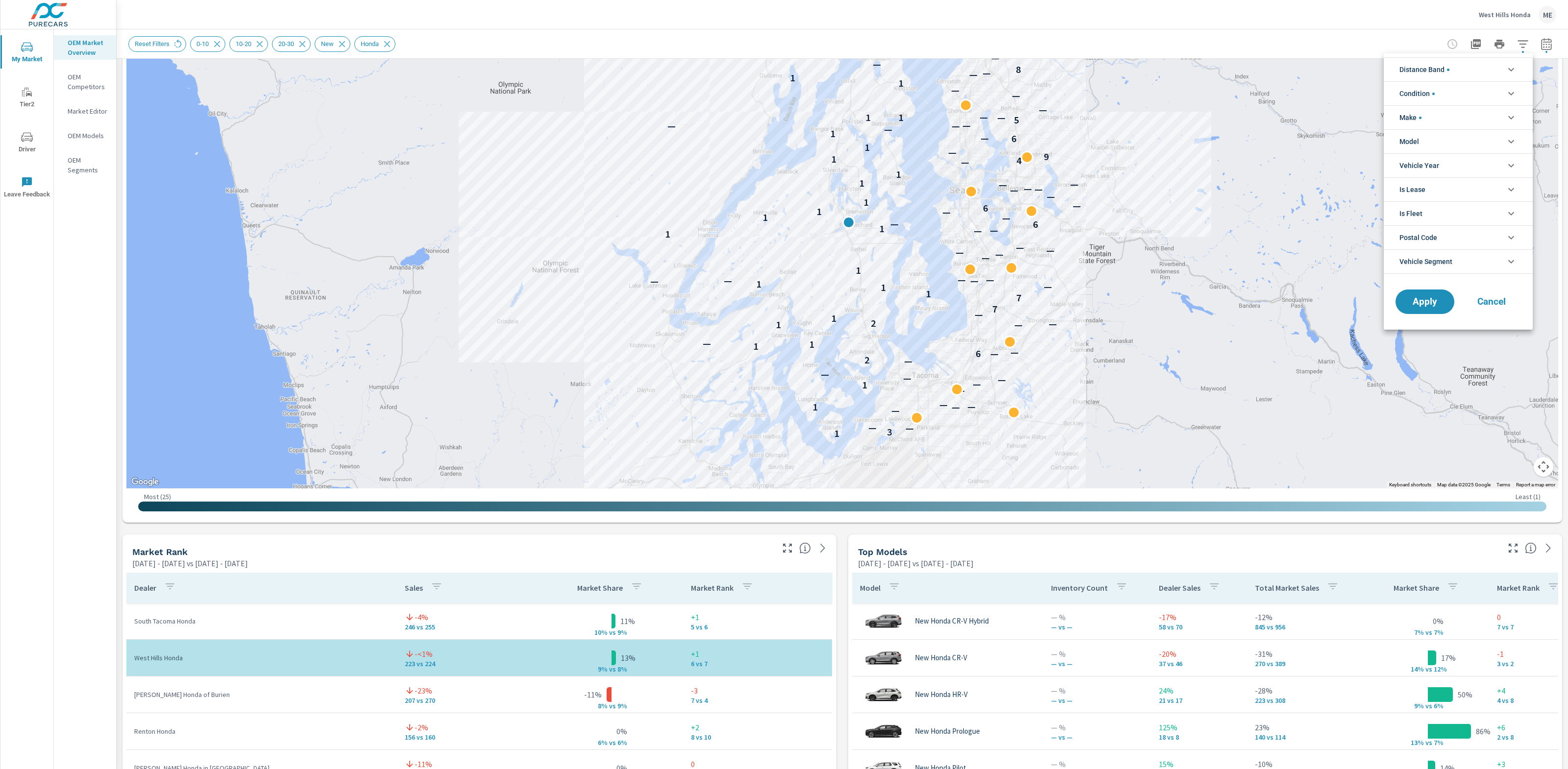
click at [1409, 139] on span "Model" at bounding box center [1409, 141] width 19 height 24
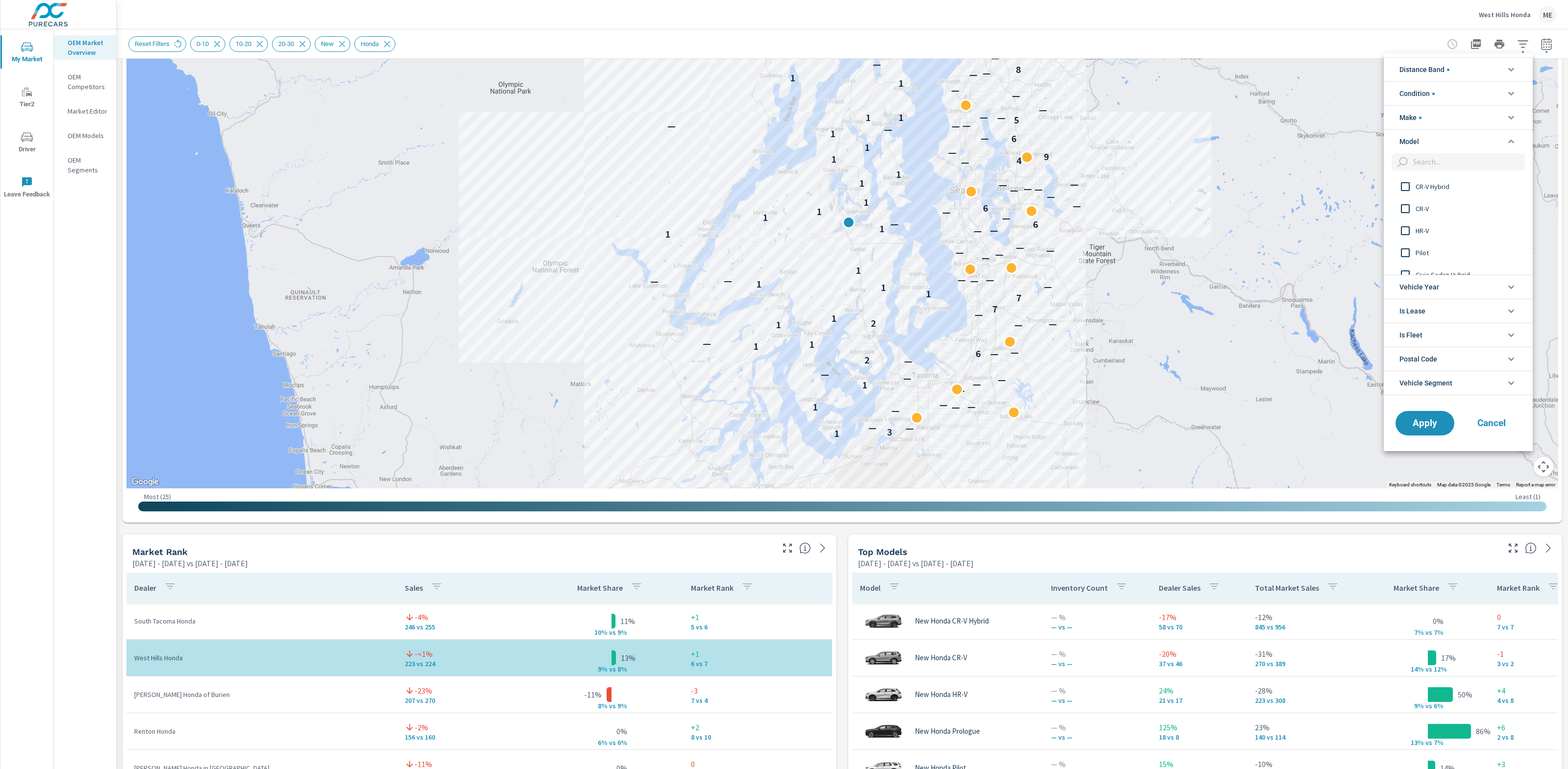
click at [1438, 182] on span "CR-V Hybrid" at bounding box center [1469, 186] width 107 height 12
click at [1421, 201] on div "CR-V" at bounding box center [1457, 208] width 147 height 22
click at [1433, 431] on button "Apply" at bounding box center [1425, 423] width 61 height 26
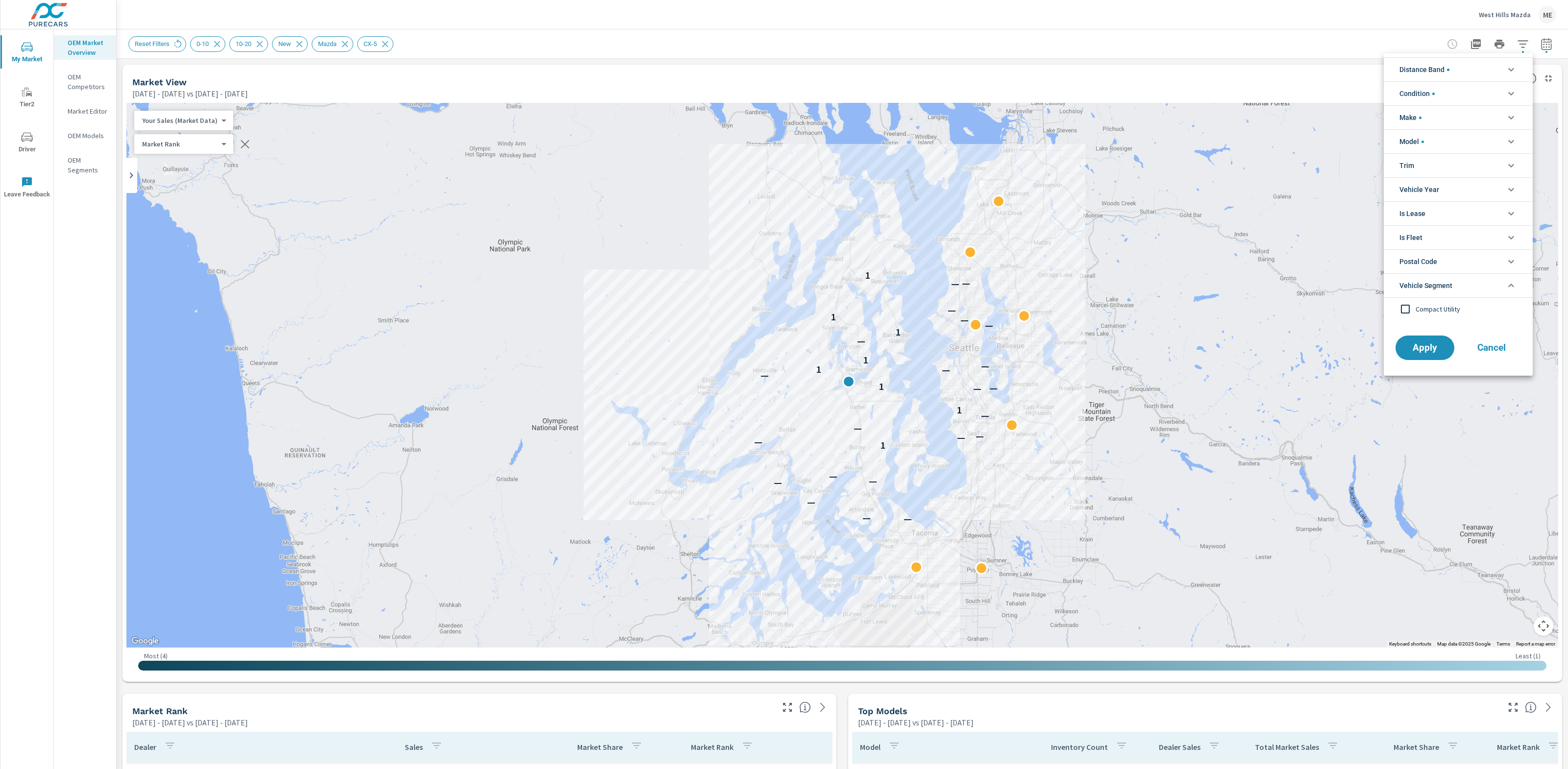
scroll to position [22, 0]
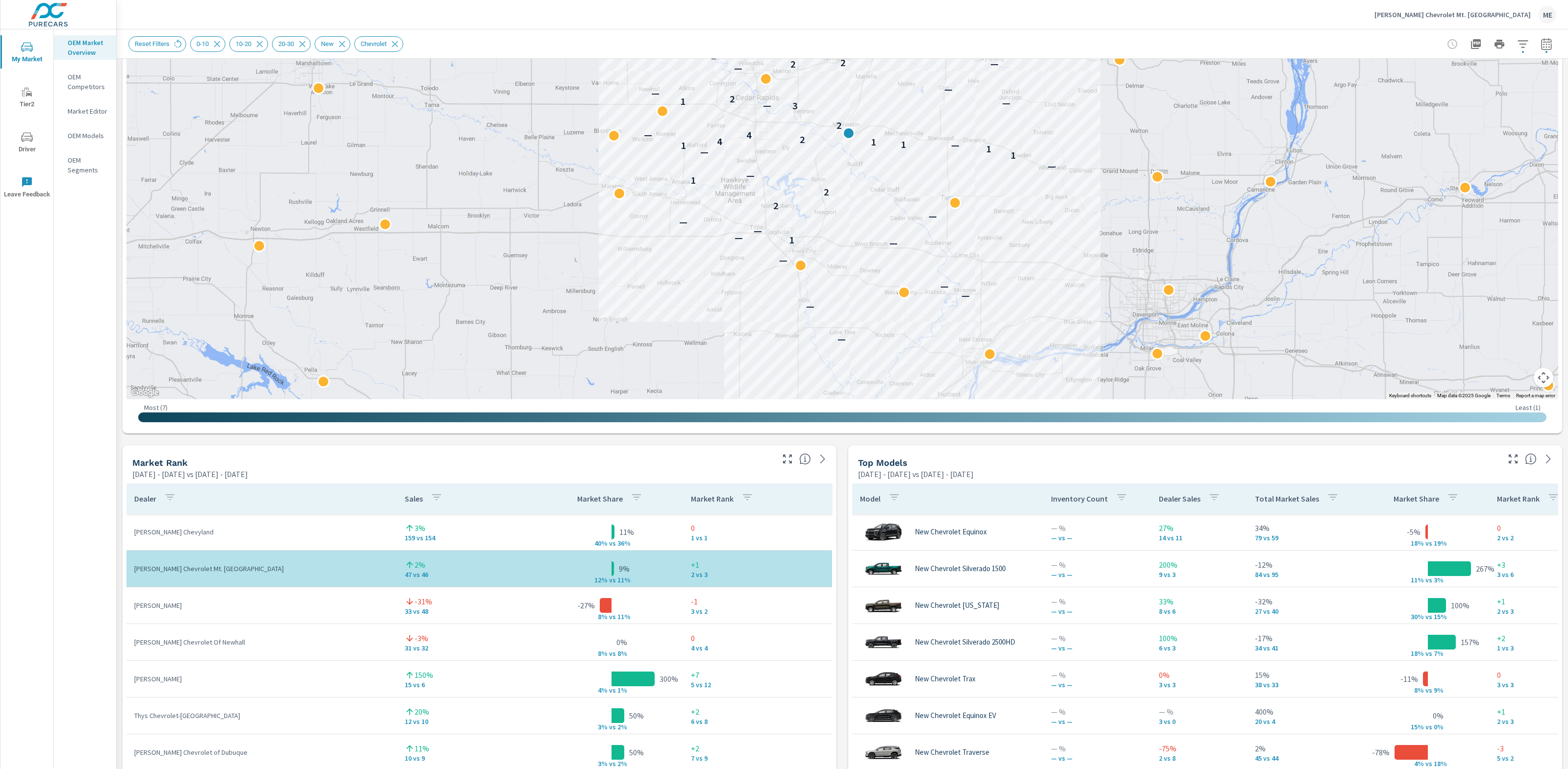
scroll to position [246, 0]
click at [843, 667] on div "Market View [DATE] - [DATE] vs [DATE] - [DATE] ← Move left → Move right ↑ Move …" at bounding box center [842, 651] width 1451 height 1677
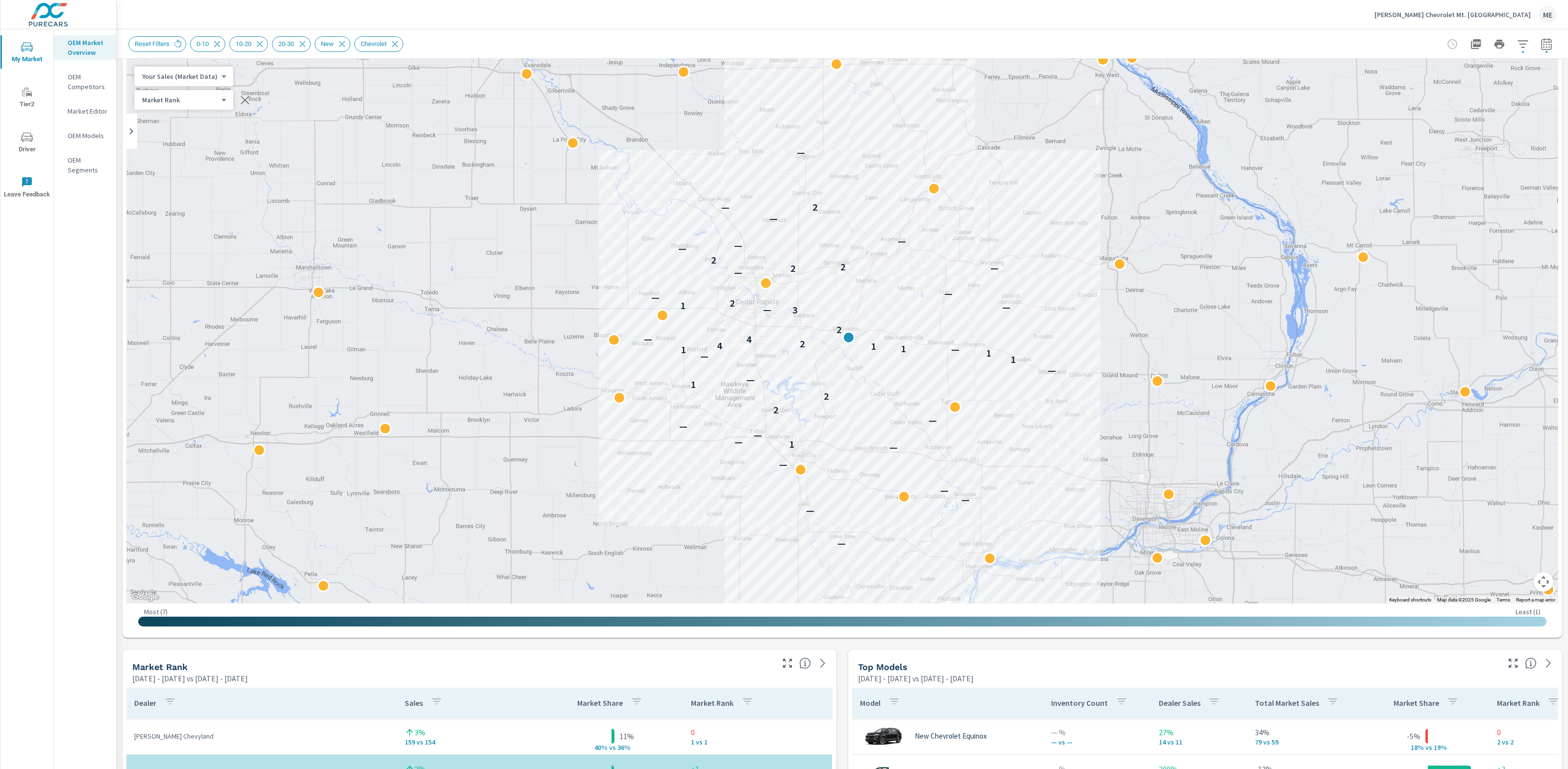
scroll to position [0, 0]
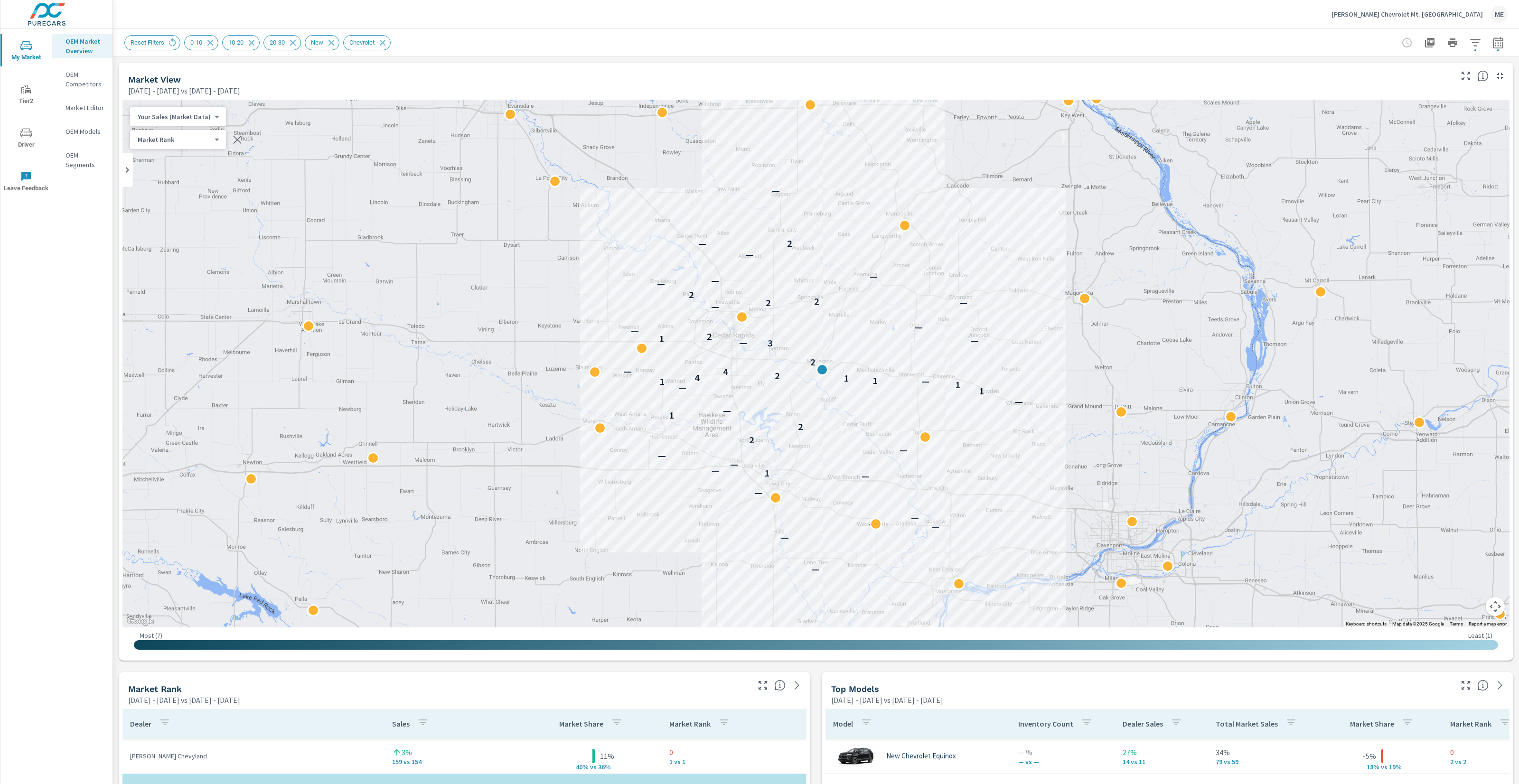
click at [833, 57] on header "Reset Filters 0-10 10-20 20-30 New Chevrolet" at bounding box center [816, 42] width 1406 height 28
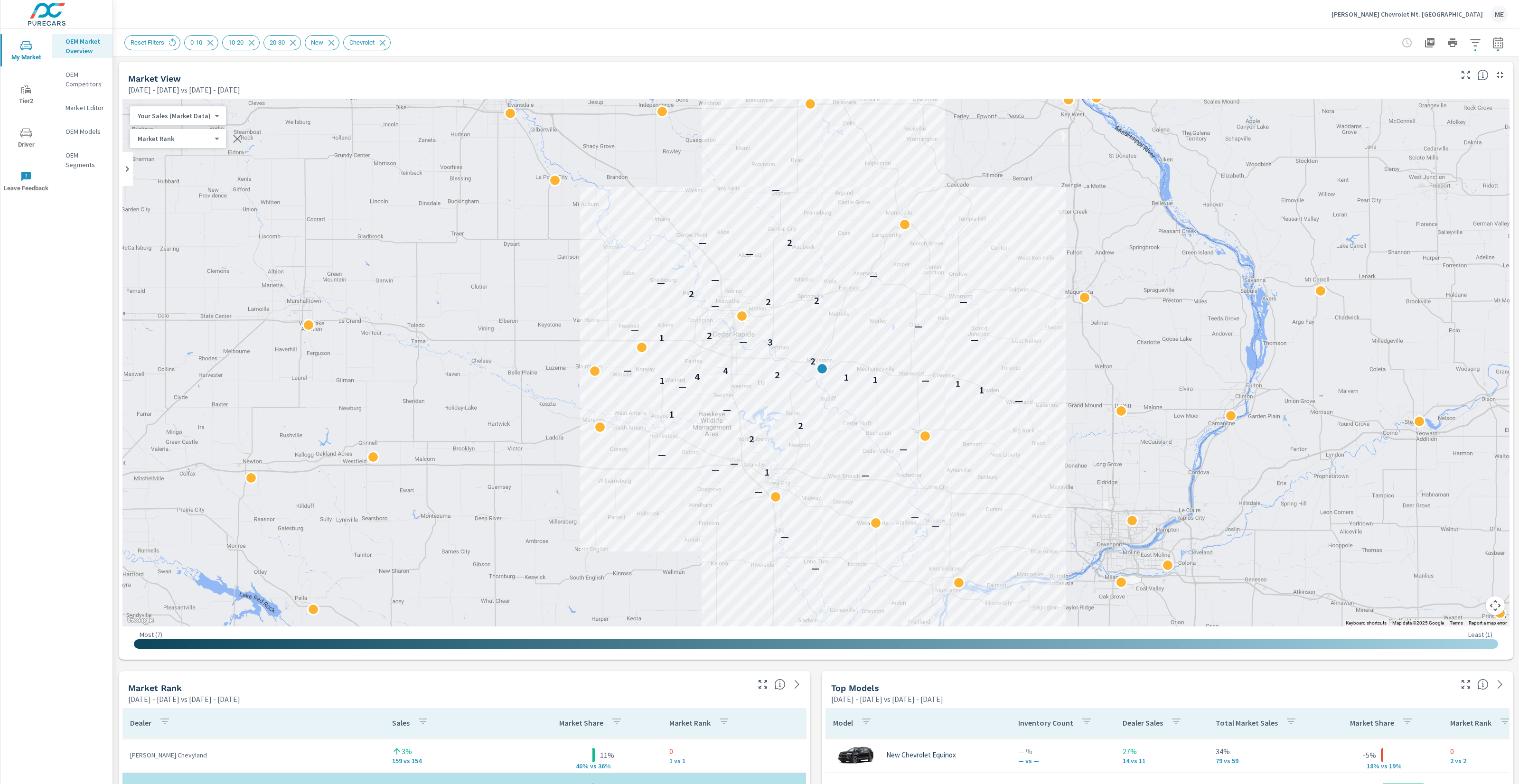
scroll to position [0, 0]
click at [833, 55] on div "Reset Filters 0-10 10-20 20-30 New Chevrolet" at bounding box center [816, 42] width 1383 height 28
click at [834, 57] on header "Reset Filters 0-10 10-20 20-30 New Chevrolet" at bounding box center [816, 42] width 1406 height 28
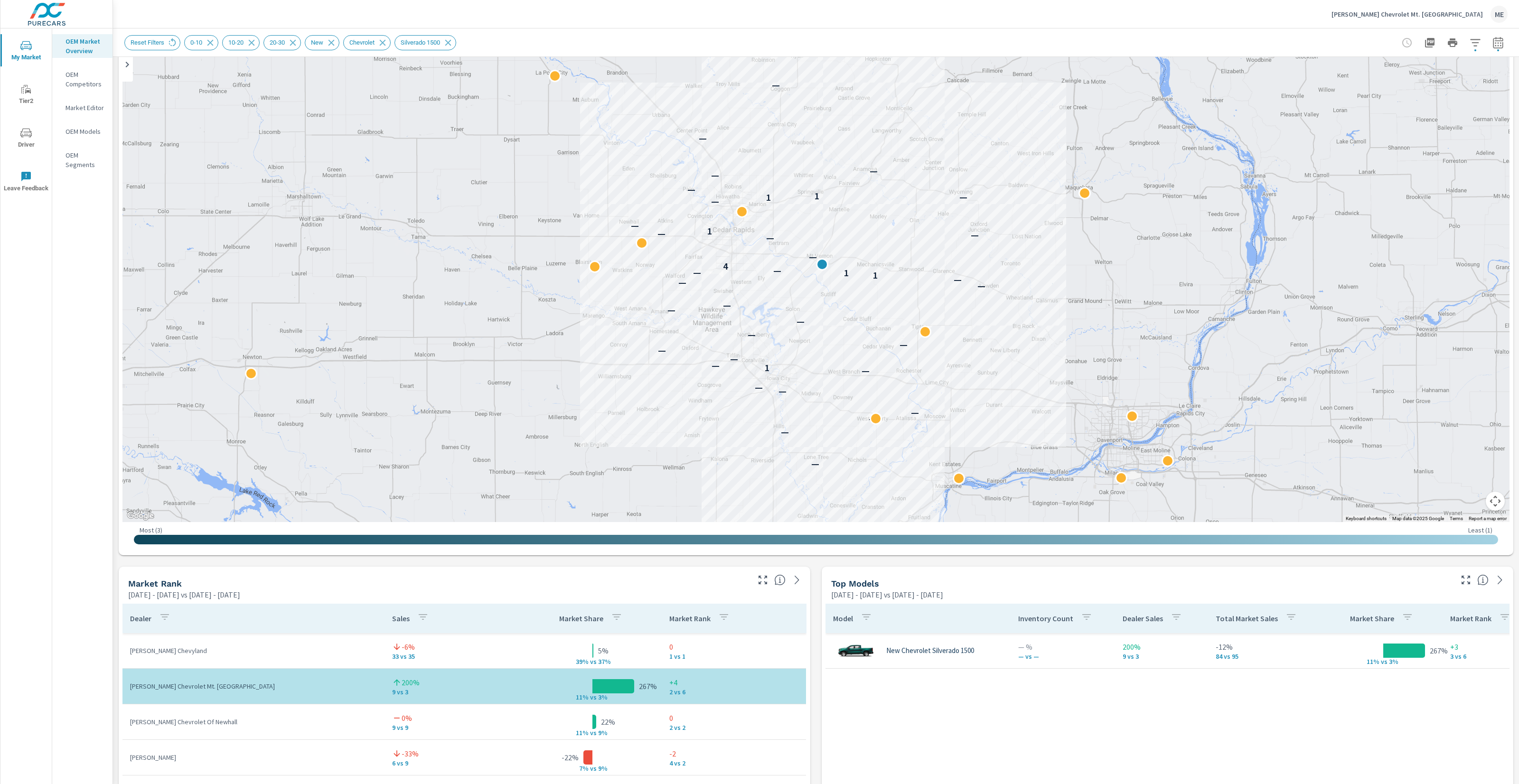
scroll to position [113, 0]
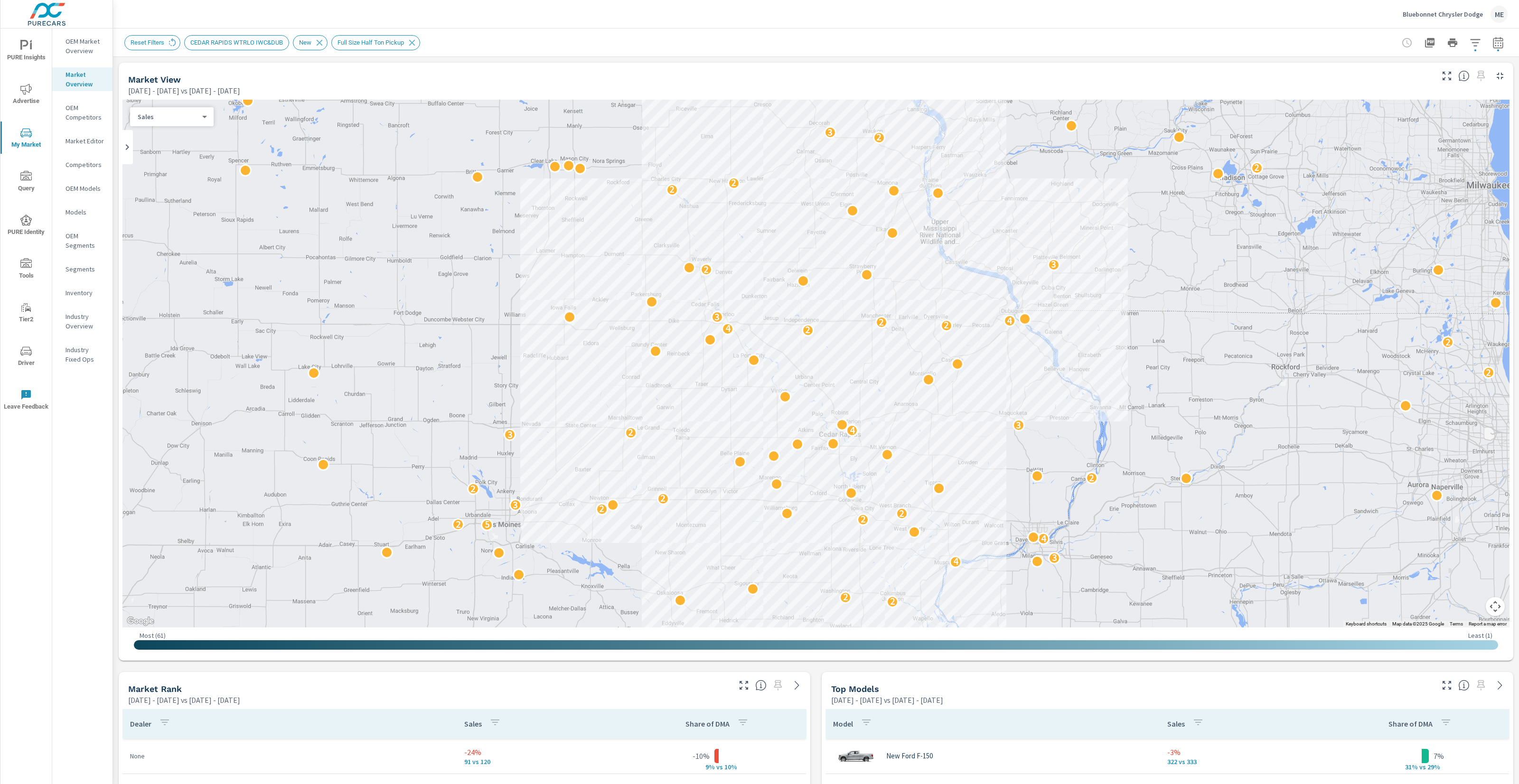
scroll to position [117, 0]
